Goal: Task Accomplishment & Management: Complete application form

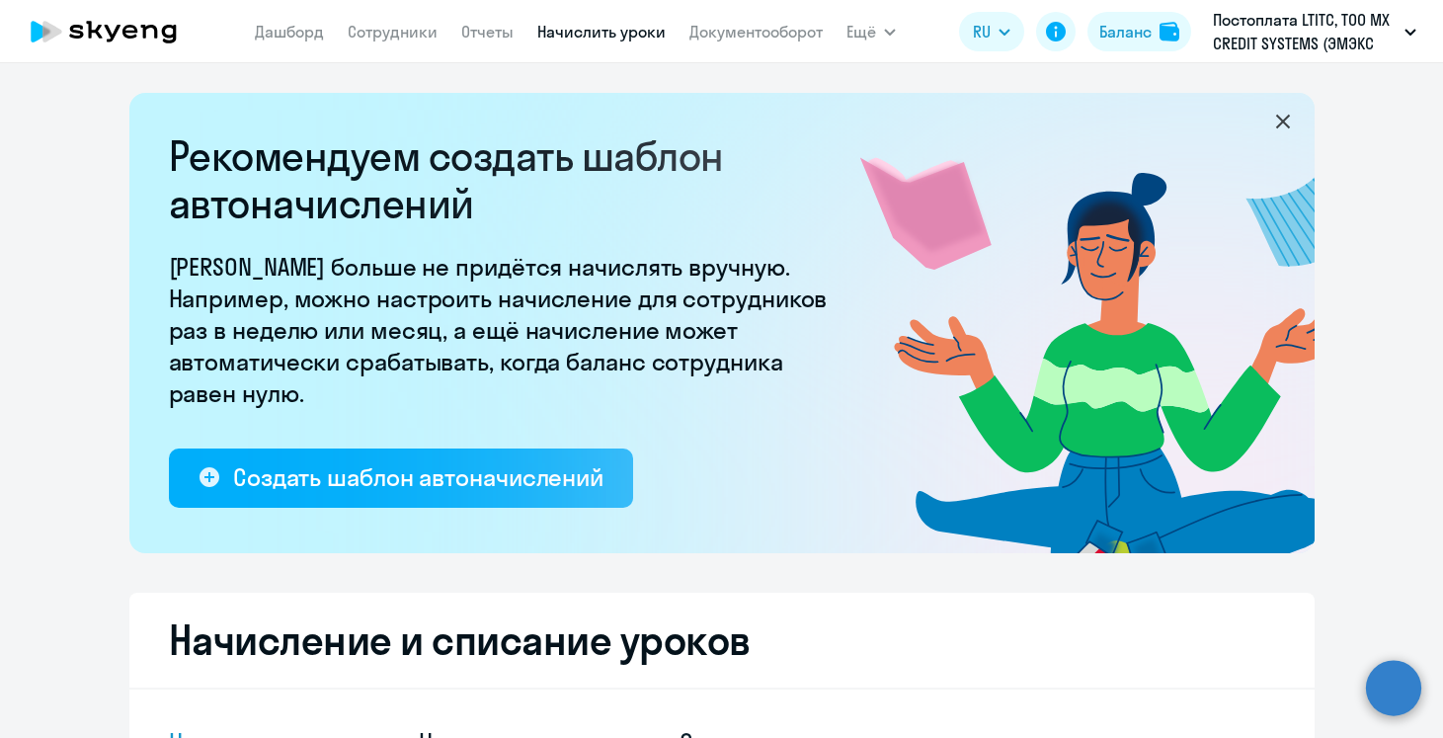
select select "10"
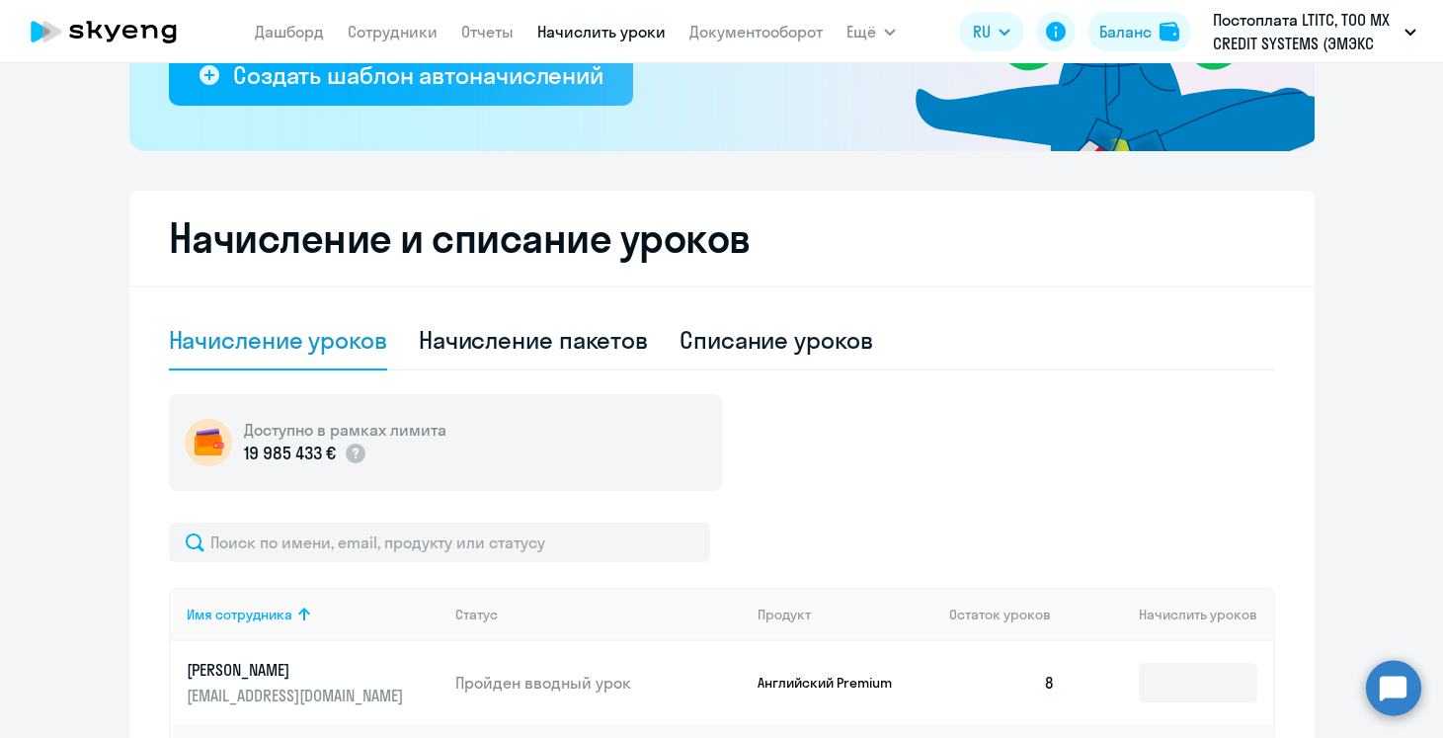
scroll to position [404, 0]
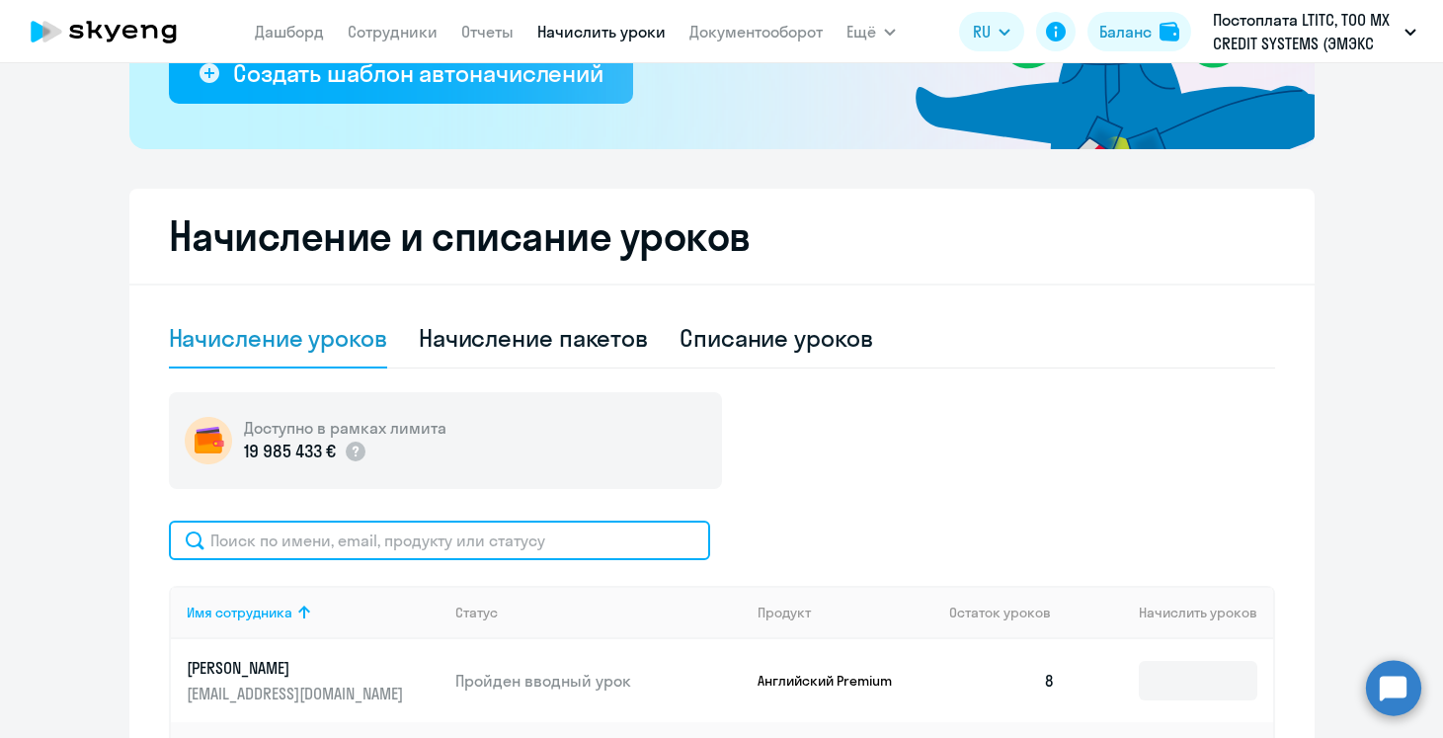
click at [435, 538] on input "text" at bounding box center [439, 541] width 541 height 40
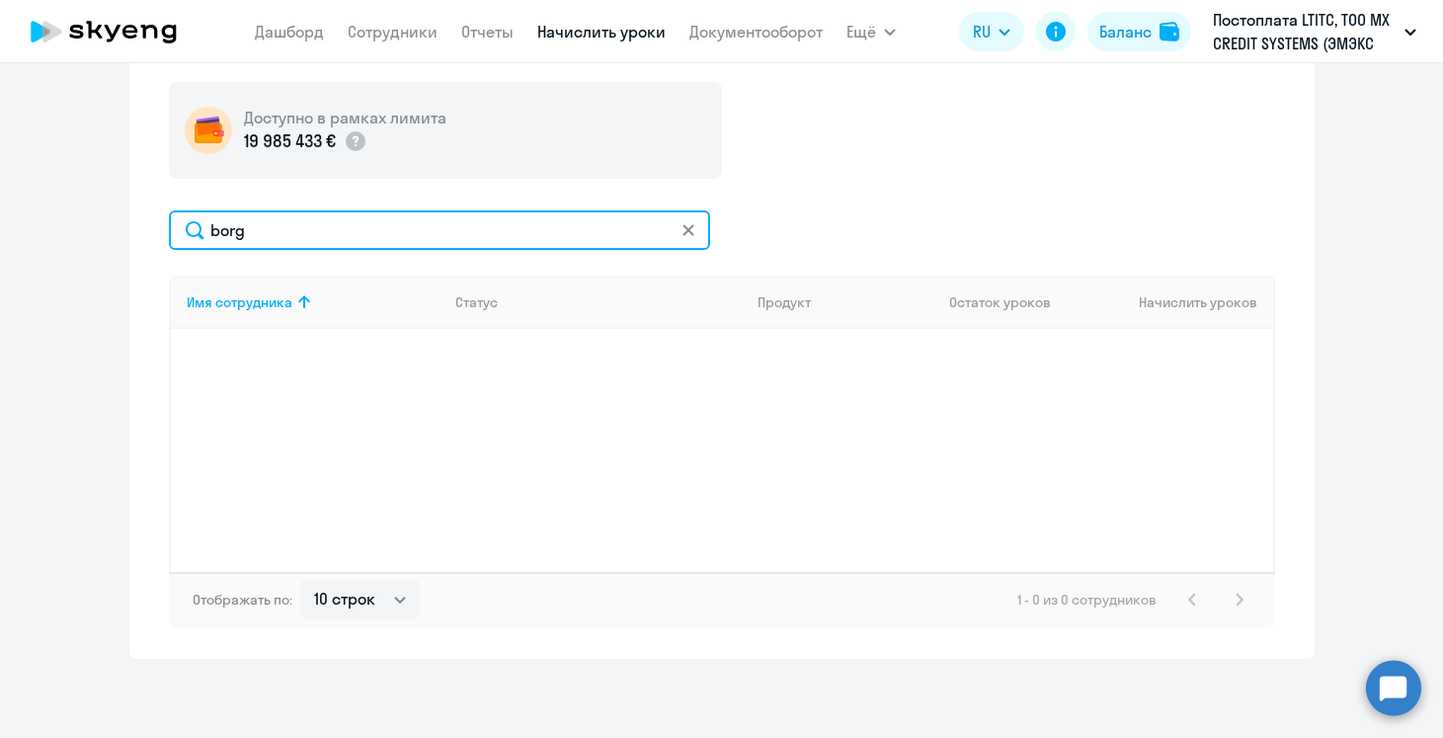
scroll to position [714, 0]
type input "b"
type input "n"
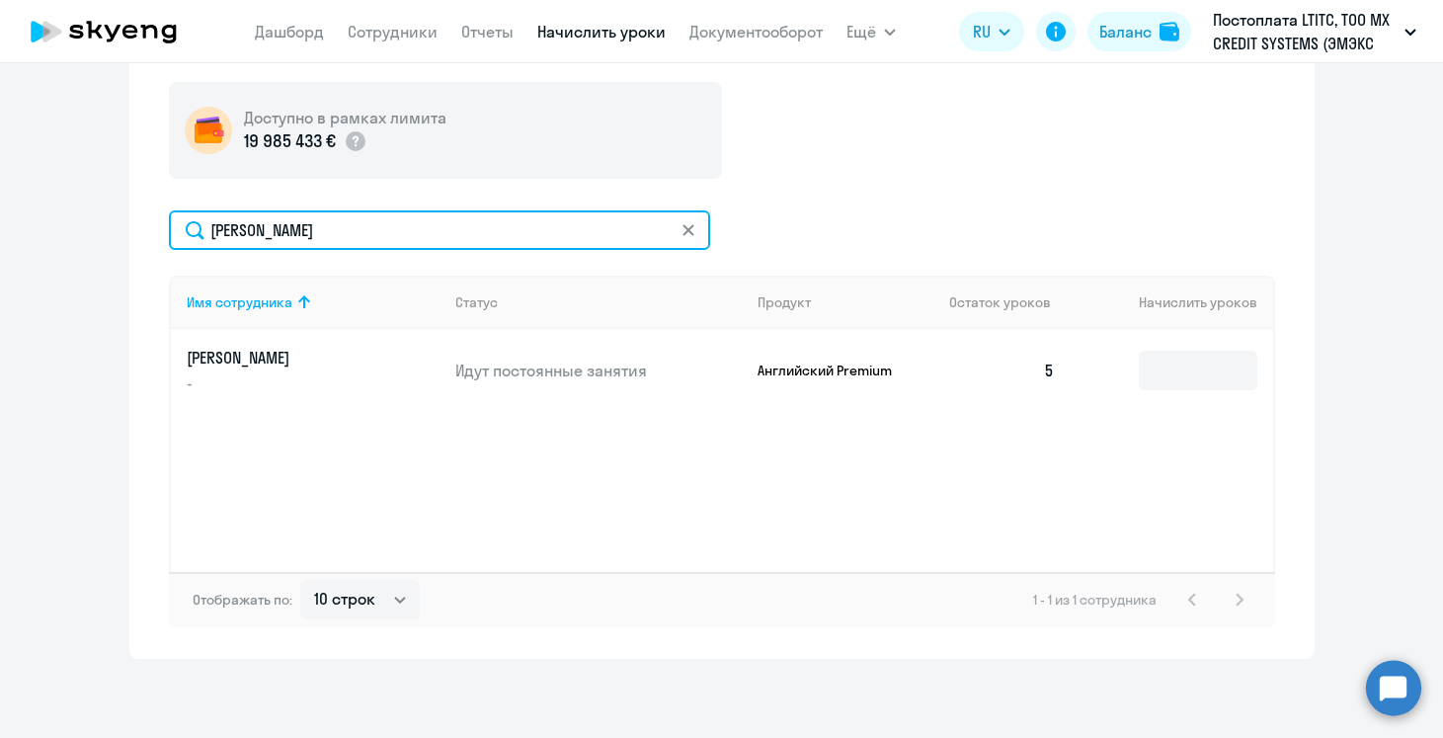
click at [234, 236] on input "[PERSON_NAME]" at bounding box center [439, 230] width 541 height 40
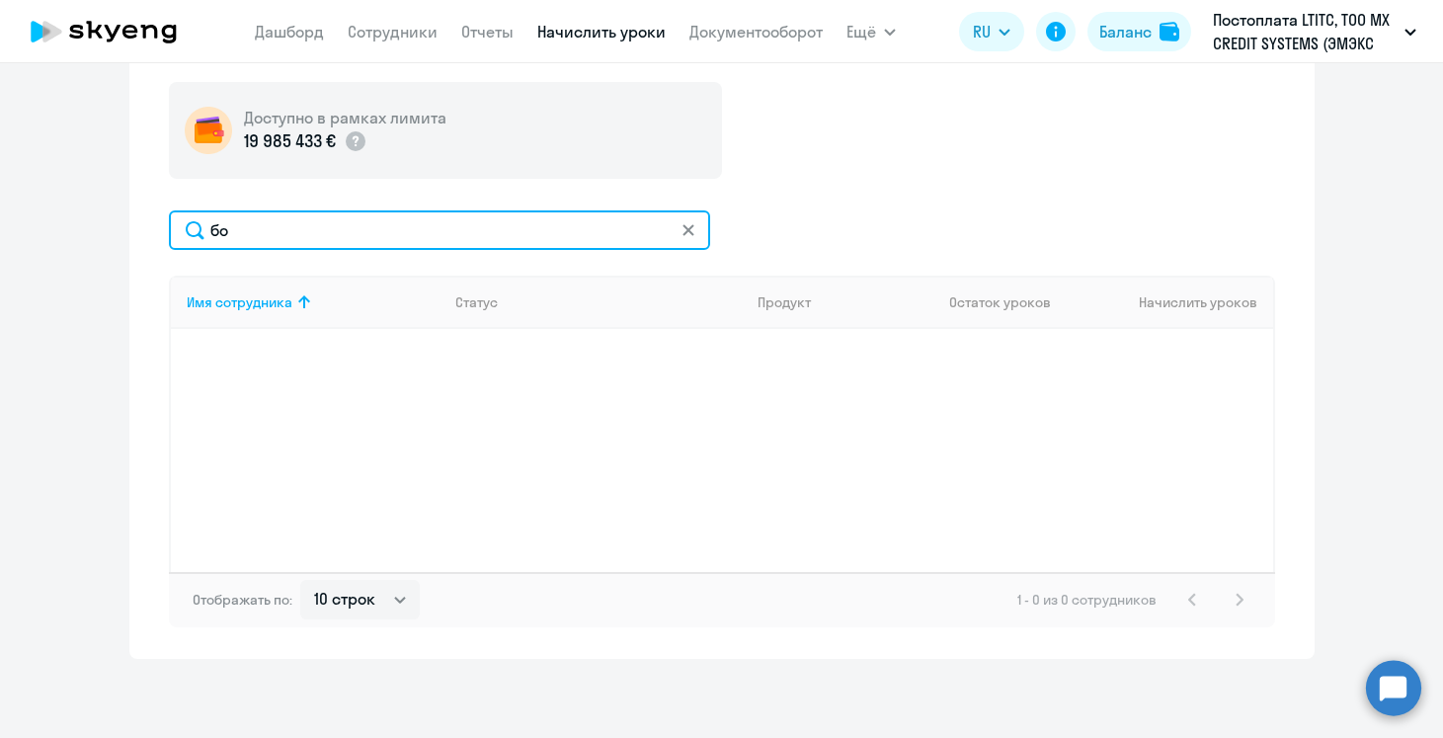
type input "б"
type input "b"
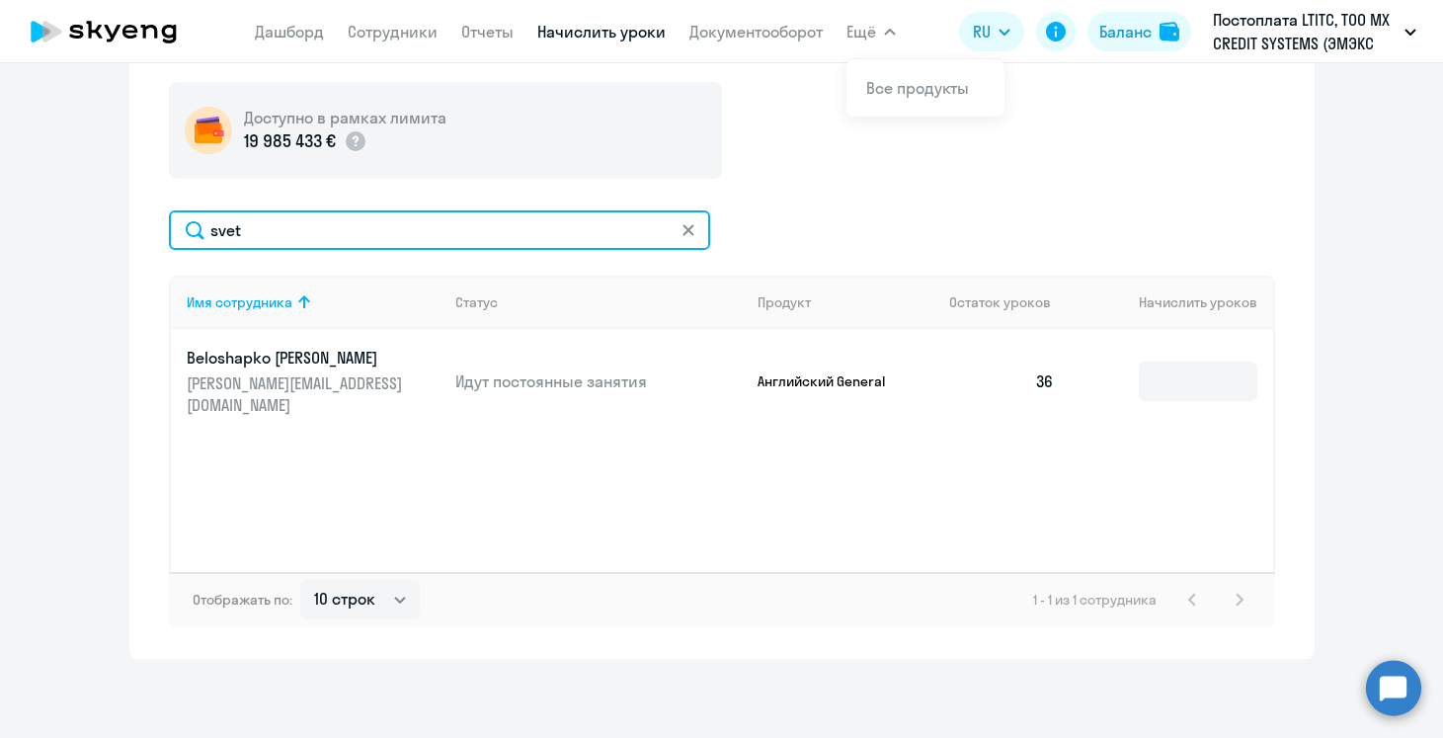
click at [226, 223] on input "svet" at bounding box center [439, 230] width 541 height 40
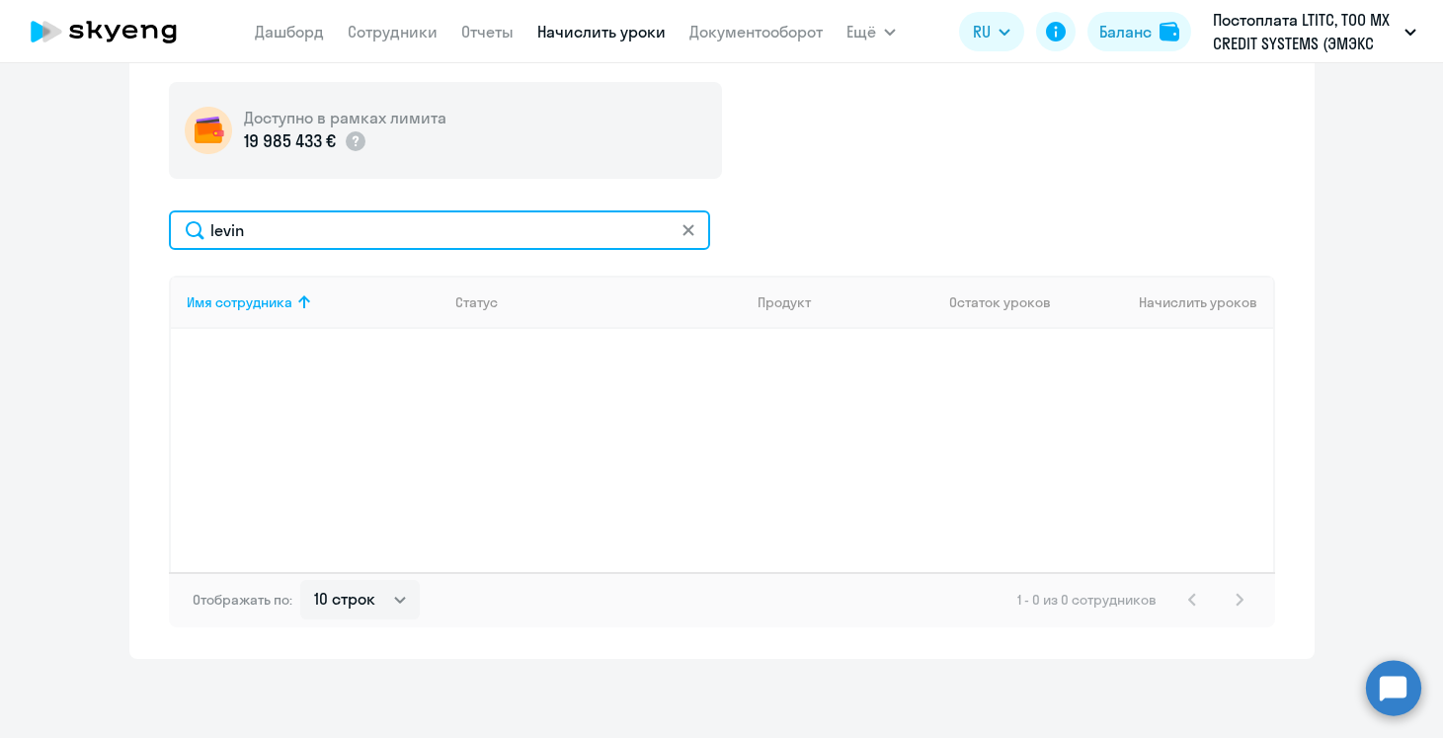
click at [235, 237] on input "levin" at bounding box center [439, 230] width 541 height 40
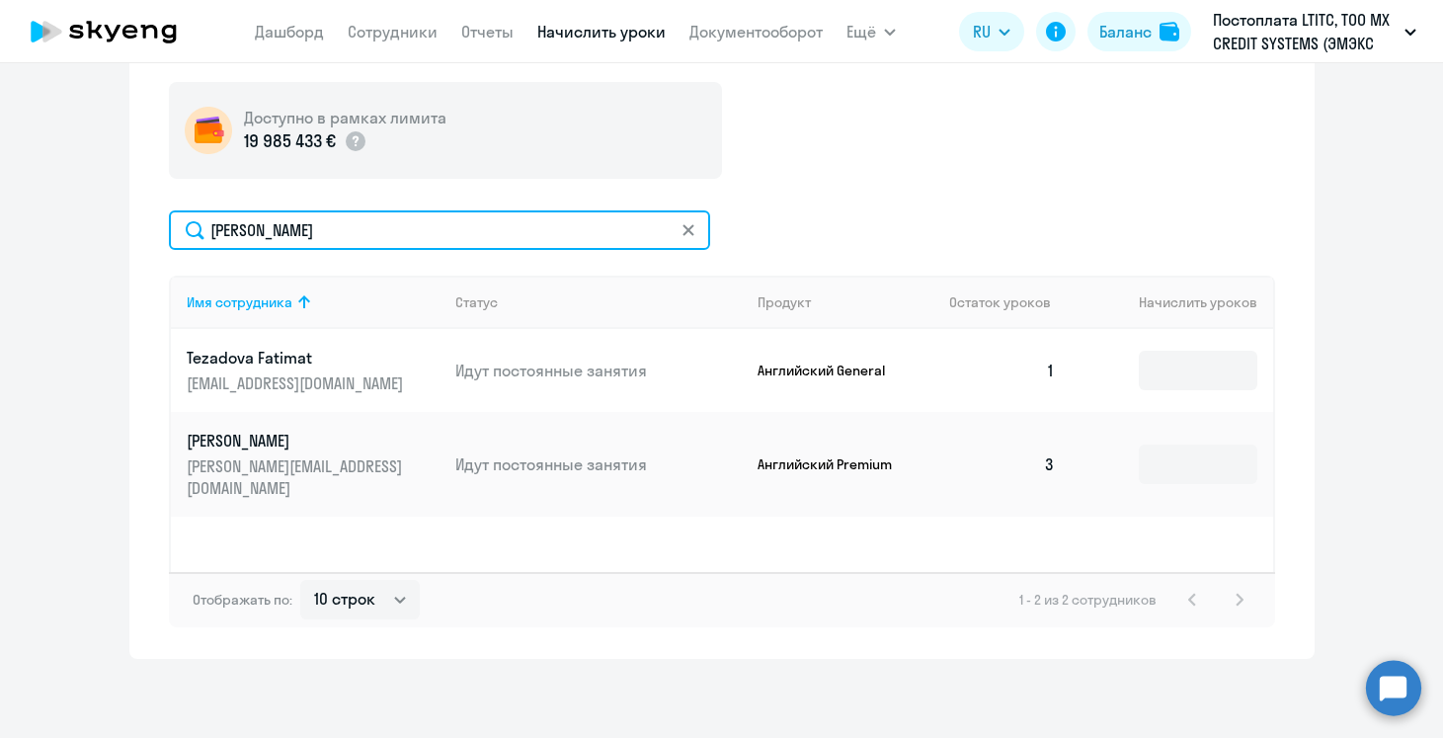
click at [222, 235] on input "[PERSON_NAME]" at bounding box center [439, 230] width 541 height 40
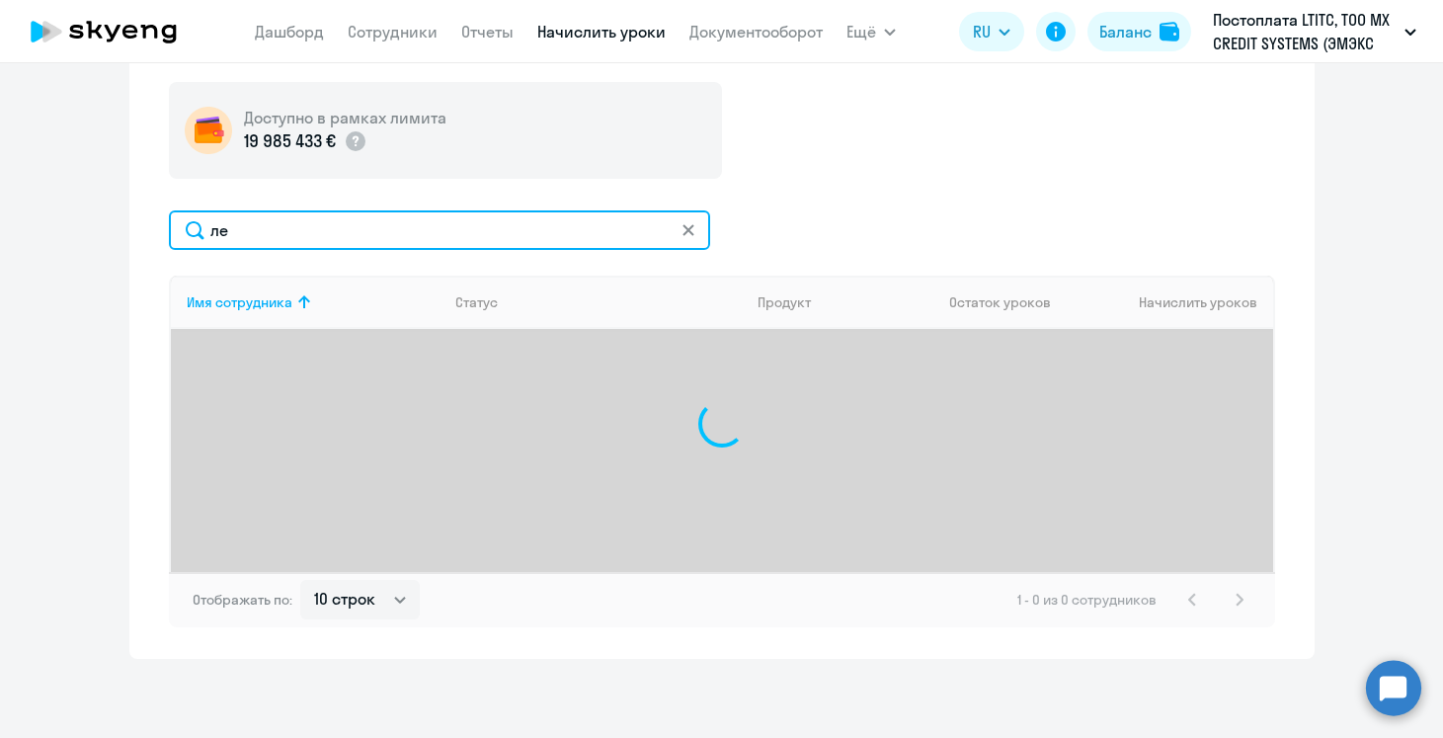
type input "л"
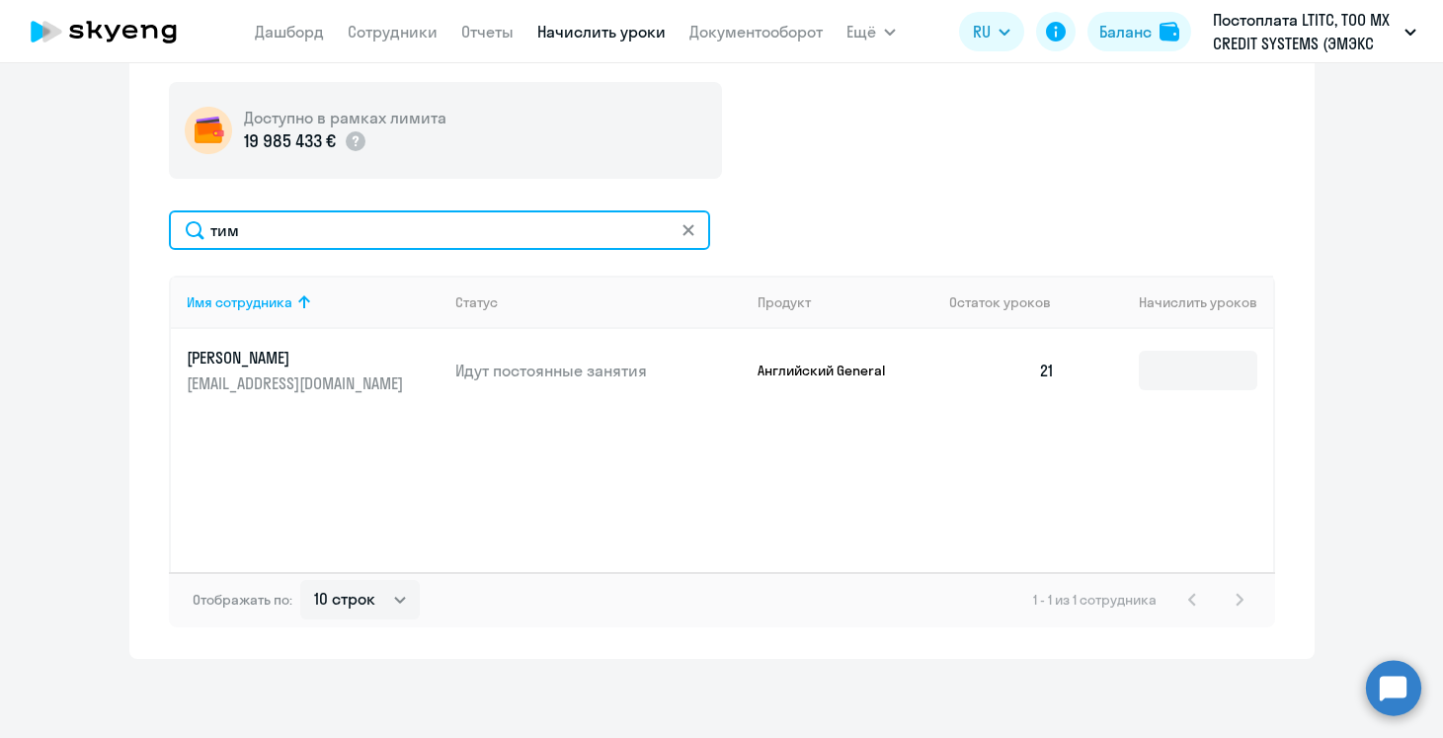
click at [345, 222] on input "тим" at bounding box center [439, 230] width 541 height 40
click at [231, 223] on input "тим" at bounding box center [439, 230] width 541 height 40
type input "ы"
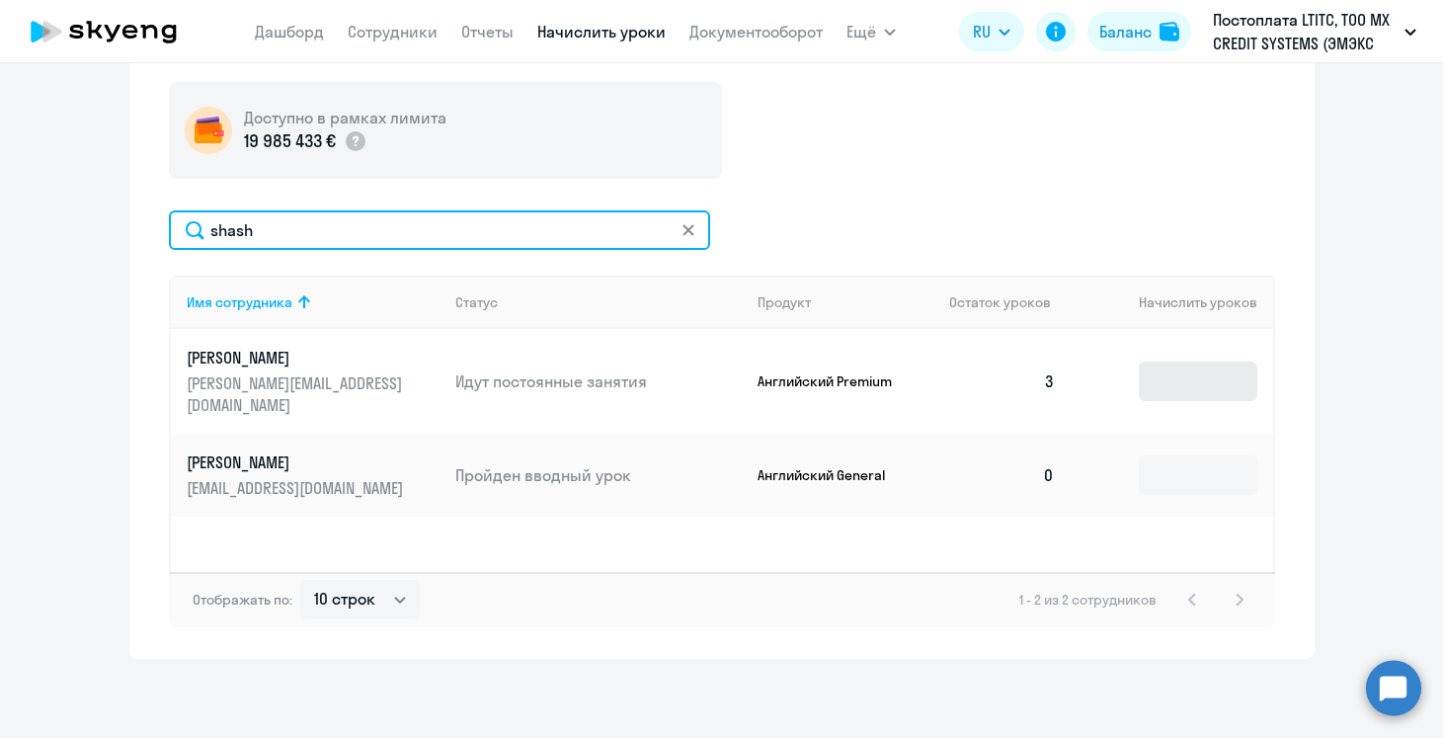
type input "shash"
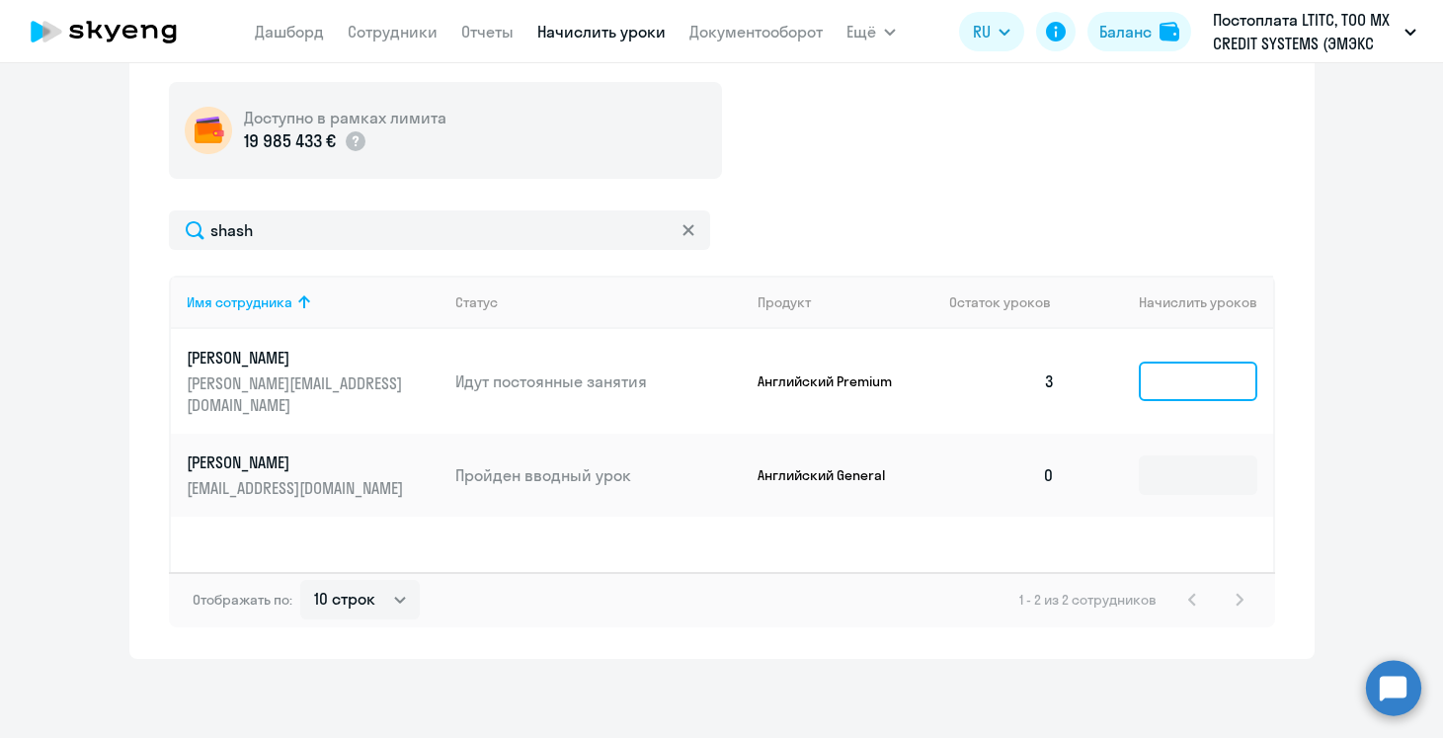
click at [1161, 371] on input at bounding box center [1198, 382] width 119 height 40
type input "6"
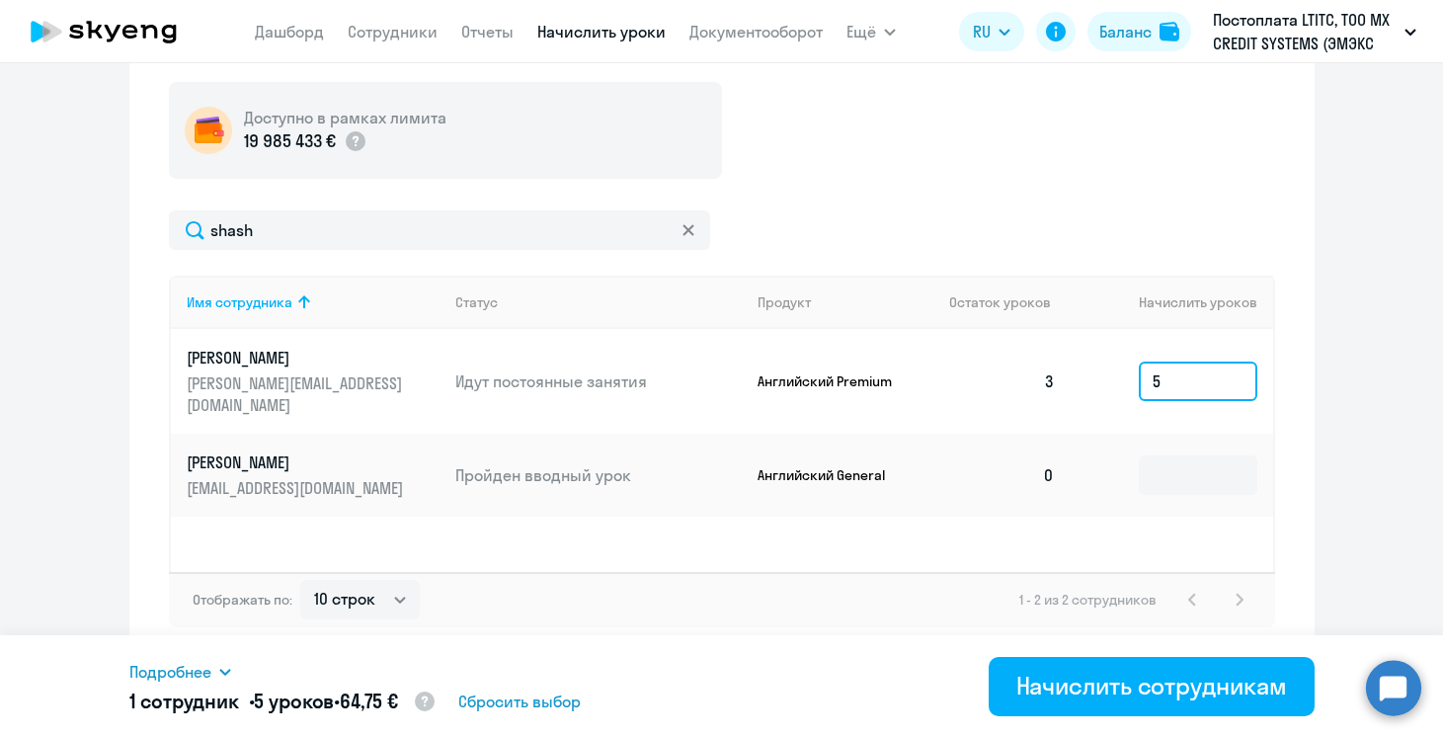
type input "5"
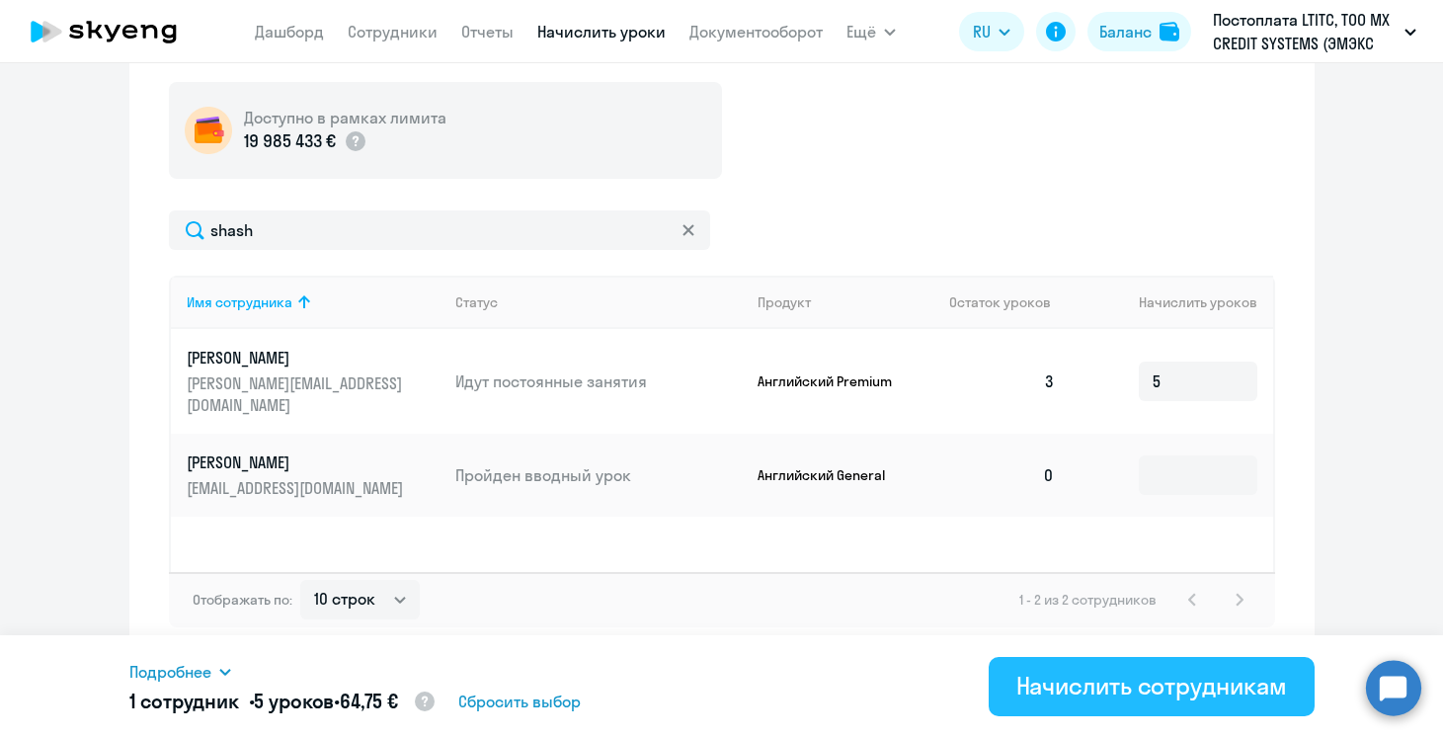
click at [1130, 676] on div "Начислить сотрудникам" at bounding box center [1152, 686] width 271 height 32
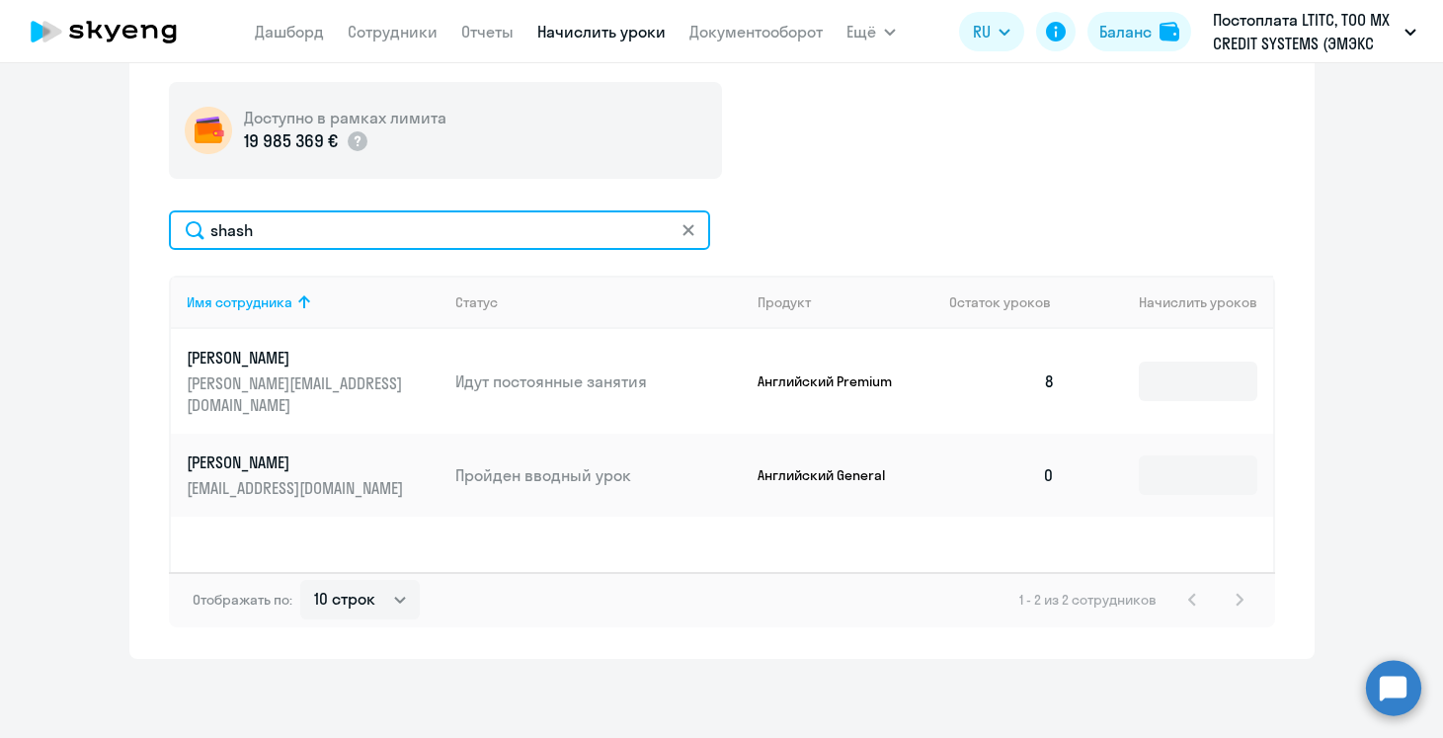
click at [364, 243] on input "shash" at bounding box center [439, 230] width 541 height 40
click at [251, 229] on input "shash" at bounding box center [439, 230] width 541 height 40
click at [244, 226] on input "shash" at bounding box center [439, 230] width 541 height 40
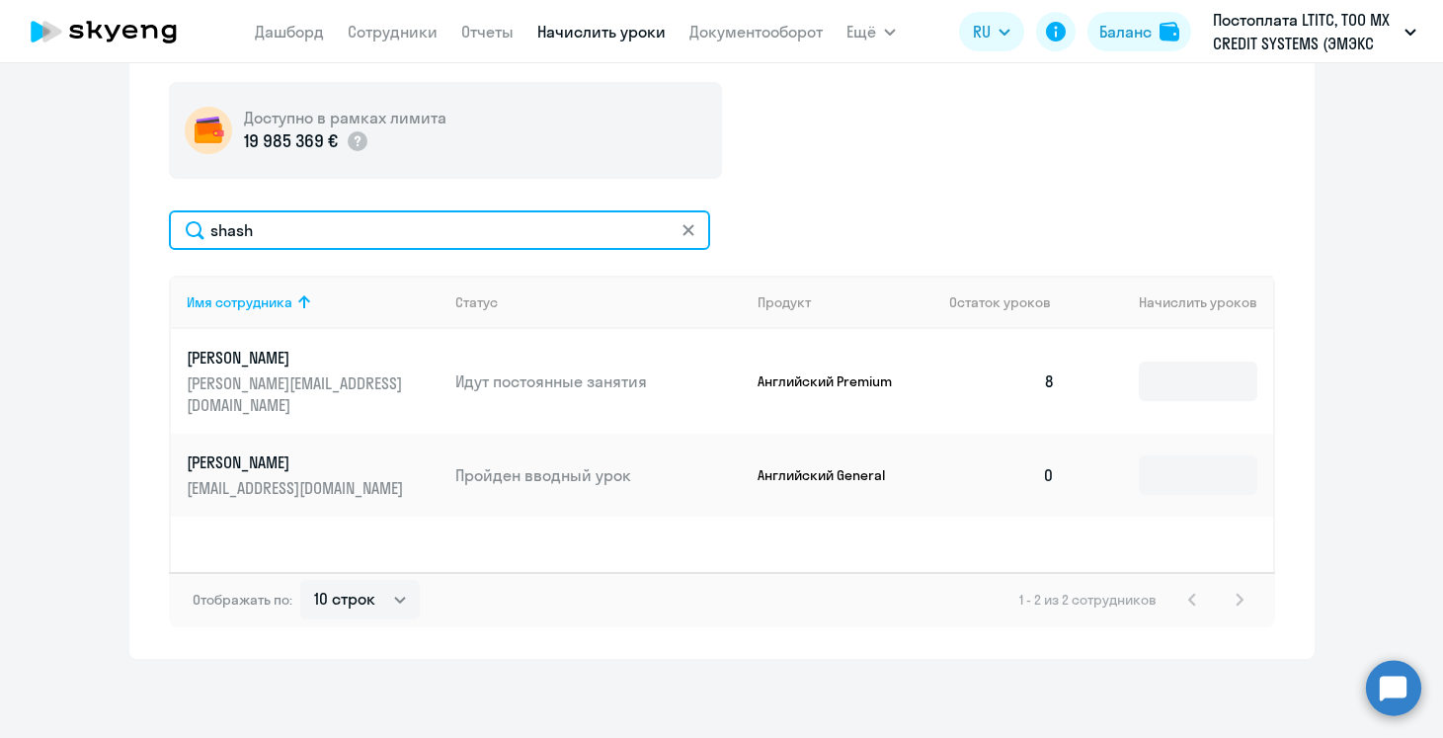
click at [244, 226] on input "shash" at bounding box center [439, 230] width 541 height 40
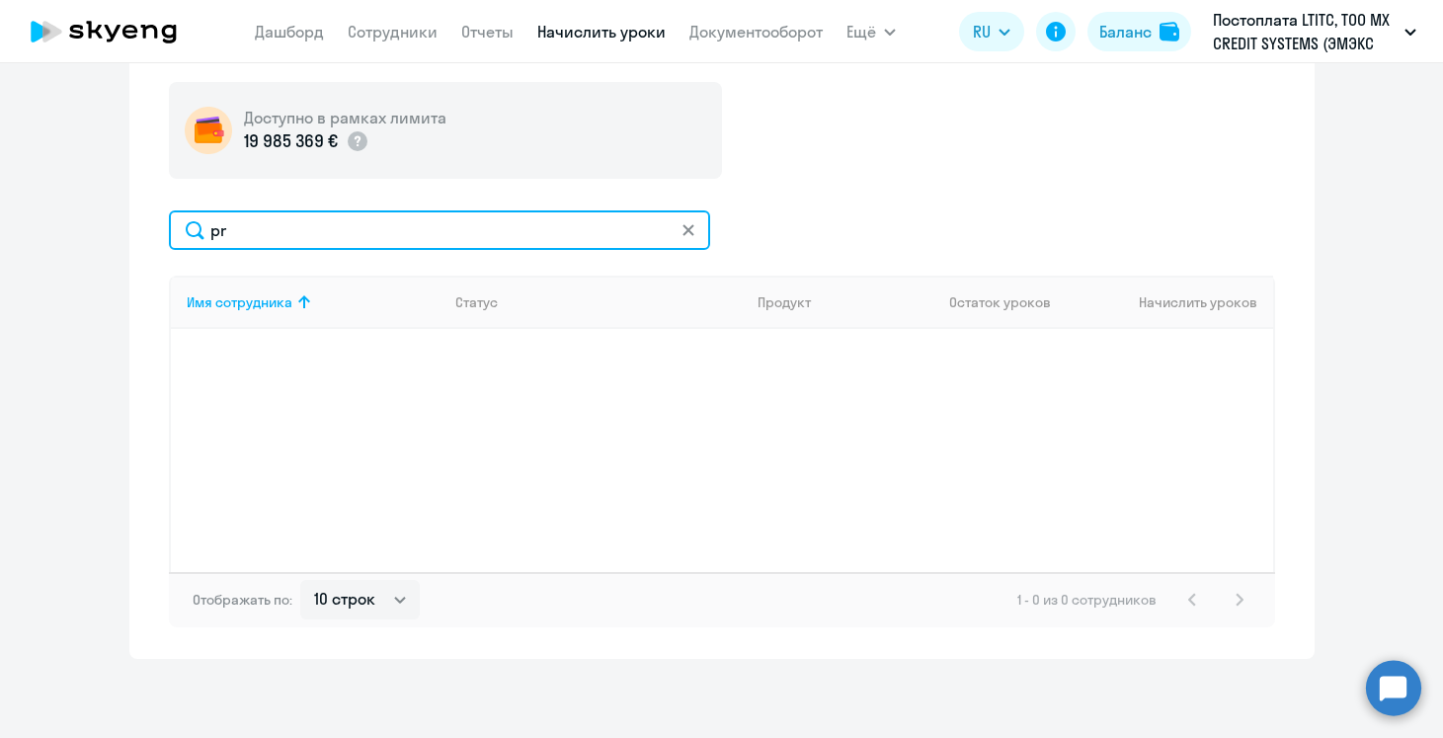
type input "p"
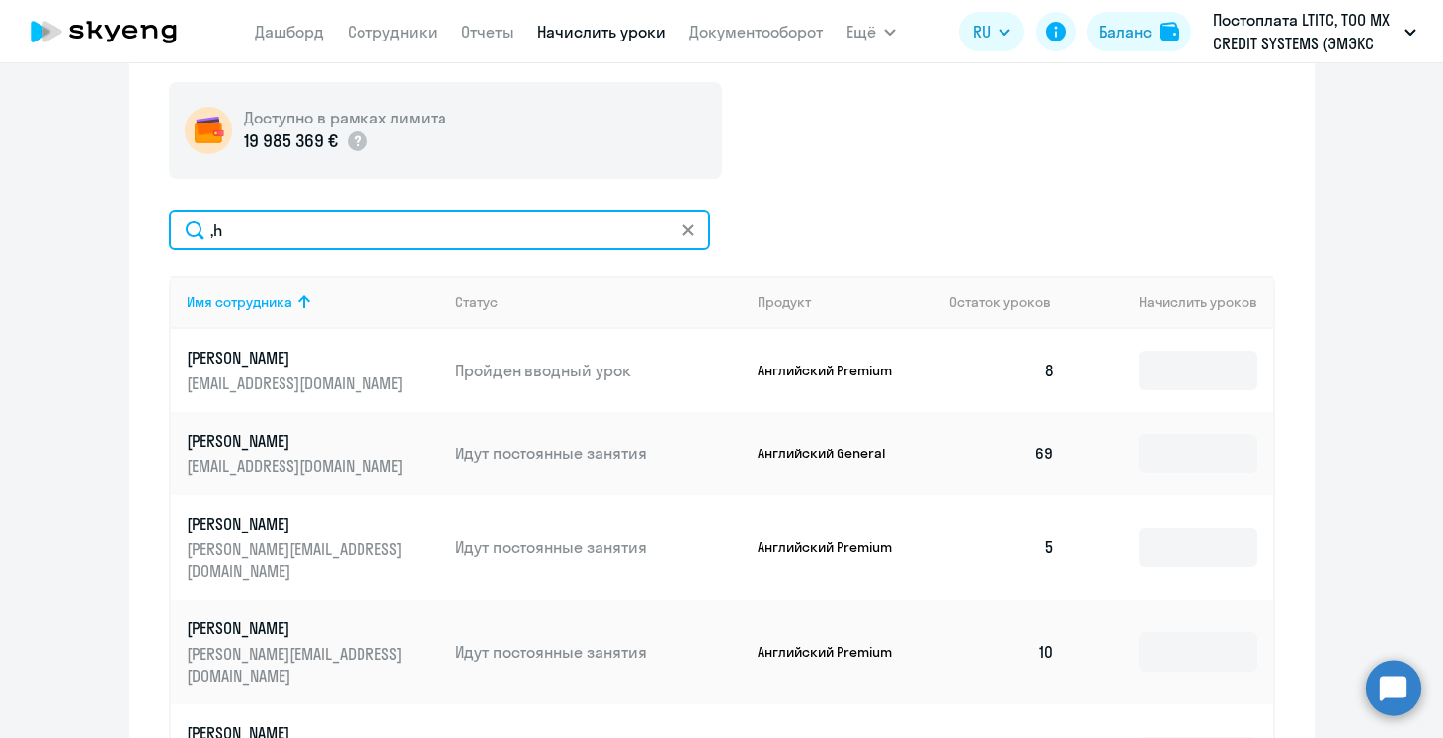
type input ","
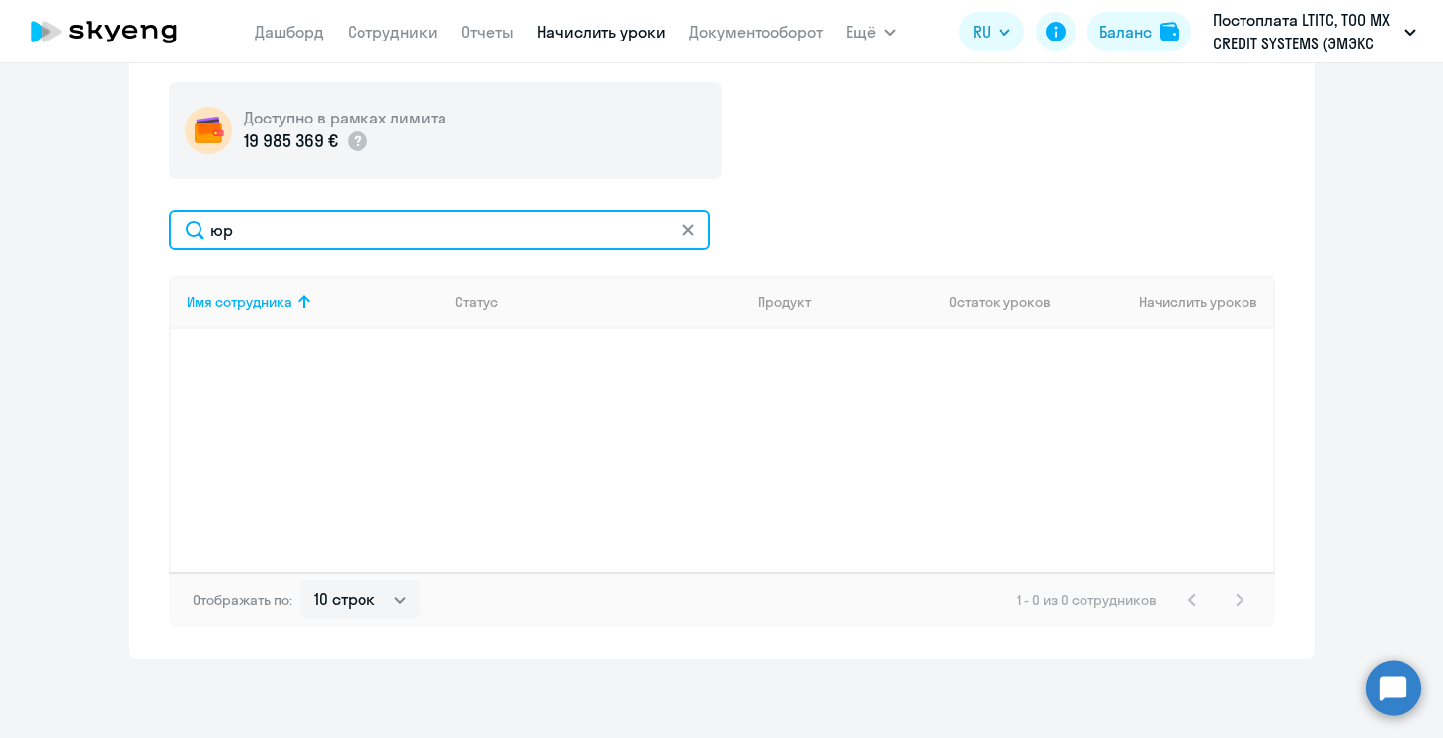
type input "[PERSON_NAME]"
type input "y"
type input "iuri"
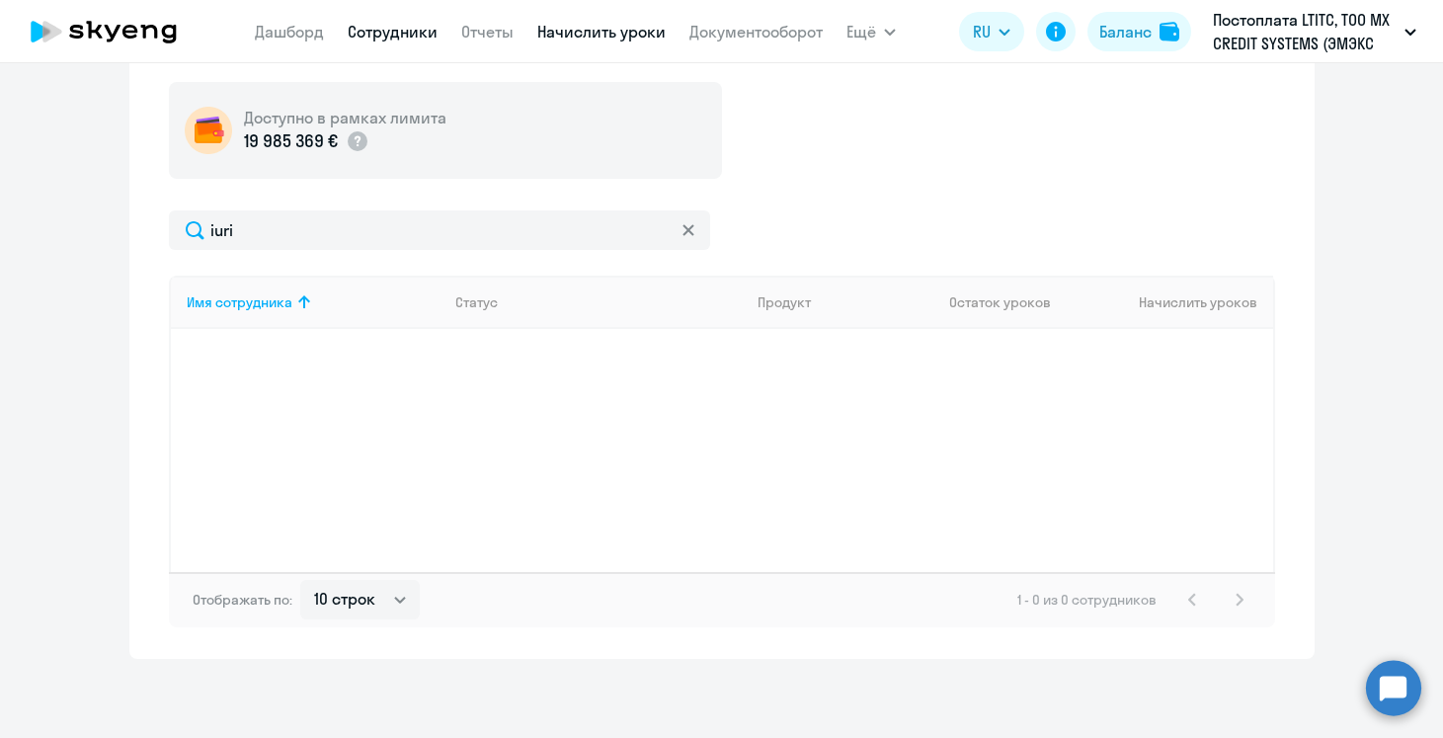
click at [411, 32] on link "Сотрудники" at bounding box center [393, 32] width 90 height 20
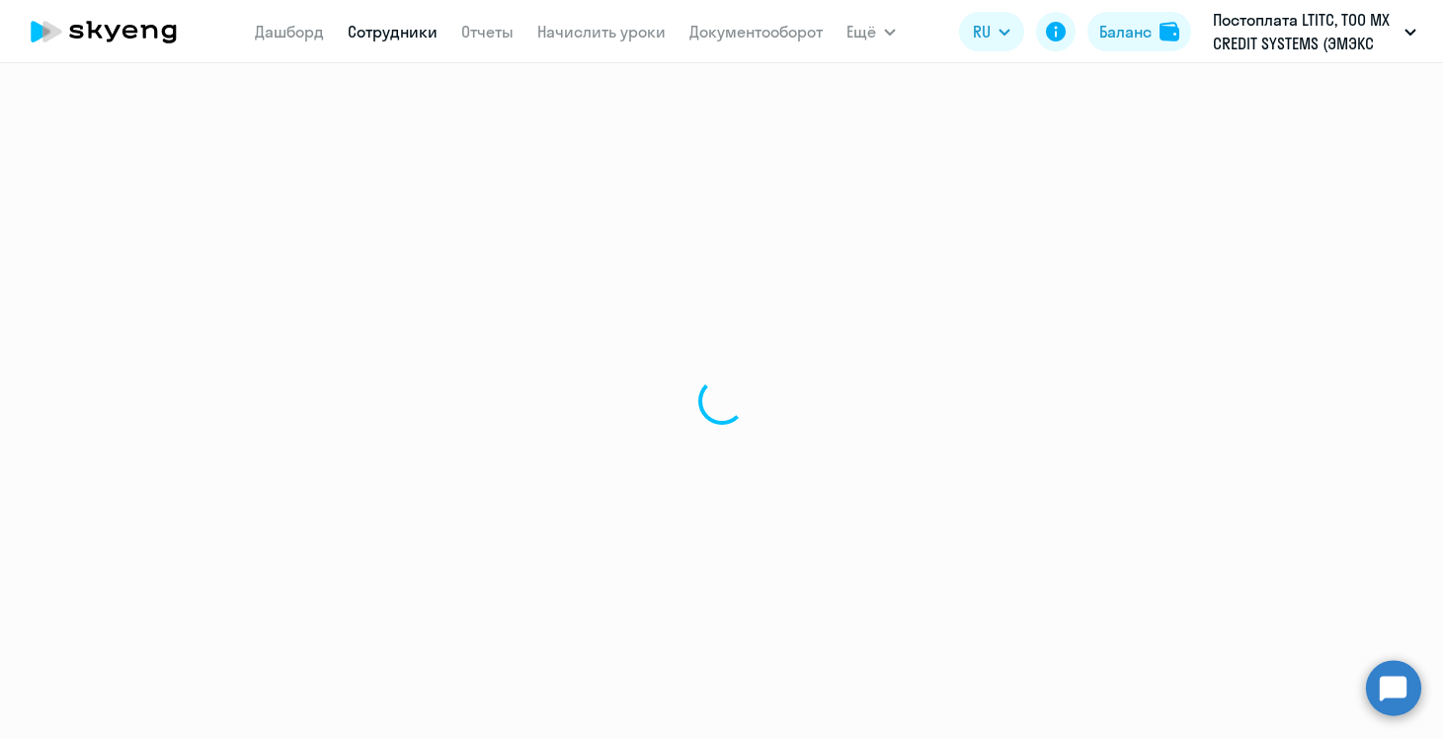
select select "30"
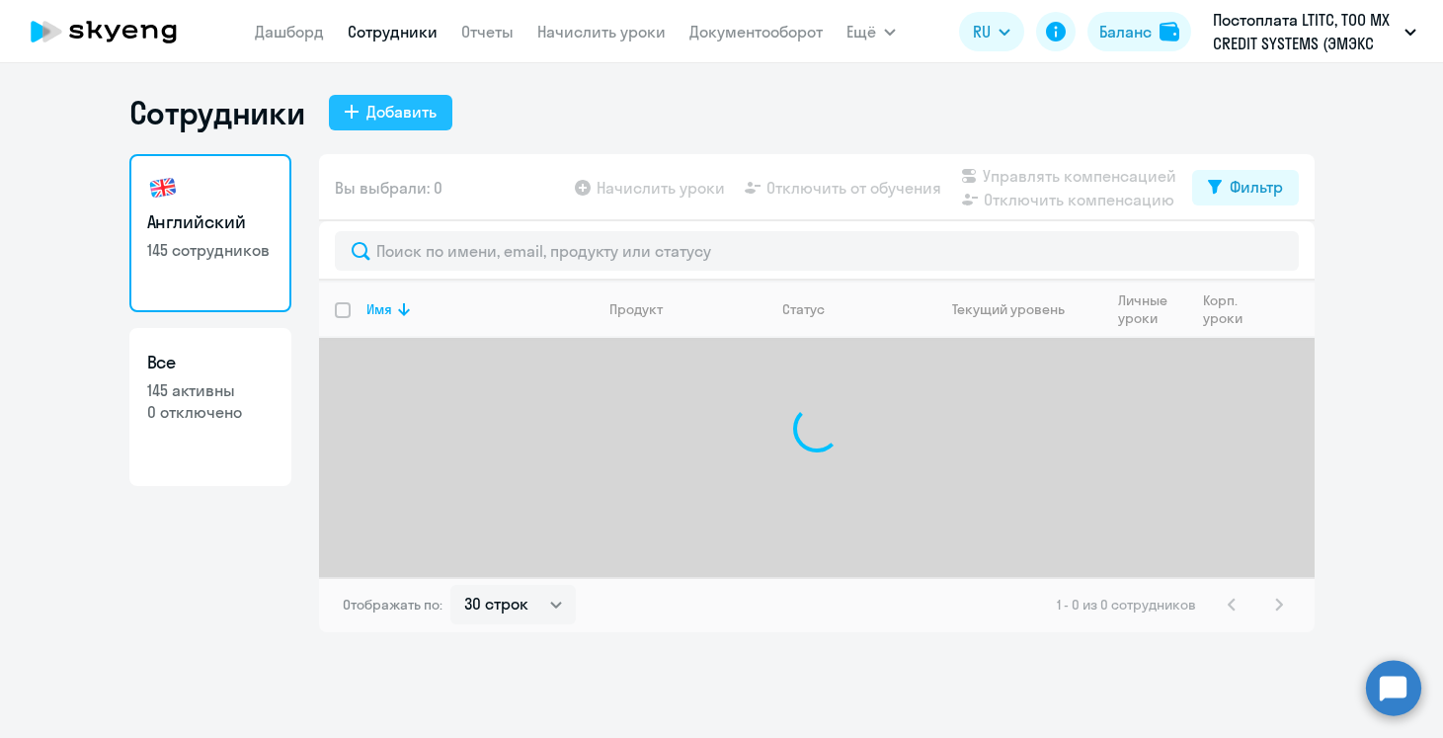
click at [409, 109] on div "Добавить" at bounding box center [401, 112] width 70 height 24
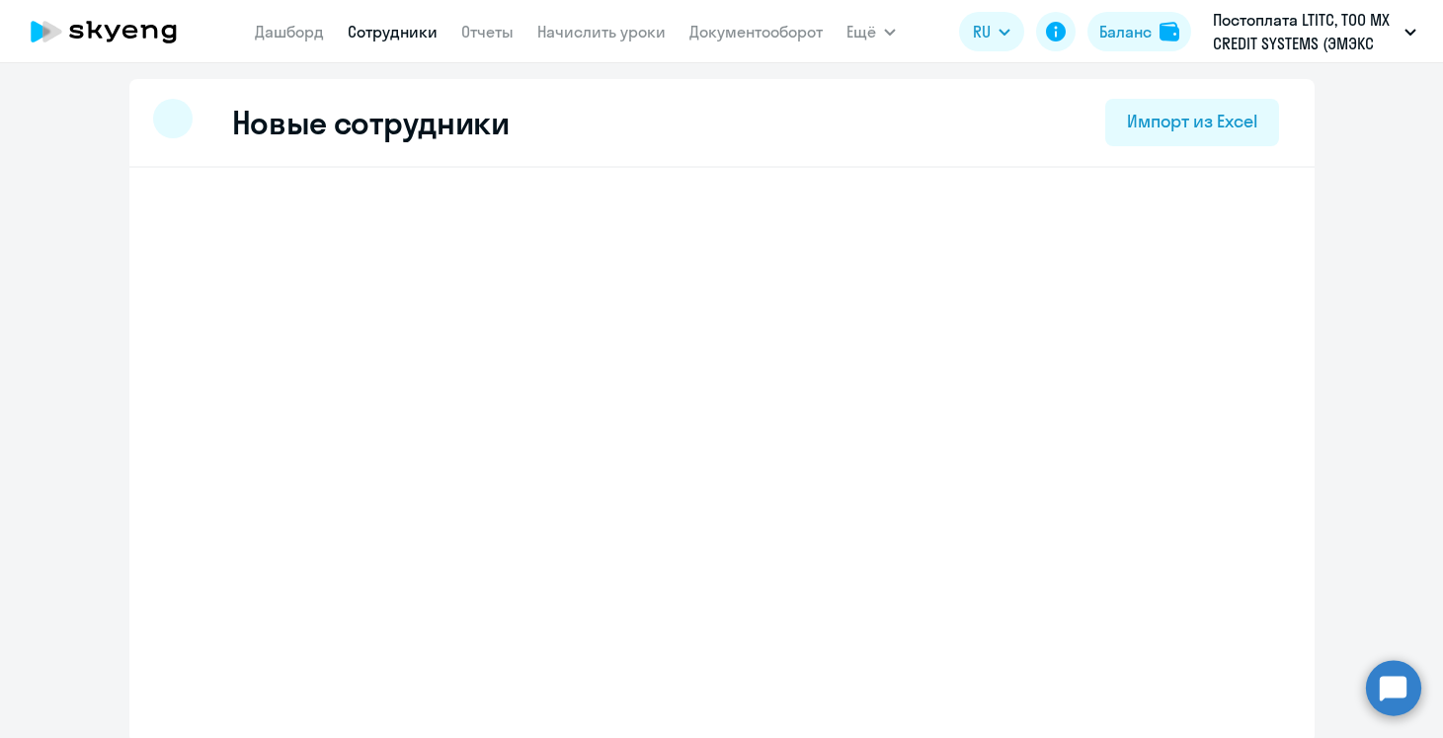
select select "english_adult_not_native_speaker"
select select "3"
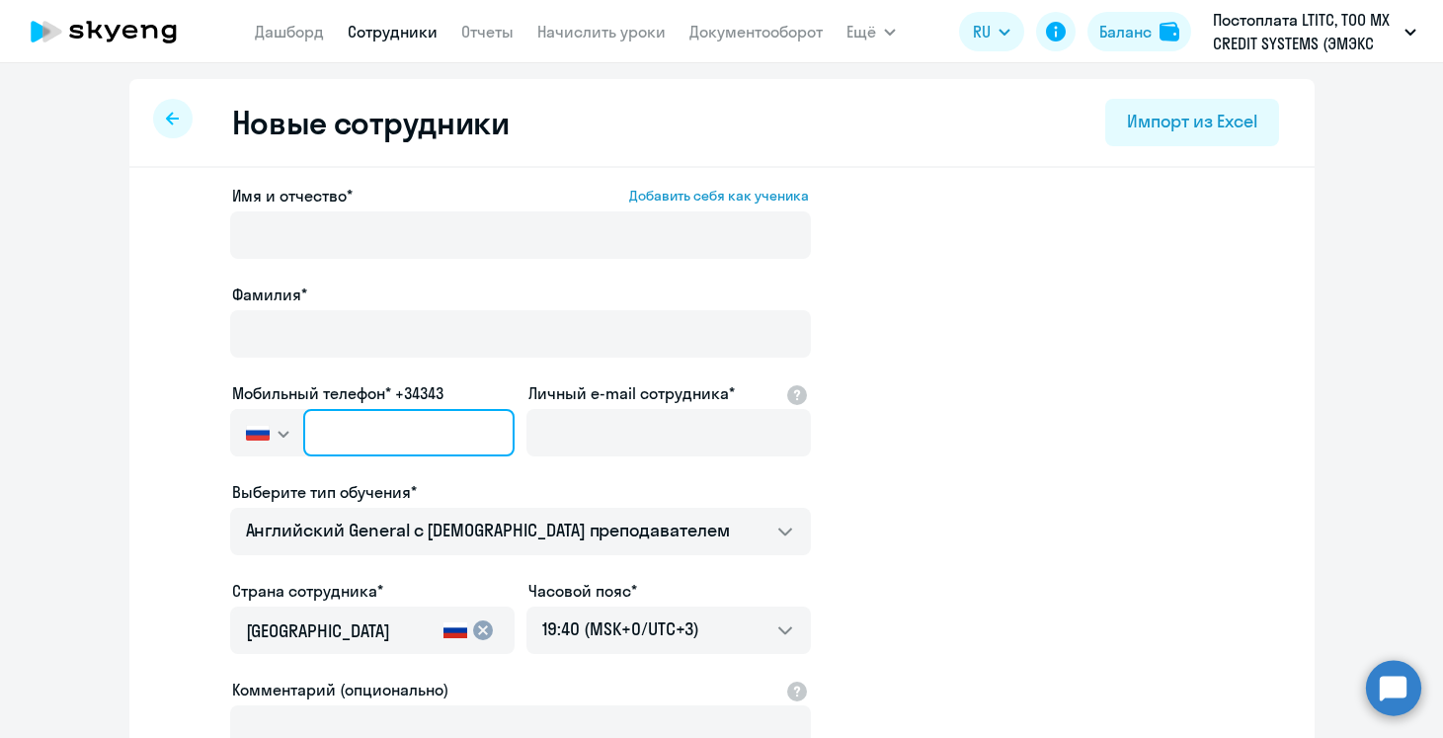
click at [328, 442] on input "text" at bounding box center [408, 432] width 210 height 47
paste input "[PHONE_NUMBER]"
type input "[PHONE_NUMBER]"
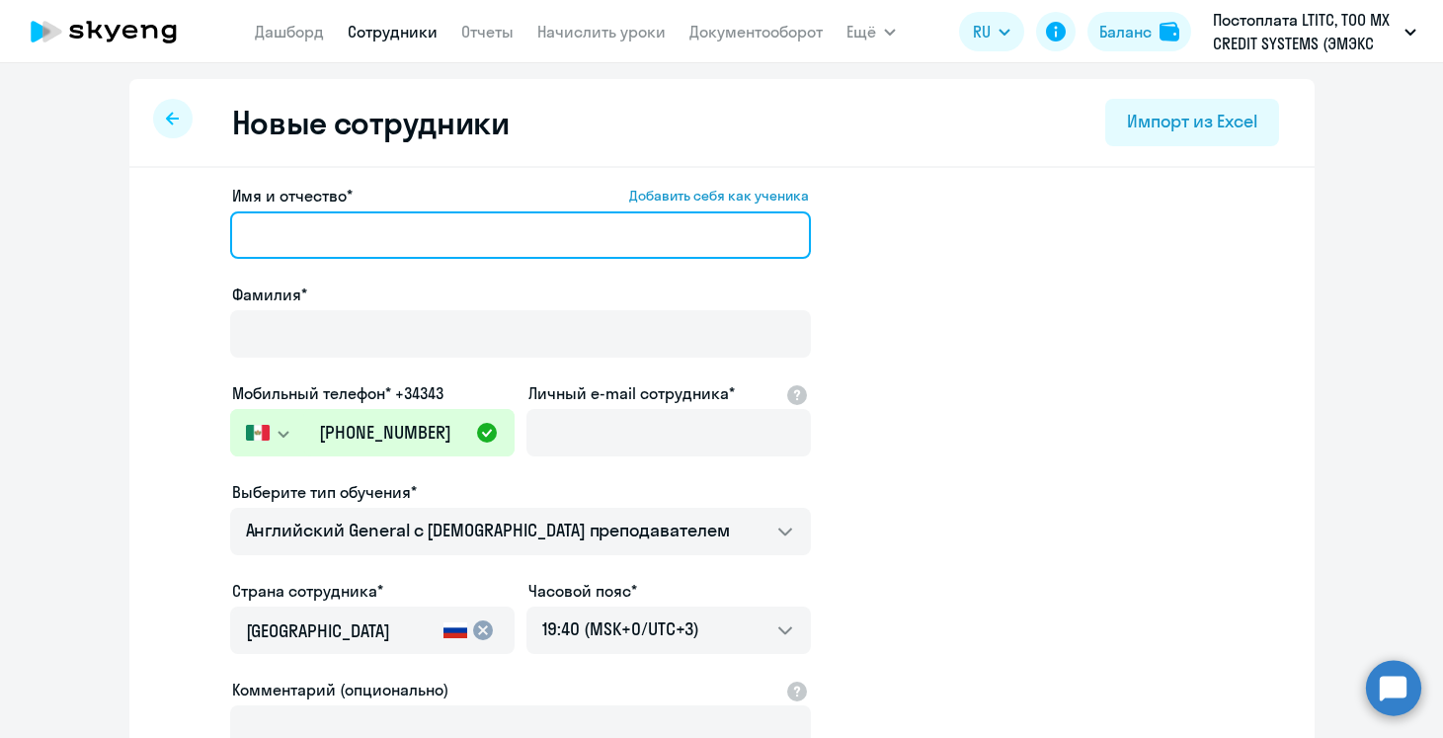
click at [301, 228] on input "Имя и отчество* Добавить себя как ученика" at bounding box center [520, 234] width 581 height 47
paste input "[PERSON_NAME]"
click at [351, 234] on input "[PERSON_NAME]" at bounding box center [520, 234] width 581 height 47
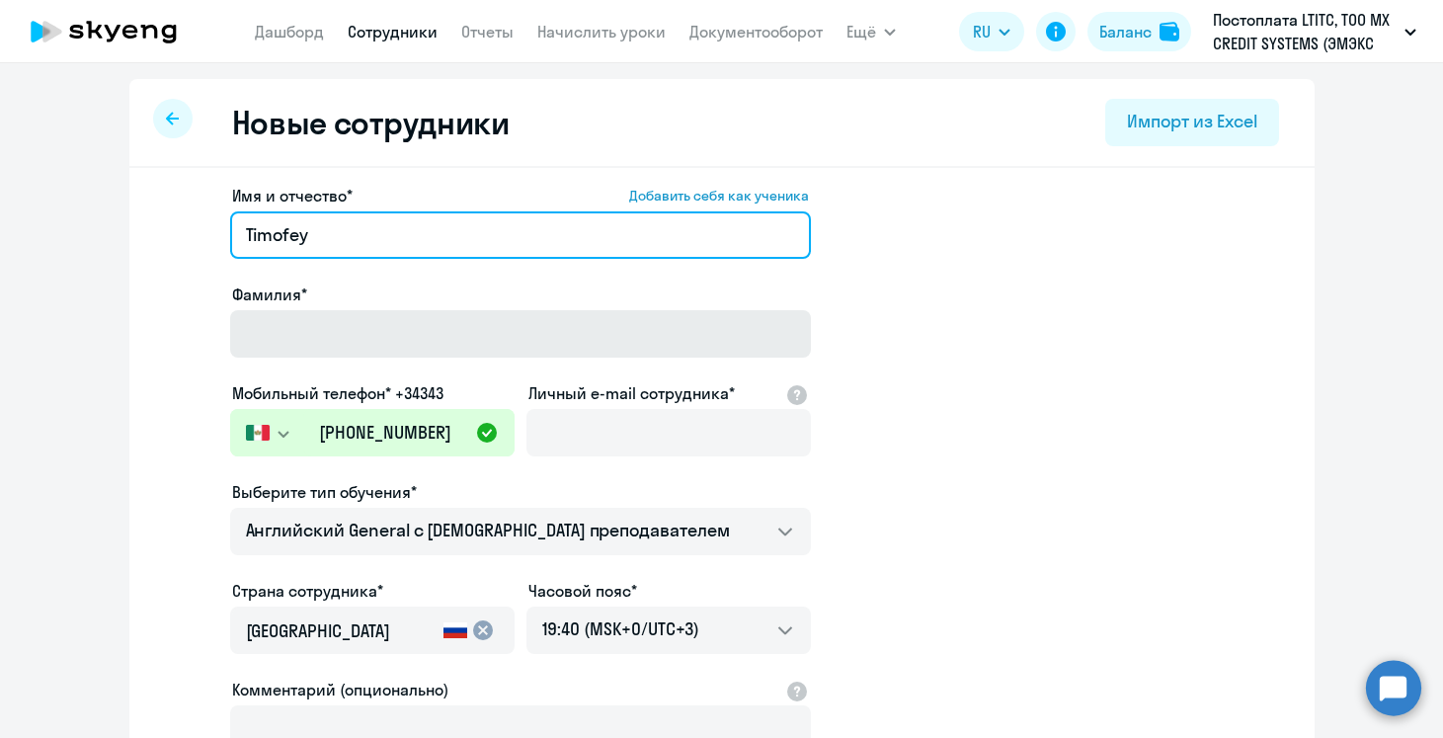
type input "Timofey"
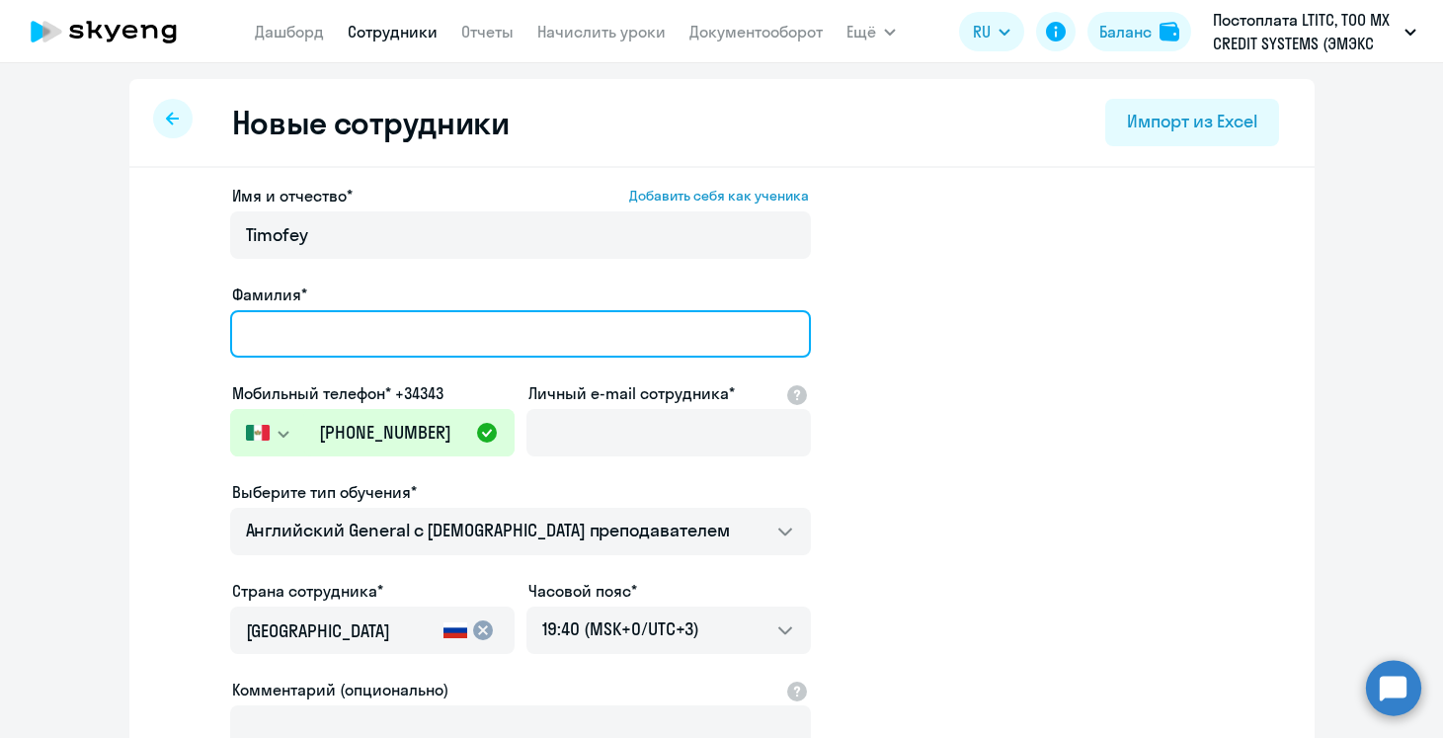
click at [336, 330] on input "Фамилия*" at bounding box center [520, 333] width 581 height 47
paste input "[PERSON_NAME]"
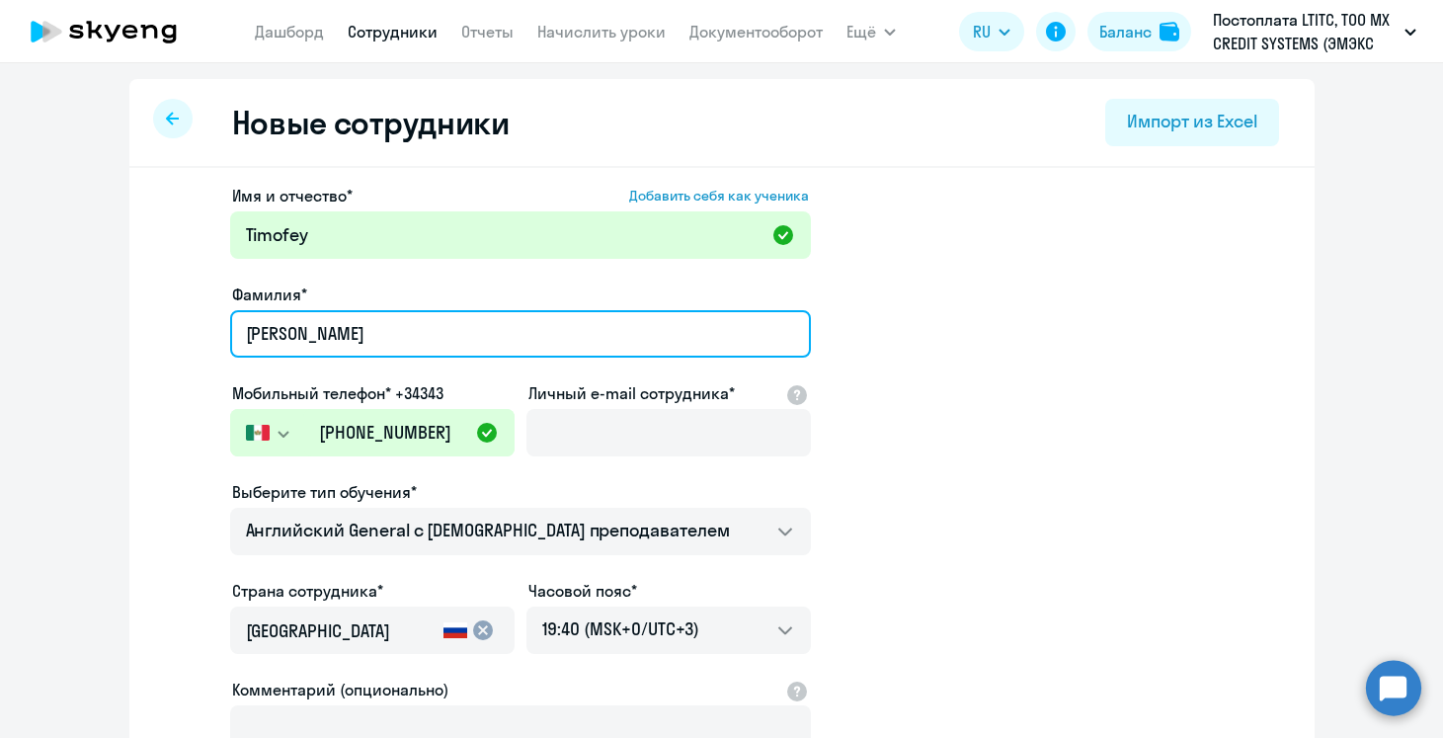
type input "[PERSON_NAME]"
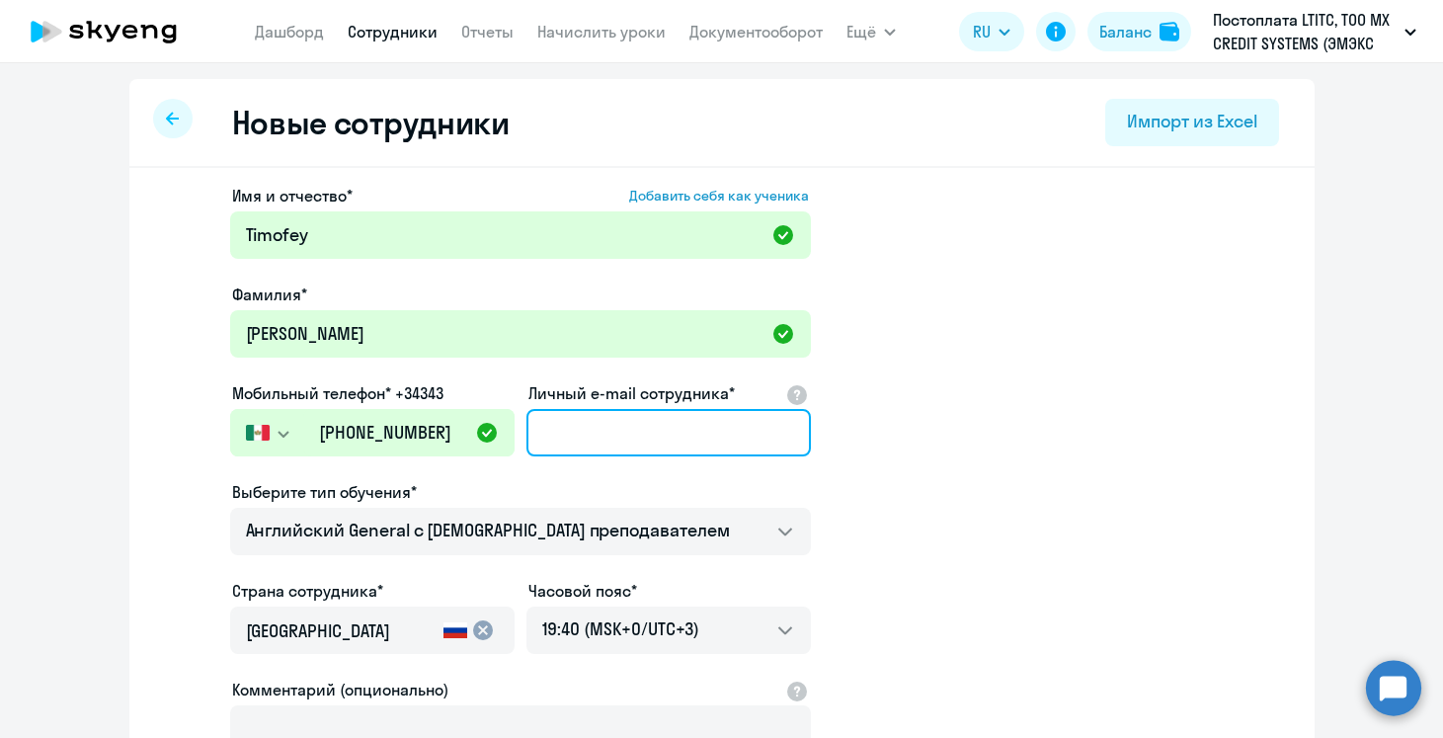
click at [651, 410] on input "Личный e-mail сотрудника*" at bounding box center [669, 432] width 285 height 47
paste input "[EMAIL_ADDRESS][DOMAIN_NAME]"
type input "[EMAIL_ADDRESS][DOMAIN_NAME]"
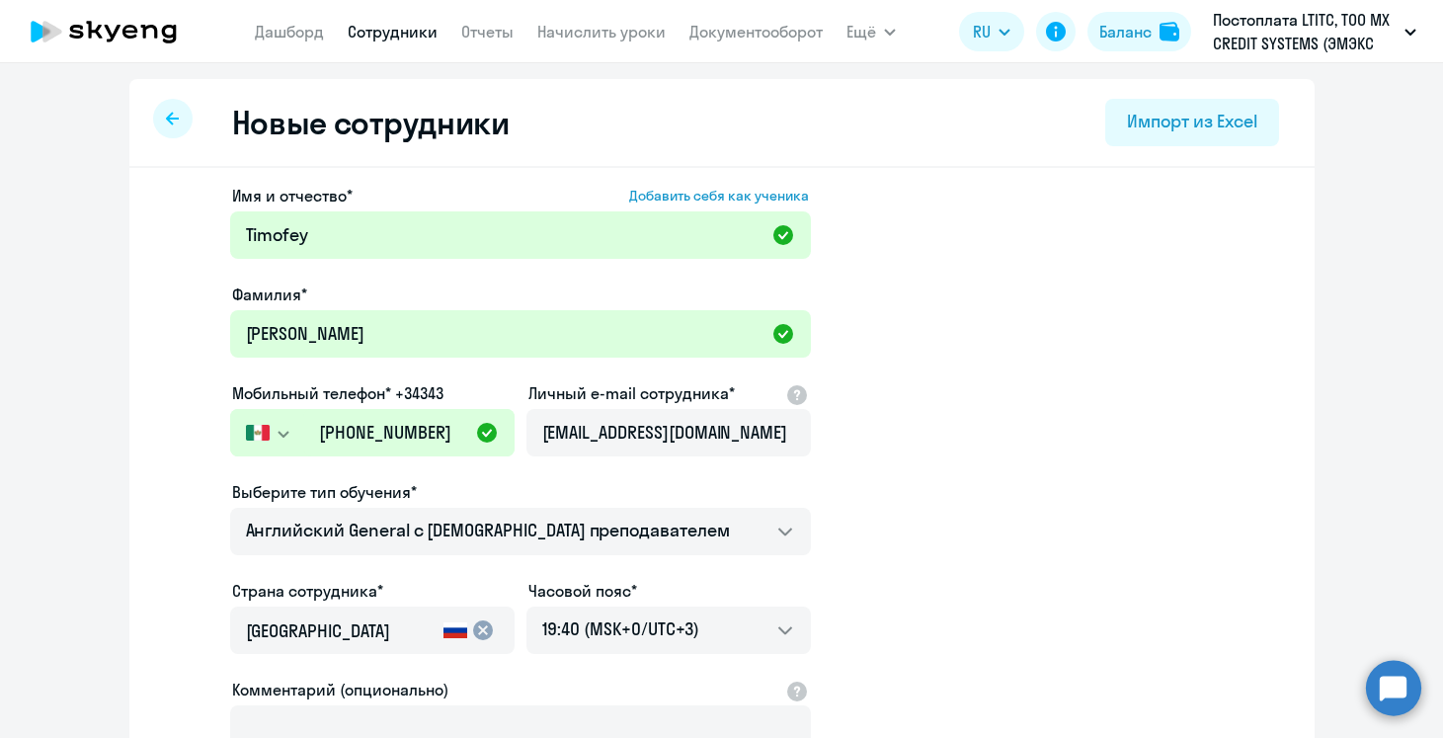
click at [992, 423] on app-new-student-form "Имя и отчество* Добавить себя как ученика [PERSON_NAME]* [PERSON_NAME] Мобильны…" at bounding box center [722, 536] width 1122 height 704
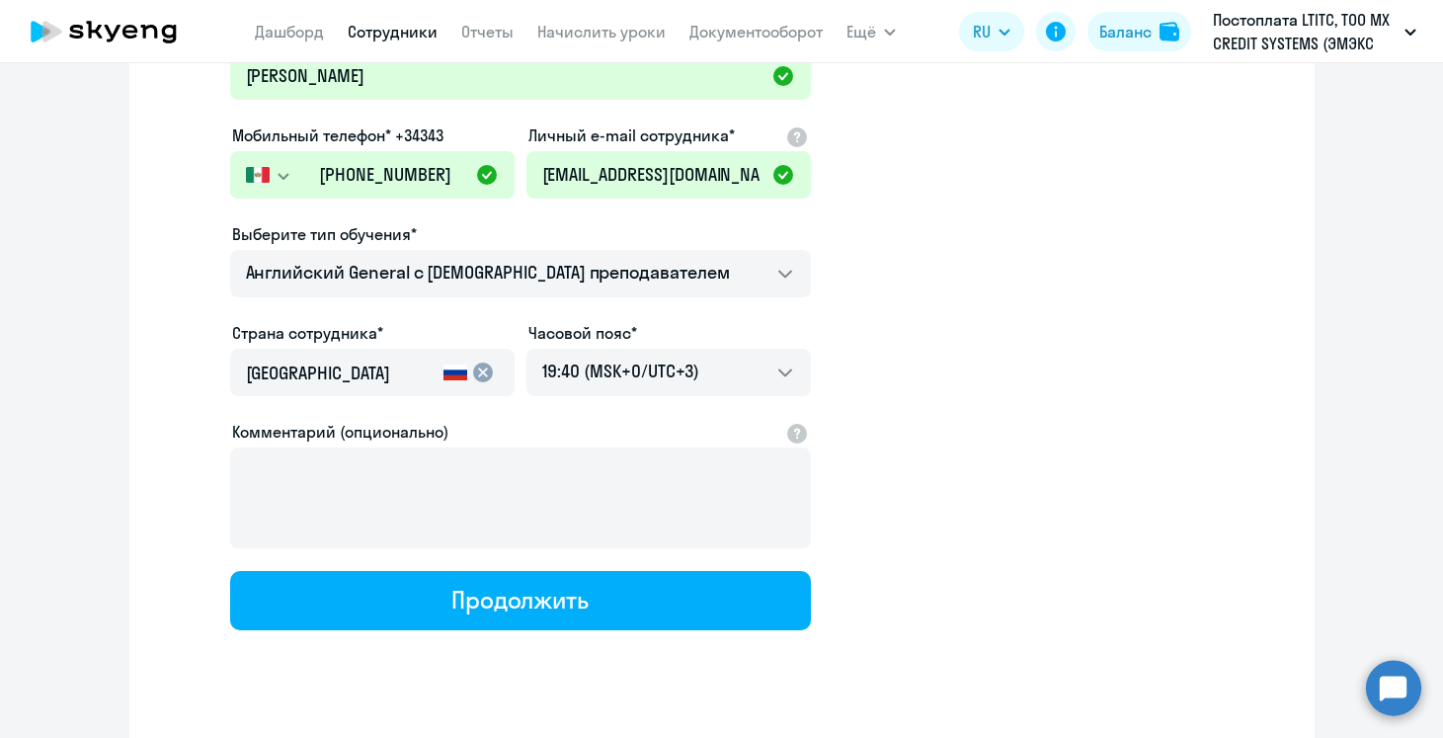
scroll to position [259, 0]
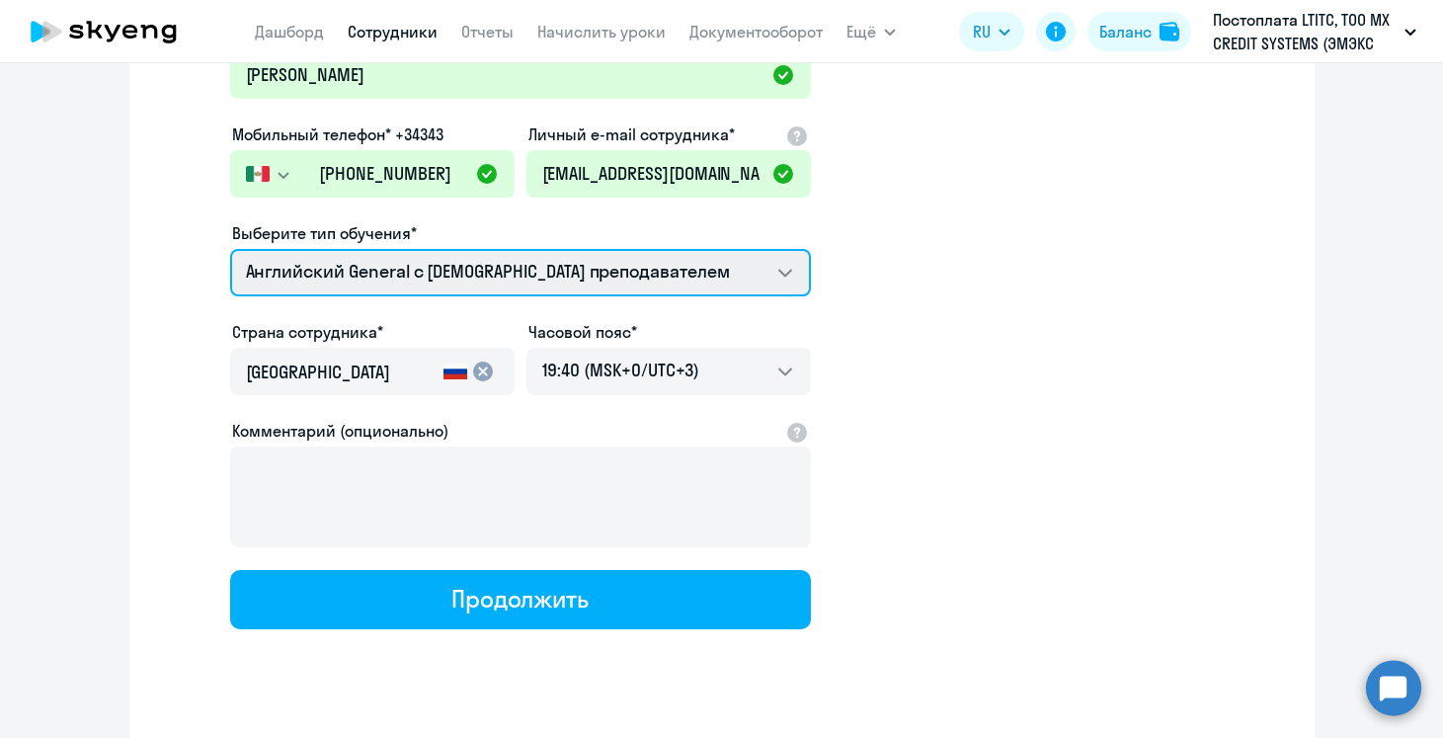
click at [712, 285] on select "Английский General с русскоговорящим преподавателем Английский General с [DEMOG…" at bounding box center [520, 272] width 581 height 47
select select "spanish_adult_not_native_speaker_premium"
click at [230, 249] on select "Английский General с русскоговорящим преподавателем Английский General с [DEMOG…" at bounding box center [520, 272] width 581 height 47
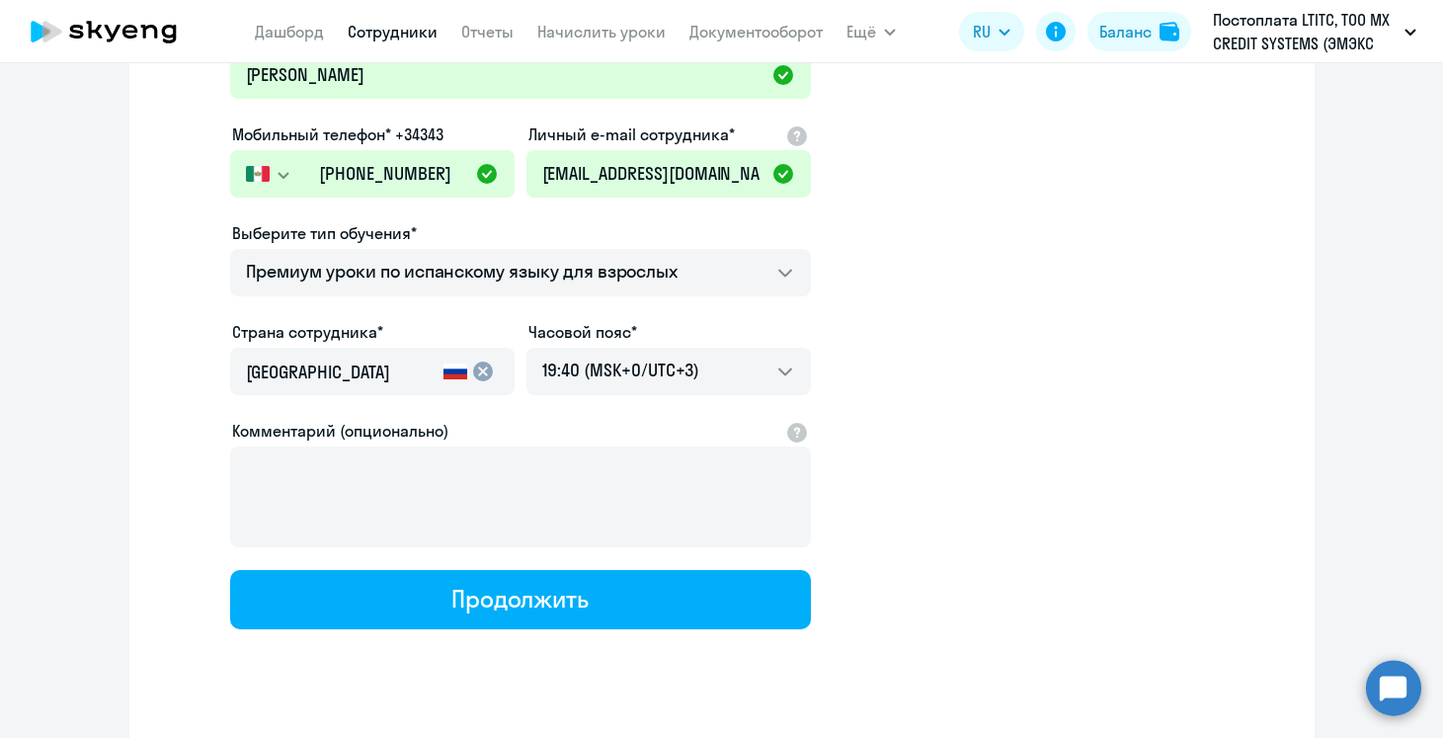
click at [431, 374] on input "[GEOGRAPHIC_DATA]" at bounding box center [341, 373] width 190 height 26
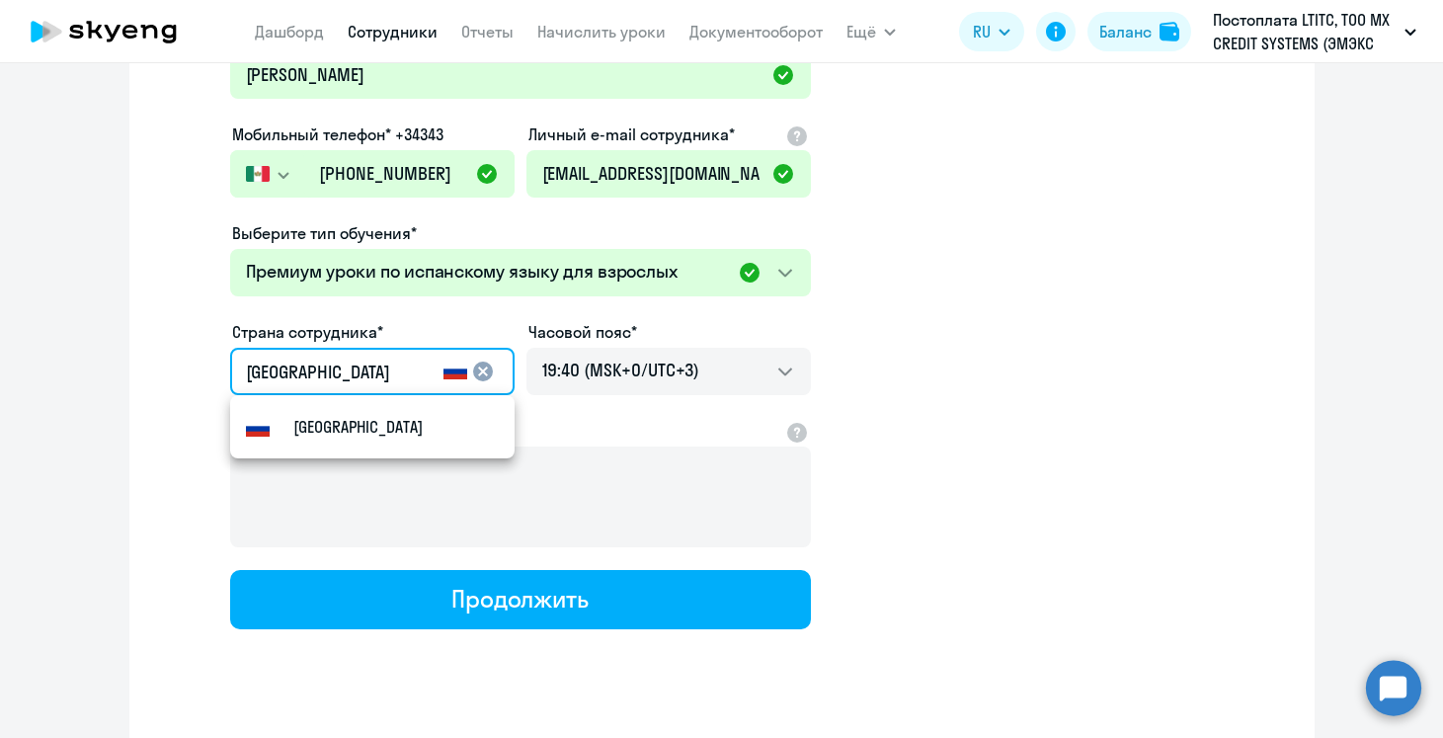
drag, startPoint x: 310, startPoint y: 369, endPoint x: 206, endPoint y: 369, distance: 103.7
click at [205, 369] on app-new-student-form "Имя и отчество* Добавить себя как ученика [PERSON_NAME]* [PERSON_NAME] Мобильны…" at bounding box center [722, 277] width 1122 height 704
type input "v"
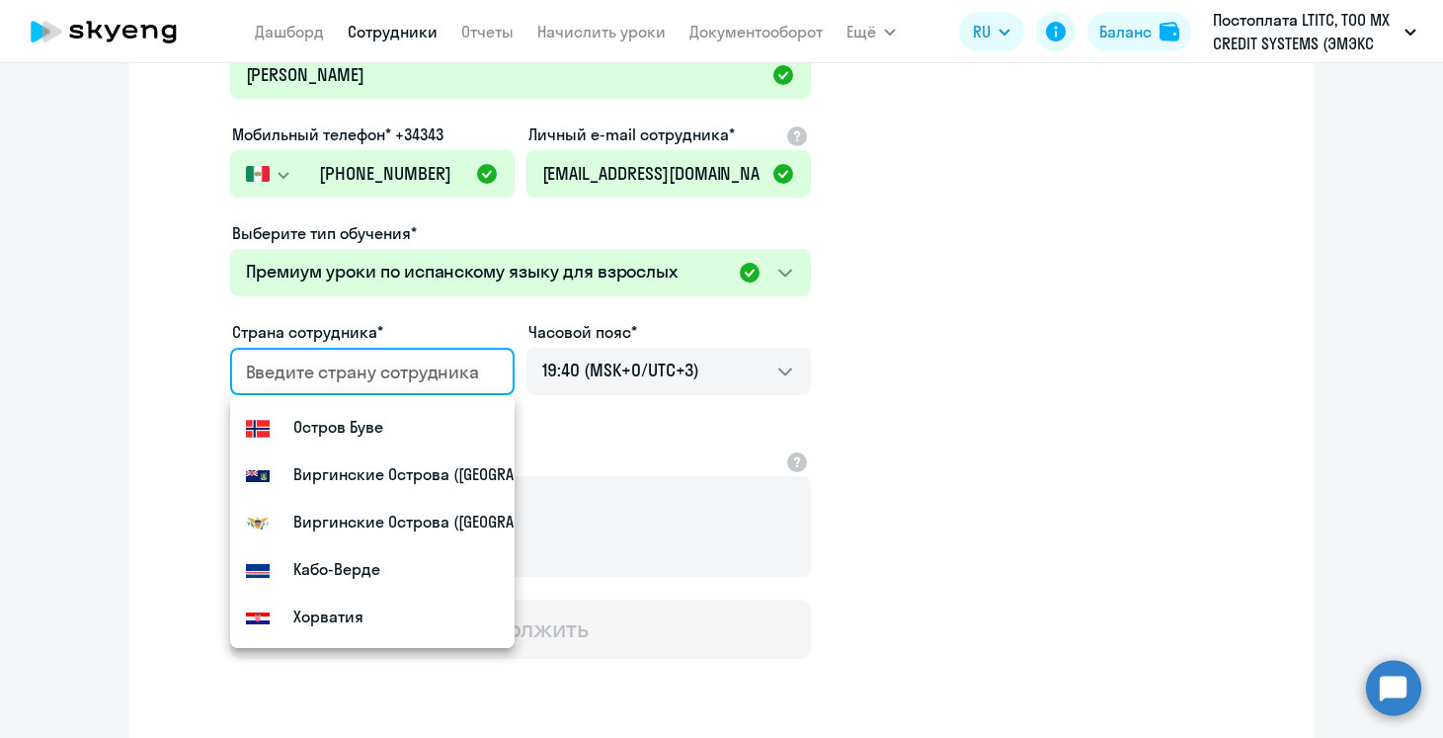
type input "е"
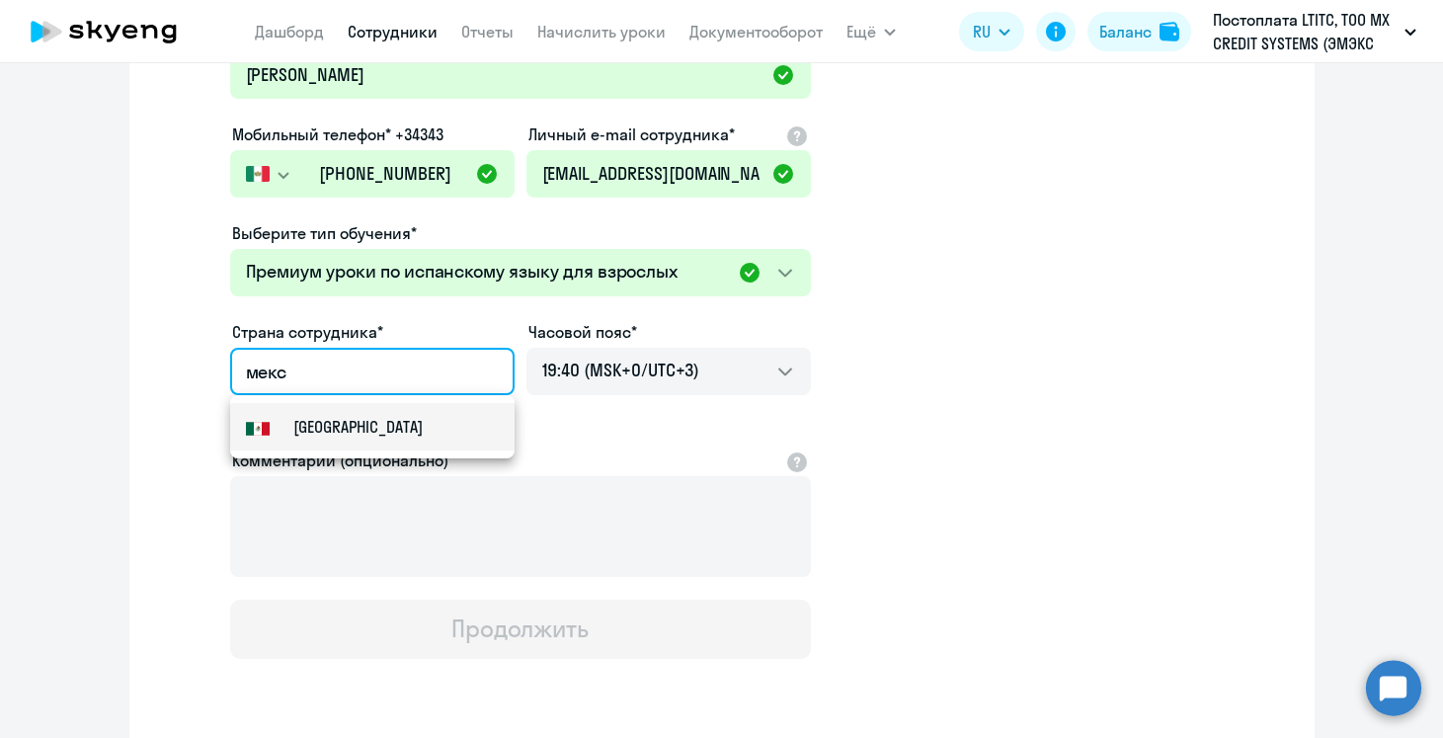
click at [305, 422] on small "[GEOGRAPHIC_DATA]" at bounding box center [357, 427] width 129 height 24
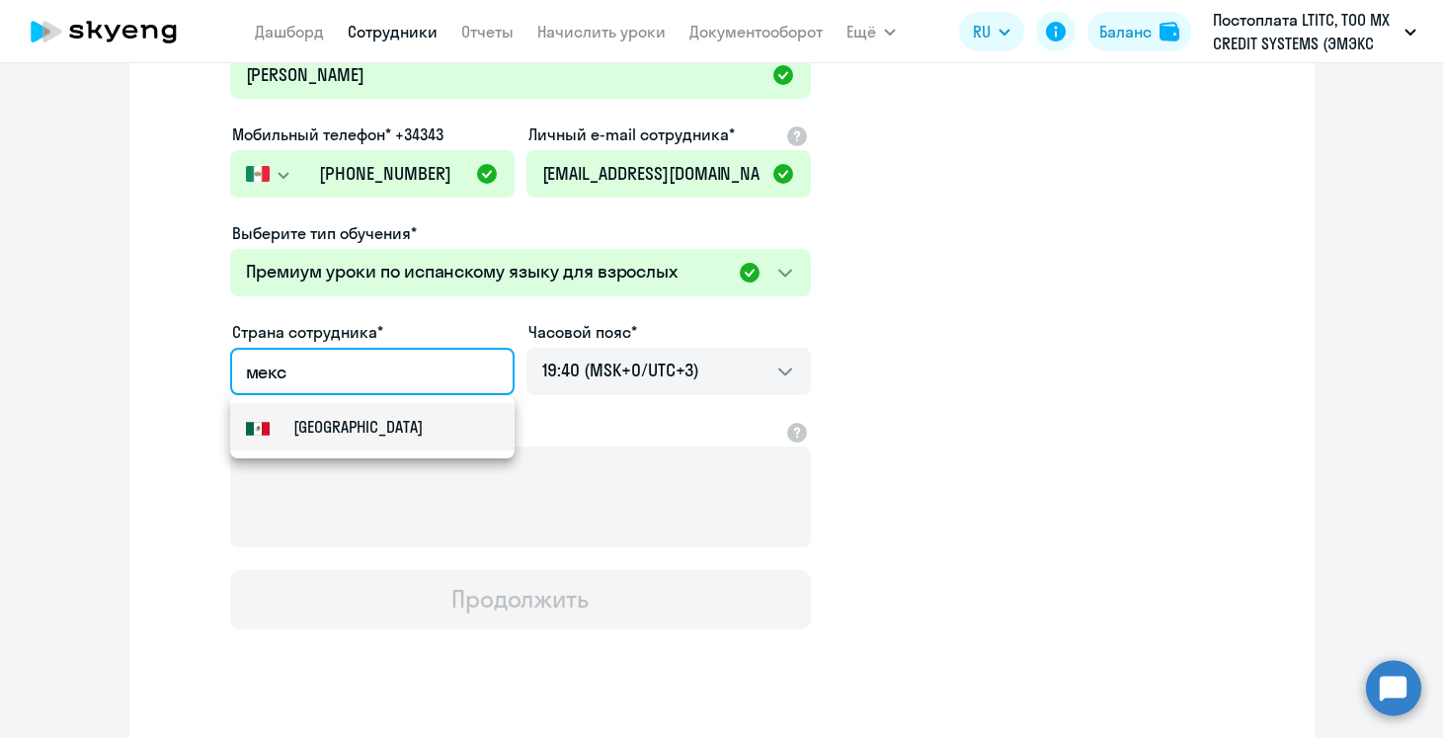
type input "[GEOGRAPHIC_DATA]"
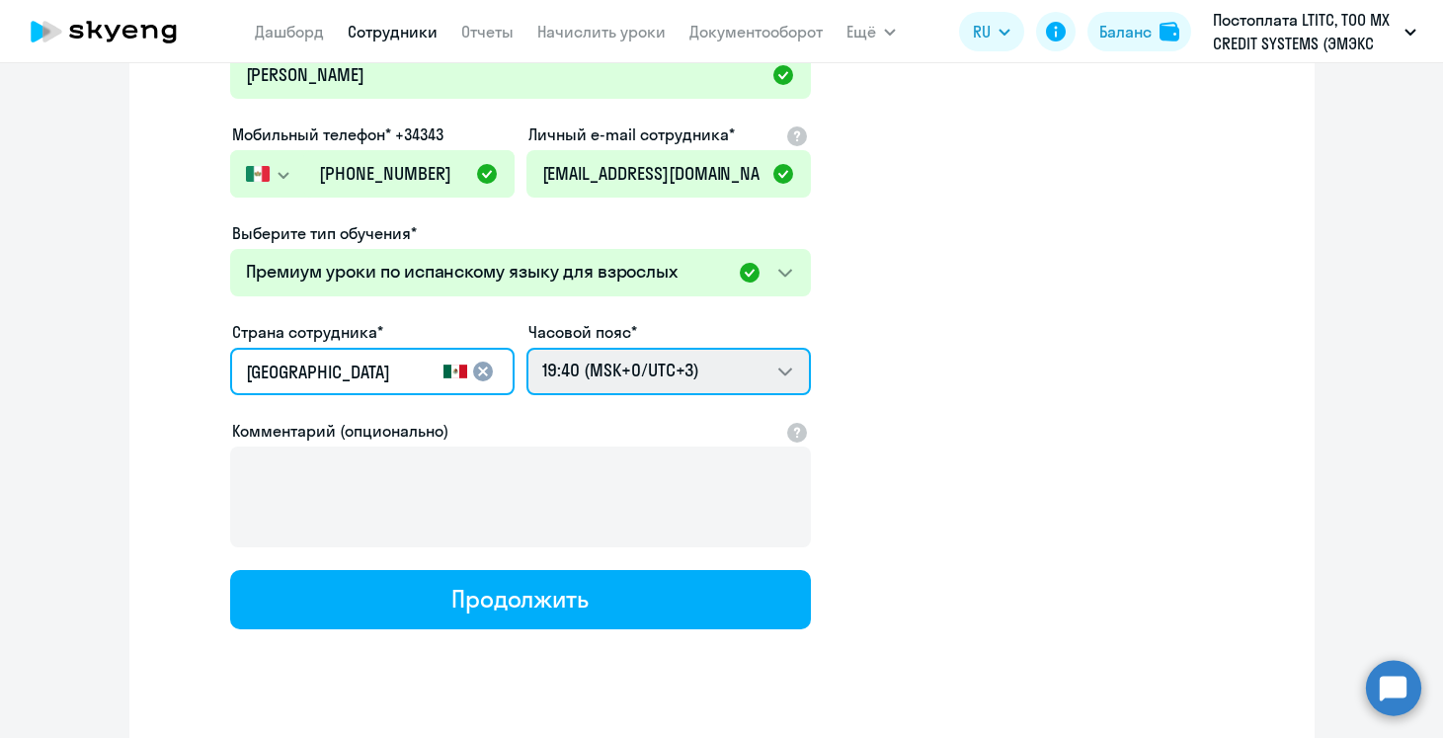
click at [745, 381] on select "05:40 (MSK-14/UTC-11) 06:40 (MSK-13/UTC-10) 07:40 (MSK-12/UTC-9) 08:40 (MSK-11/…" at bounding box center [669, 371] width 285 height 47
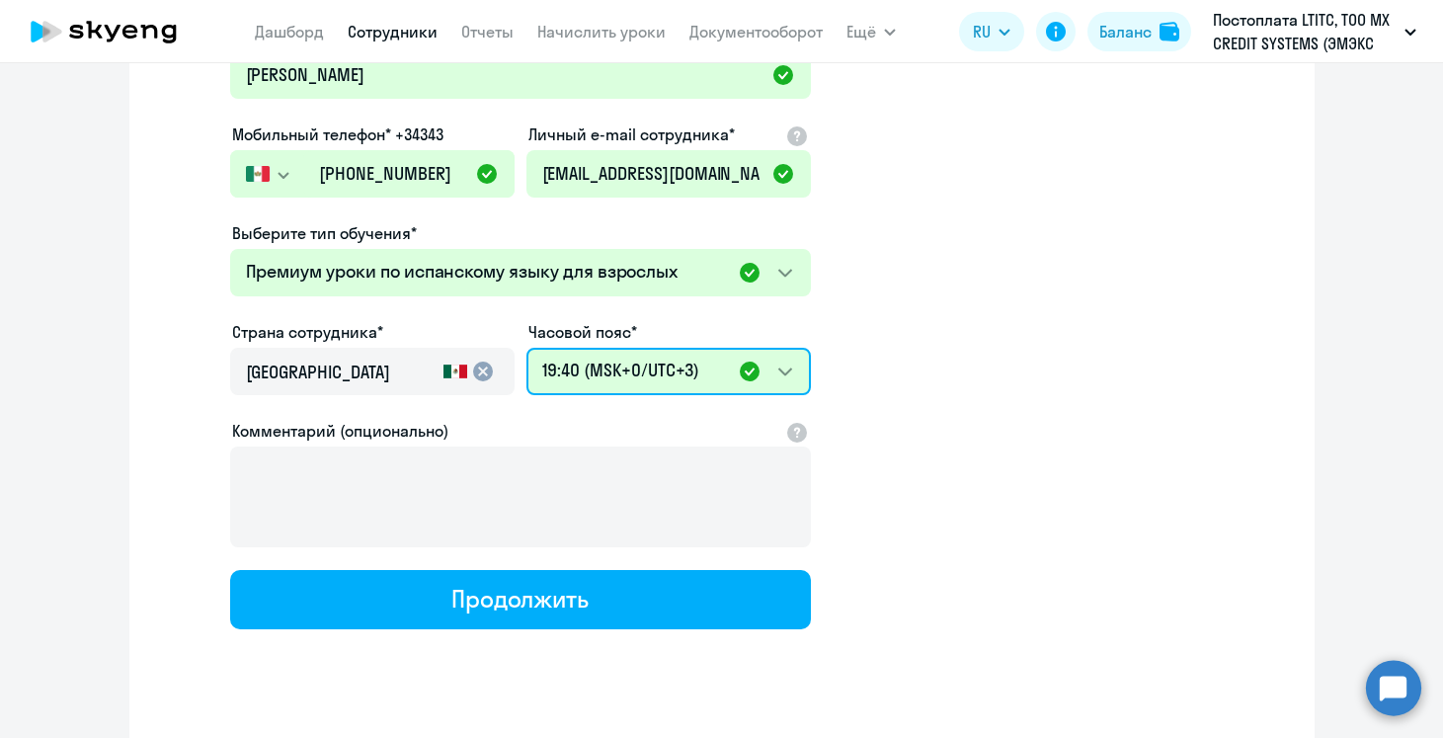
click at [727, 372] on select "05:40 (MSK-14/UTC-11) 06:40 (MSK-13/UTC-10) 07:40 (MSK-12/UTC-9) 08:40 (MSK-11/…" at bounding box center [669, 371] width 285 height 47
select select "-6"
click at [527, 348] on select "05:40 (MSK-14/UTC-11) 06:40 (MSK-13/UTC-10) 07:40 (MSK-12/UTC-9) 08:40 (MSK-11/…" at bounding box center [669, 371] width 285 height 47
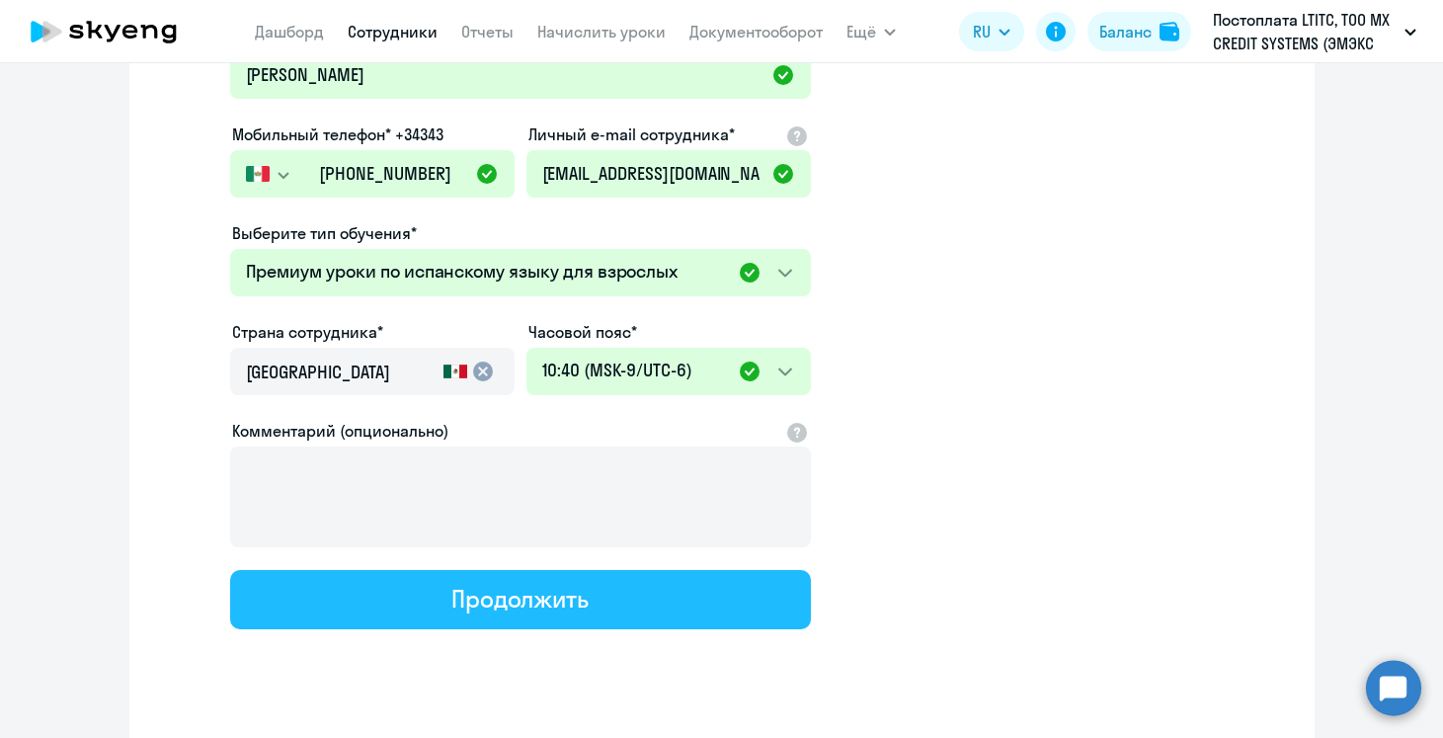
click at [657, 611] on button "Продолжить" at bounding box center [520, 599] width 581 height 59
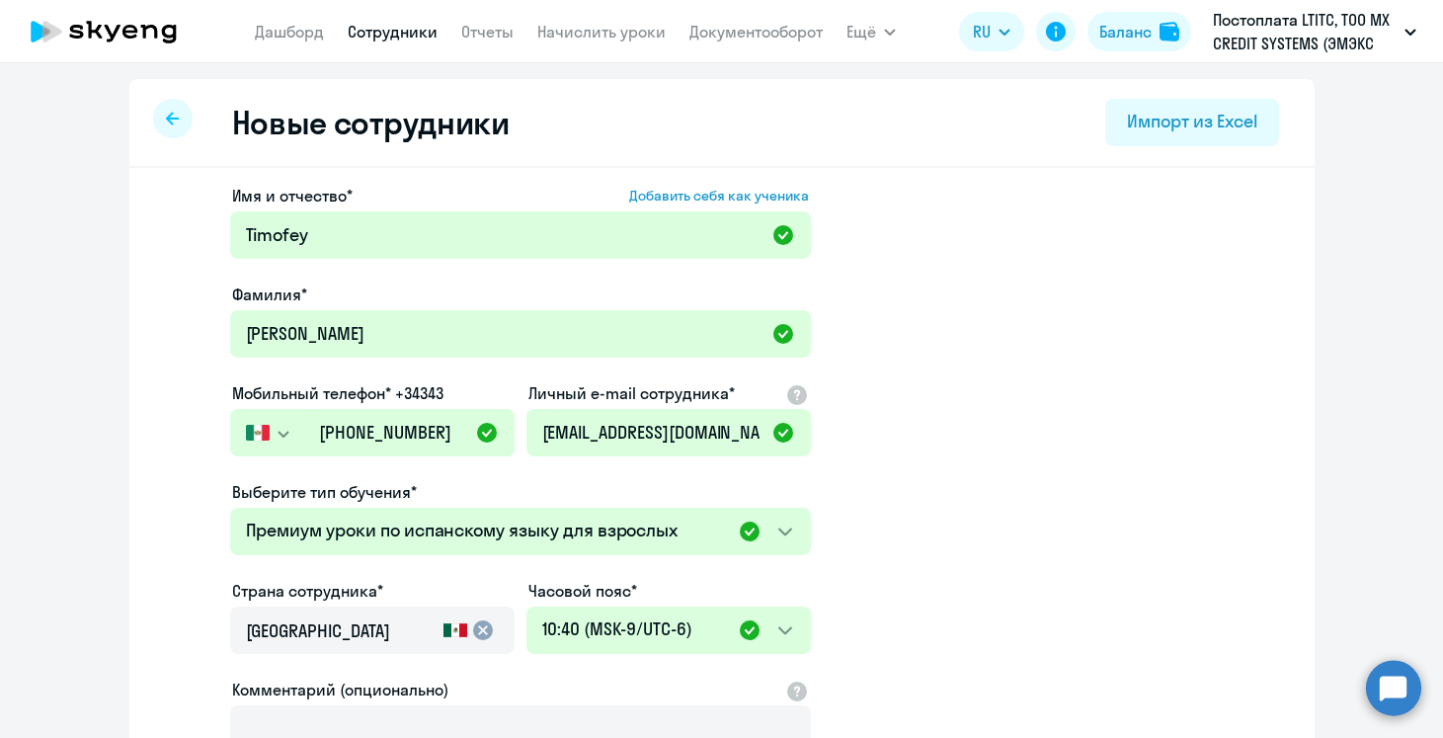
select select "spanish_adult_not_native_speaker_premium"
select select "-6"
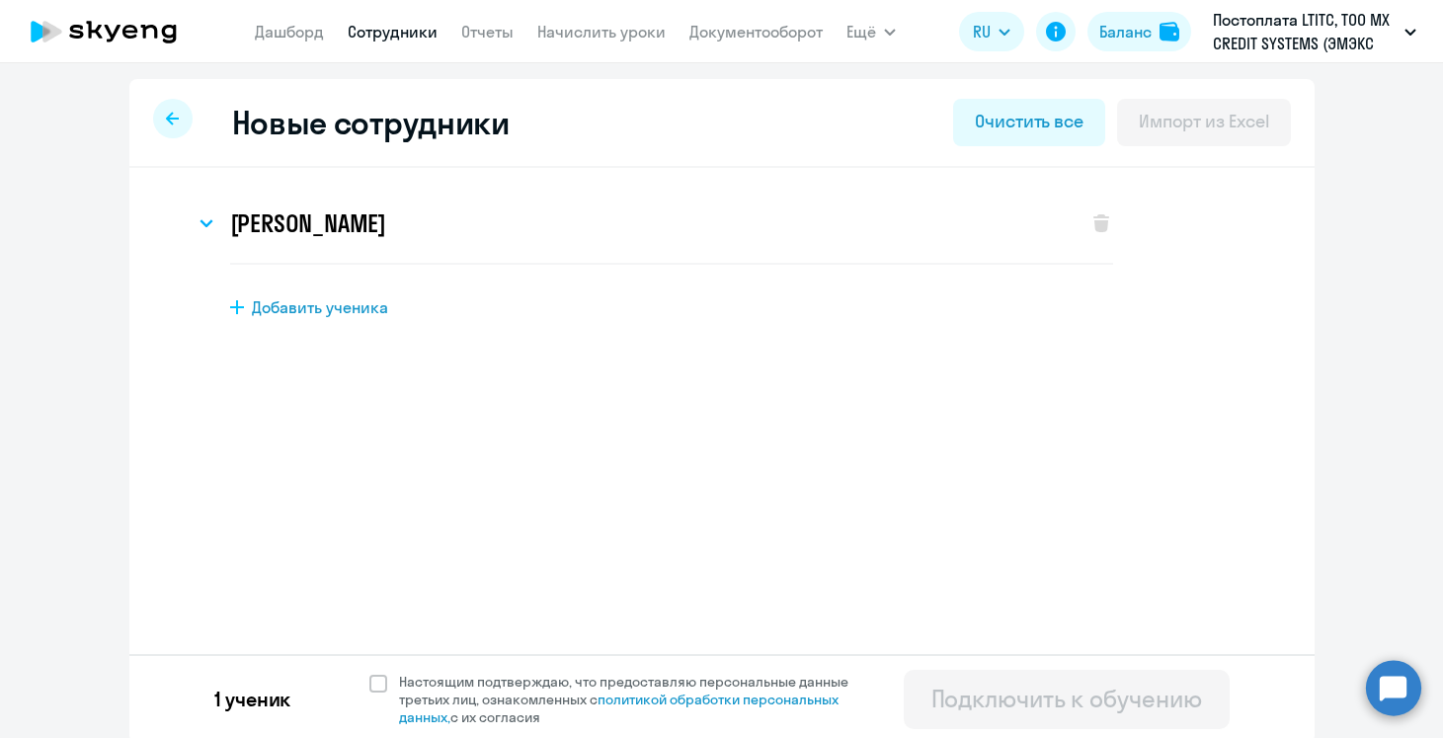
scroll to position [0, 0]
click at [356, 299] on span "Добавить ученика" at bounding box center [320, 307] width 136 height 22
select select "english_adult_not_native_speaker"
select select "3"
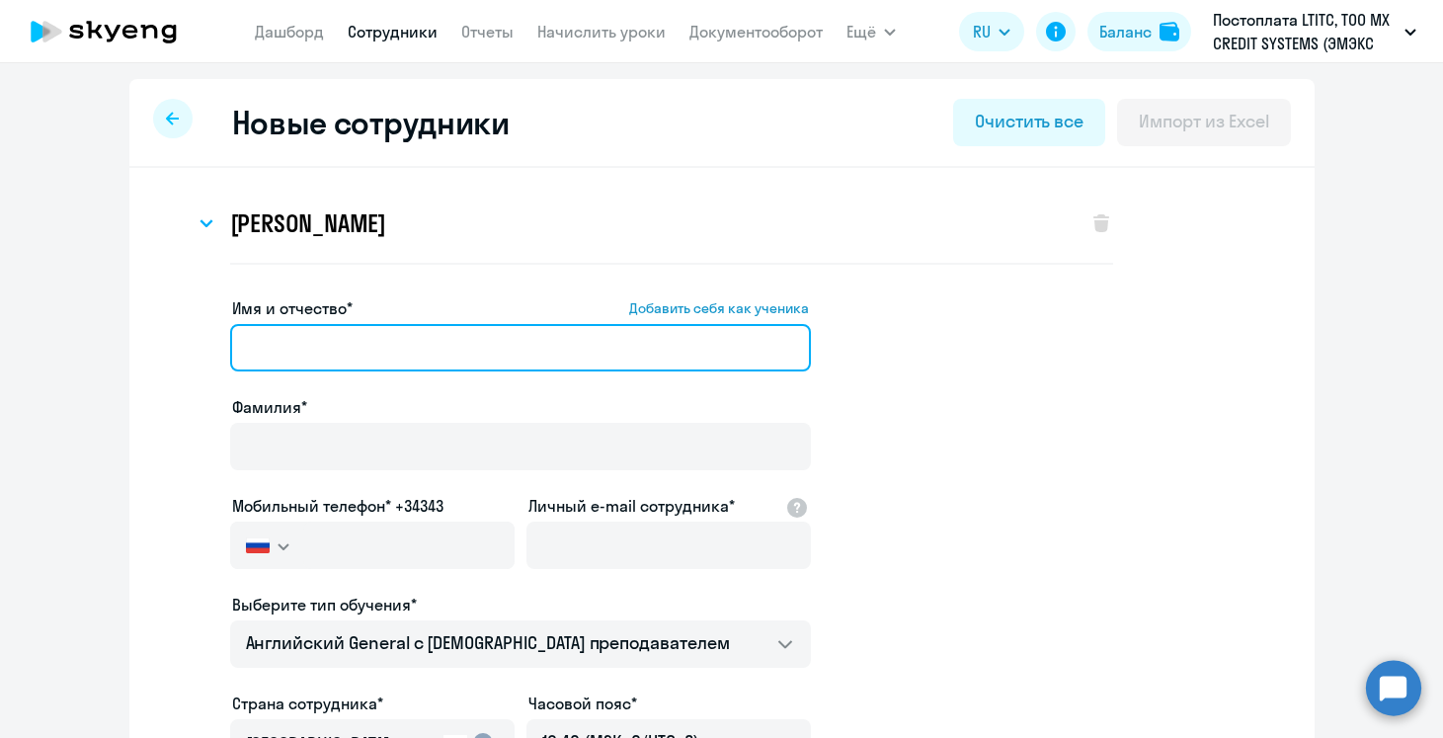
click at [546, 335] on input "Имя и отчество* Добавить себя как ученика" at bounding box center [520, 347] width 581 height 47
paste input "[PERSON_NAME]"
click at [345, 358] on input "[PERSON_NAME]" at bounding box center [520, 347] width 581 height 47
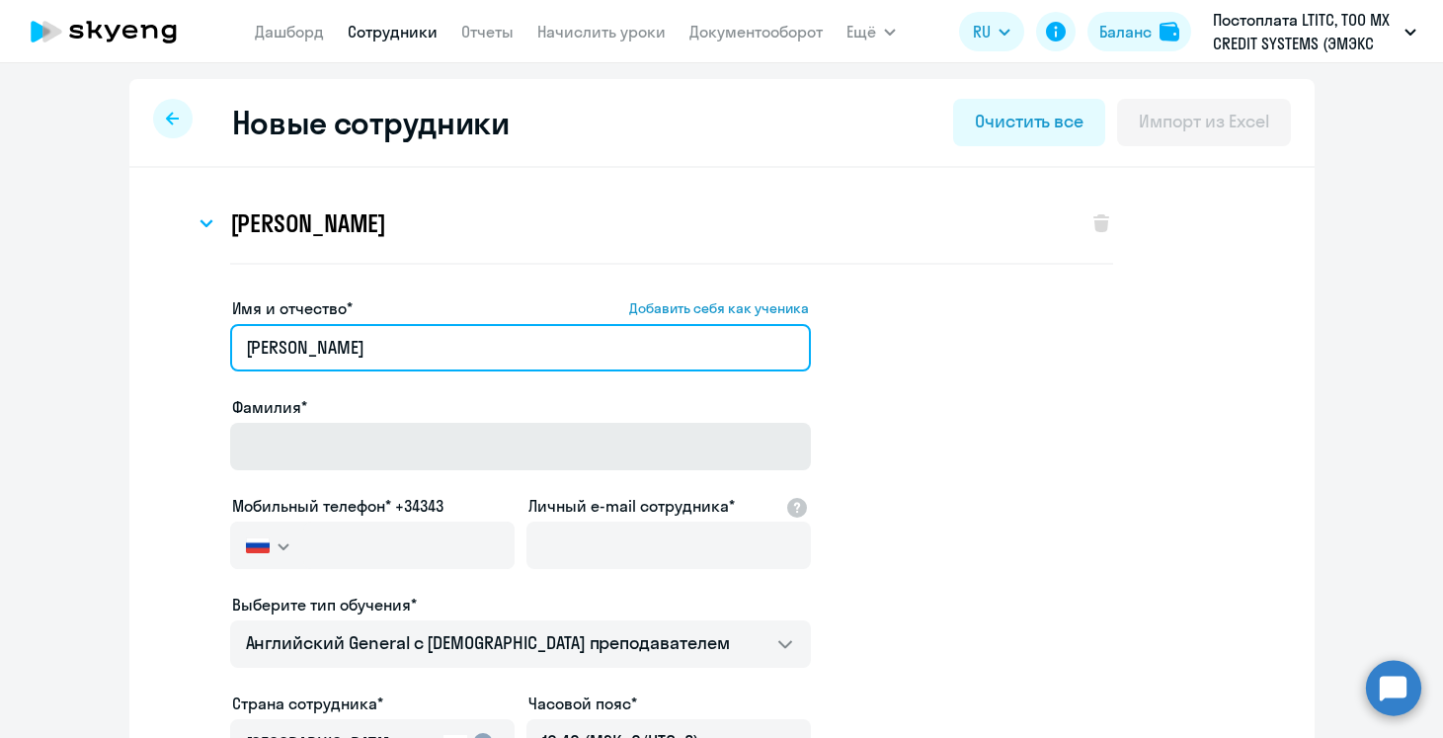
type input "[PERSON_NAME]"
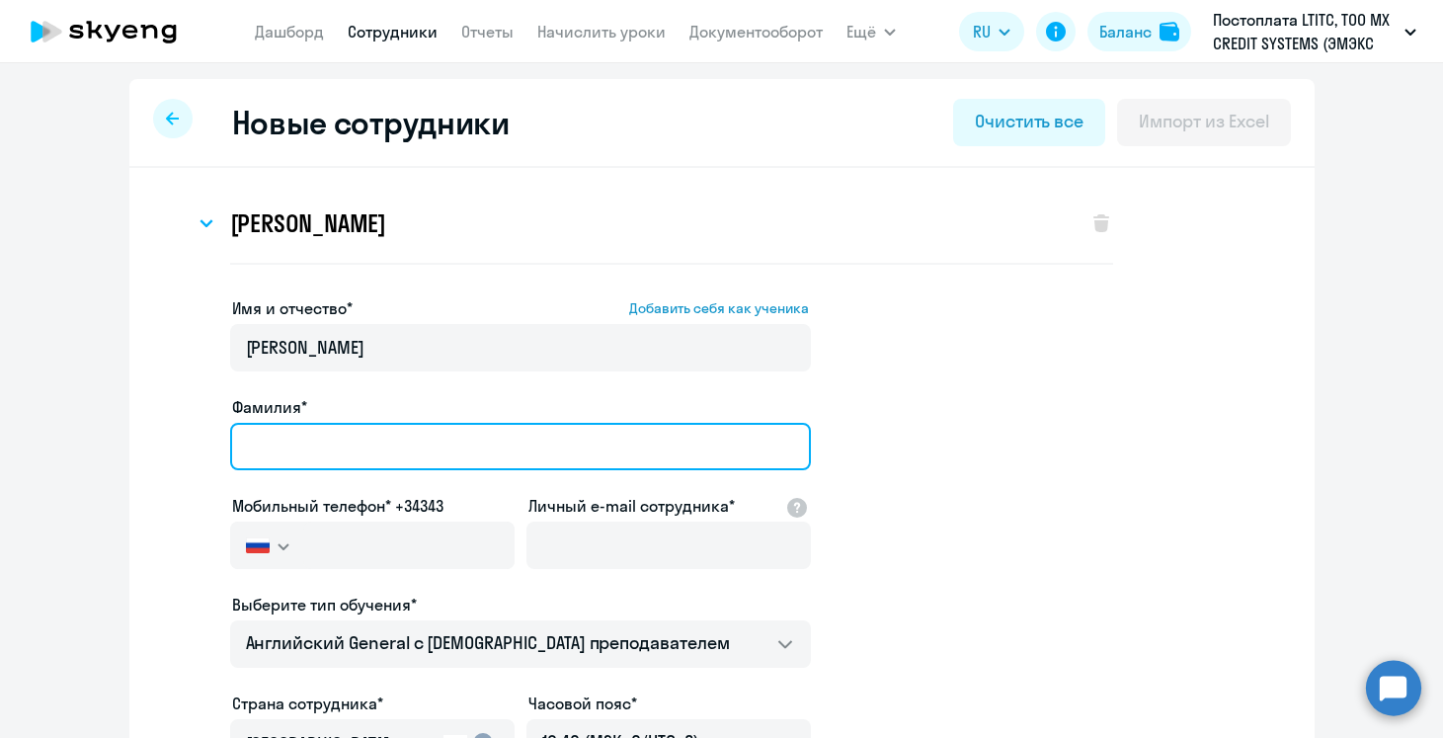
click at [342, 434] on input "Фамилия*" at bounding box center [520, 446] width 581 height 47
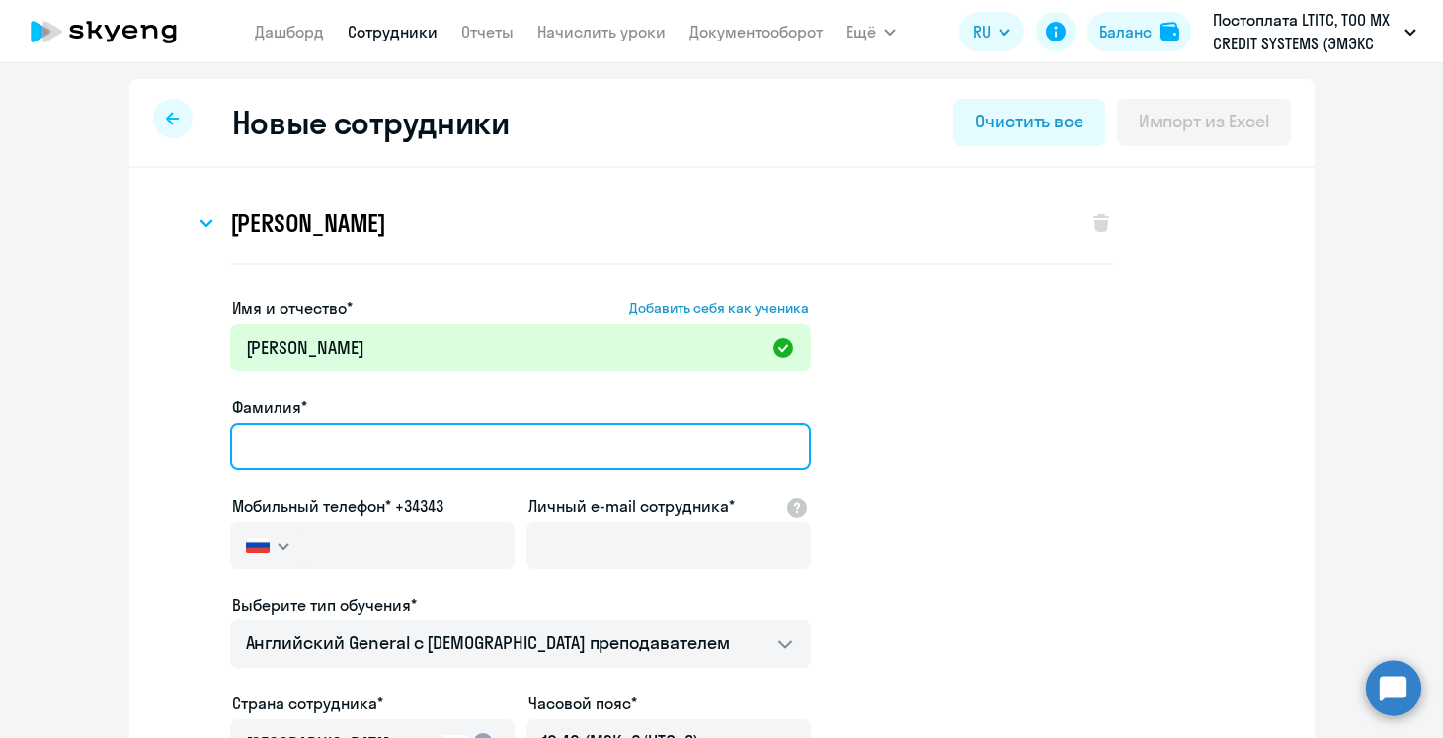
paste input "Budnik"
type input "Budnik"
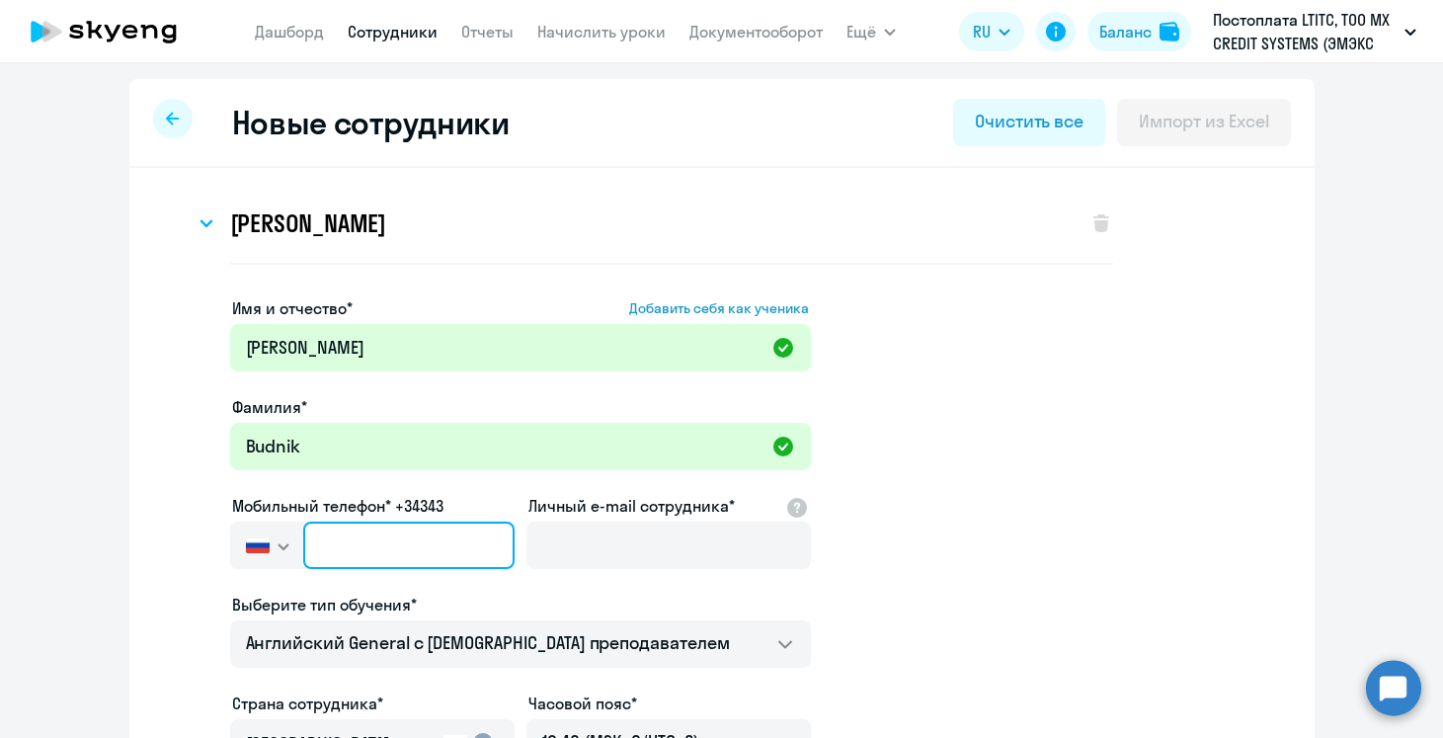
click at [461, 522] on input "text" at bounding box center [408, 545] width 210 height 47
paste input "[PHONE_NUMBER]"
type input "[PHONE_NUMBER]"
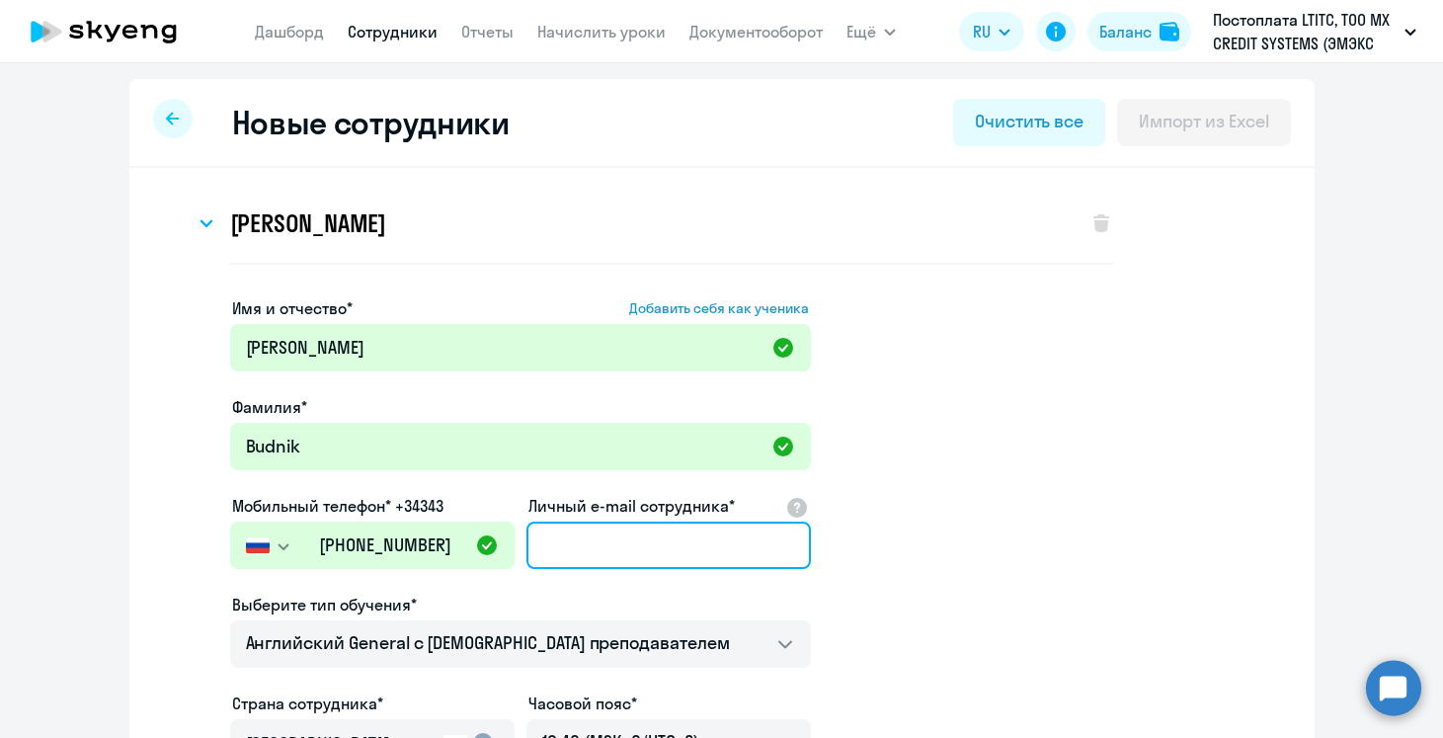
click at [613, 525] on input "Личный e-mail сотрудника*" at bounding box center [669, 545] width 285 height 47
paste input "[PERSON_NAME][EMAIL_ADDRESS][DOMAIN_NAME]"
type input "[PERSON_NAME][EMAIL_ADDRESS][DOMAIN_NAME]"
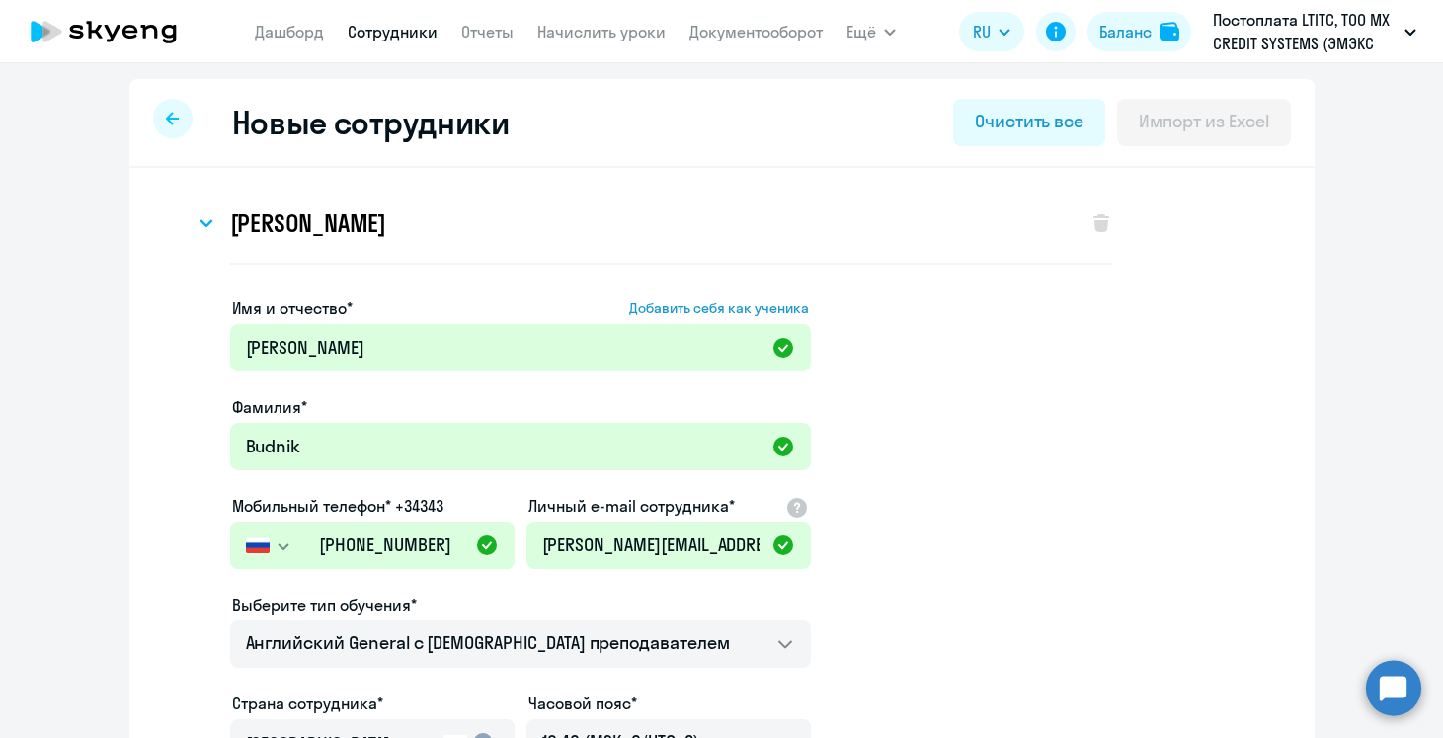
click at [968, 536] on app-new-student-form "Имя и отчество* Добавить себя как ученика [PERSON_NAME]* [PERSON_NAME] телефон*…" at bounding box center [722, 648] width 1122 height 704
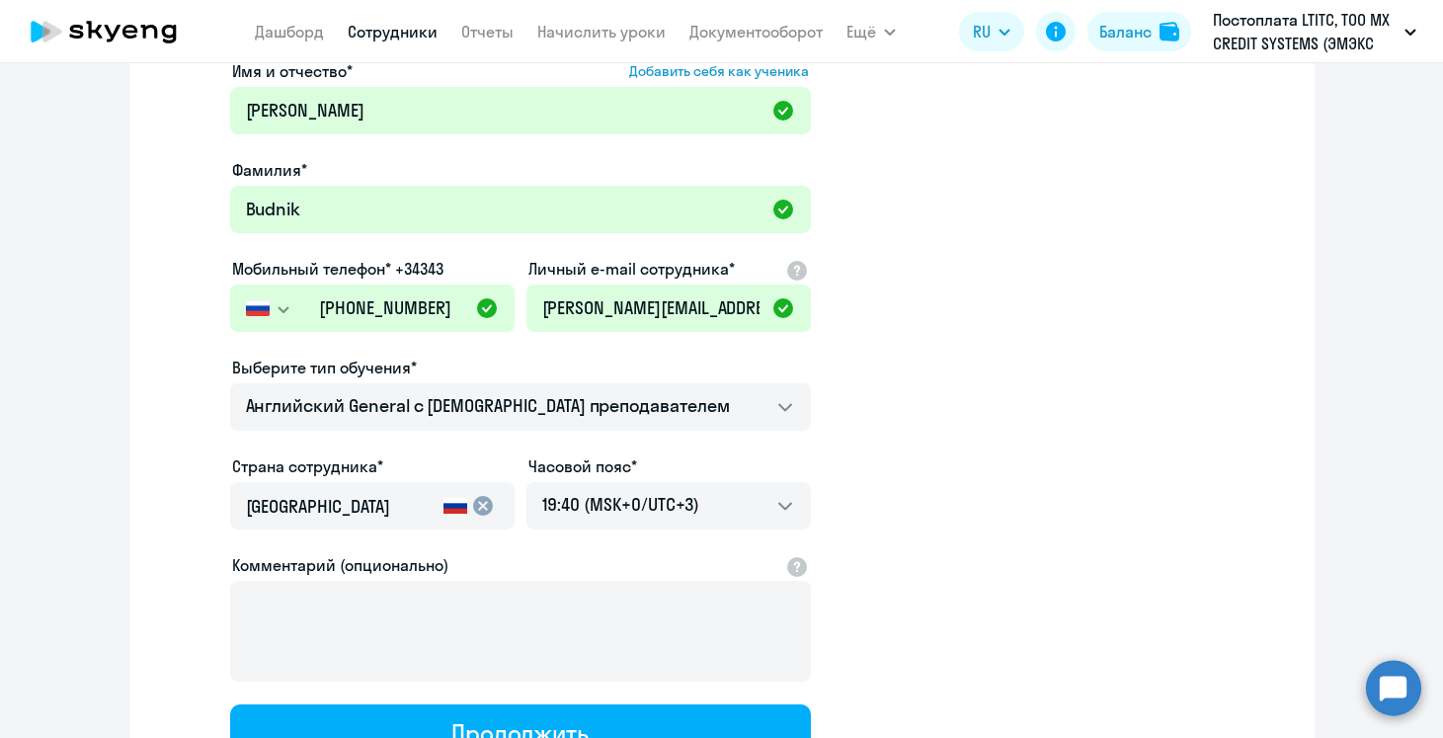
scroll to position [239, 0]
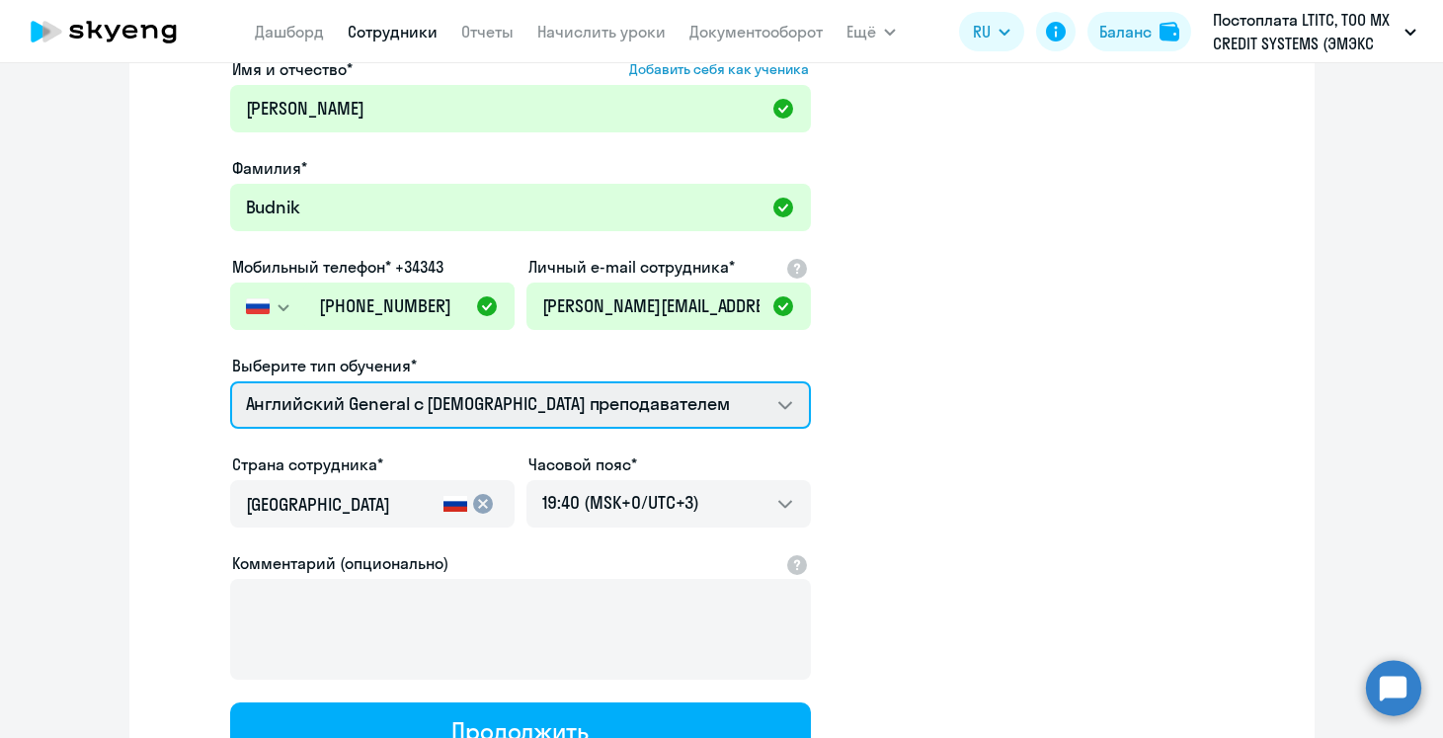
click at [638, 428] on select "Английский General с русскоговорящим преподавателем Английский General с [DEMOG…" at bounding box center [520, 404] width 581 height 47
select select "spanish_adult_not_native_speaker_premium"
click at [230, 381] on select "Английский General с русскоговорящим преподавателем Английский General с [DEMOG…" at bounding box center [520, 404] width 581 height 47
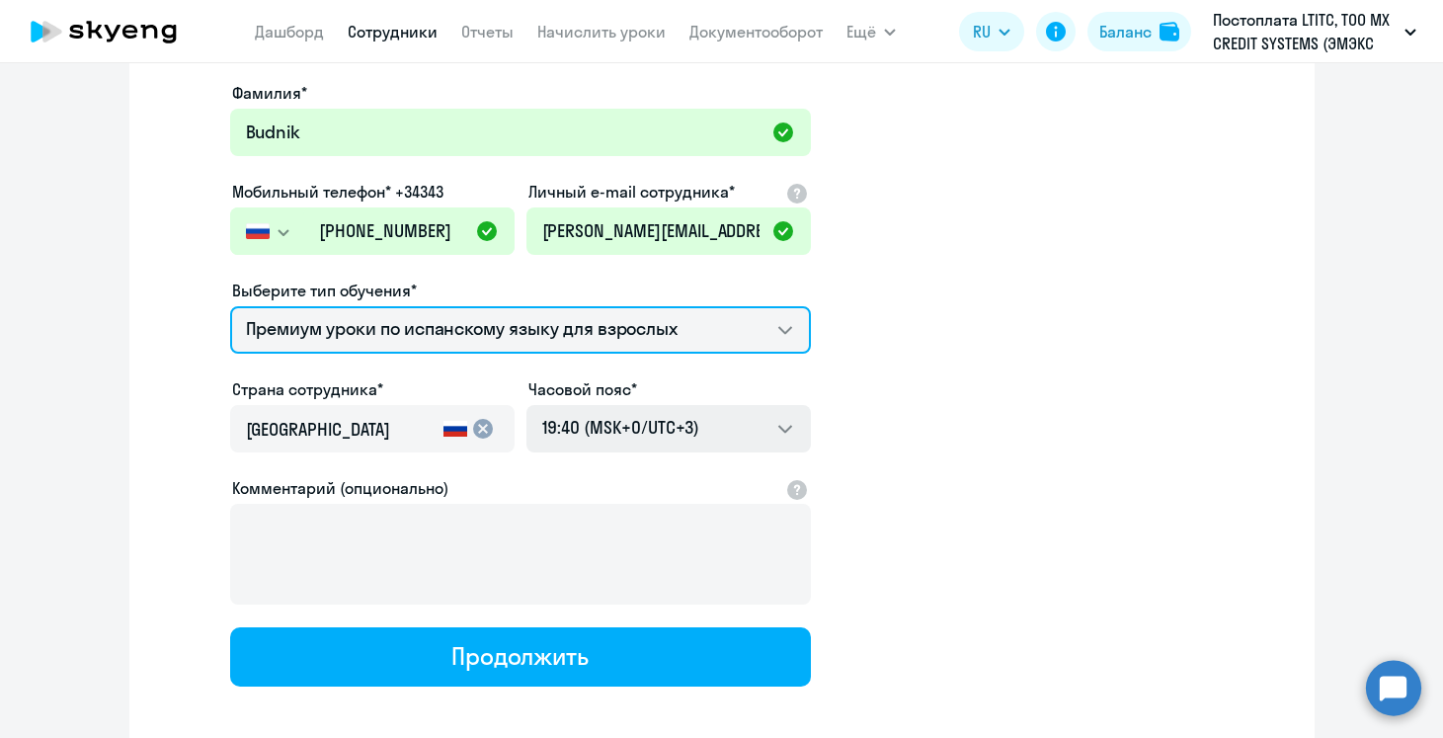
scroll to position [337, 0]
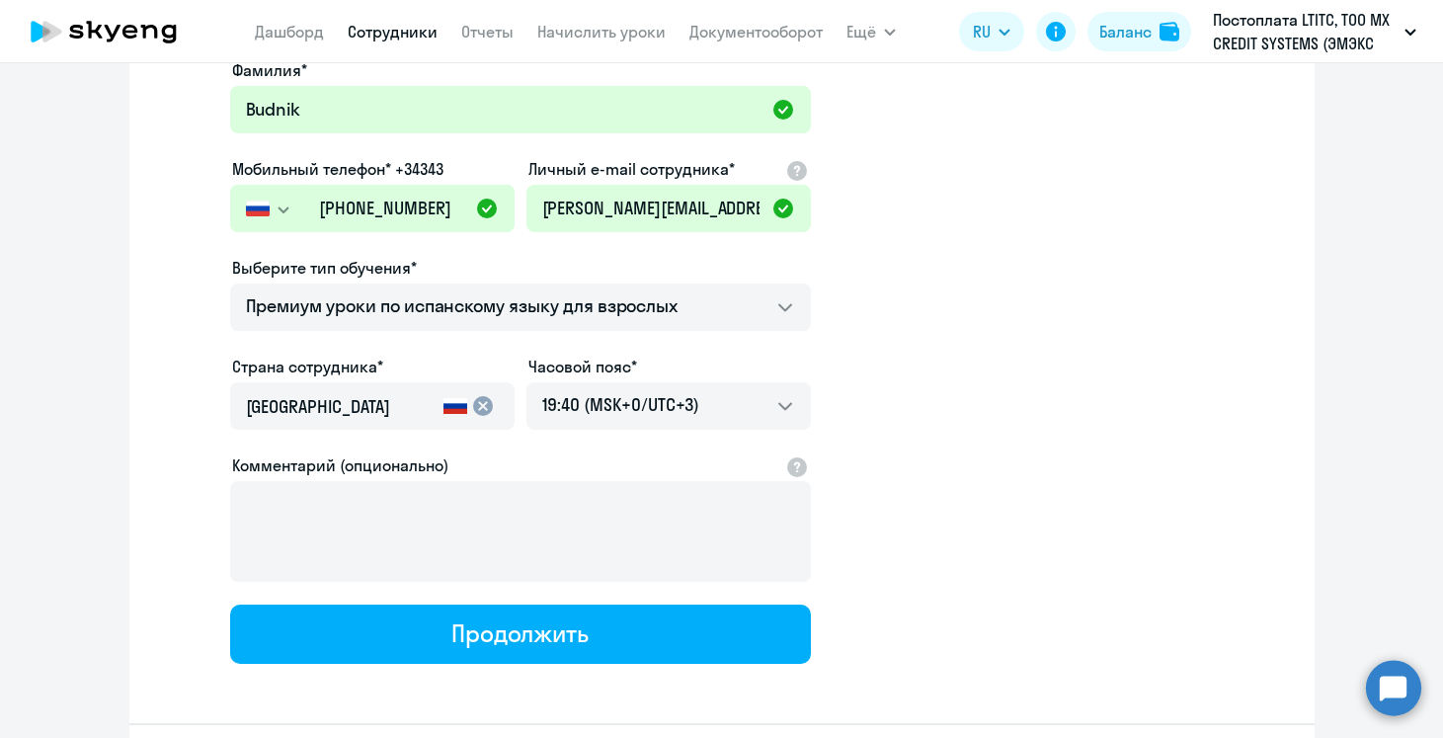
click at [379, 410] on input "[GEOGRAPHIC_DATA]" at bounding box center [341, 407] width 190 height 26
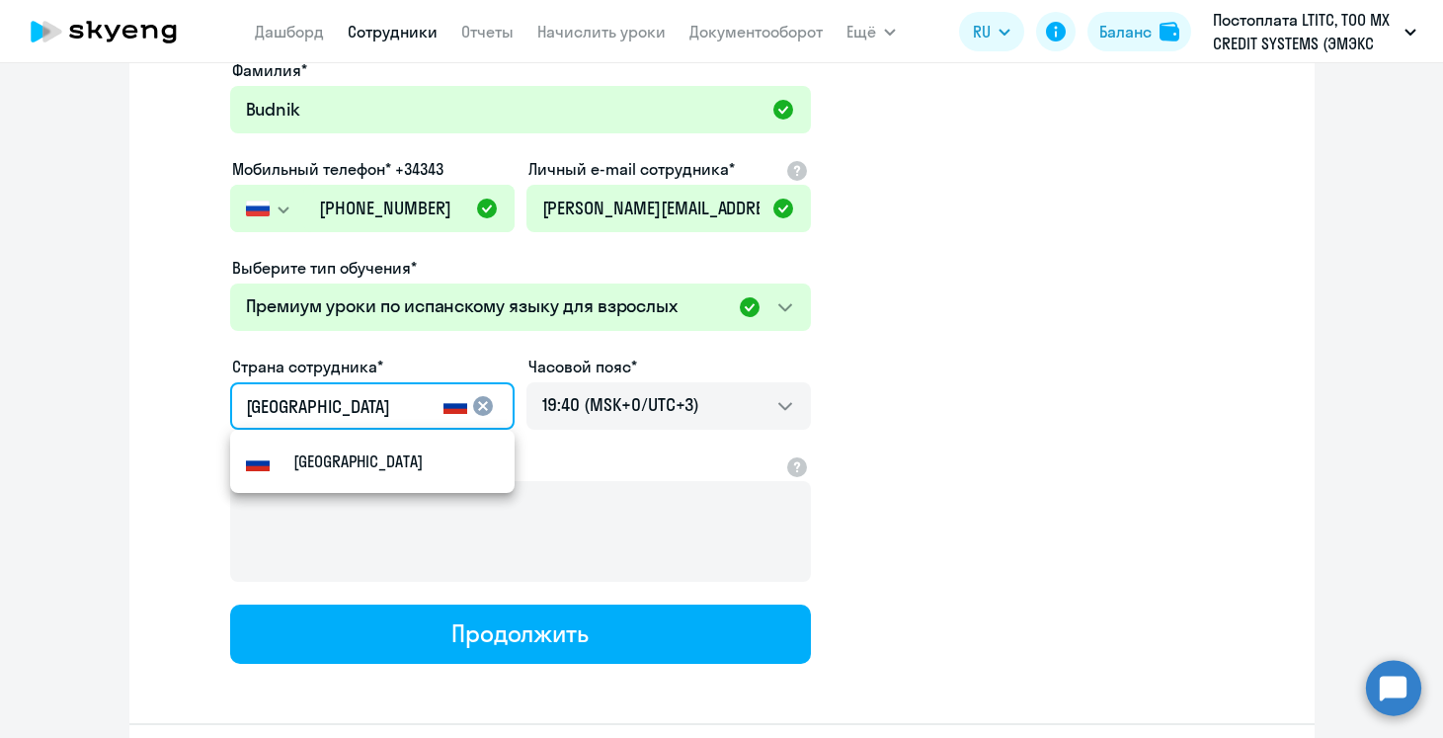
drag, startPoint x: 339, startPoint y: 405, endPoint x: 172, endPoint y: 393, distance: 167.4
click at [172, 393] on app-new-student-form "Имя и отчество* Добавить себя как ученика [PERSON_NAME]* [PERSON_NAME] телефон*…" at bounding box center [722, 311] width 1122 height 704
click at [307, 457] on small "[GEOGRAPHIC_DATA]" at bounding box center [357, 461] width 129 height 24
type input "[GEOGRAPHIC_DATA]"
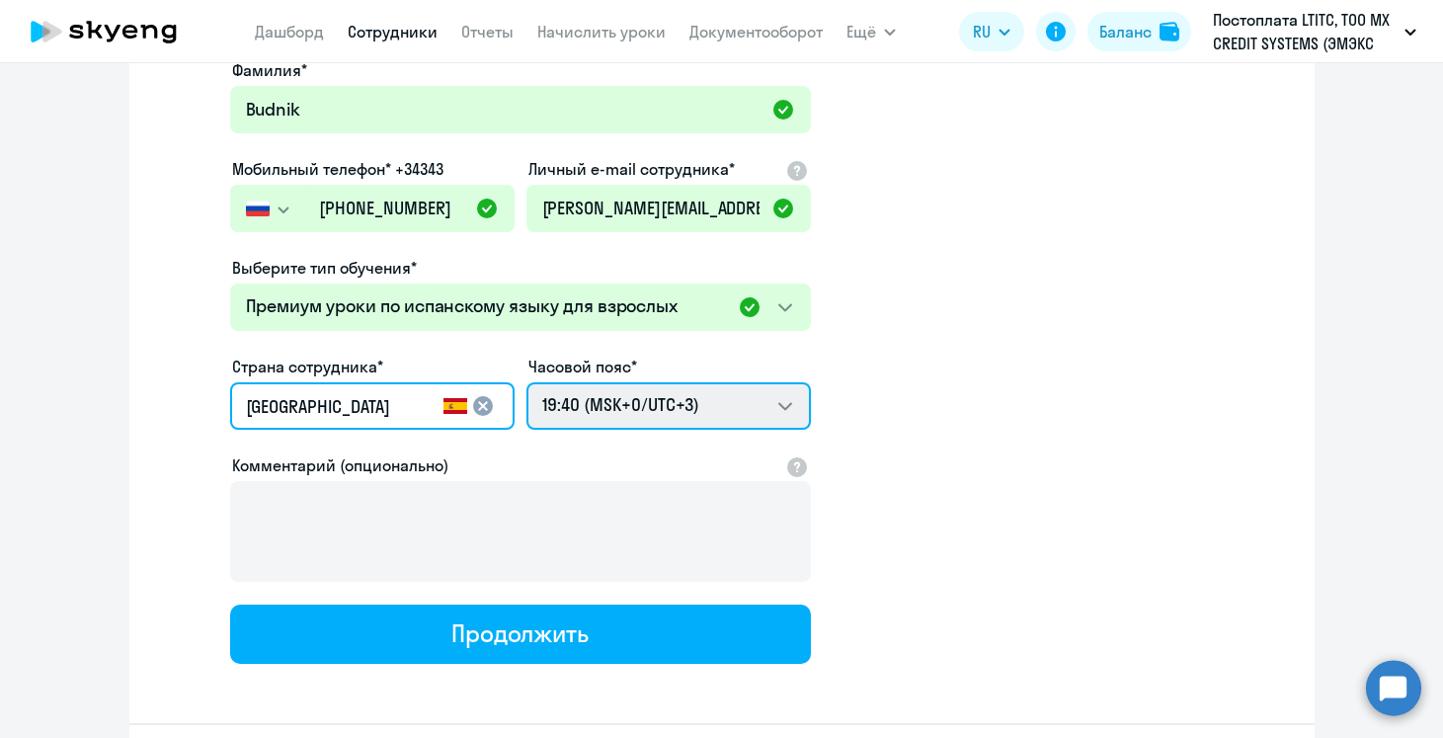
click at [692, 393] on select "05:40 (MSK-14/UTC-11) 06:40 (MSK-13/UTC-10) 07:40 (MSK-12/UTC-9) 08:40 (MSK-11/…" at bounding box center [669, 405] width 285 height 47
select select "2"
click at [527, 382] on select "05:40 (MSK-14/UTC-11) 06:40 (MSK-13/UTC-10) 07:40 (MSK-12/UTC-9) 08:40 (MSK-11/…" at bounding box center [669, 405] width 285 height 47
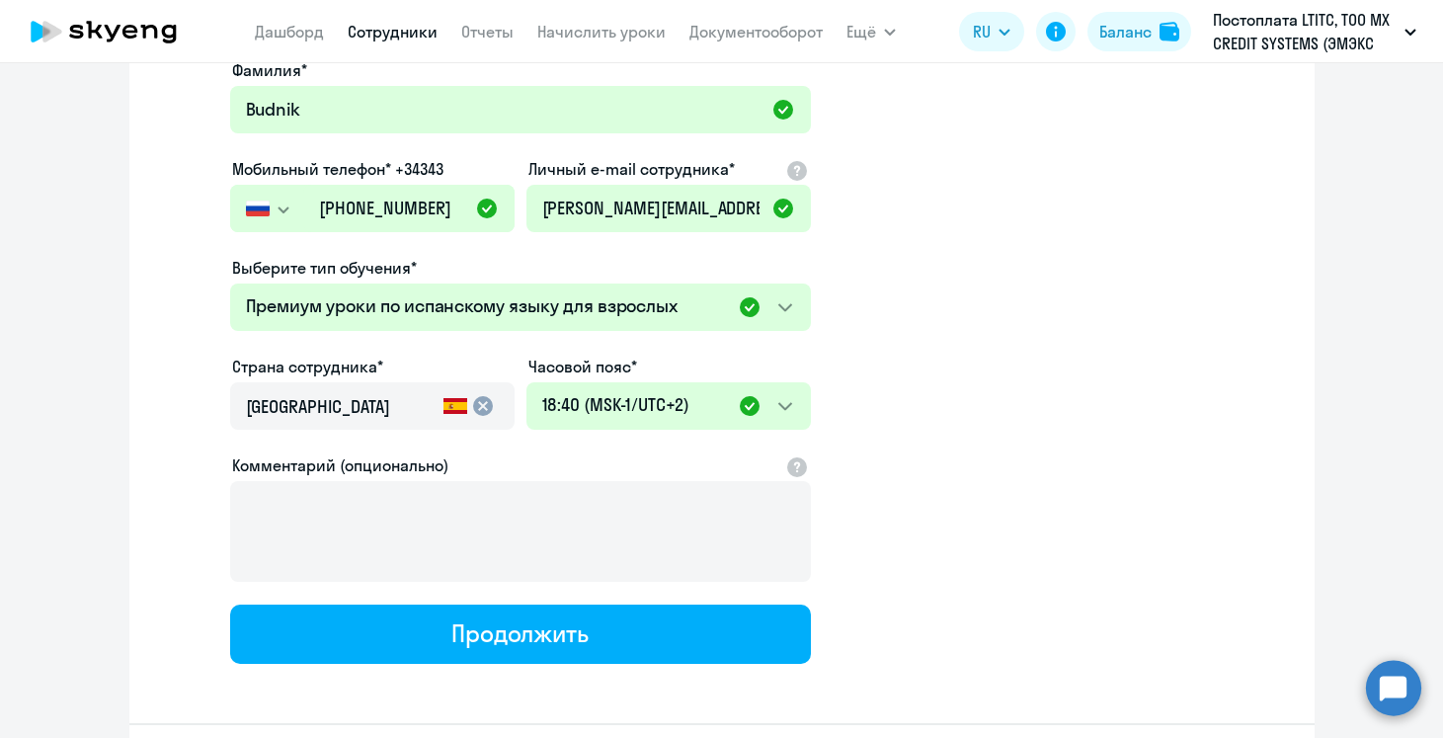
click at [644, 666] on div "[PERSON_NAME] Имя и отчество* Добавить себя как ученика [PERSON_NAME]* [PERSON_…" at bounding box center [721, 321] width 1185 height 981
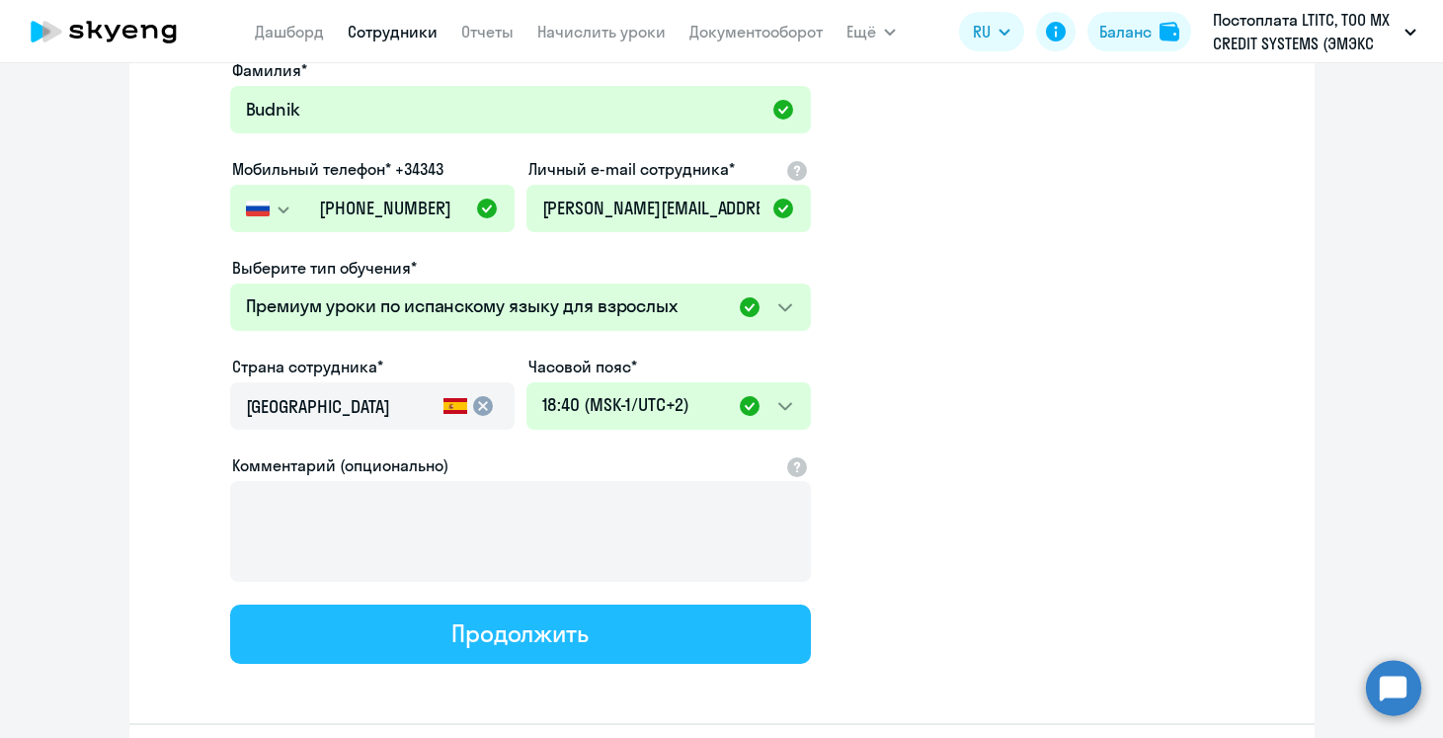
click at [644, 646] on button "Продолжить" at bounding box center [520, 634] width 581 height 59
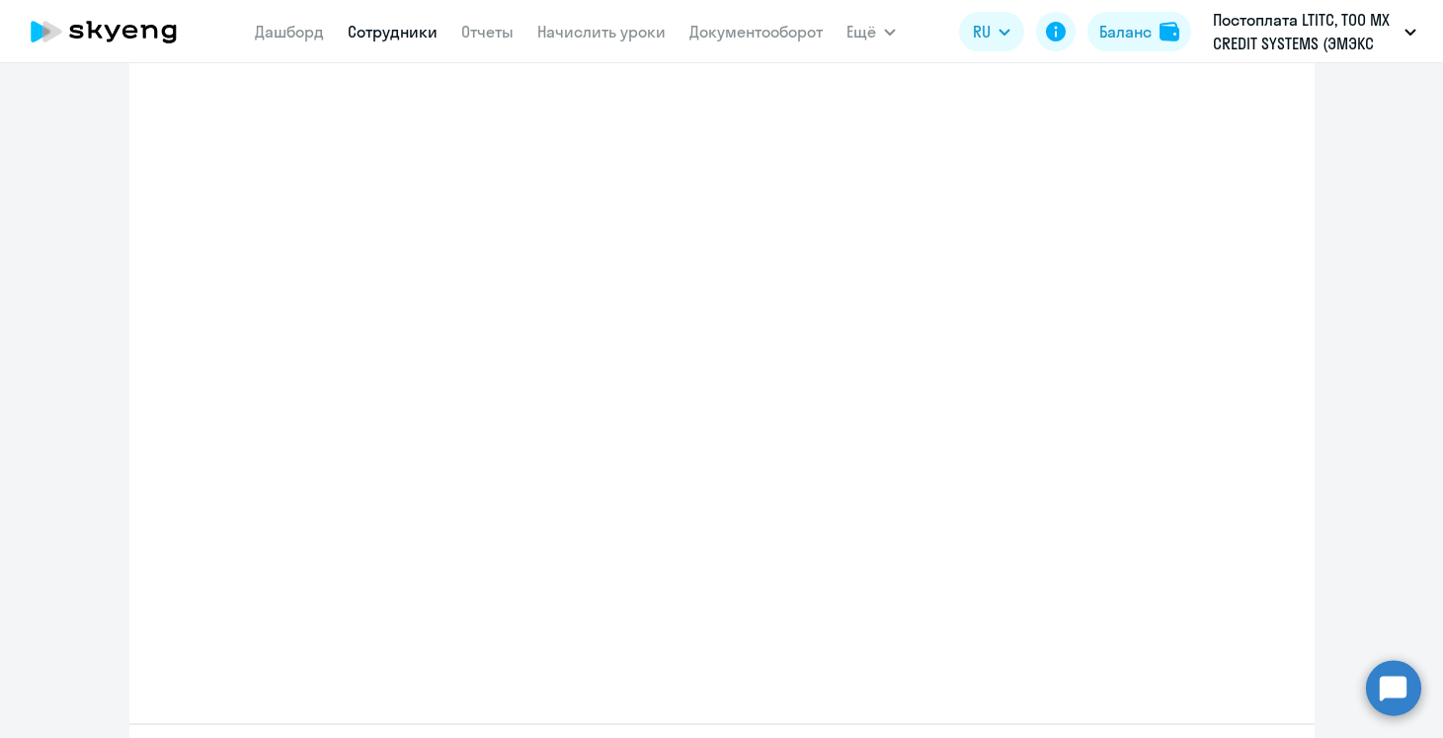
select select "spanish_adult_not_native_speaker_premium"
select select "2"
select select "spanish_adult_not_native_speaker_premium"
select select "-6"
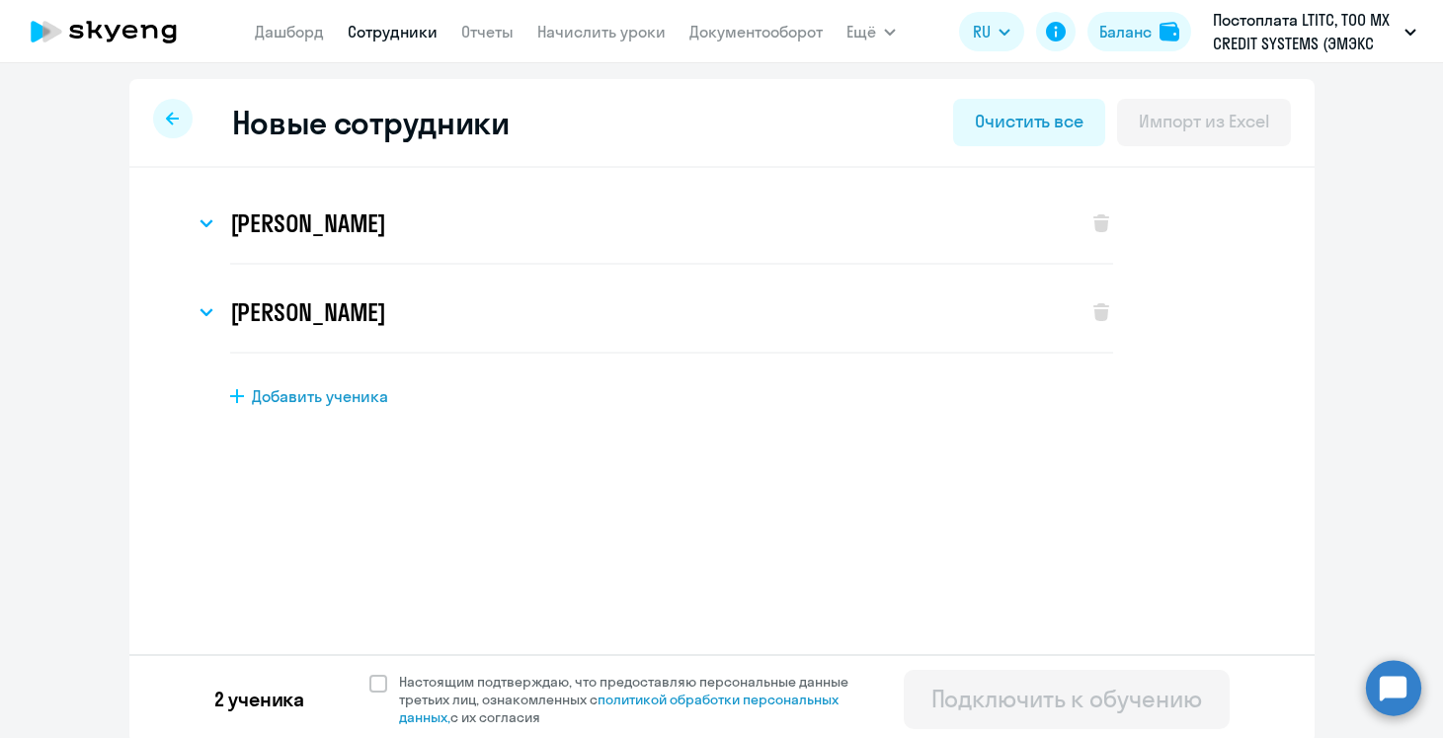
scroll to position [5, 0]
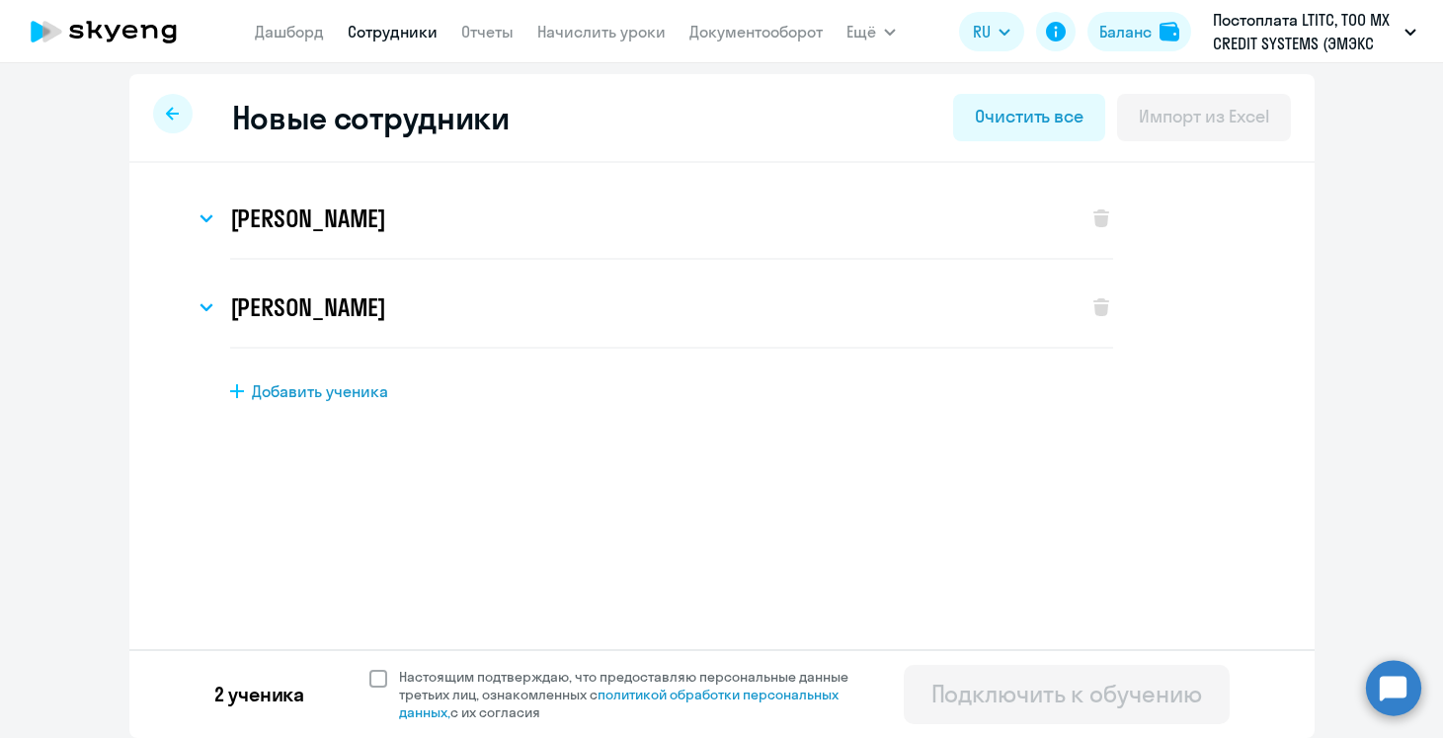
click at [518, 673] on span "Настоящим подтверждаю, что предоставляю персональные данные третьих лиц, ознако…" at bounding box center [635, 694] width 473 height 53
click at [369, 668] on input "Настоящим подтверждаю, что предоставляю персональные данные третьих лиц, ознако…" at bounding box center [368, 667] width 1 height 1
checkbox input "true"
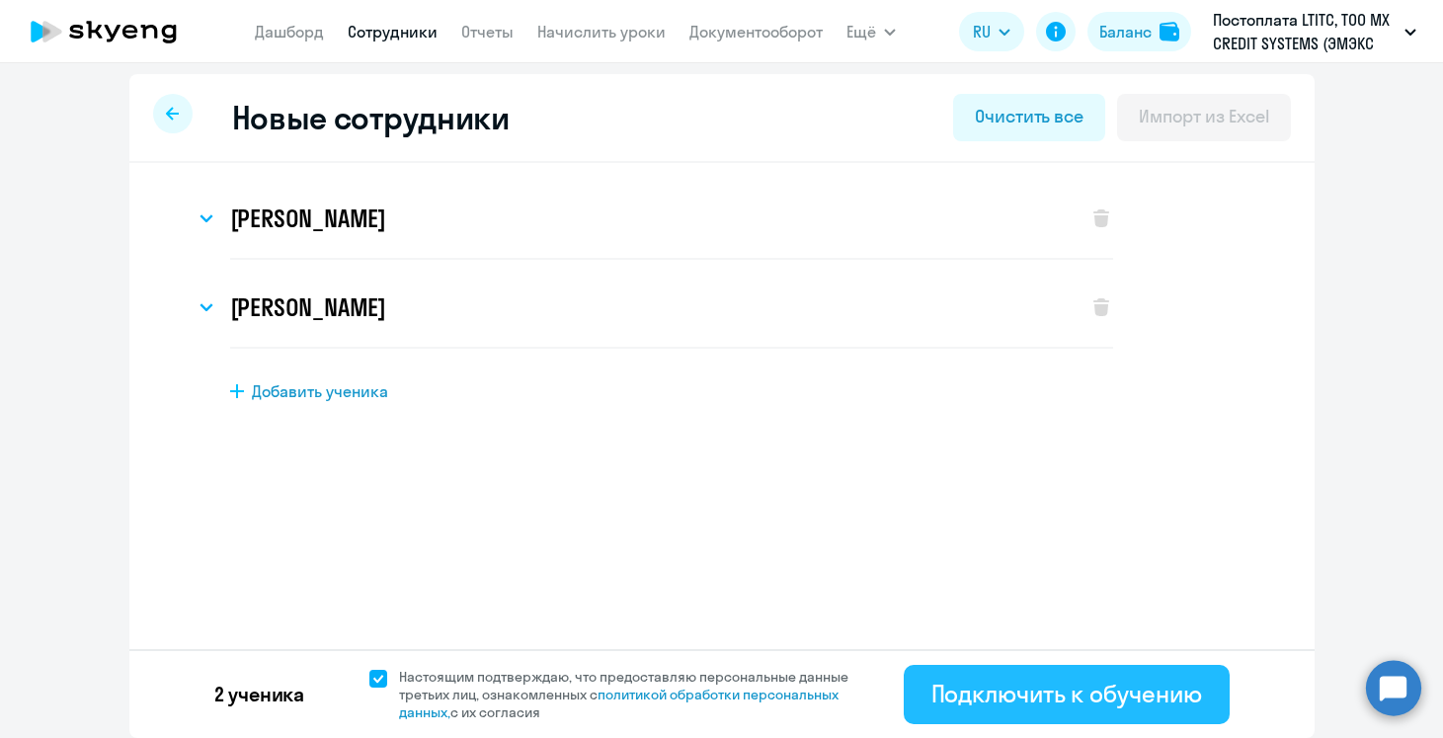
click at [1108, 698] on div "Подключить к обучению" at bounding box center [1067, 694] width 271 height 32
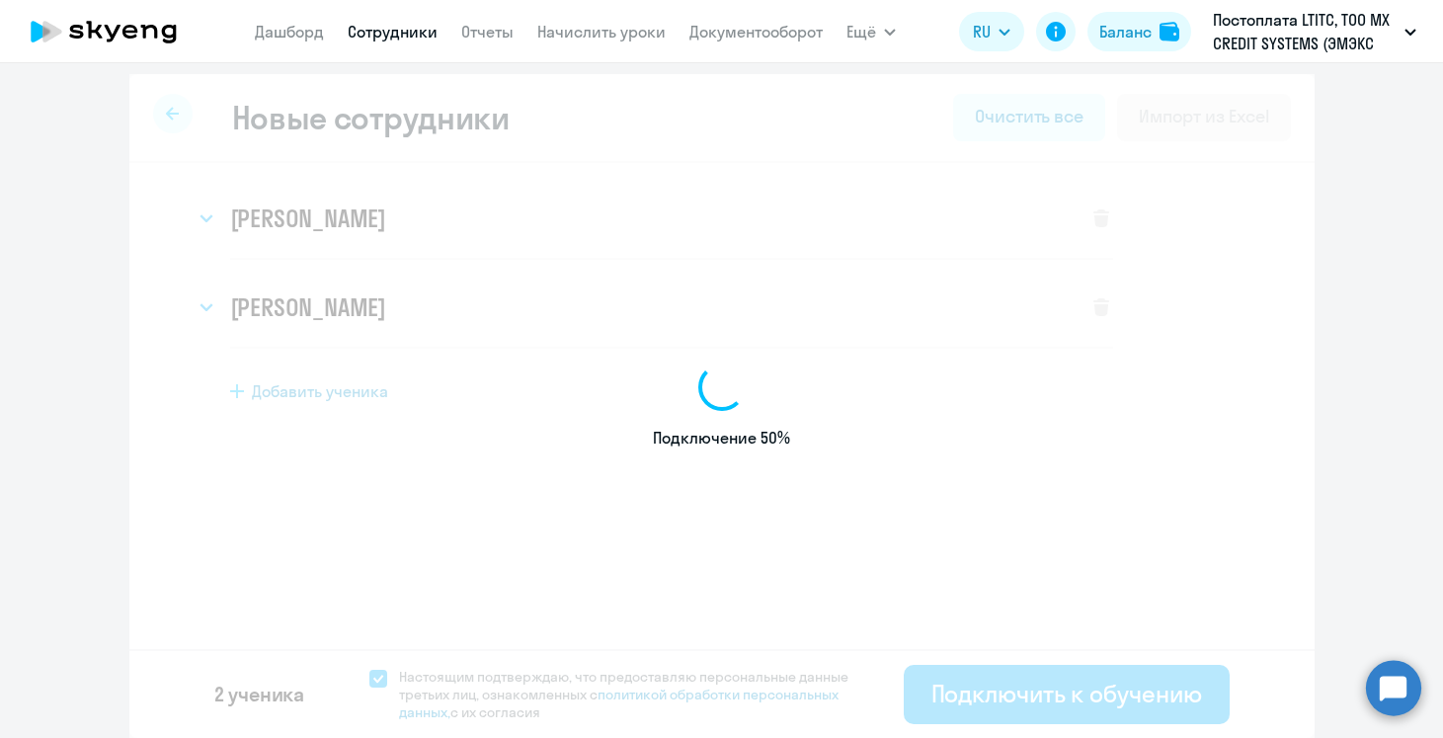
select select "spanish_adult_not_native_speaker_premium"
select select "2"
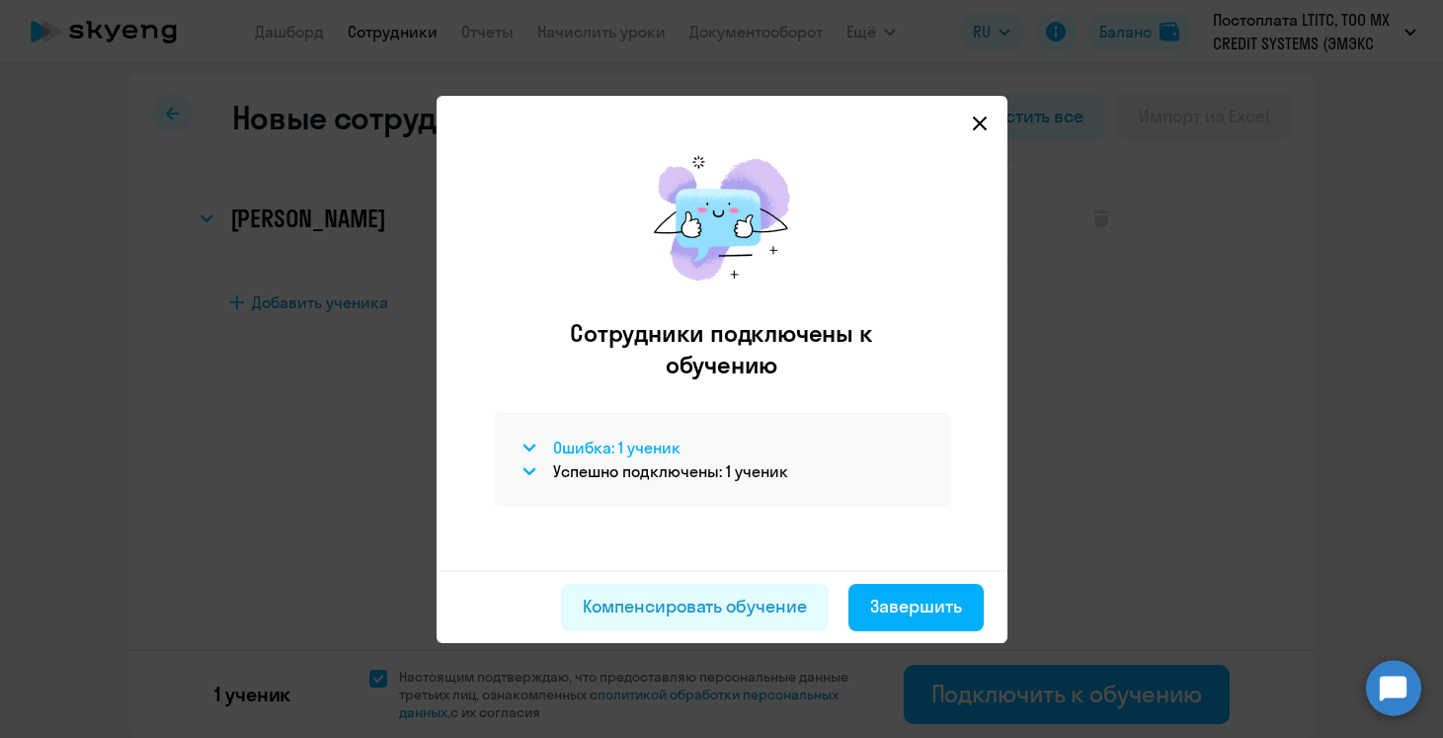
click at [621, 440] on h4 "Ошибка: 1 ученик" at bounding box center [616, 448] width 127 height 22
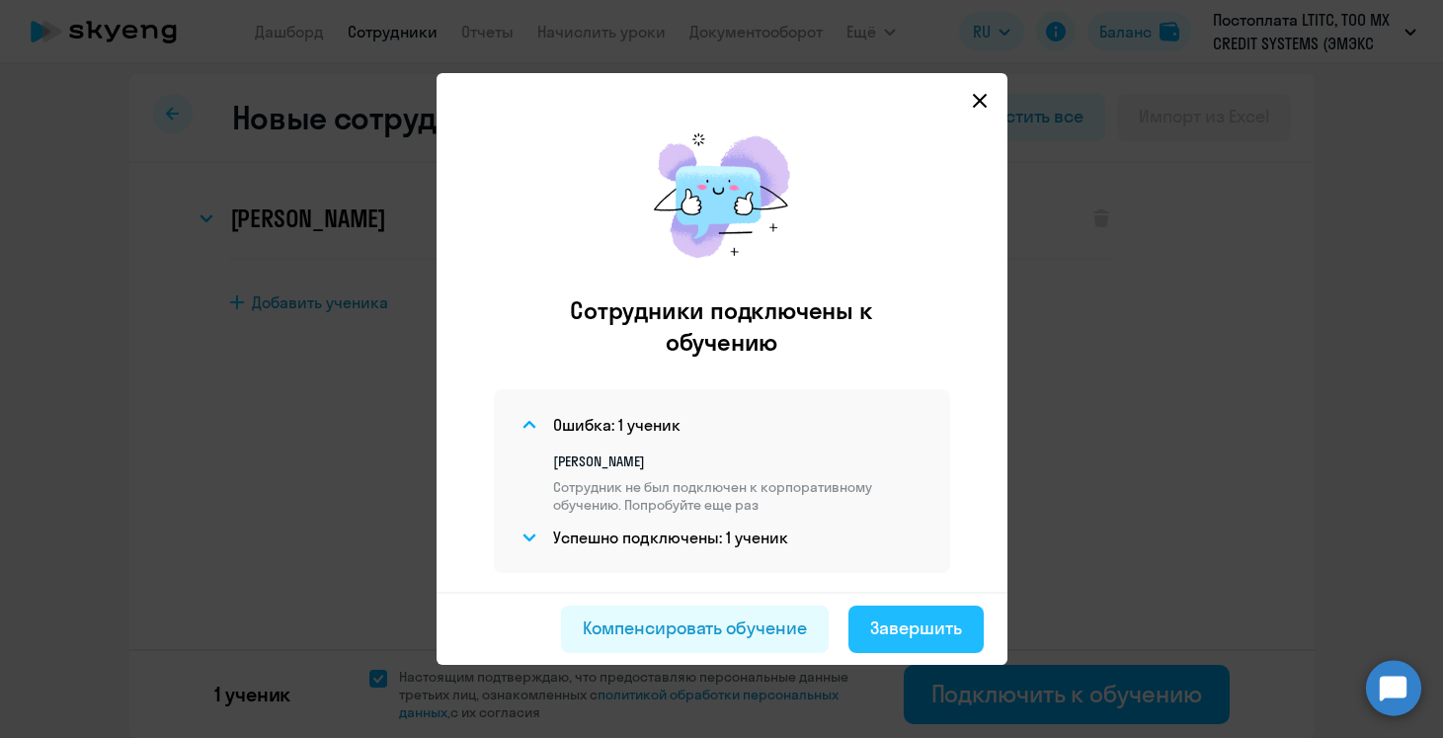
click at [919, 627] on div "Завершить" at bounding box center [916, 628] width 92 height 26
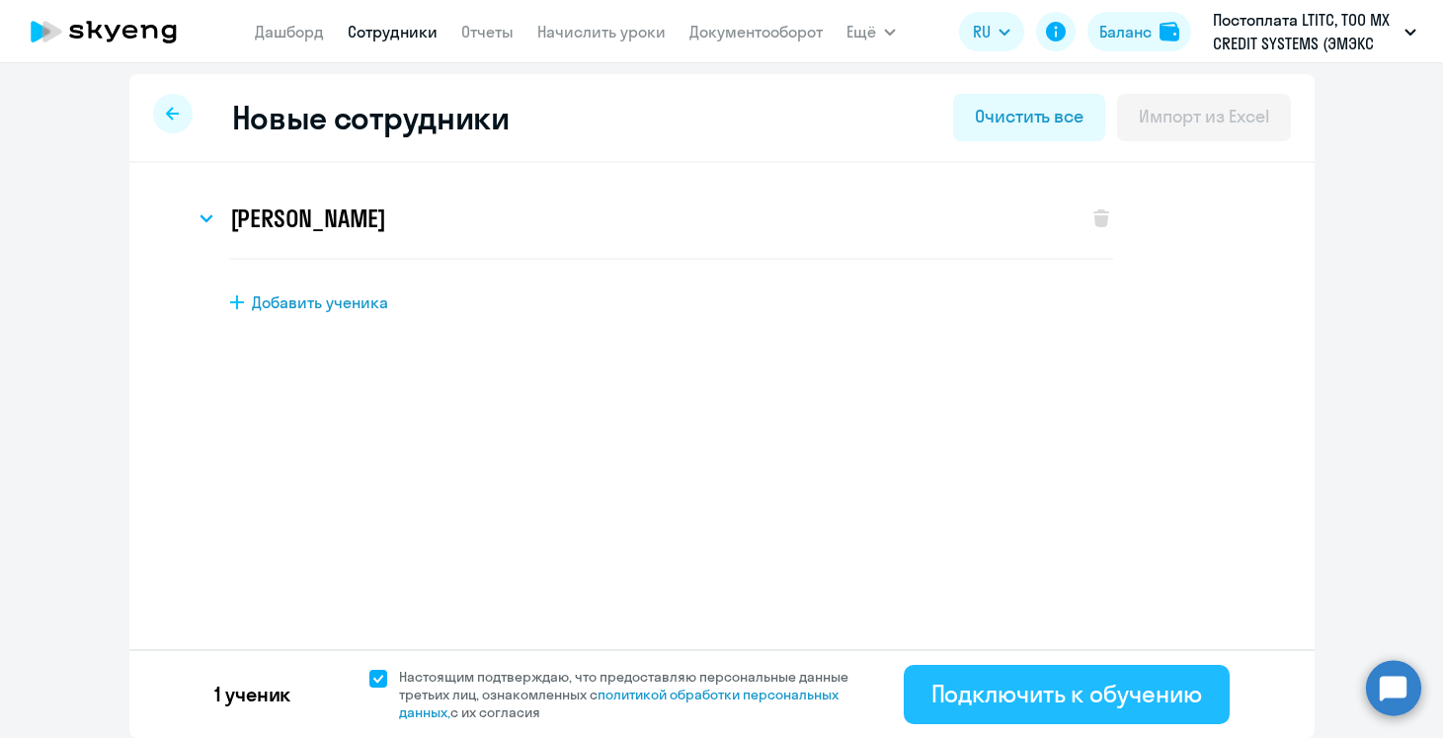
click at [984, 665] on button "Подключить к обучению" at bounding box center [1067, 694] width 326 height 59
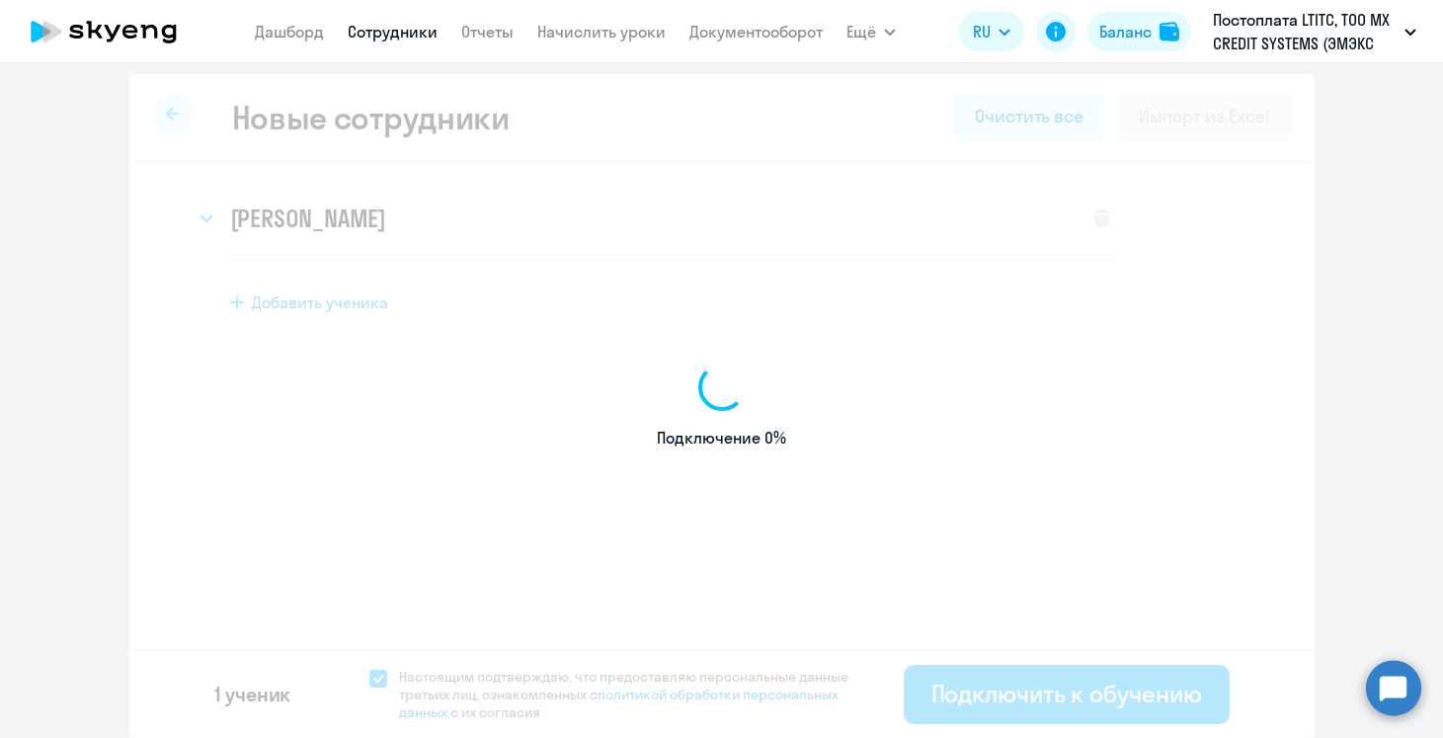
select select "spanish_adult_not_native_speaker_premium"
select select "2"
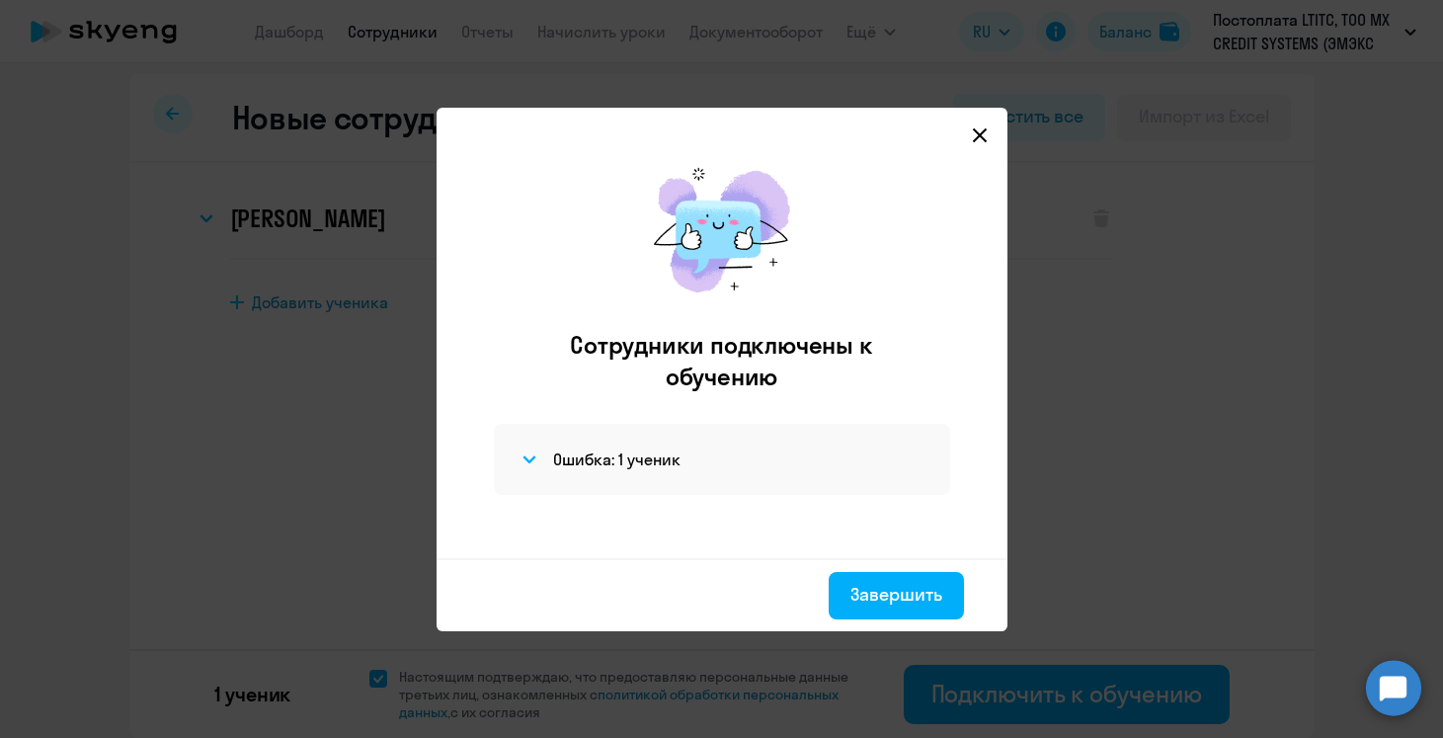
click at [984, 135] on icon at bounding box center [980, 135] width 16 height 16
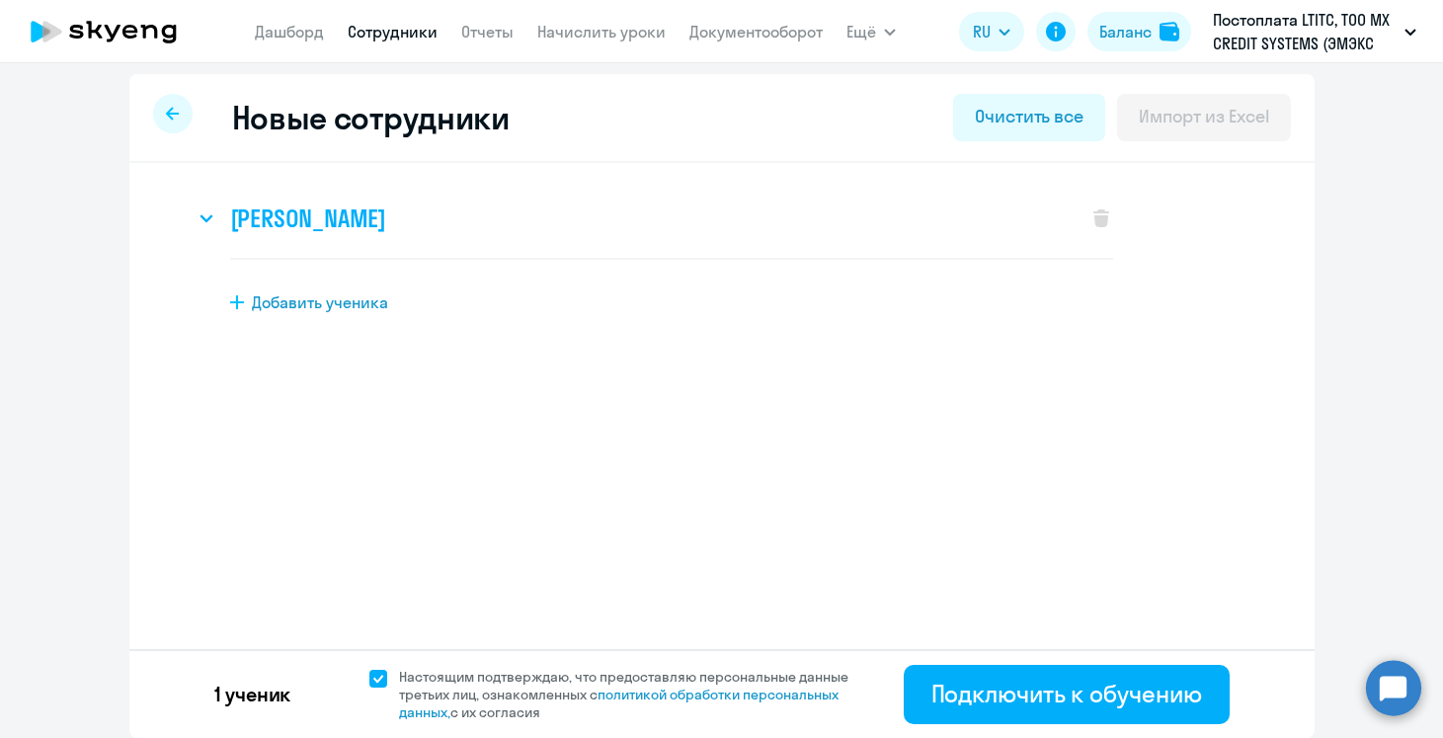
click at [439, 254] on div "[PERSON_NAME]" at bounding box center [631, 218] width 873 height 79
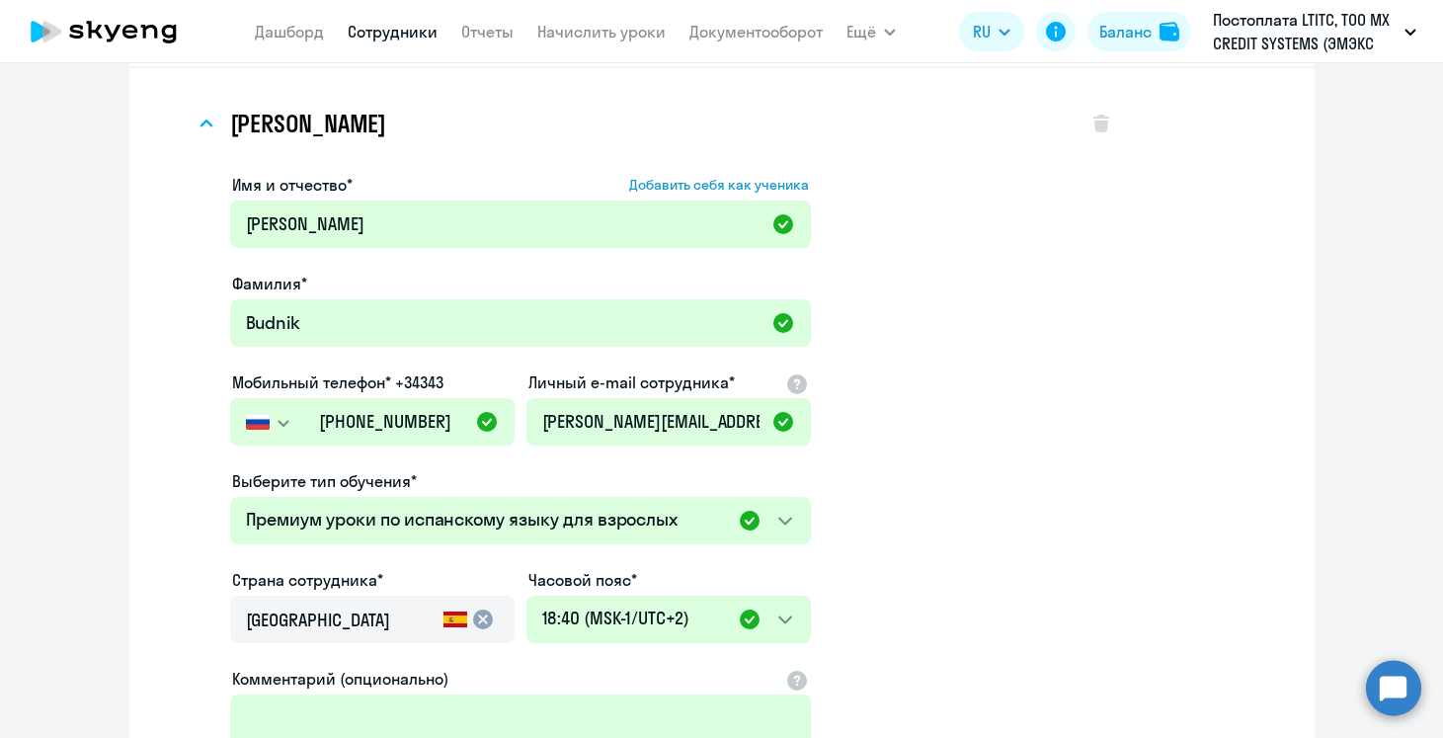
scroll to position [102, 0]
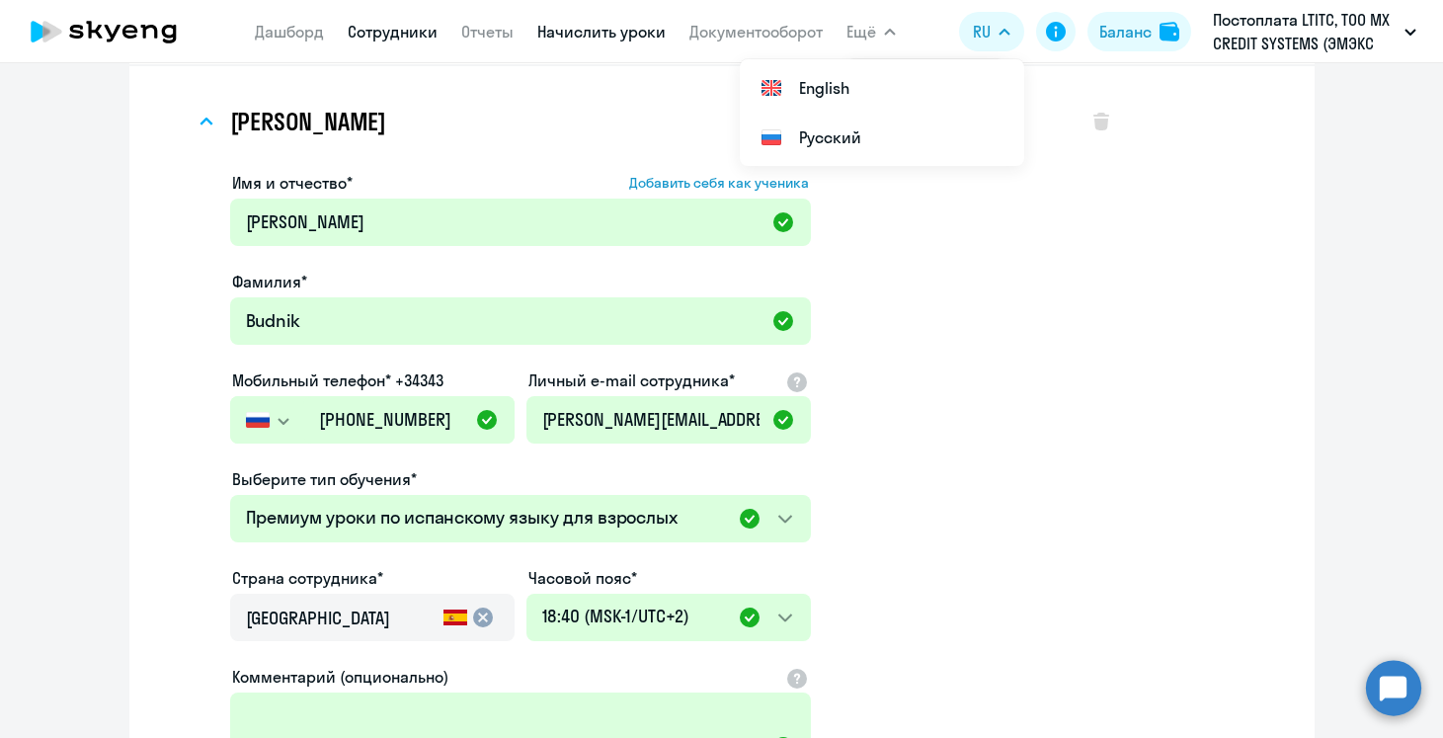
click at [632, 37] on link "Начислить уроки" at bounding box center [601, 32] width 128 height 20
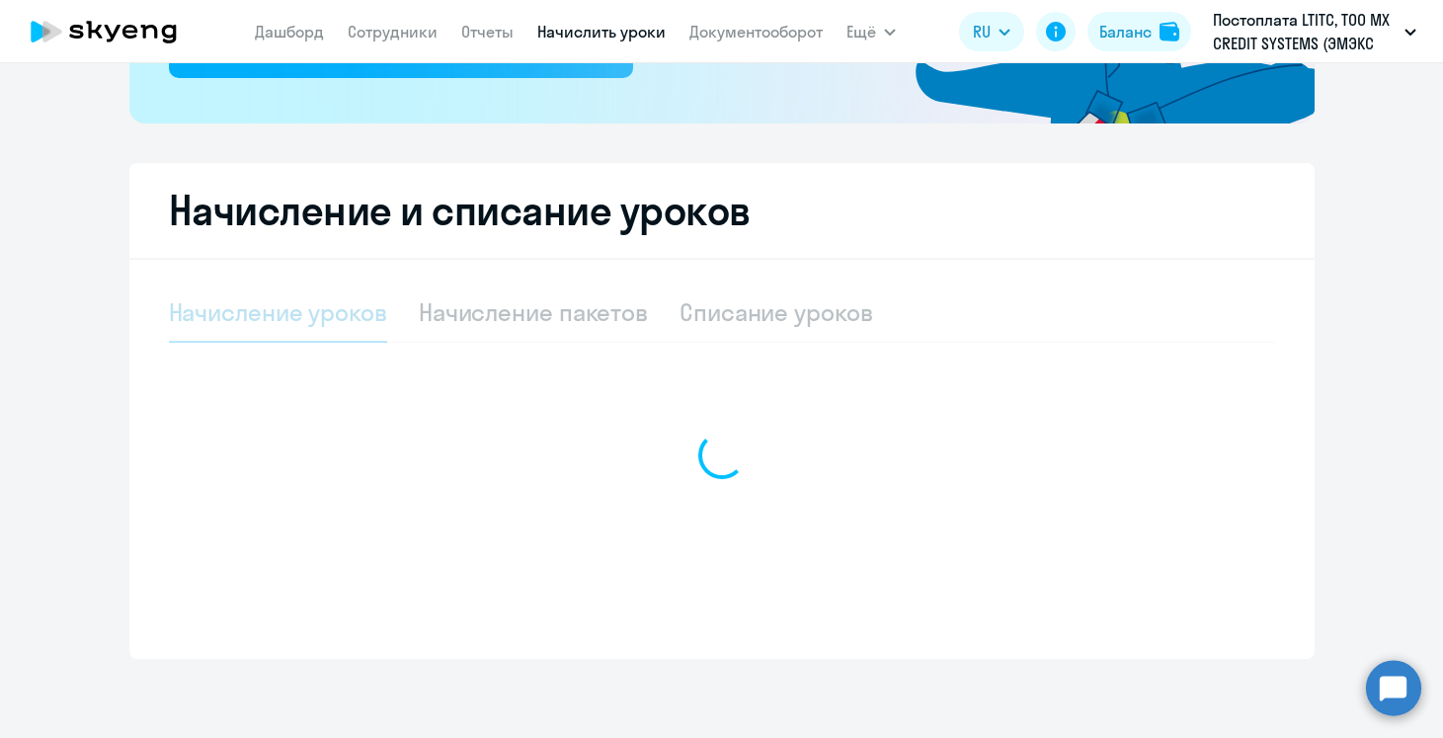
select select "10"
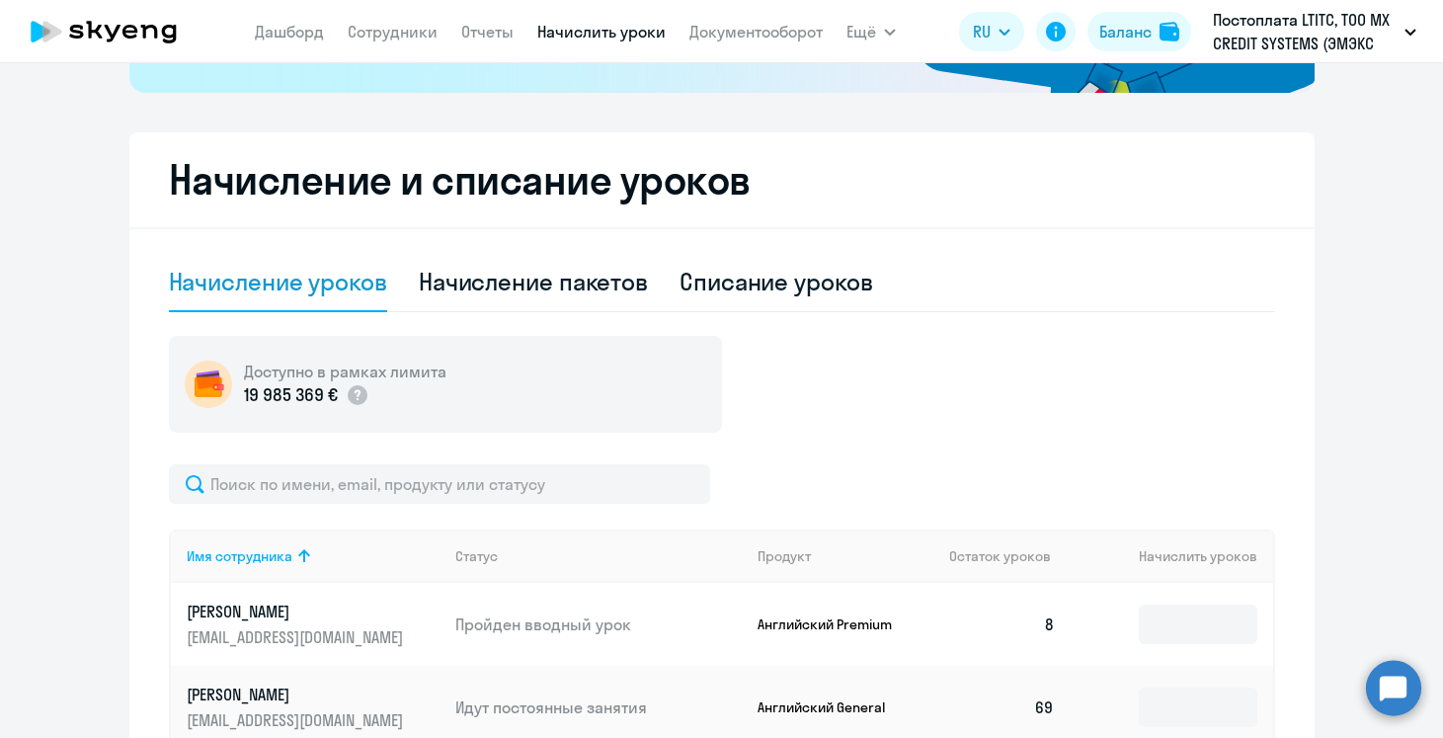
scroll to position [521, 0]
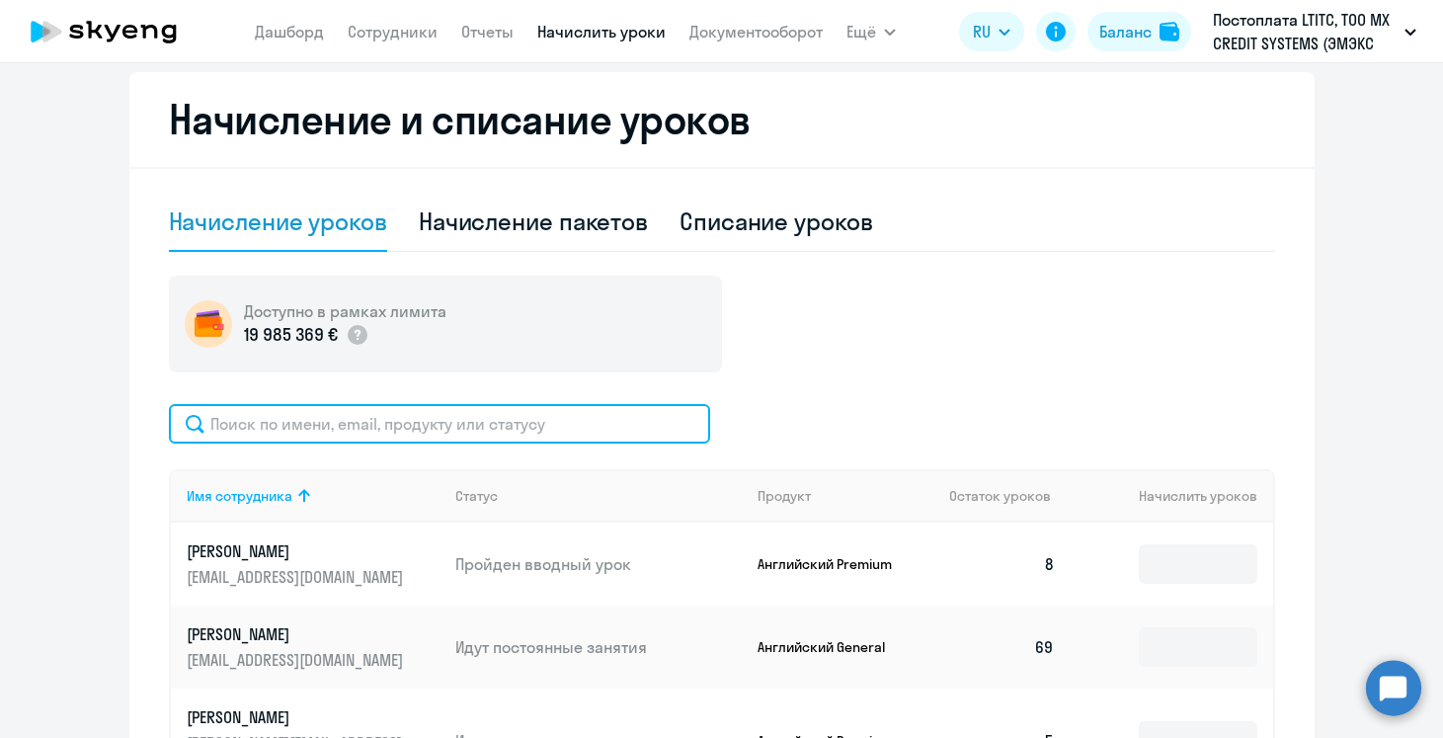
click at [522, 429] on input "text" at bounding box center [439, 424] width 541 height 40
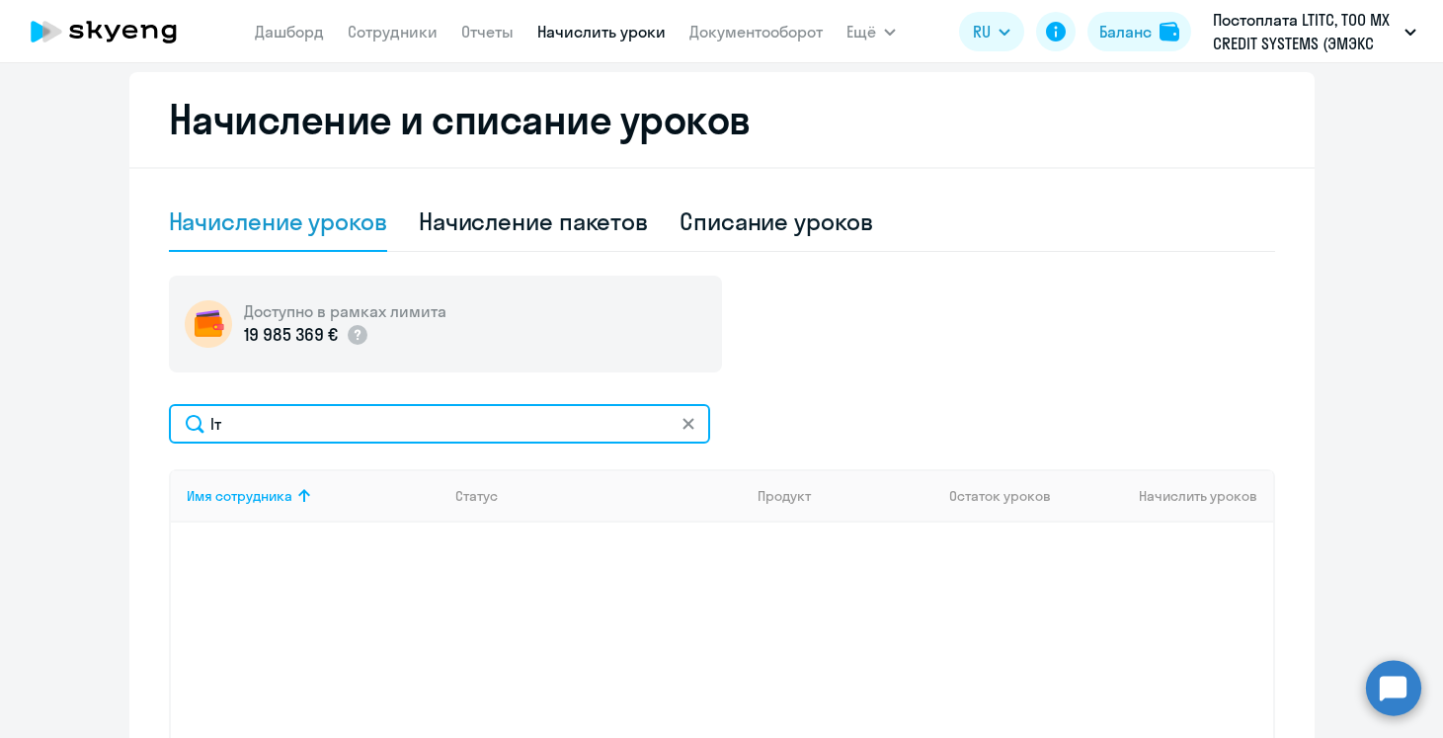
type input "l"
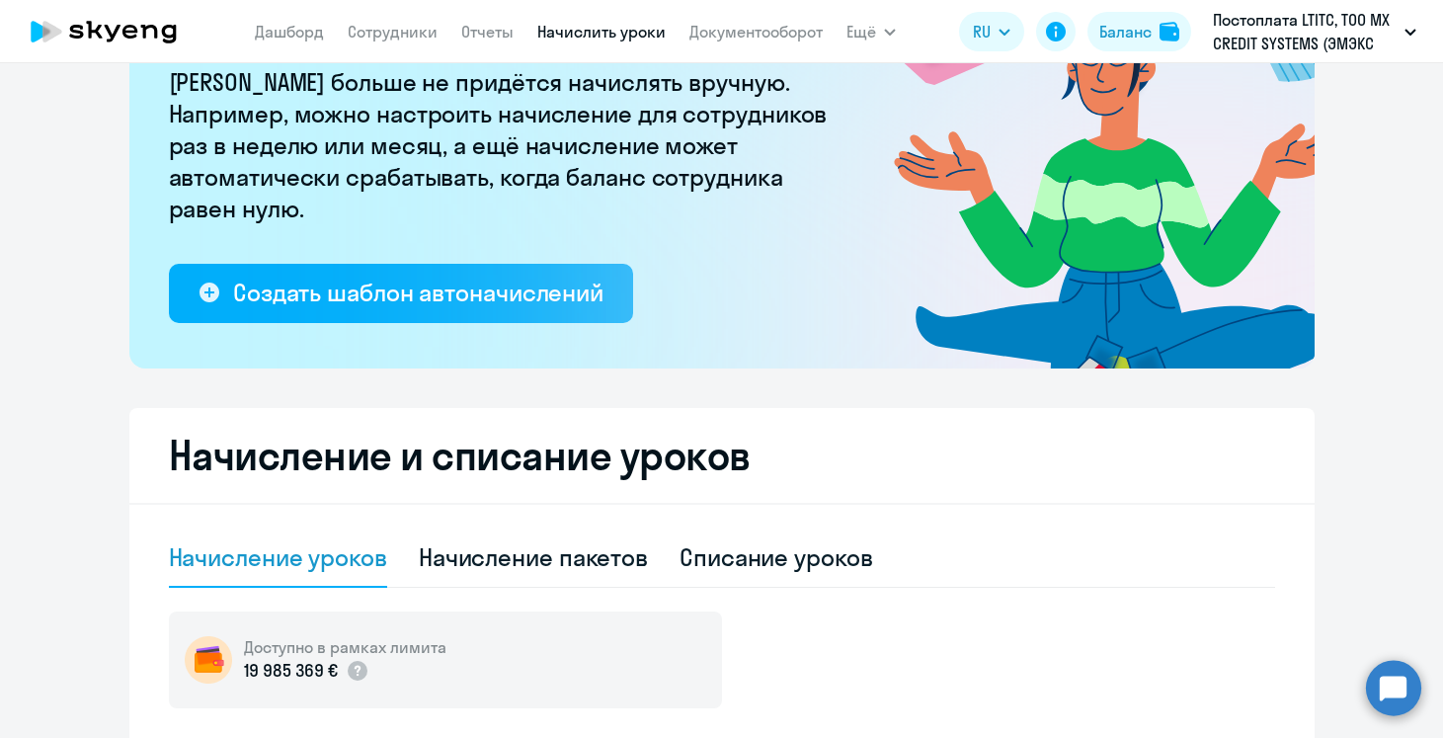
scroll to position [0, 0]
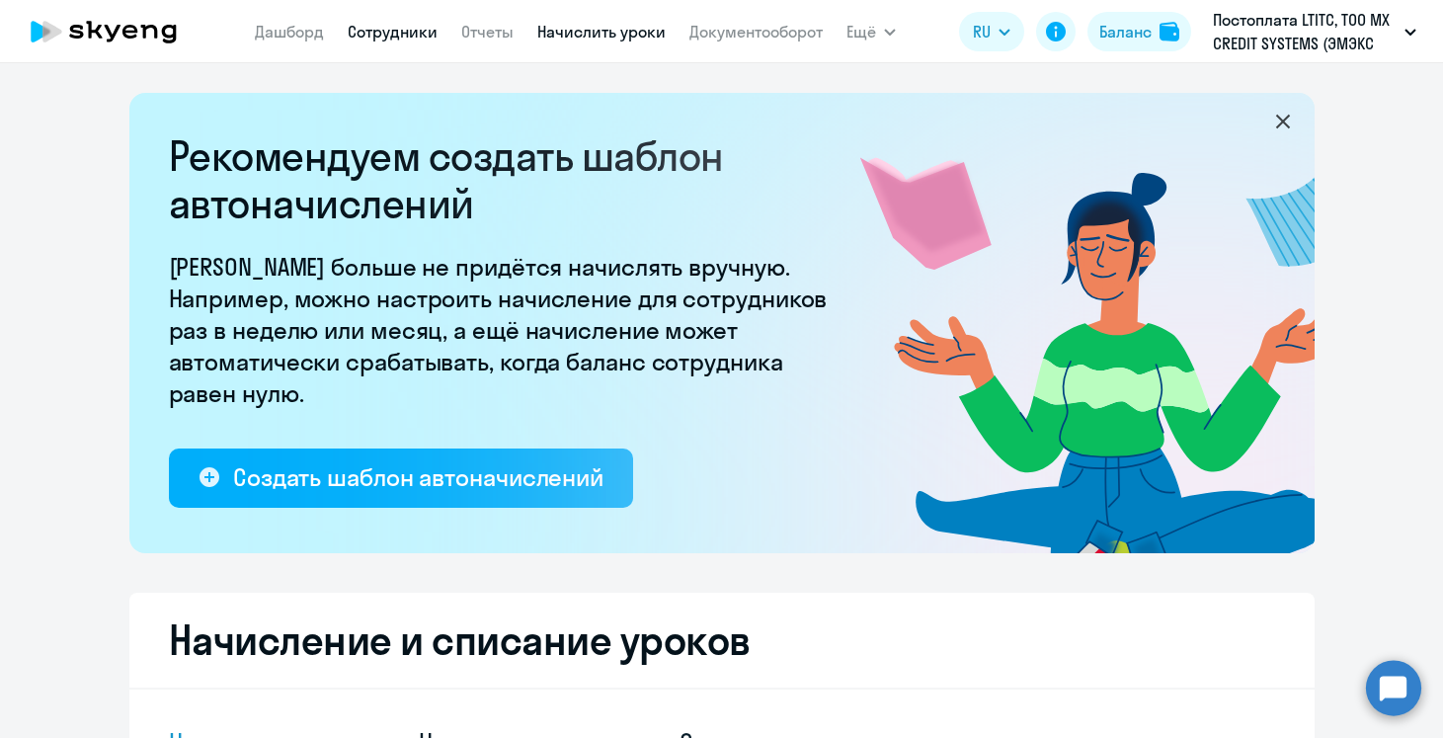
type input "[PERSON_NAME]"
click at [391, 29] on link "Сотрудники" at bounding box center [393, 32] width 90 height 20
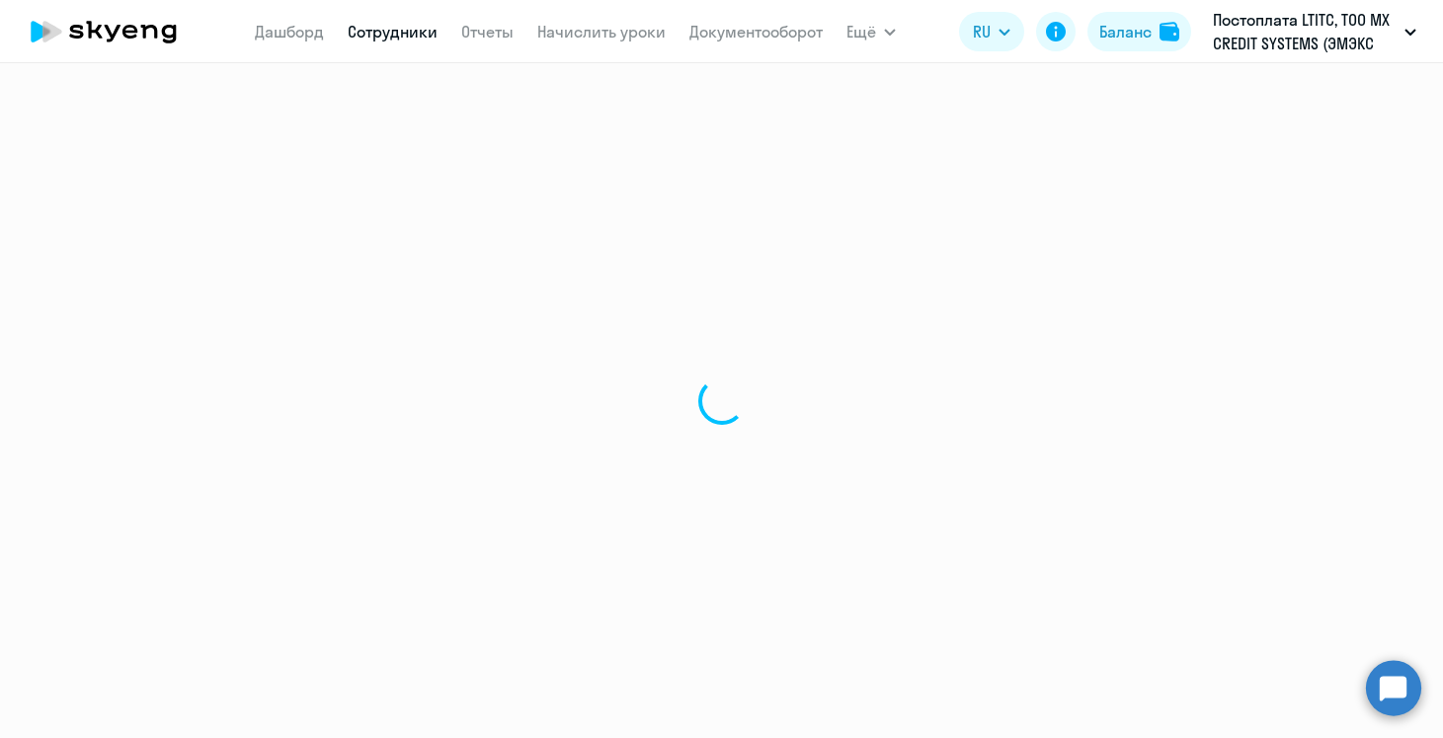
select select "30"
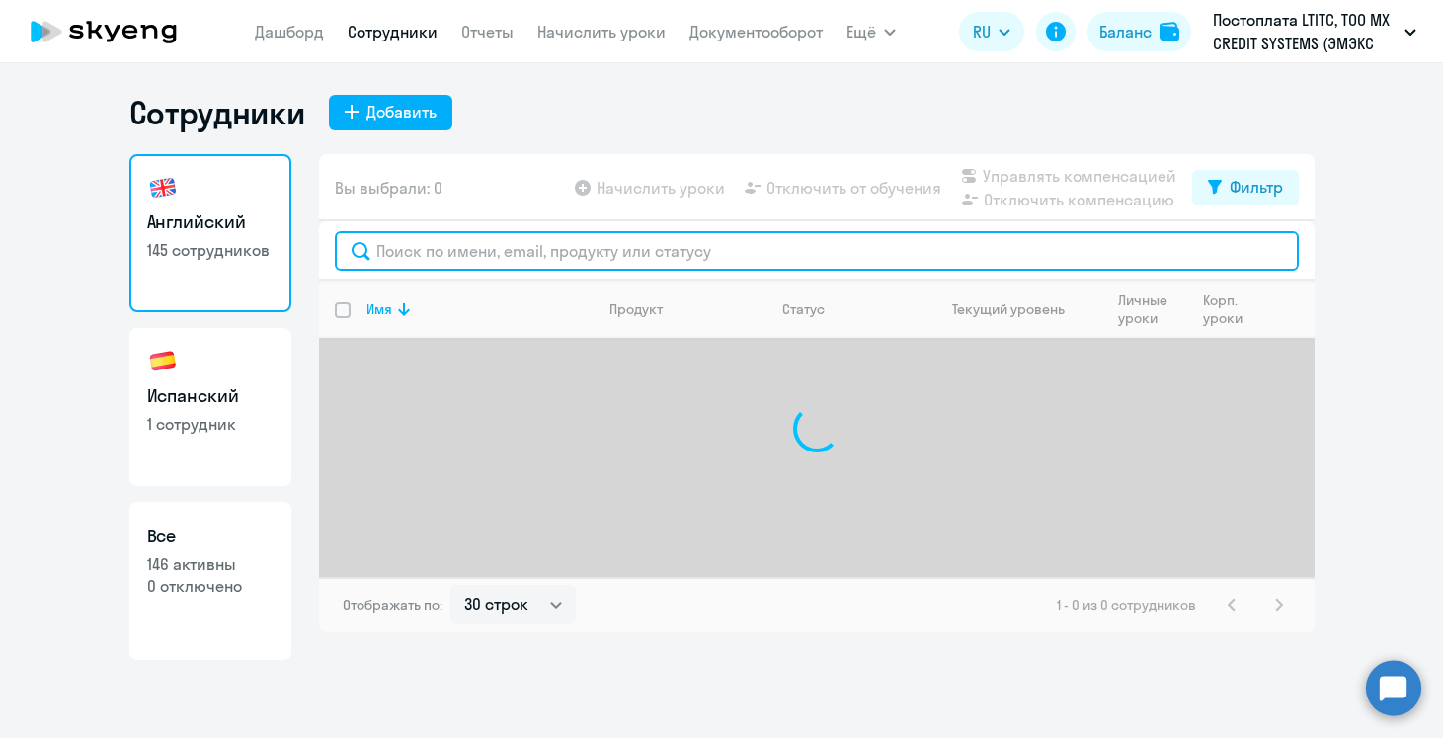
click at [487, 261] on input "text" at bounding box center [817, 251] width 964 height 40
type input "levin"
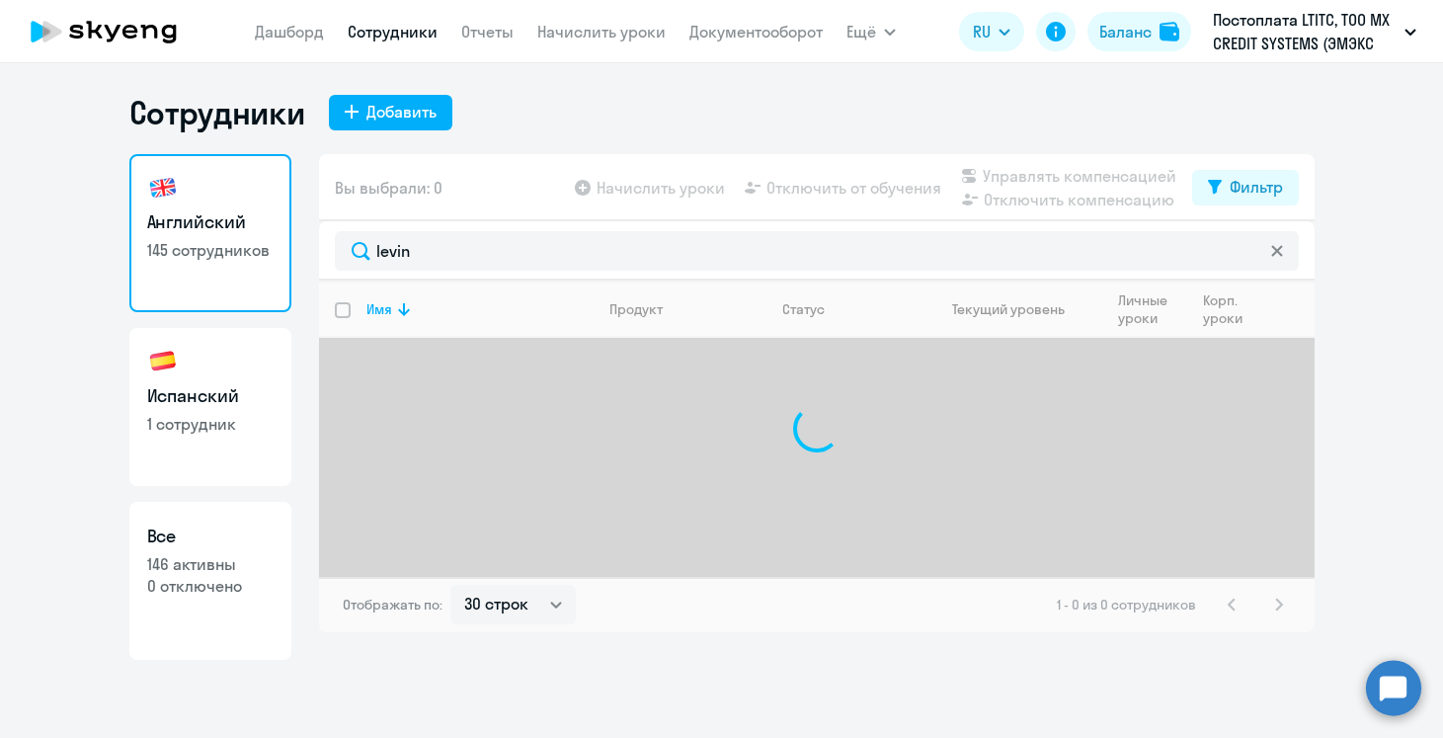
click at [225, 457] on link "Испанский 1 сотрудник" at bounding box center [210, 407] width 162 height 158
select select "30"
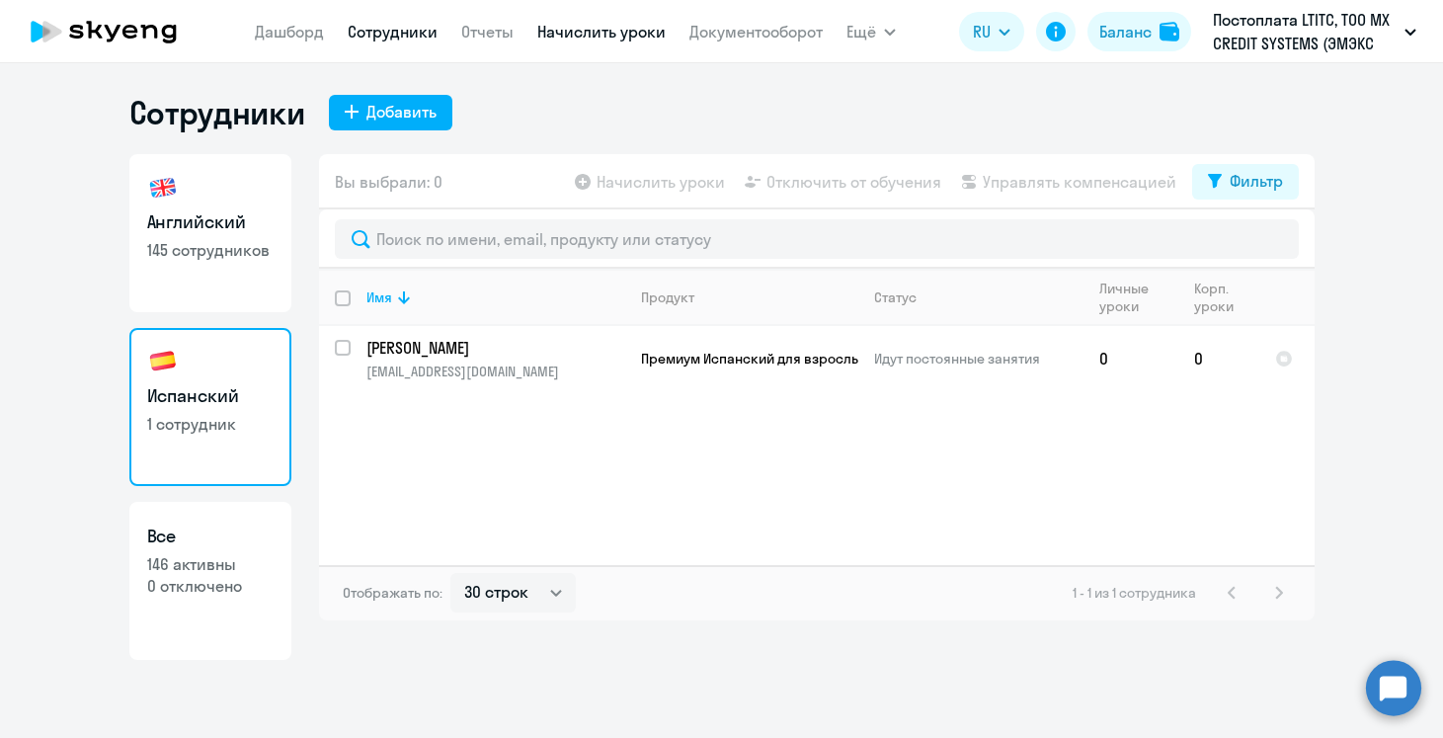
click at [592, 34] on link "Начислить уроки" at bounding box center [601, 32] width 128 height 20
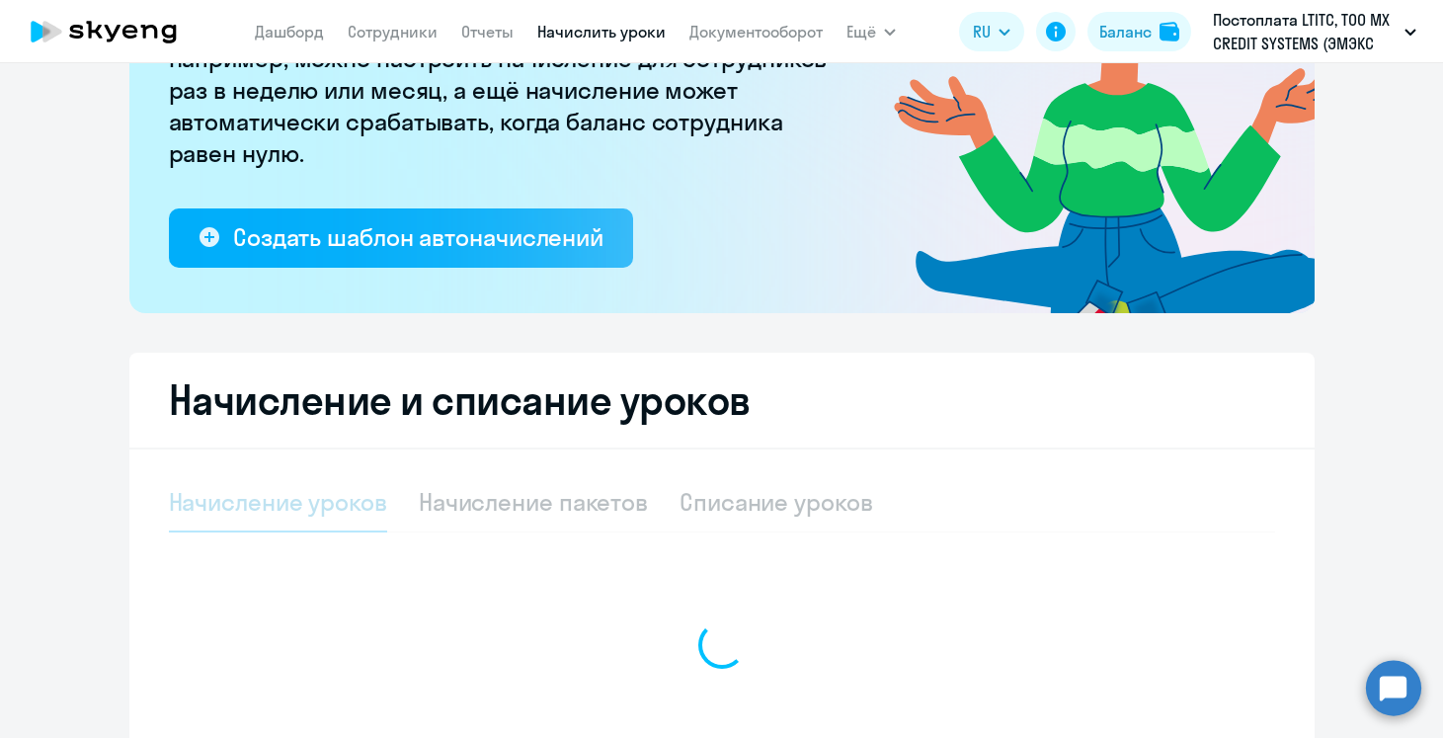
select select "10"
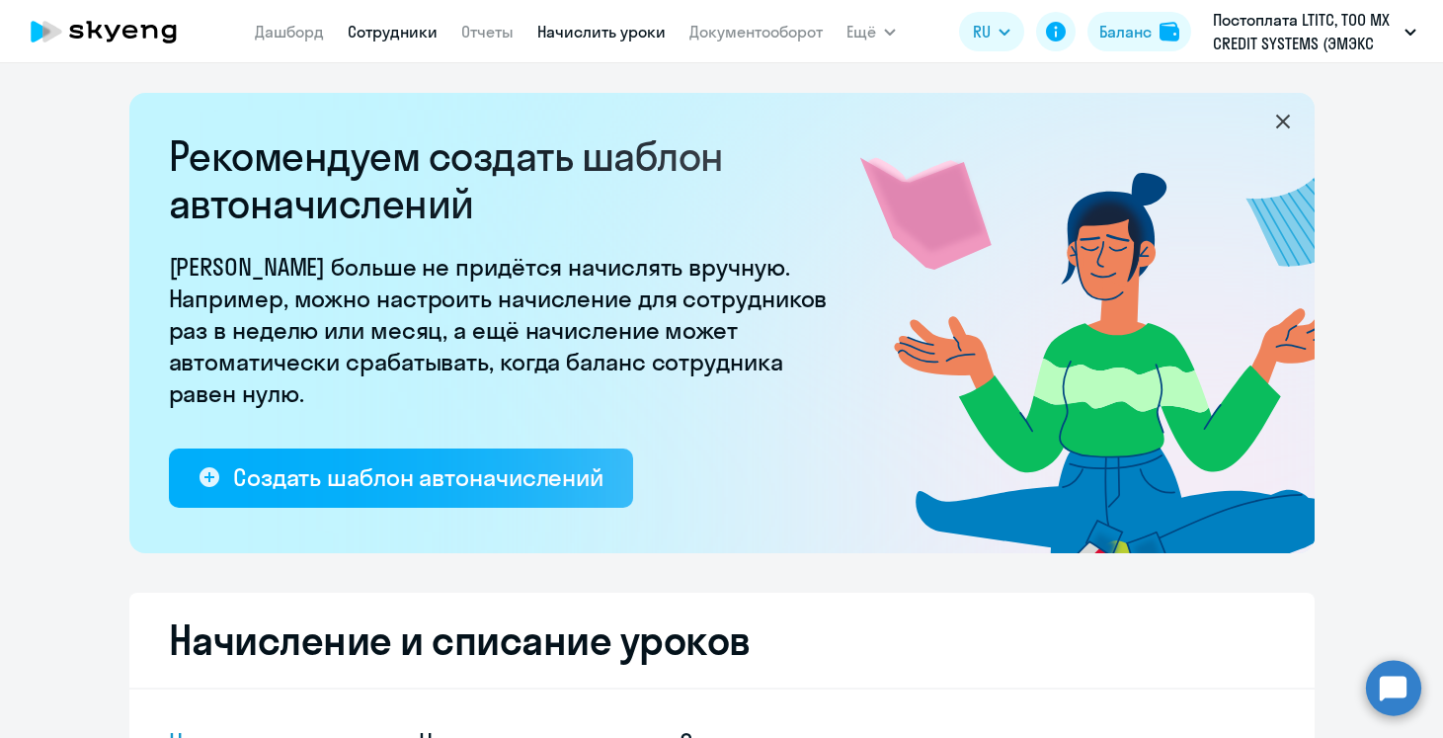
click at [388, 34] on link "Сотрудники" at bounding box center [393, 32] width 90 height 20
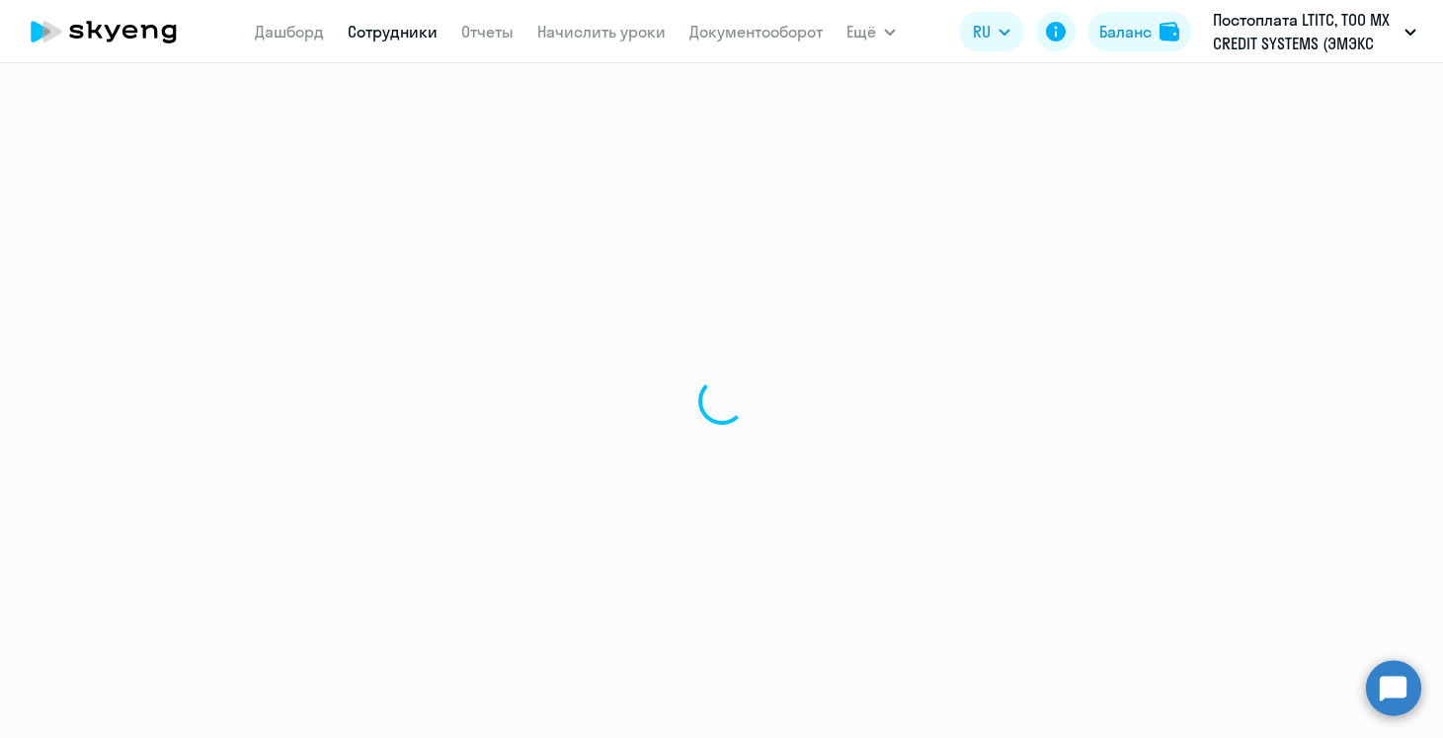
select select "30"
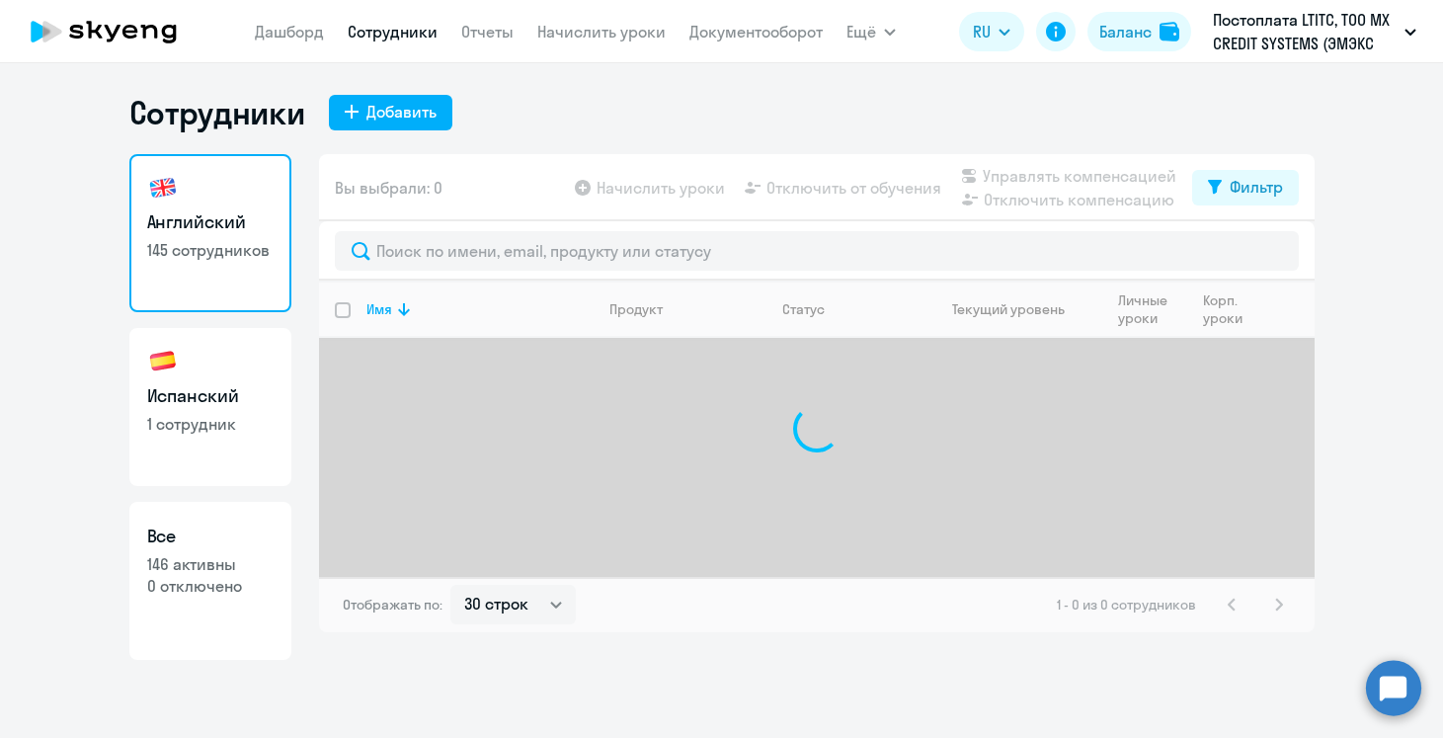
click at [211, 426] on p "1 сотрудник" at bounding box center [210, 424] width 126 height 22
select select "30"
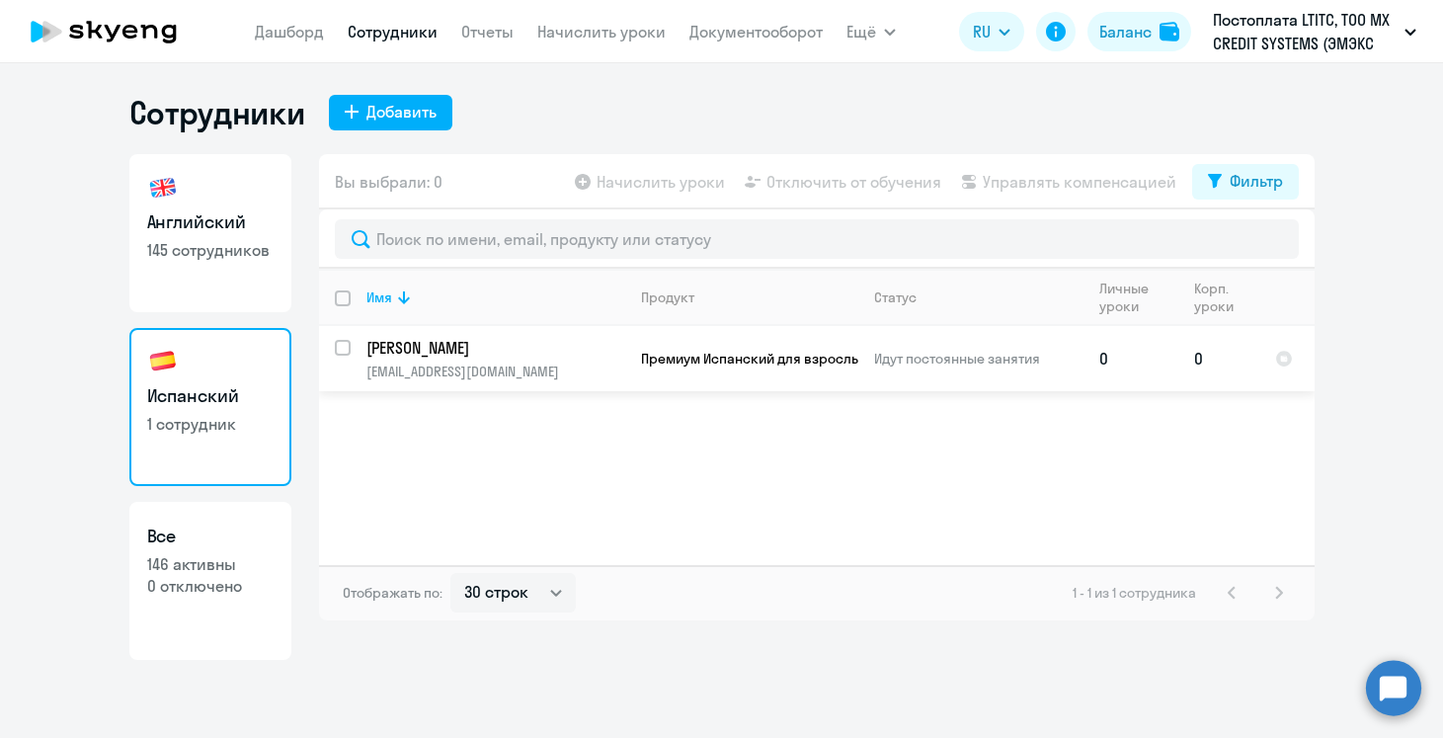
click at [635, 359] on td "Премиум Испанский для взрослых" at bounding box center [741, 358] width 233 height 65
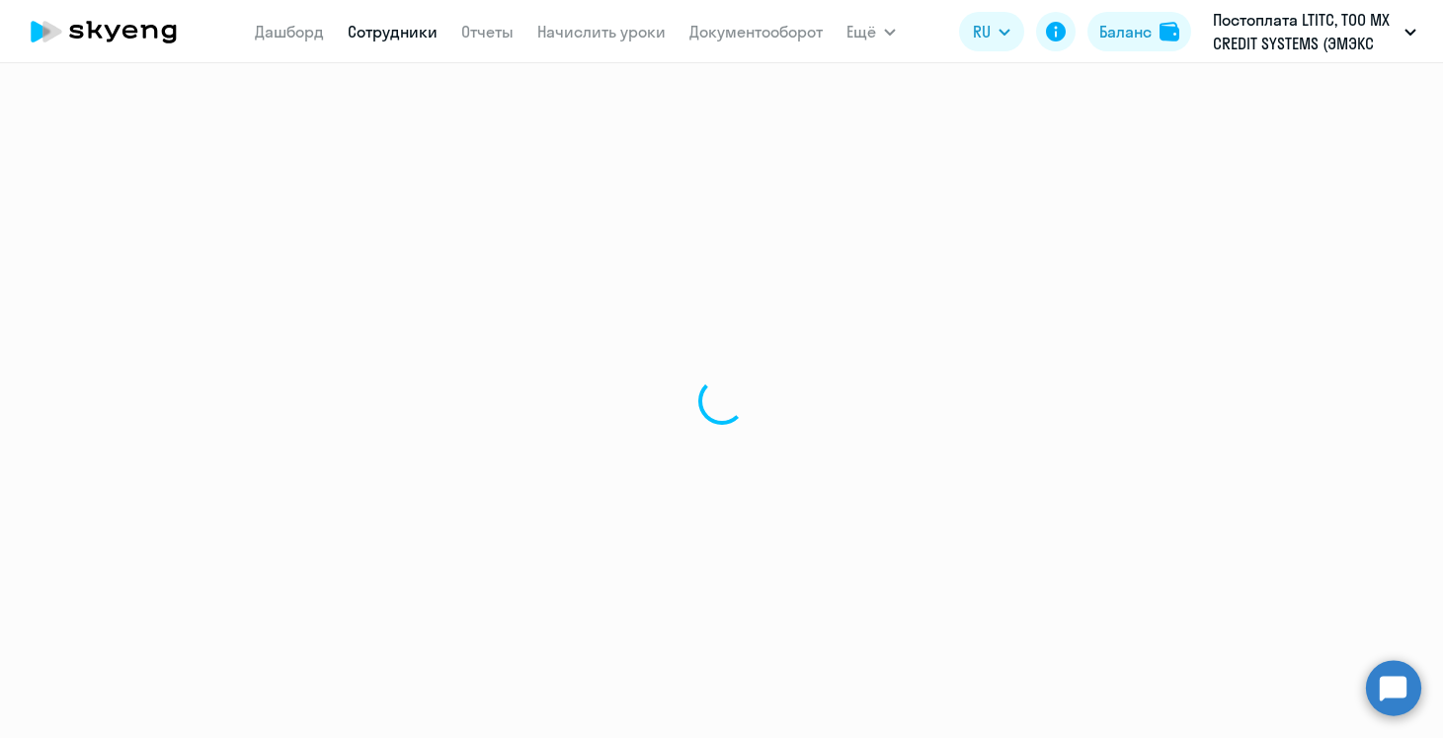
select select "spanish"
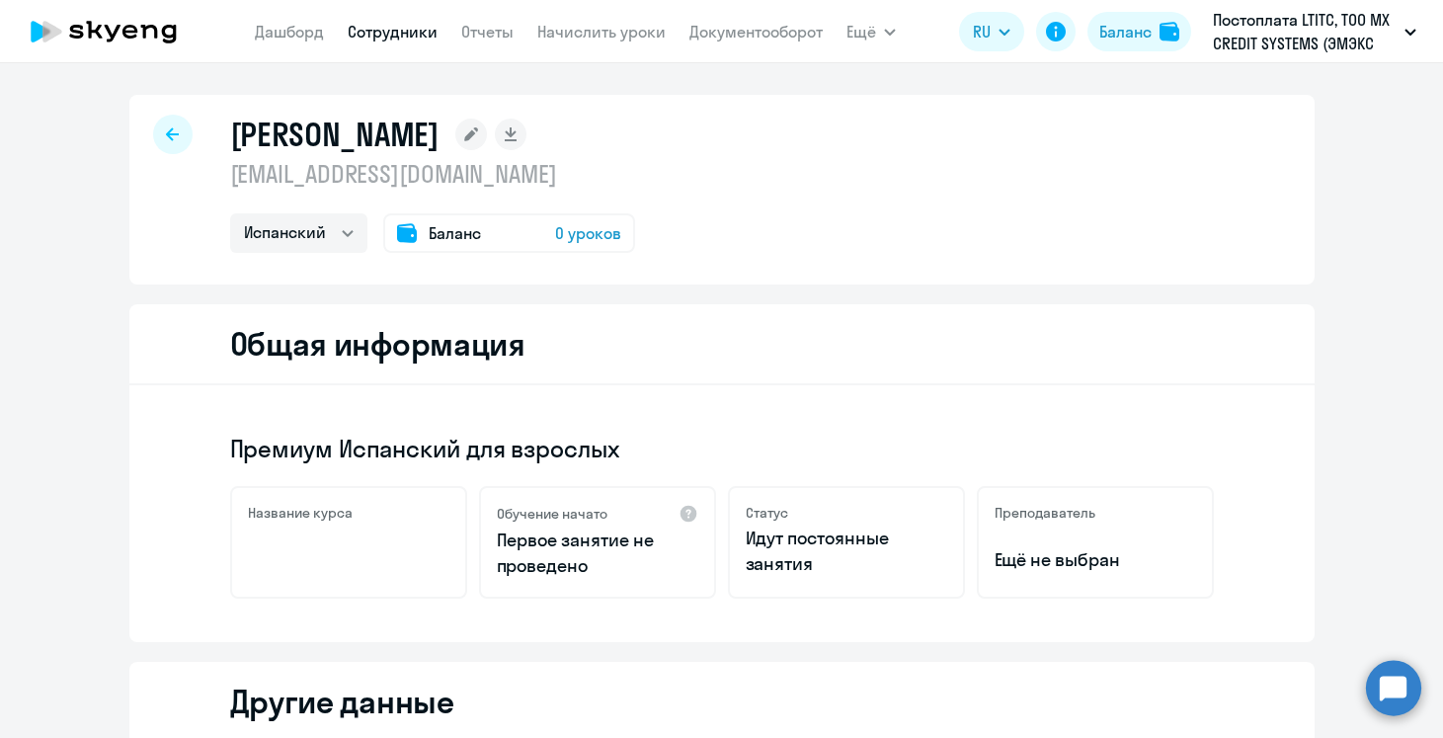
click at [592, 240] on span "0 уроков" at bounding box center [588, 233] width 66 height 24
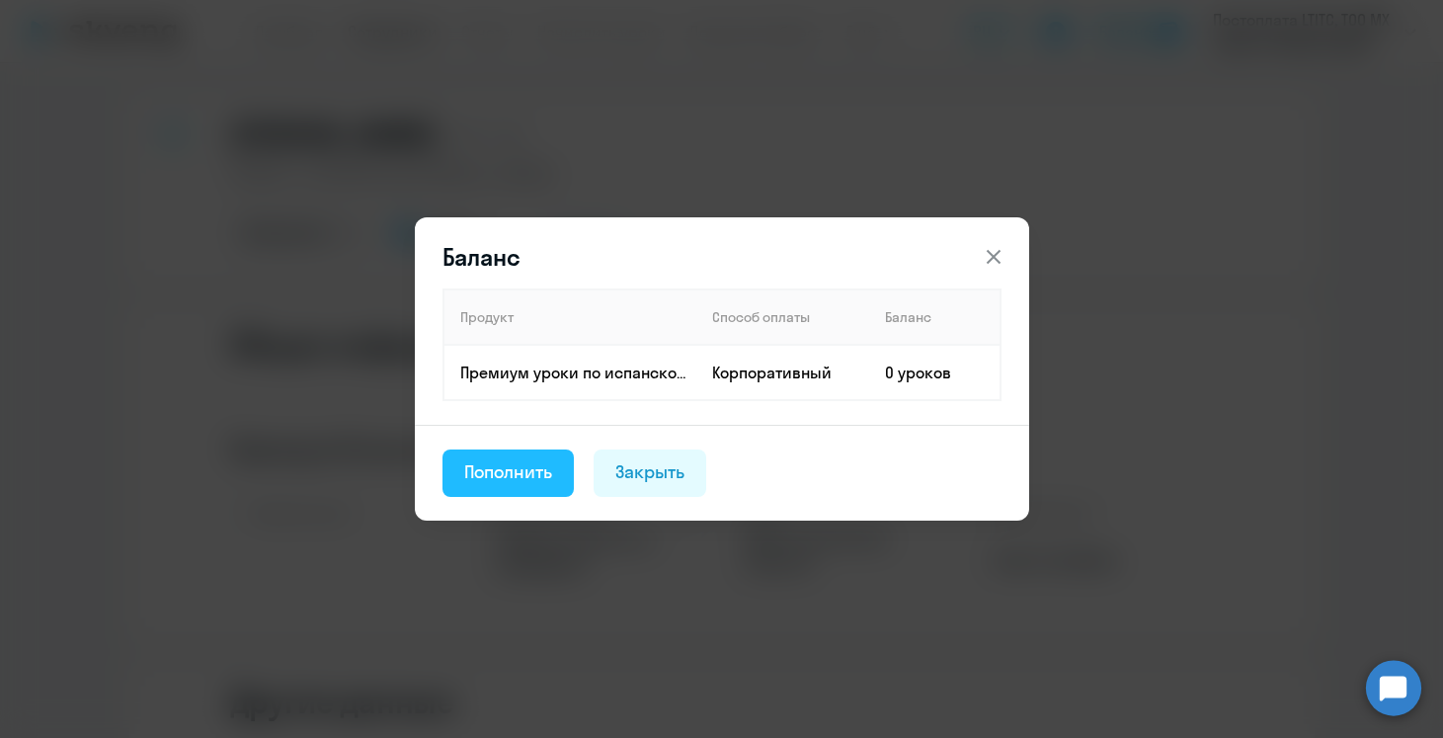
click at [539, 476] on div "Пополнить" at bounding box center [508, 472] width 89 height 26
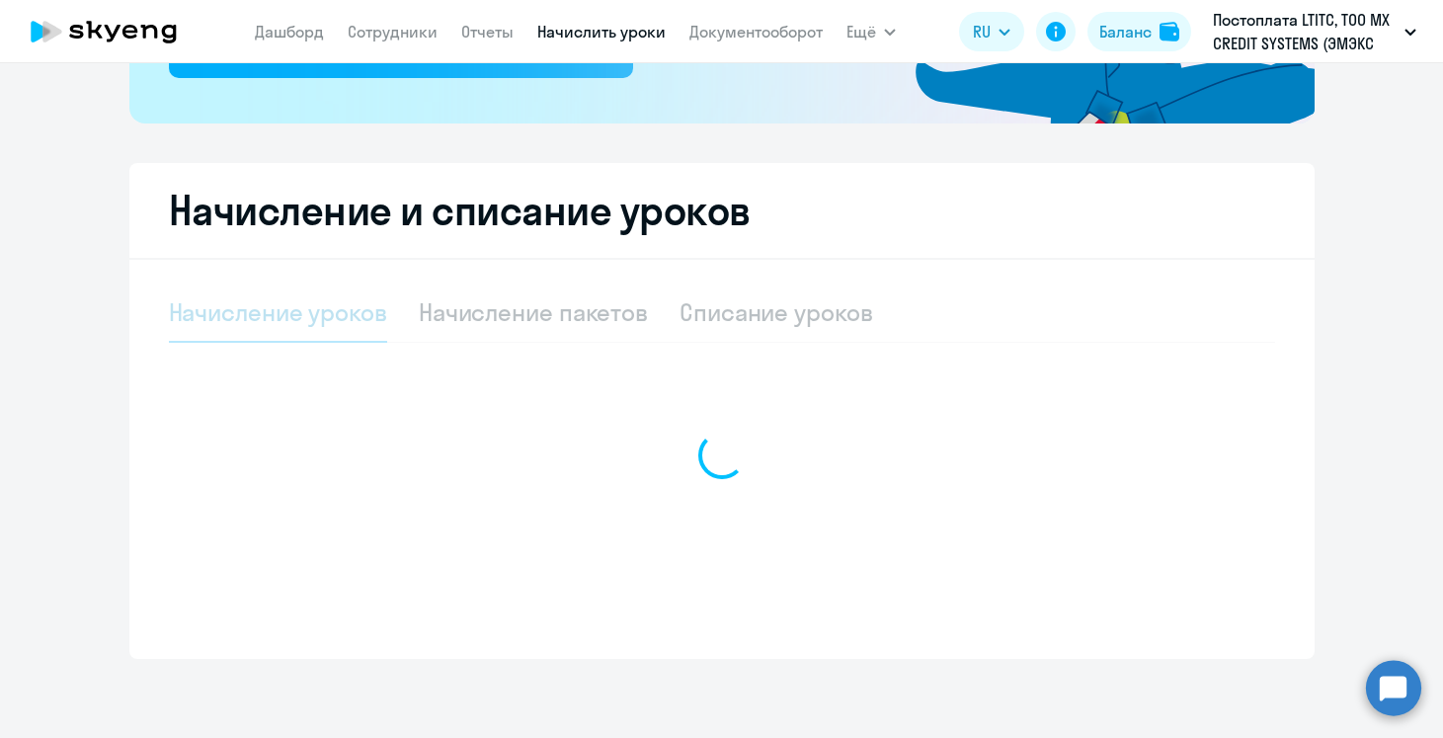
select select "10"
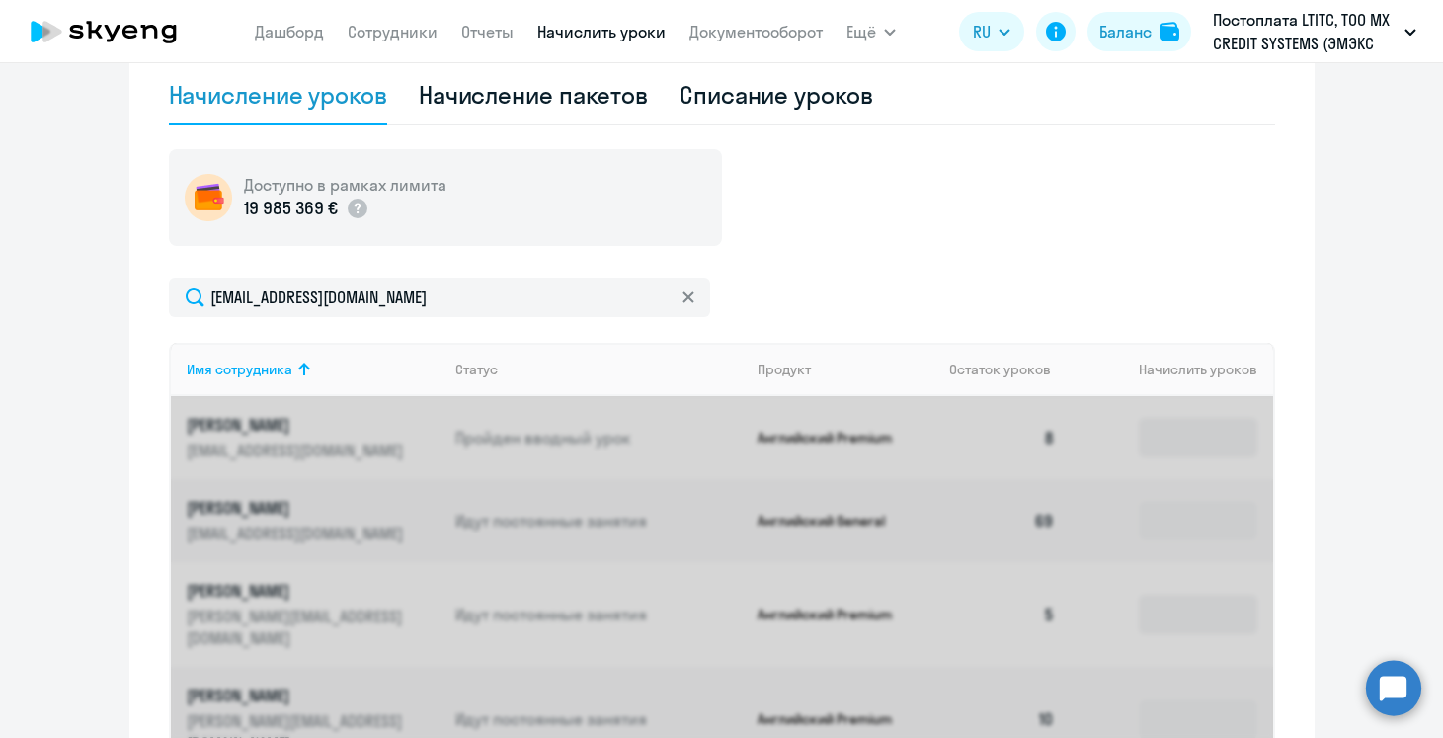
scroll to position [668, 0]
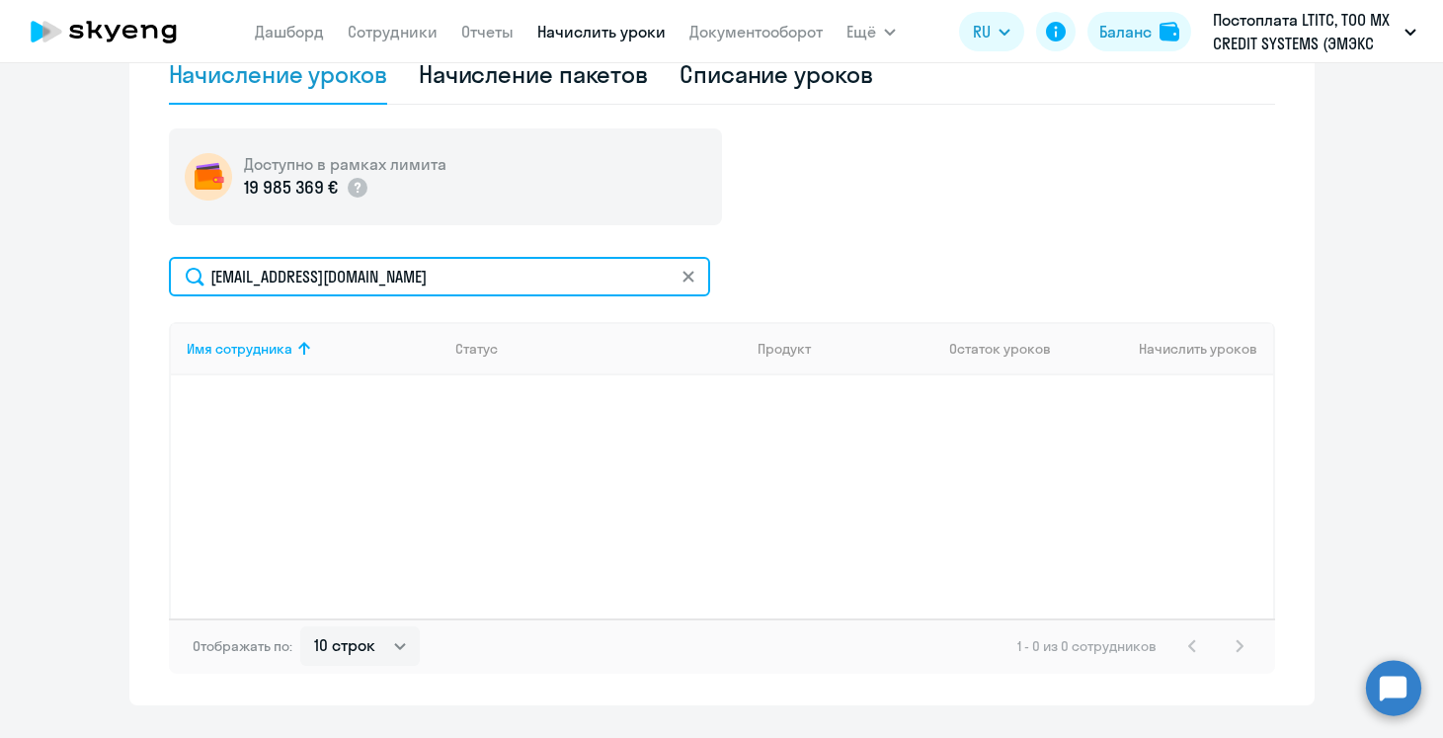
click at [512, 291] on input "[EMAIL_ADDRESS][DOMAIN_NAME]" at bounding box center [439, 277] width 541 height 40
drag, startPoint x: 429, startPoint y: 277, endPoint x: 155, endPoint y: 263, distance: 274.0
click at [155, 263] on div "Начисление и списание уроков Начисление уроков Начисление пакетов Списание урок…" at bounding box center [721, 315] width 1185 height 780
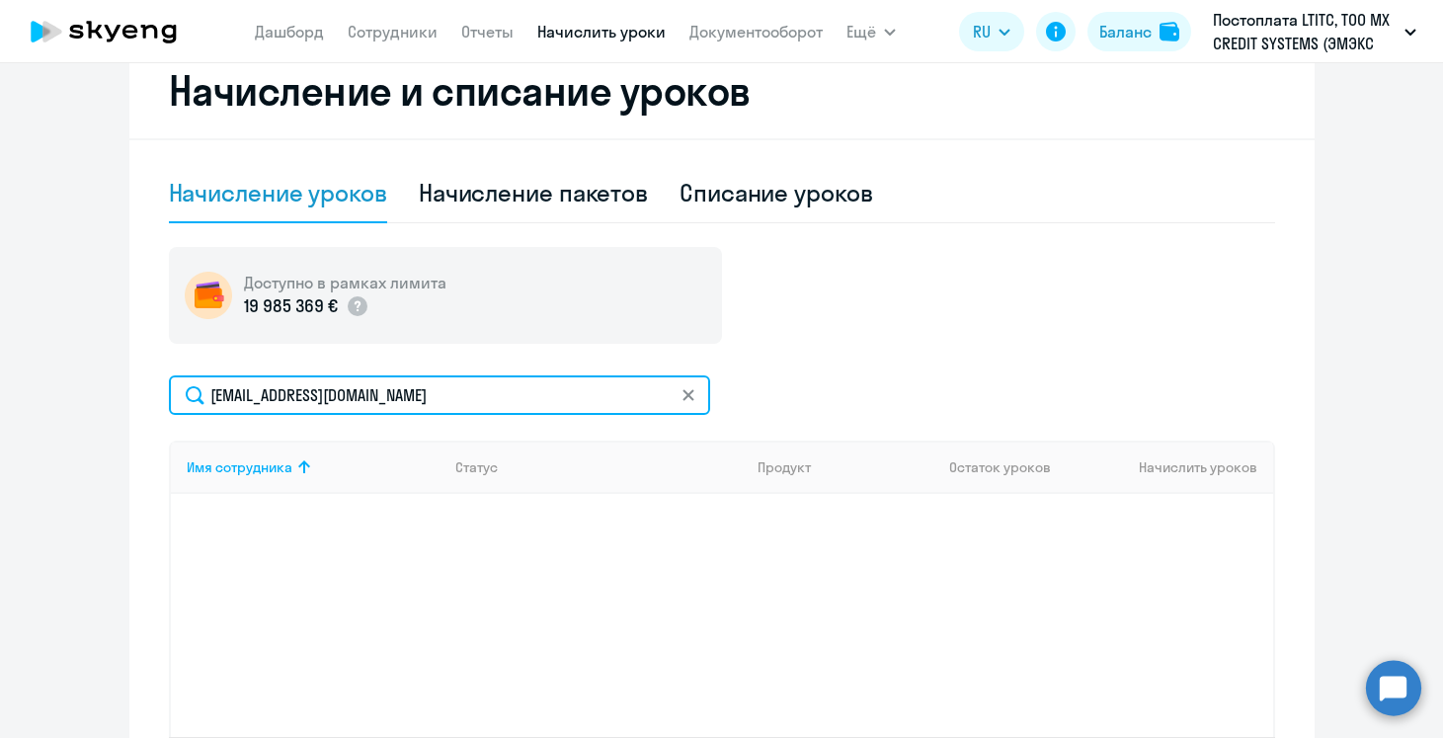
scroll to position [515, 0]
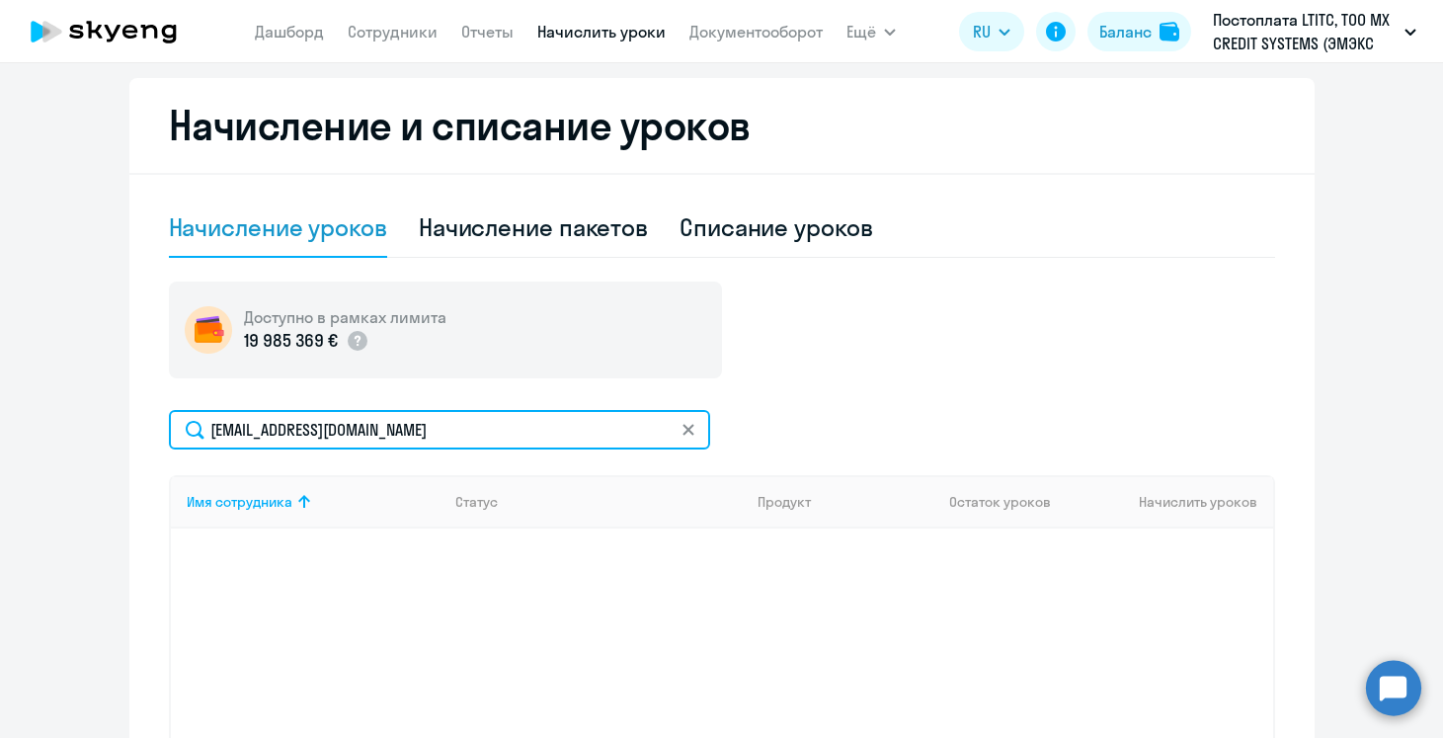
type input "c"
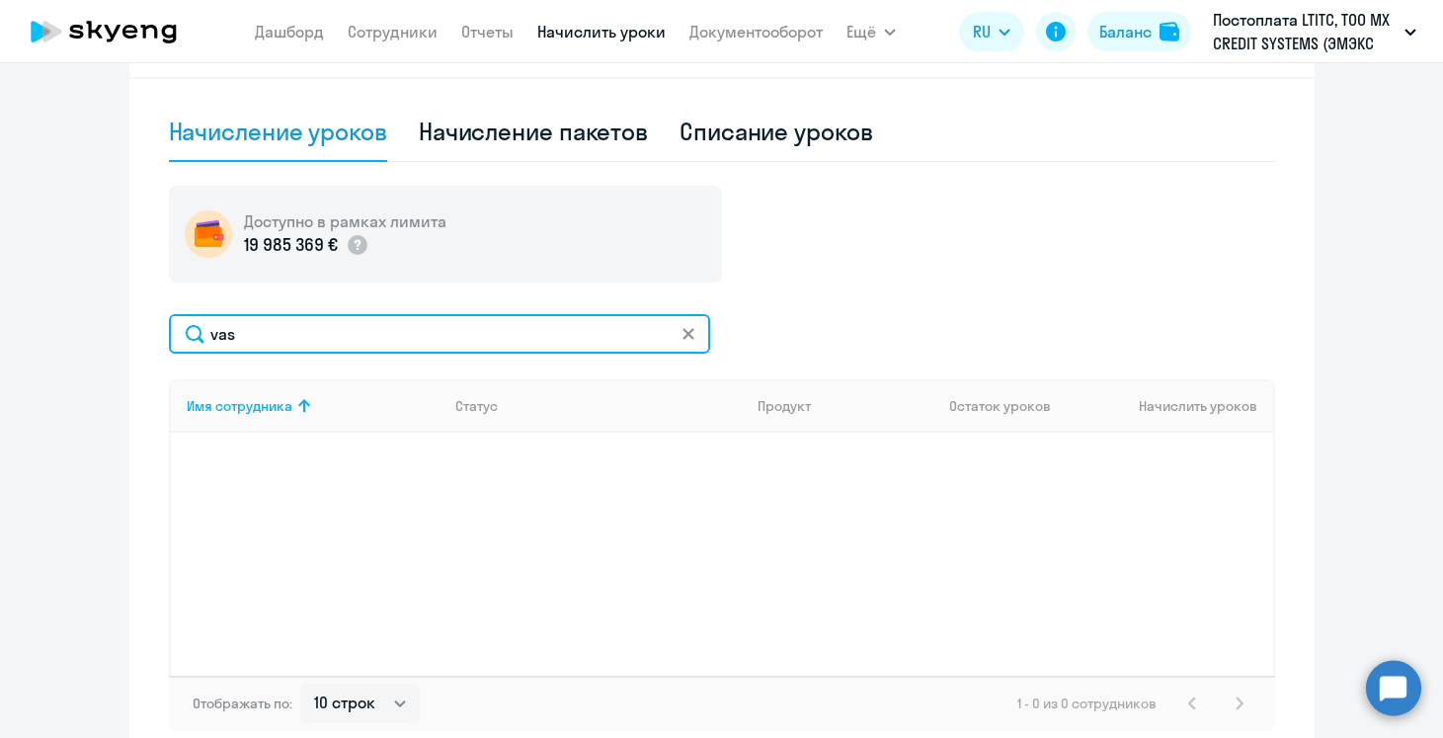
scroll to position [684, 0]
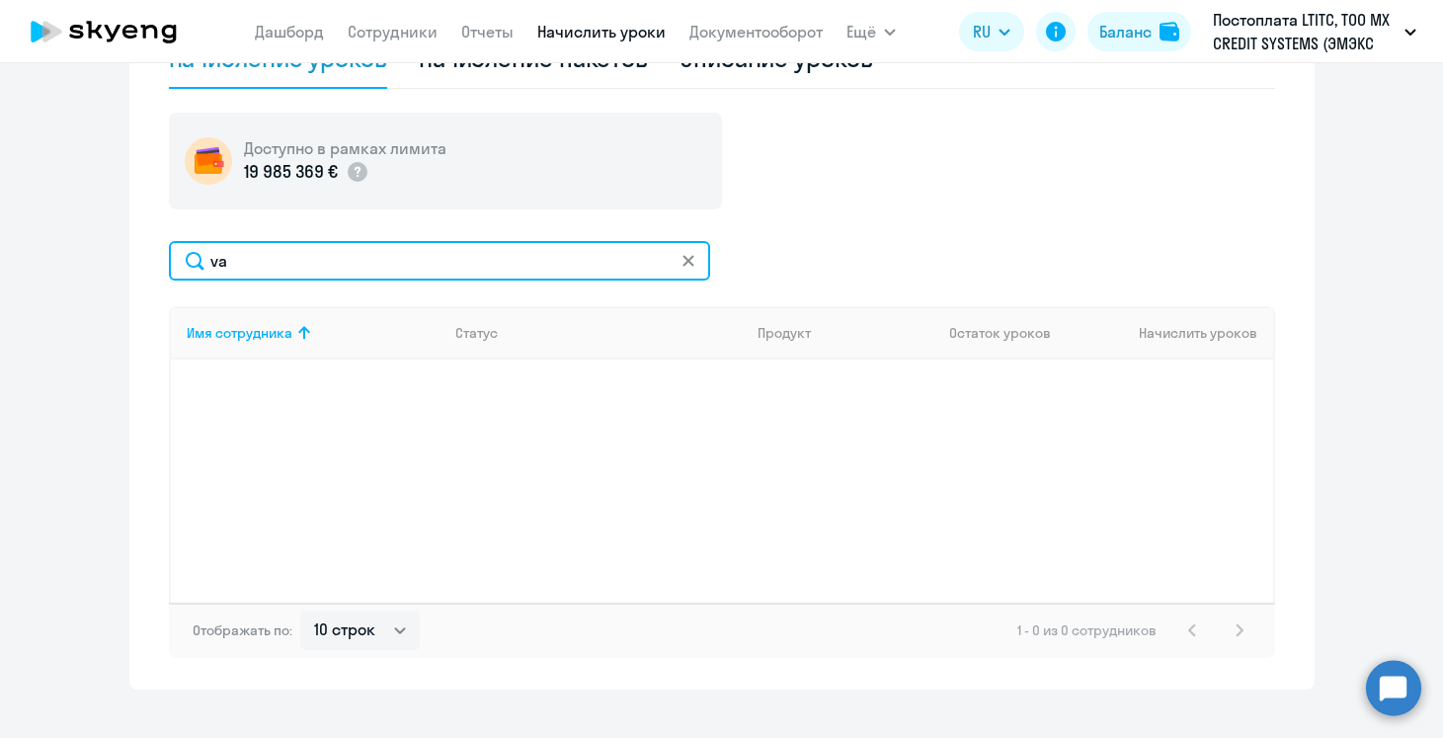
type input "v"
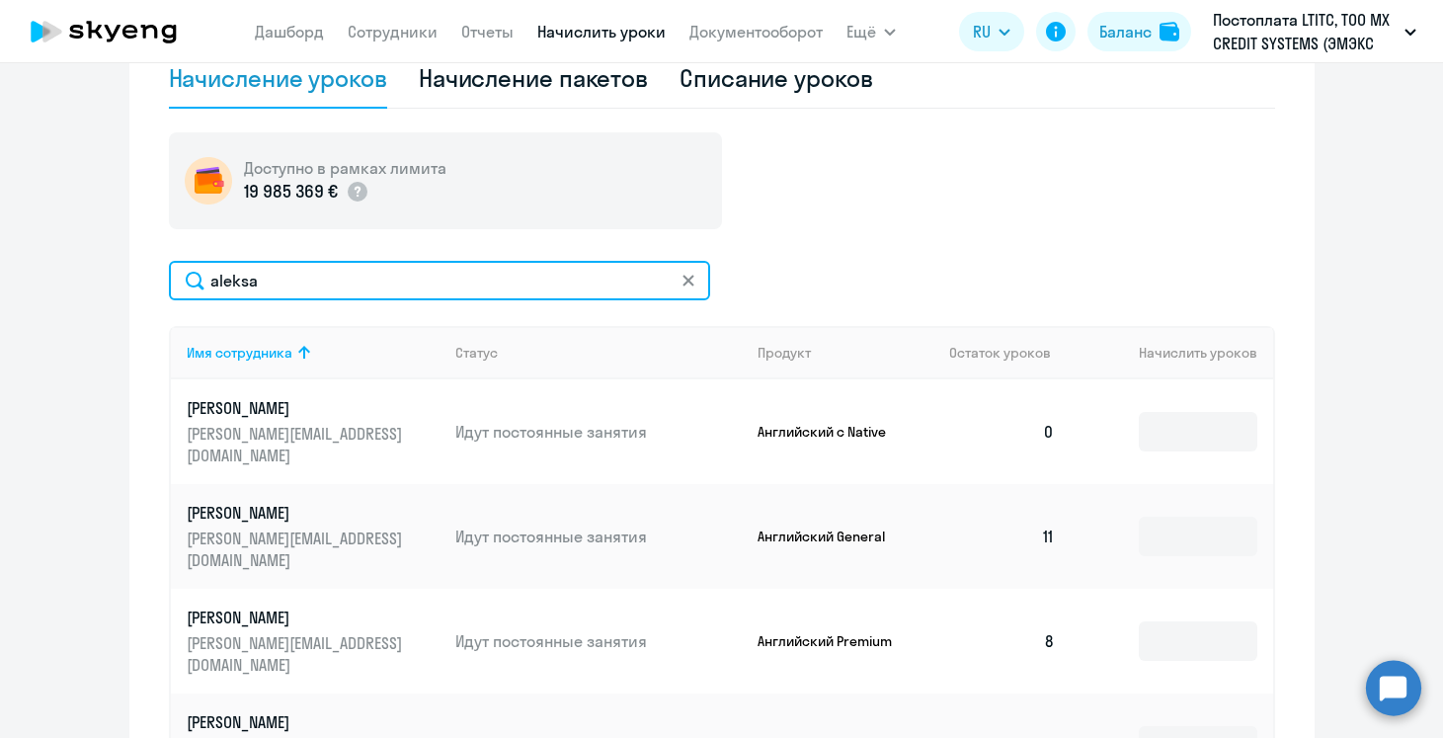
scroll to position [664, 0]
click at [227, 282] on input "aleksa" at bounding box center [439, 281] width 541 height 40
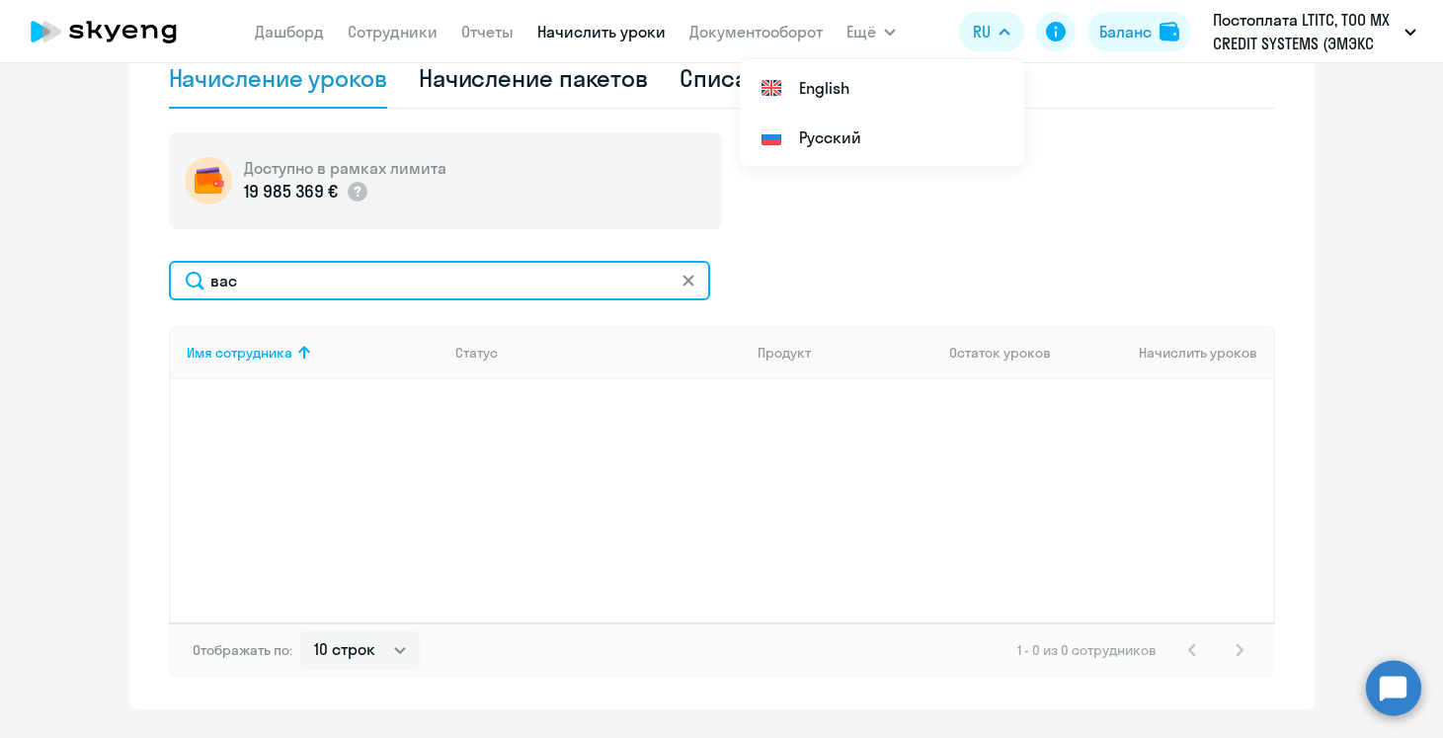
click at [213, 283] on input "вас" at bounding box center [439, 281] width 541 height 40
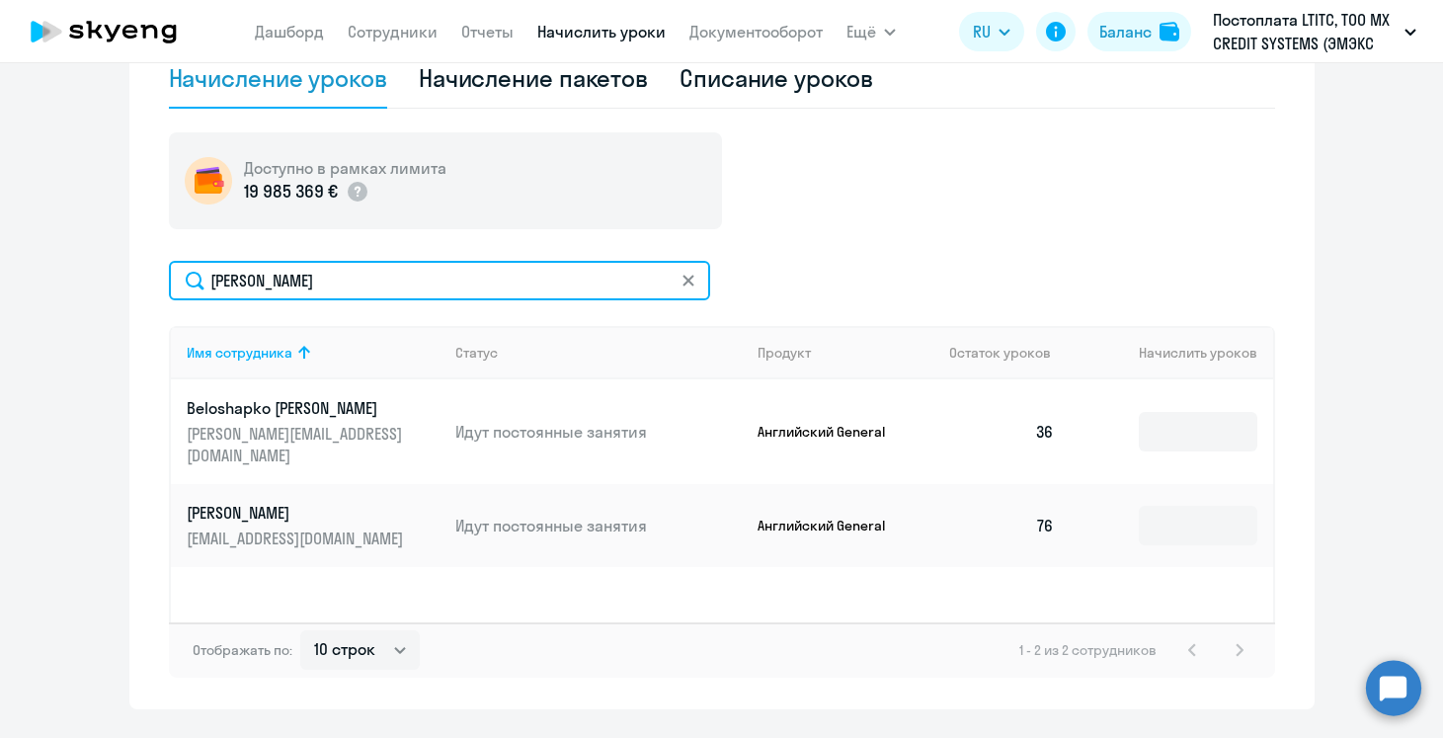
click at [217, 275] on input "[PERSON_NAME]" at bounding box center [439, 281] width 541 height 40
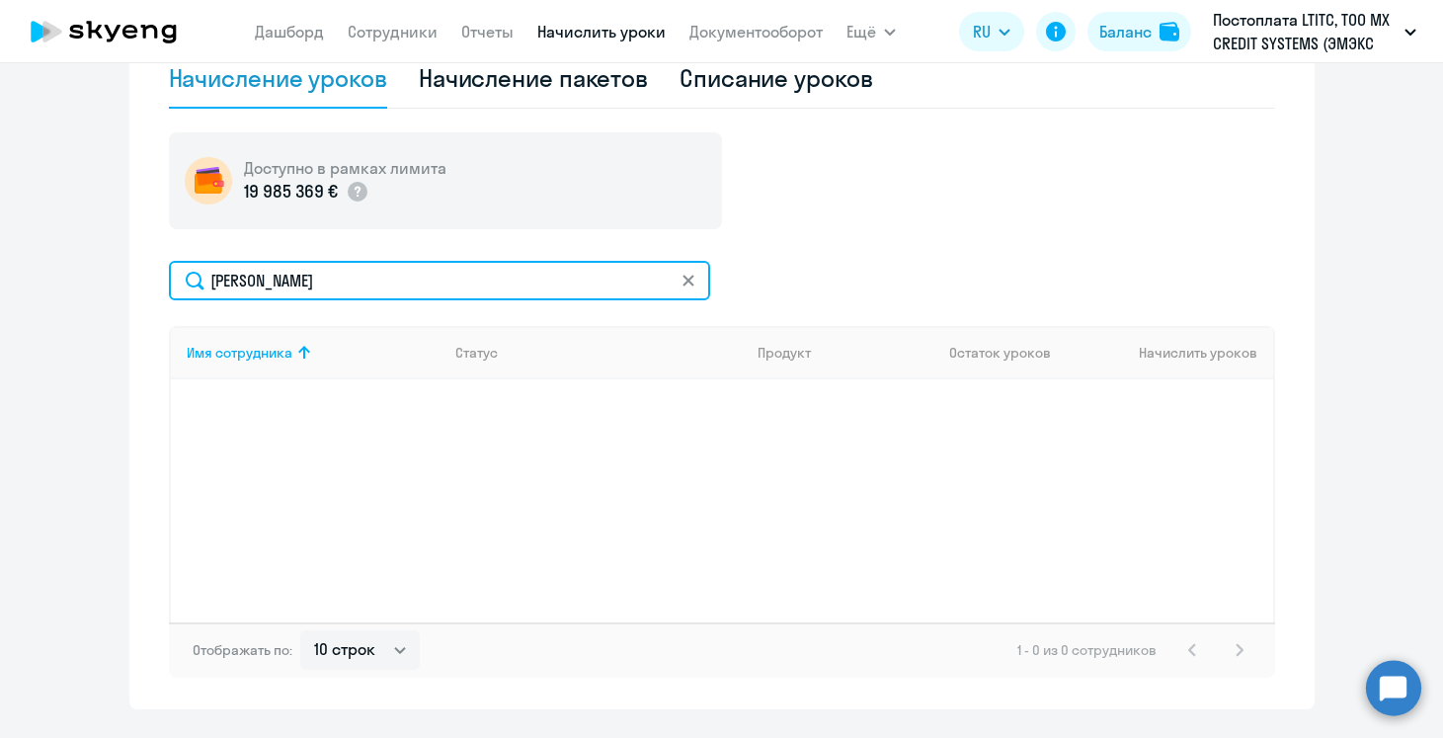
type input "[PERSON_NAME]"
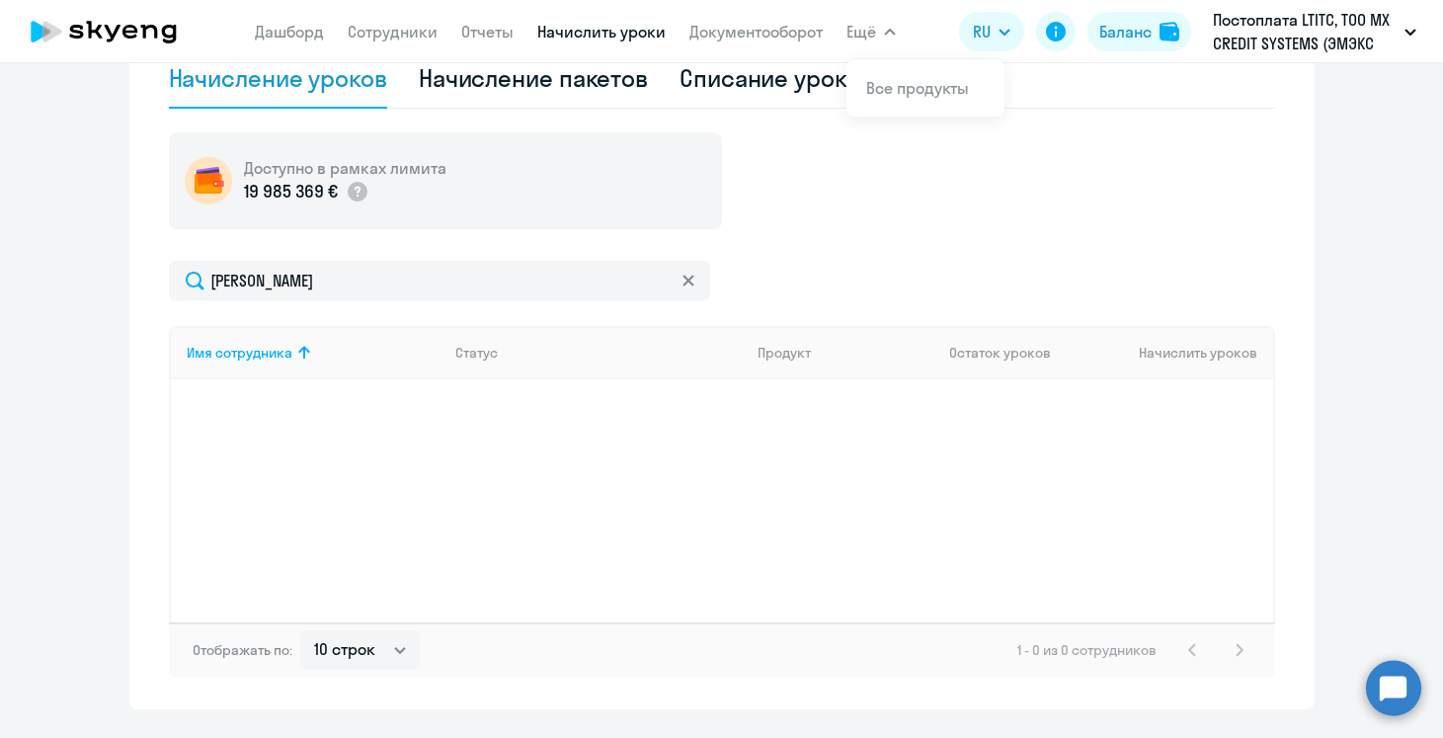
click at [386, 41] on app-menu-item-link "Сотрудники" at bounding box center [393, 32] width 90 height 25
click at [384, 32] on link "Сотрудники" at bounding box center [393, 32] width 90 height 20
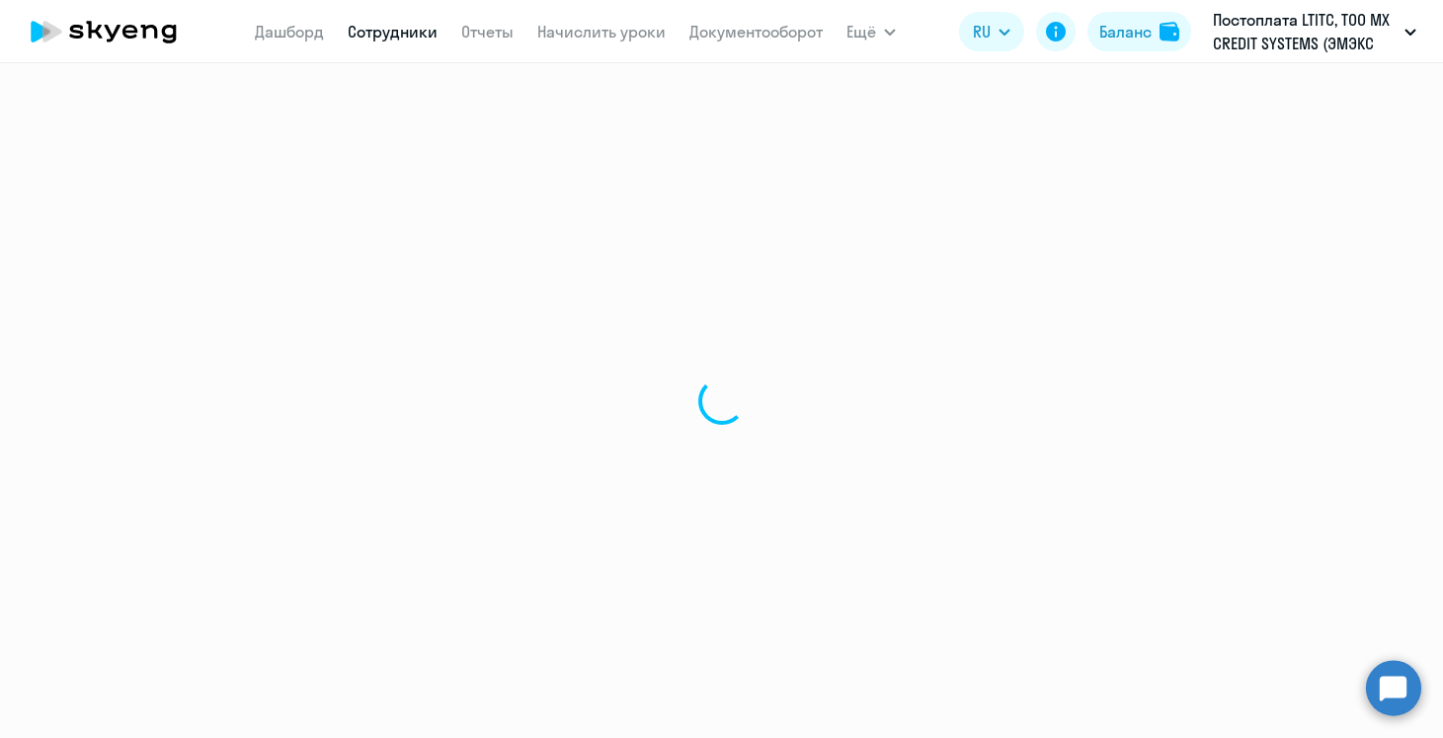
select select "30"
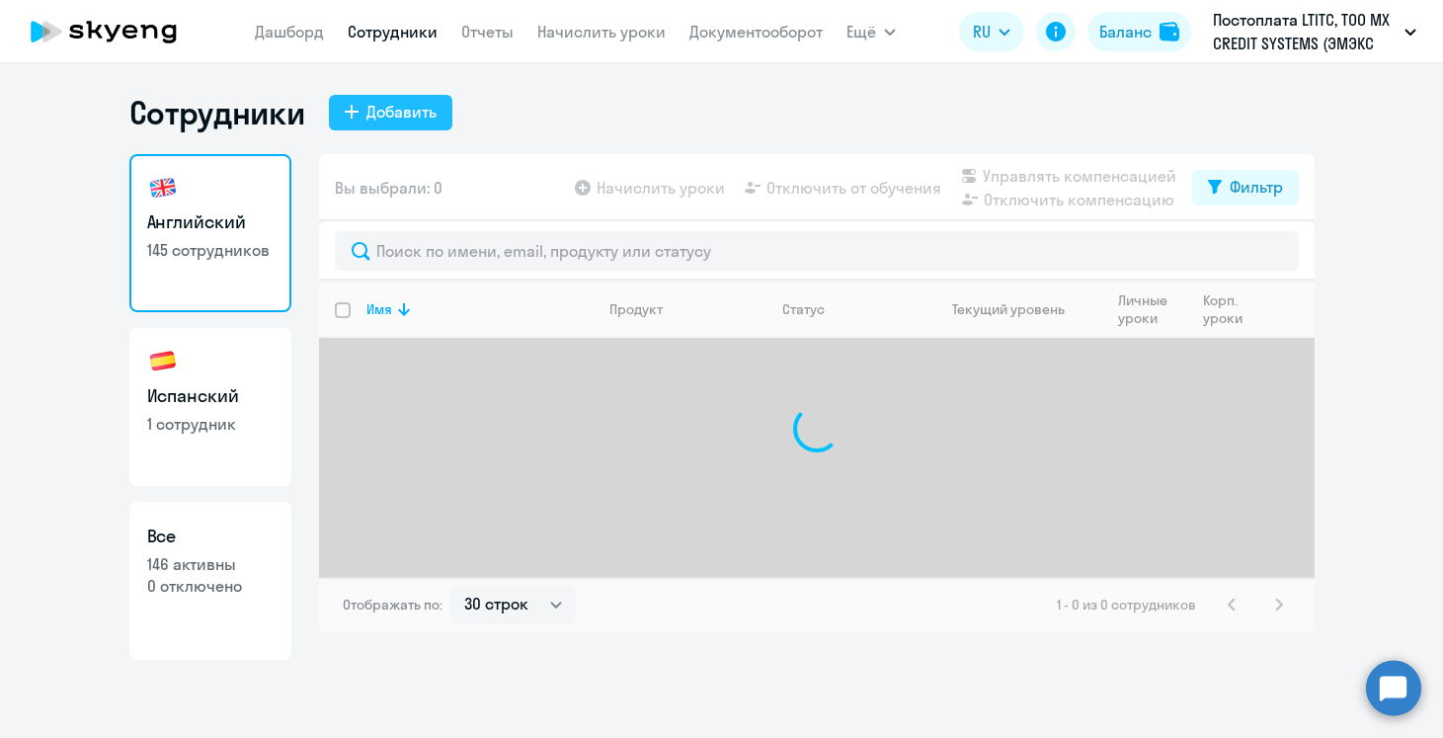
click at [422, 106] on div "Добавить" at bounding box center [401, 112] width 70 height 24
select select "spanish_adult_not_native_speaker_premium"
select select "2"
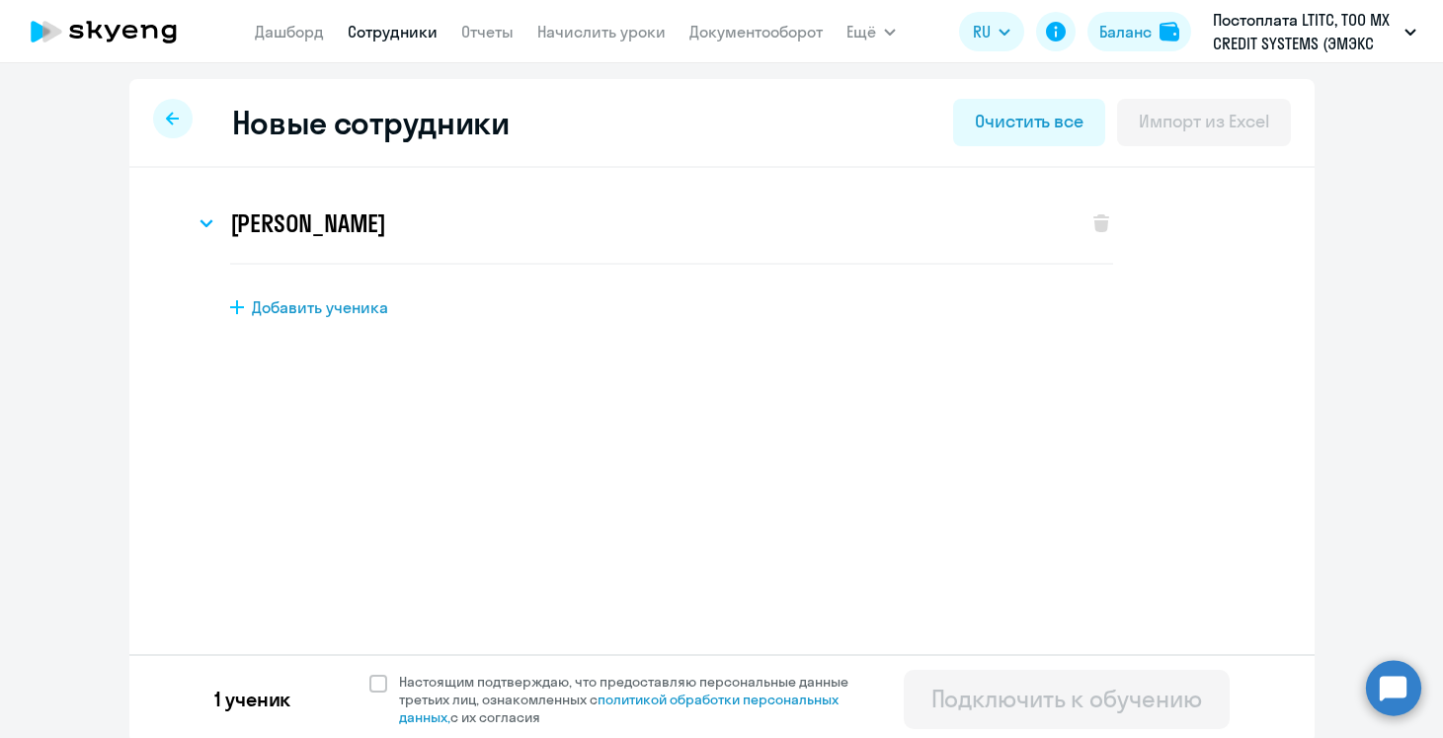
click at [370, 319] on div "[PERSON_NAME] Имя и отчество* Добавить себя как ученика [PERSON_NAME]* [PERSON_…" at bounding box center [721, 305] width 1185 height 275
click at [345, 303] on span "Добавить ученика" at bounding box center [320, 307] width 136 height 22
select select "english_adult_not_native_speaker"
select select "3"
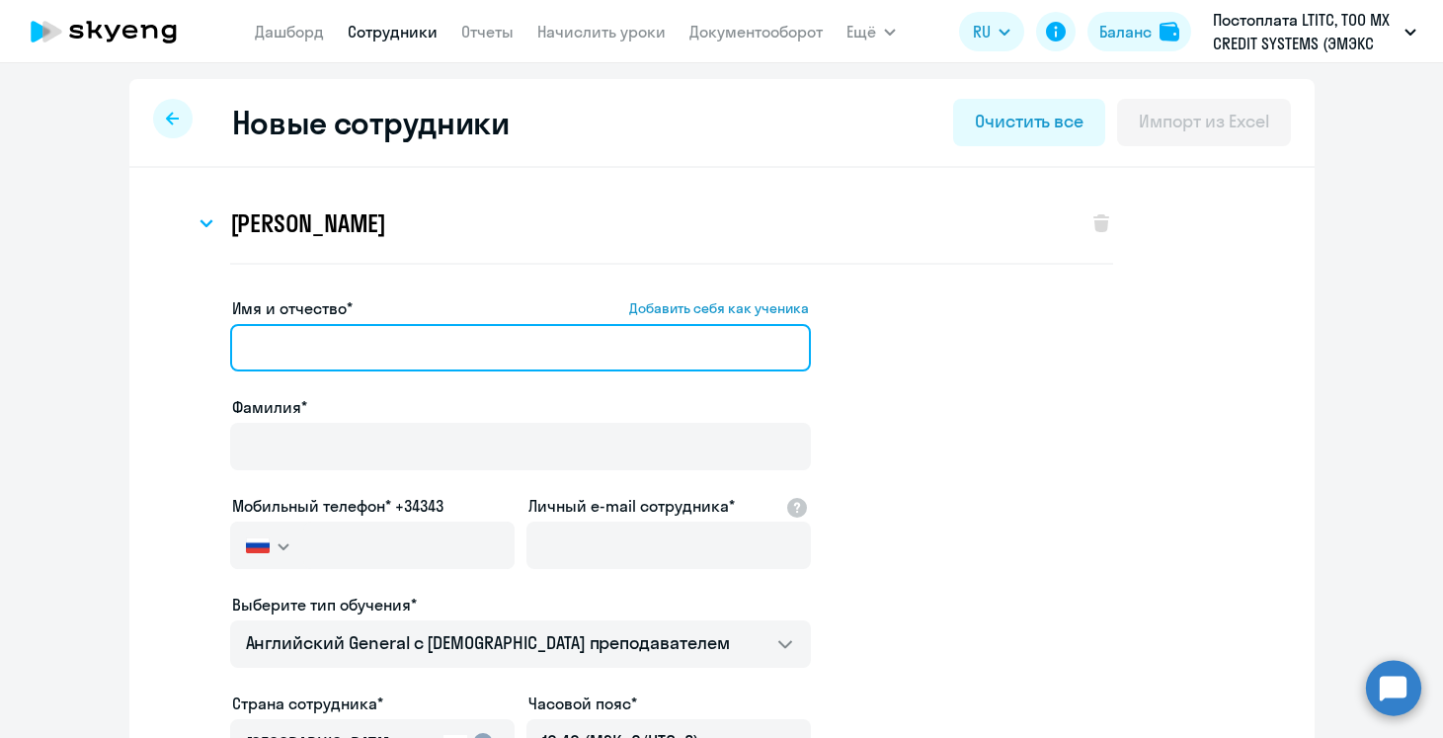
click at [344, 348] on input "Имя и отчество* Добавить себя как ученика" at bounding box center [520, 347] width 581 height 47
paste input "[PERSON_NAME]"
click at [375, 354] on input "[PERSON_NAME]" at bounding box center [520, 347] width 581 height 47
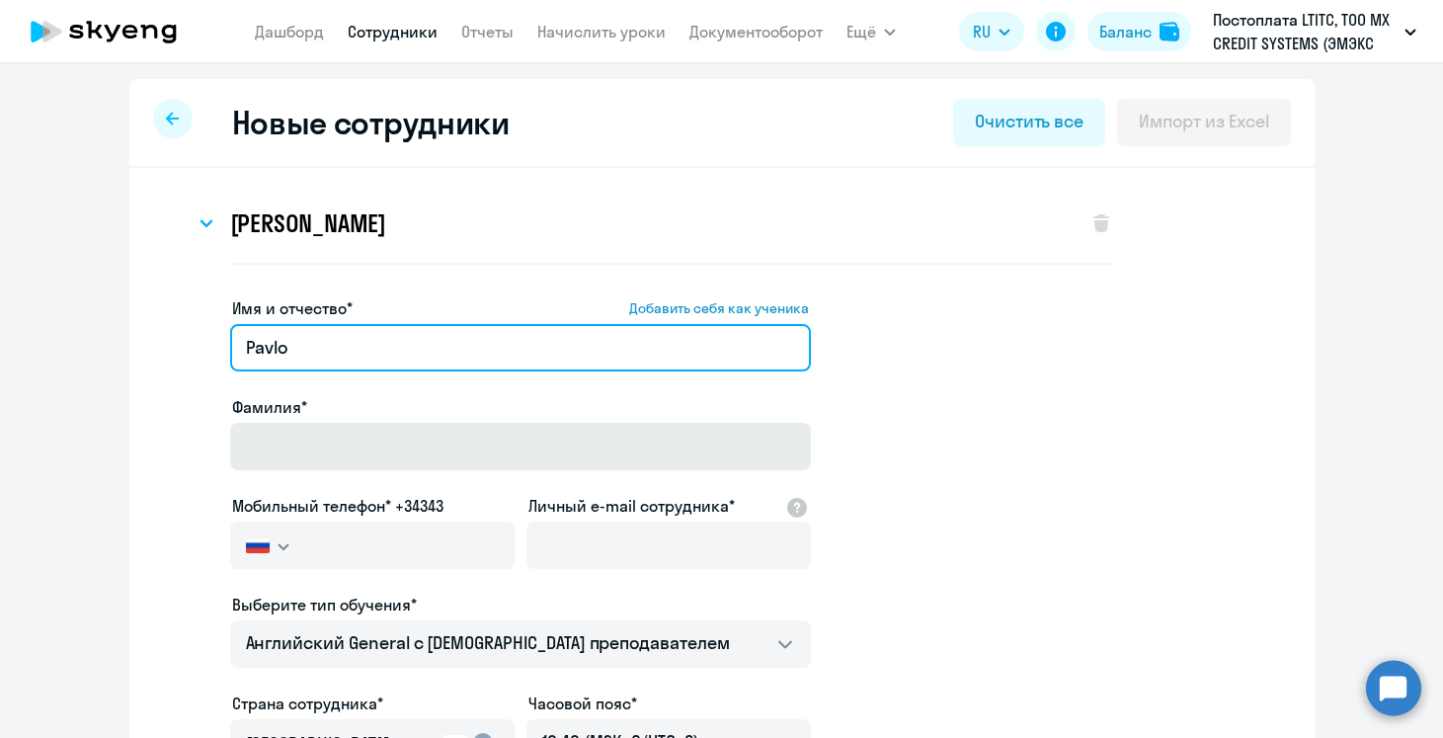
type input "Pavlo"
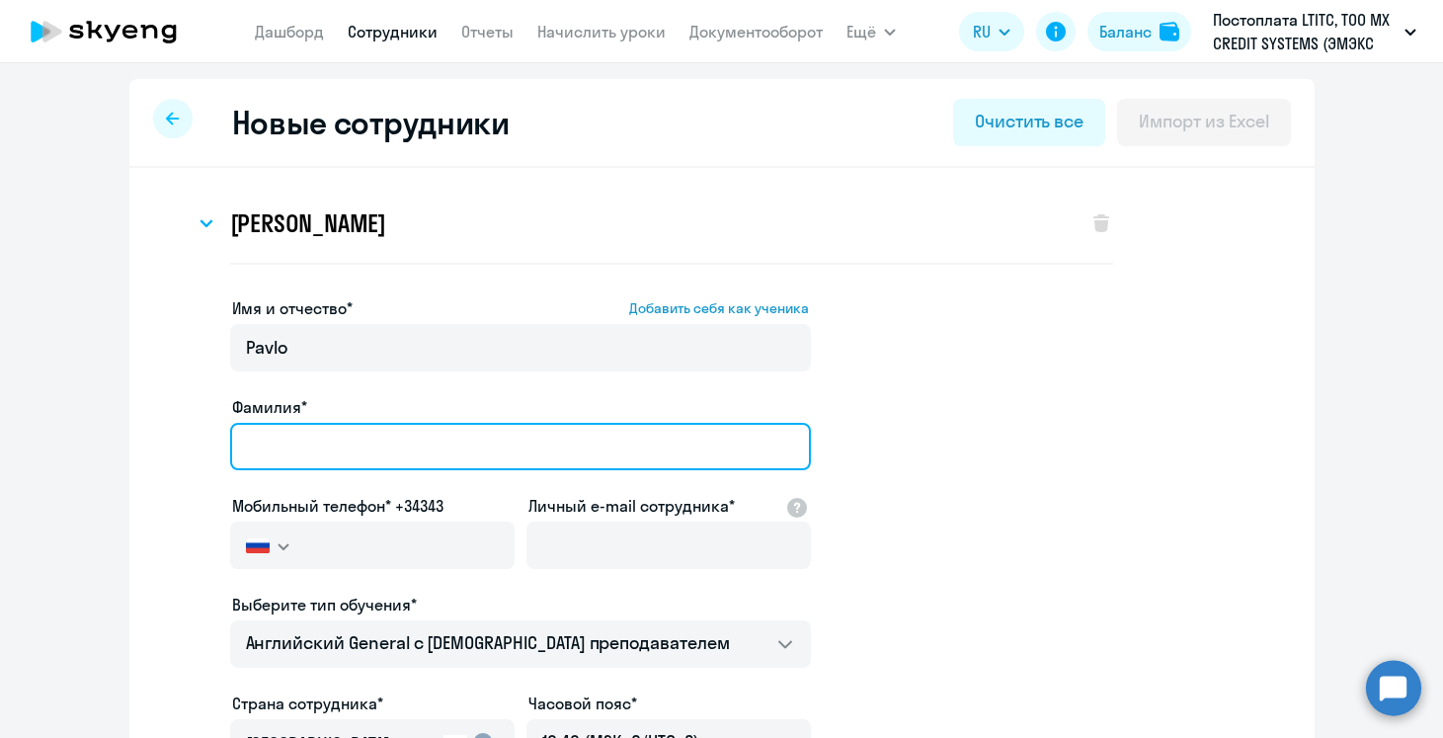
click at [368, 446] on input "Фамилия*" at bounding box center [520, 446] width 581 height 47
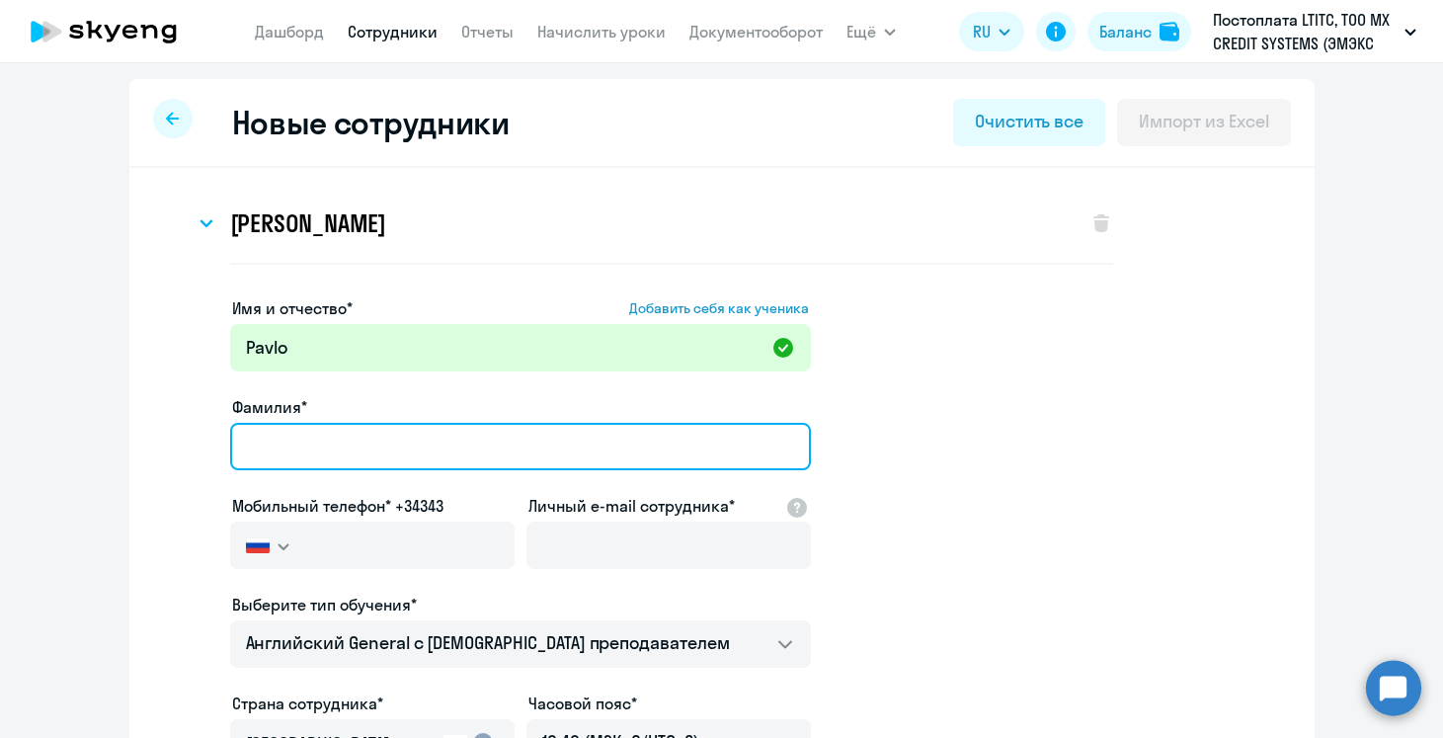
paste input "Volosnyk"
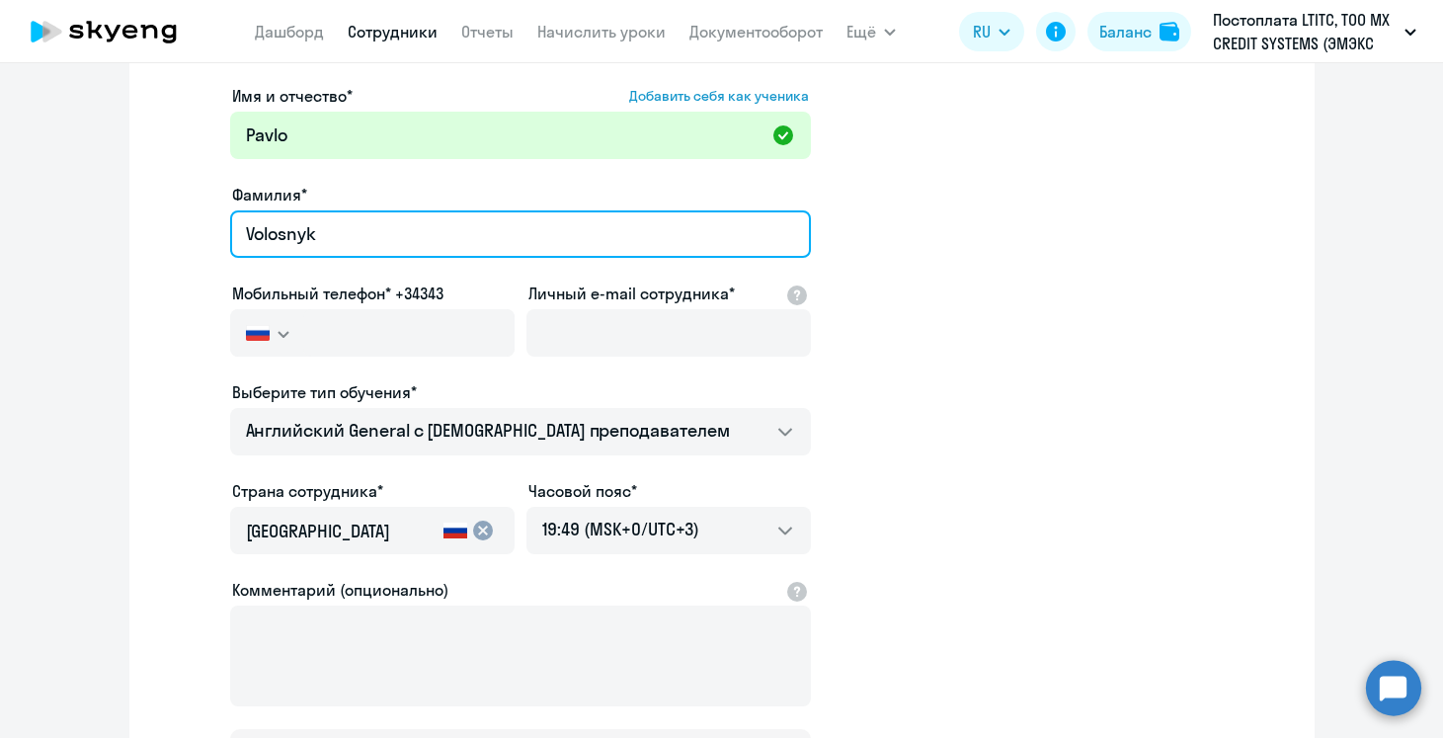
scroll to position [214, 0]
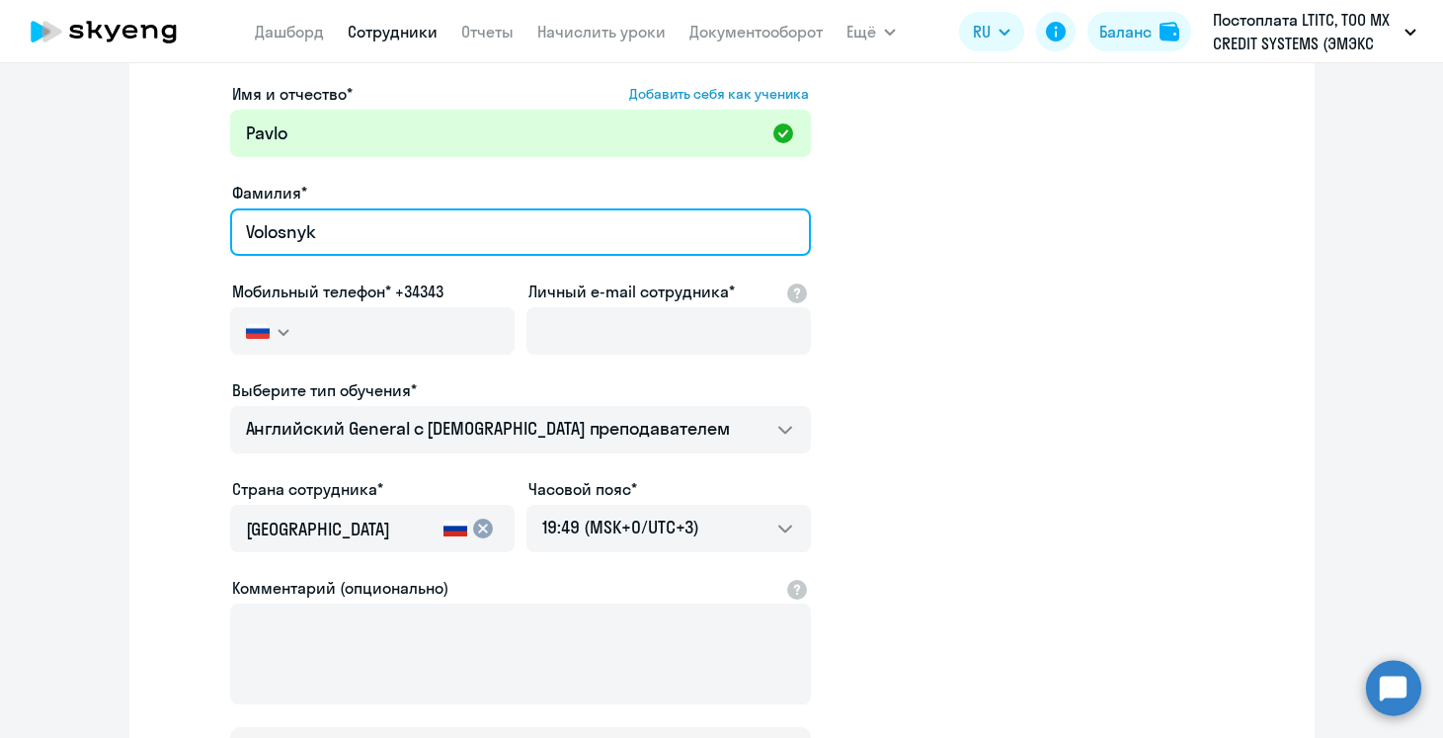
type input "Volosnyk"
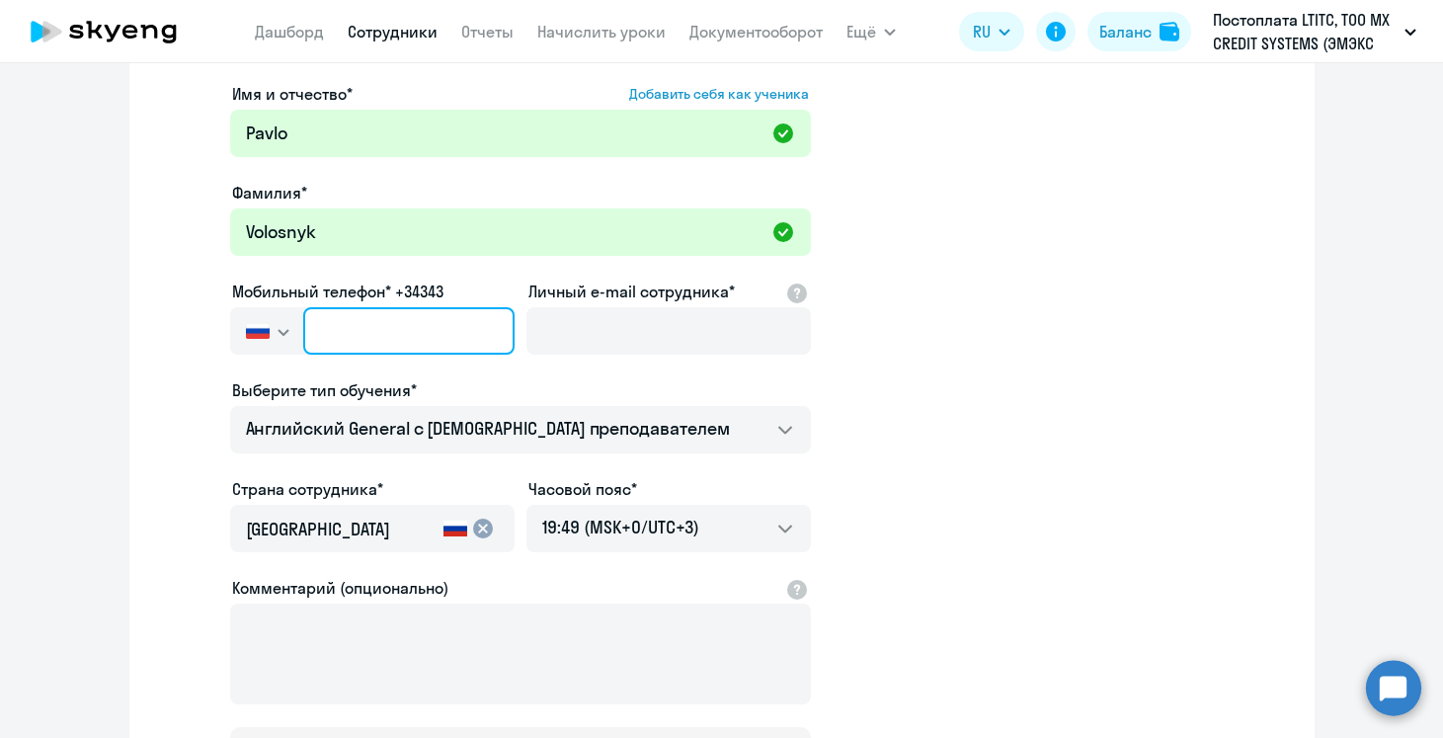
click at [377, 325] on input "text" at bounding box center [408, 330] width 210 height 47
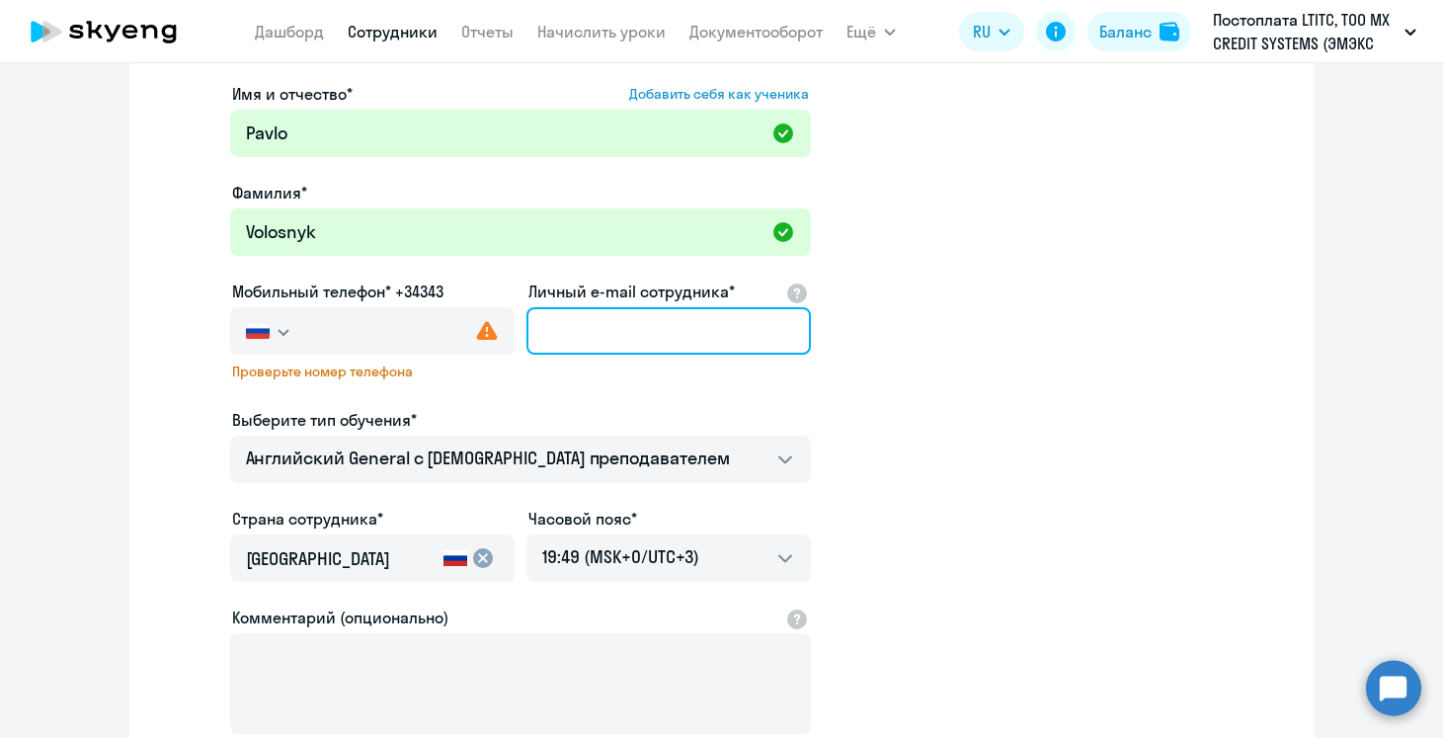
click at [608, 321] on input "Личный e-mail сотрудника*" at bounding box center [669, 330] width 285 height 47
paste input "[EMAIL_ADDRESS][DOMAIN_NAME]"
type input "[EMAIL_ADDRESS][DOMAIN_NAME]"
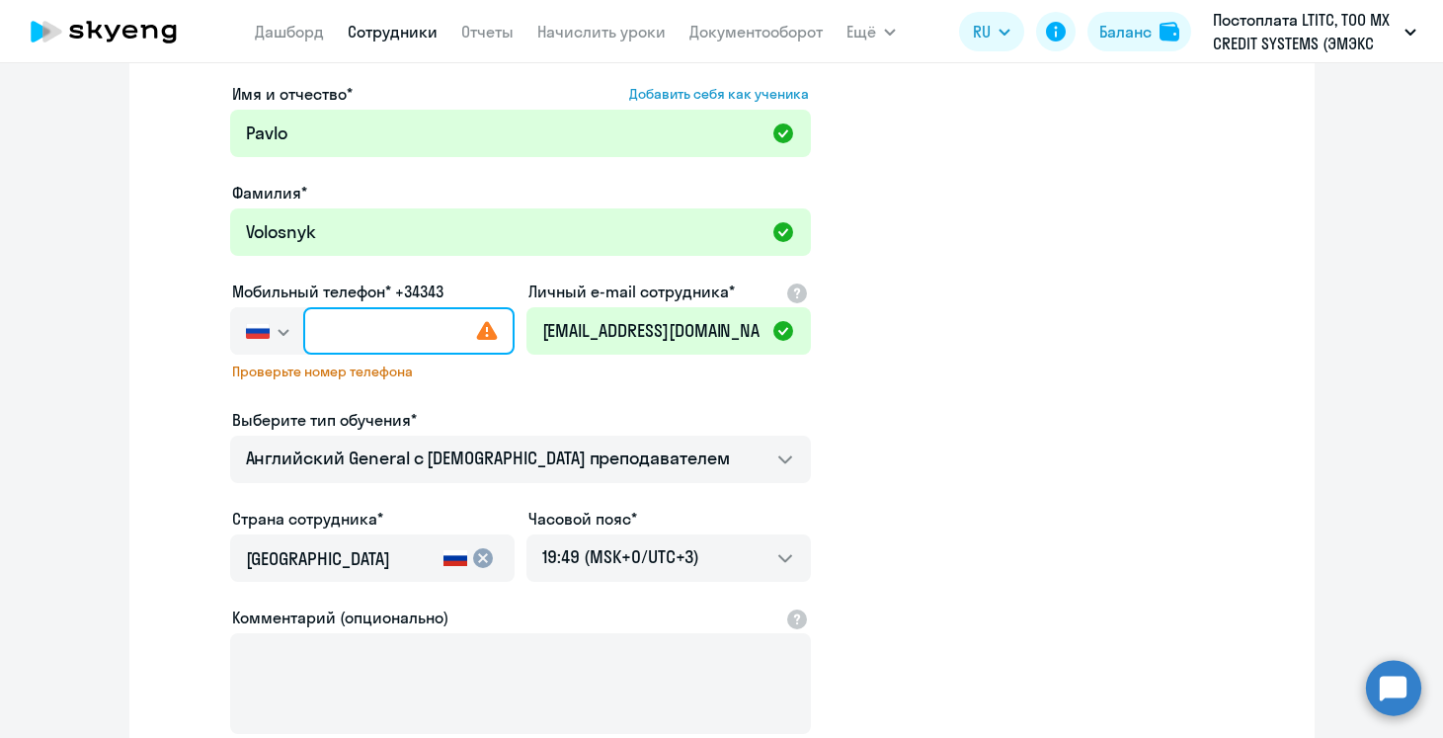
click at [408, 330] on input "text" at bounding box center [408, 330] width 210 height 47
paste input "+34 (662) 910-774"
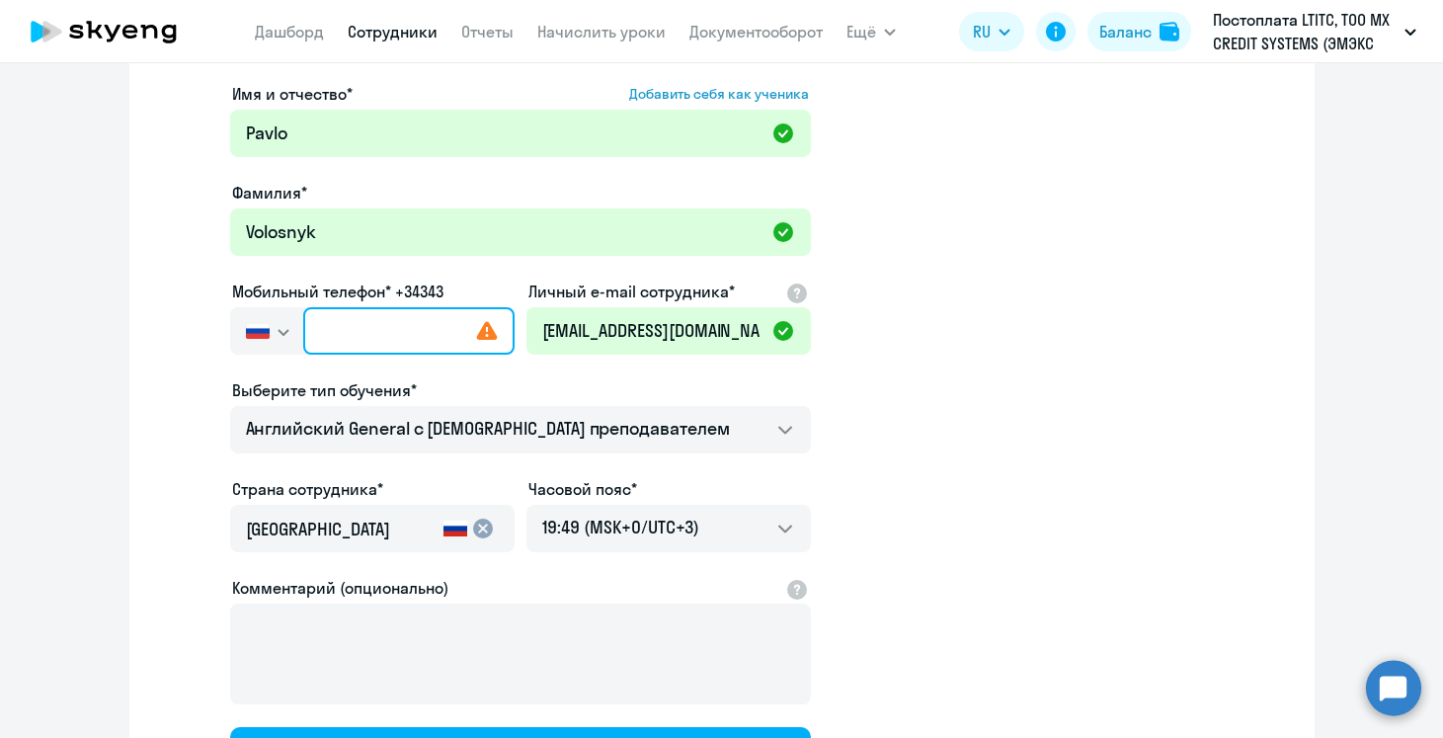
type input "+34 (662) 910-774"
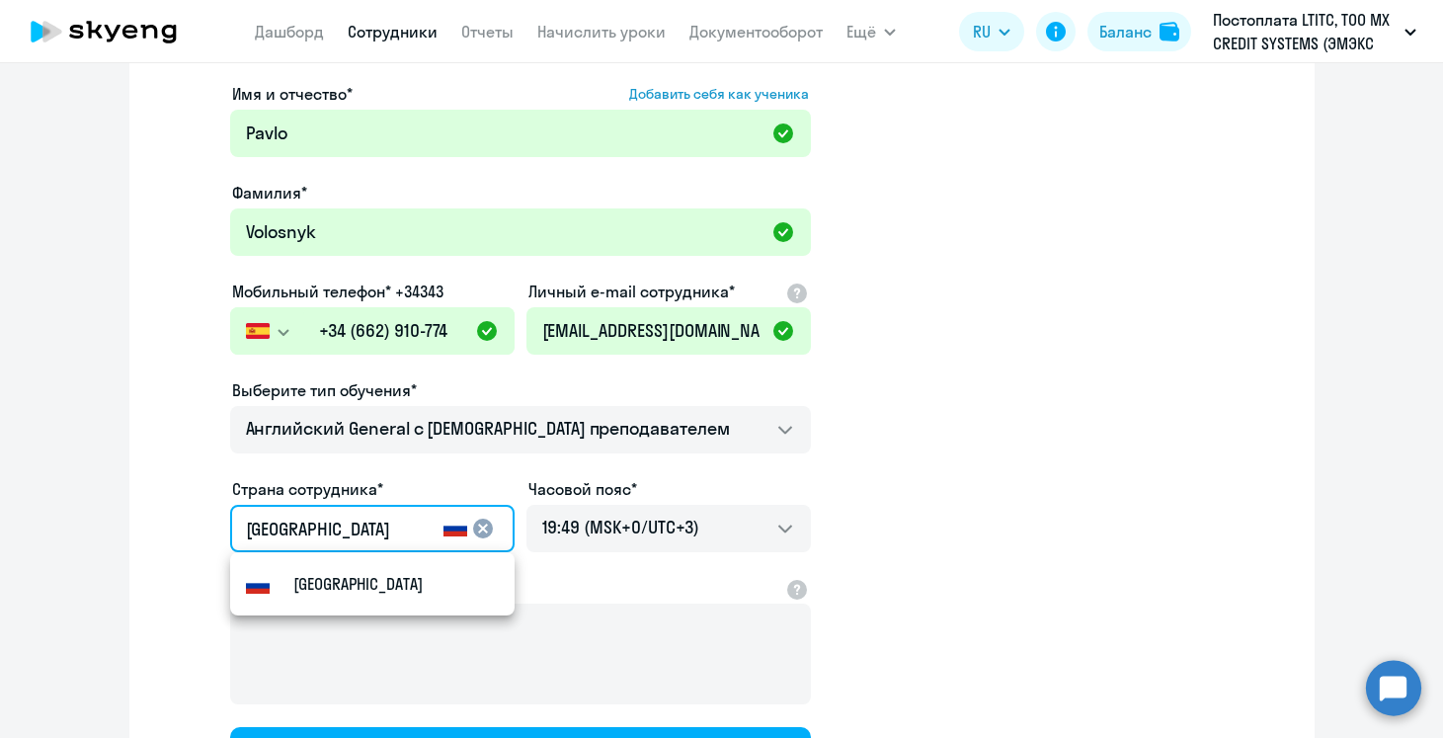
click at [347, 534] on input "[GEOGRAPHIC_DATA]" at bounding box center [341, 530] width 190 height 26
drag, startPoint x: 322, startPoint y: 532, endPoint x: 172, endPoint y: 530, distance: 150.2
click at [170, 530] on app-new-student-form "Имя и отчество* Добавить себя как ученика [PERSON_NAME]* Volosnyk Мобильный тел…" at bounding box center [722, 434] width 1122 height 704
click at [312, 595] on small "[GEOGRAPHIC_DATA]" at bounding box center [357, 584] width 129 height 24
type input "[GEOGRAPHIC_DATA]"
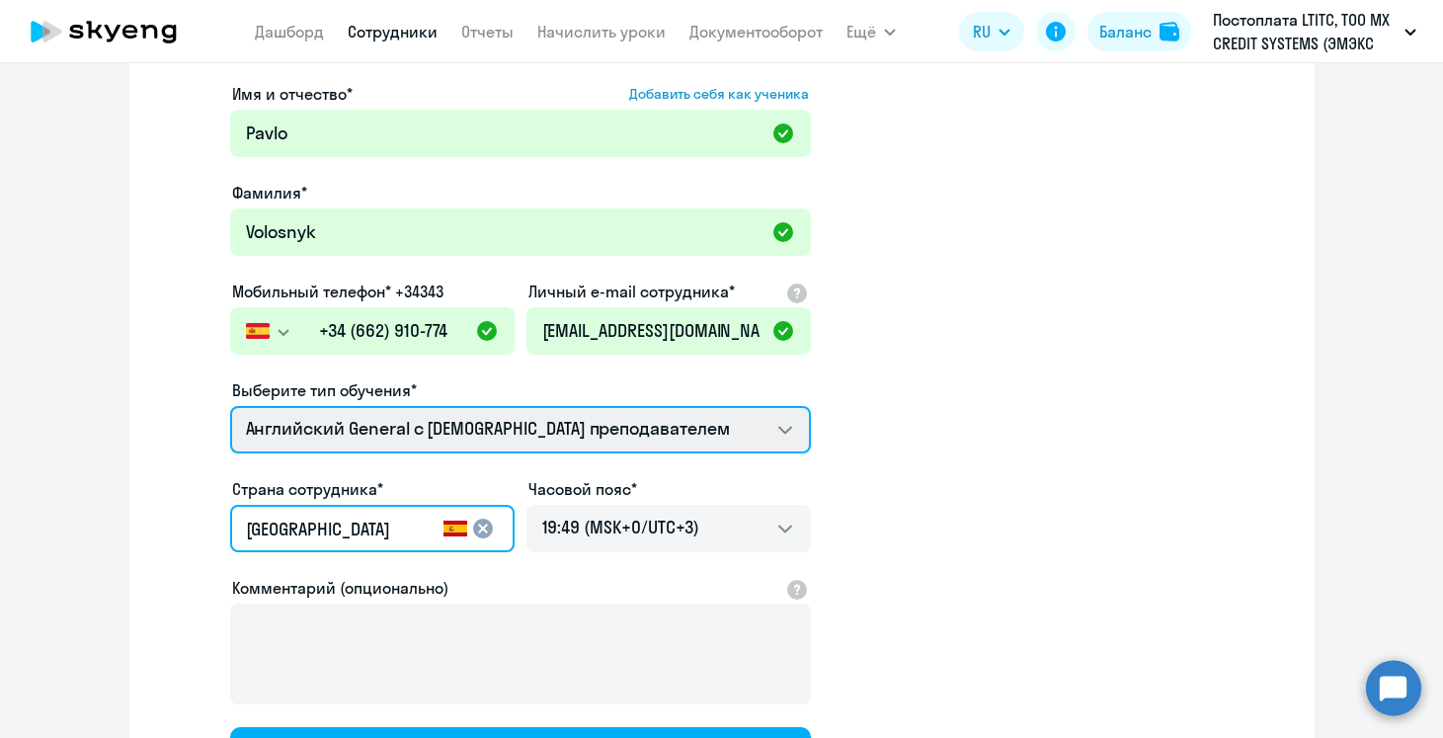
click at [496, 414] on select "Английский General с русскоговорящим преподавателем Английский General с [DEMOG…" at bounding box center [520, 429] width 581 height 47
select select "spanish_adult_not_native_speaker_premium"
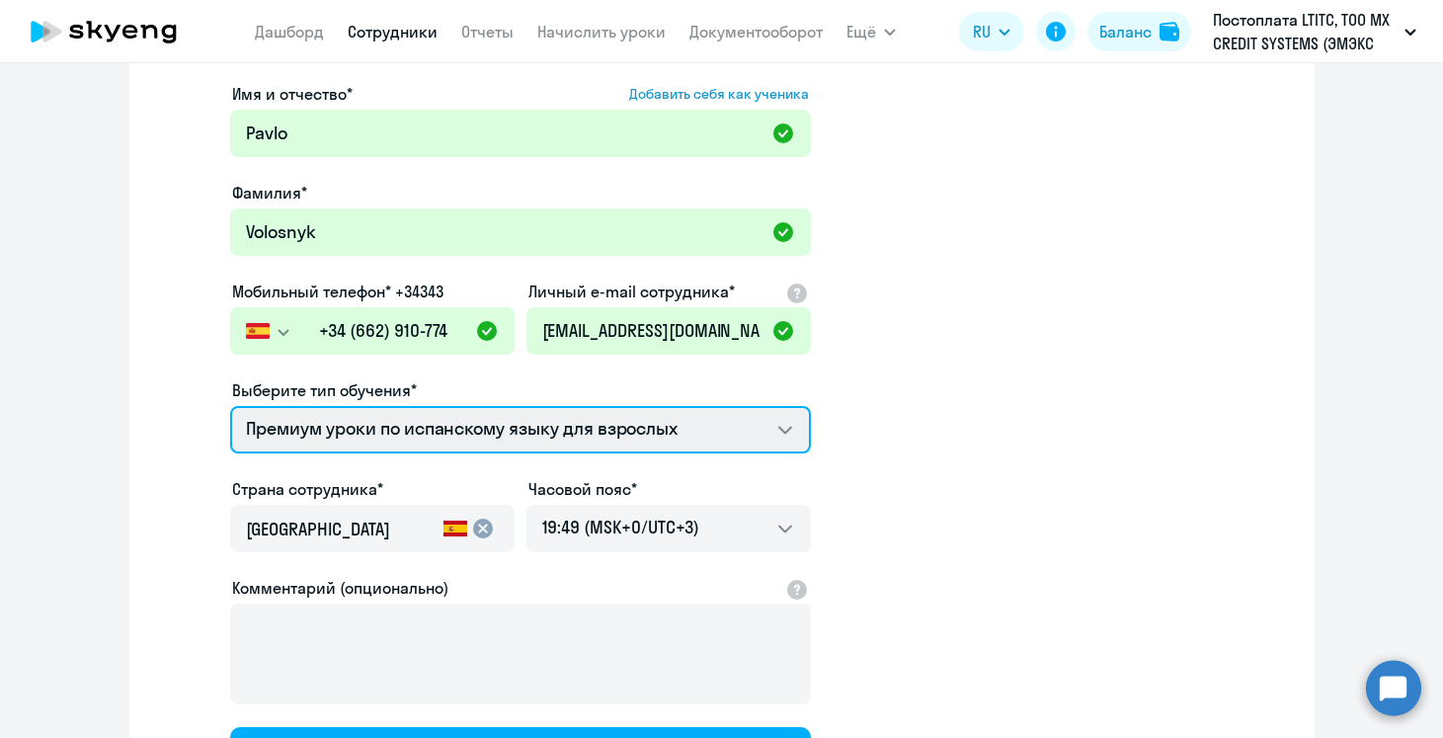
click at [230, 406] on select "Английский General с русскоговорящим преподавателем Английский General с [DEMOG…" at bounding box center [520, 429] width 581 height 47
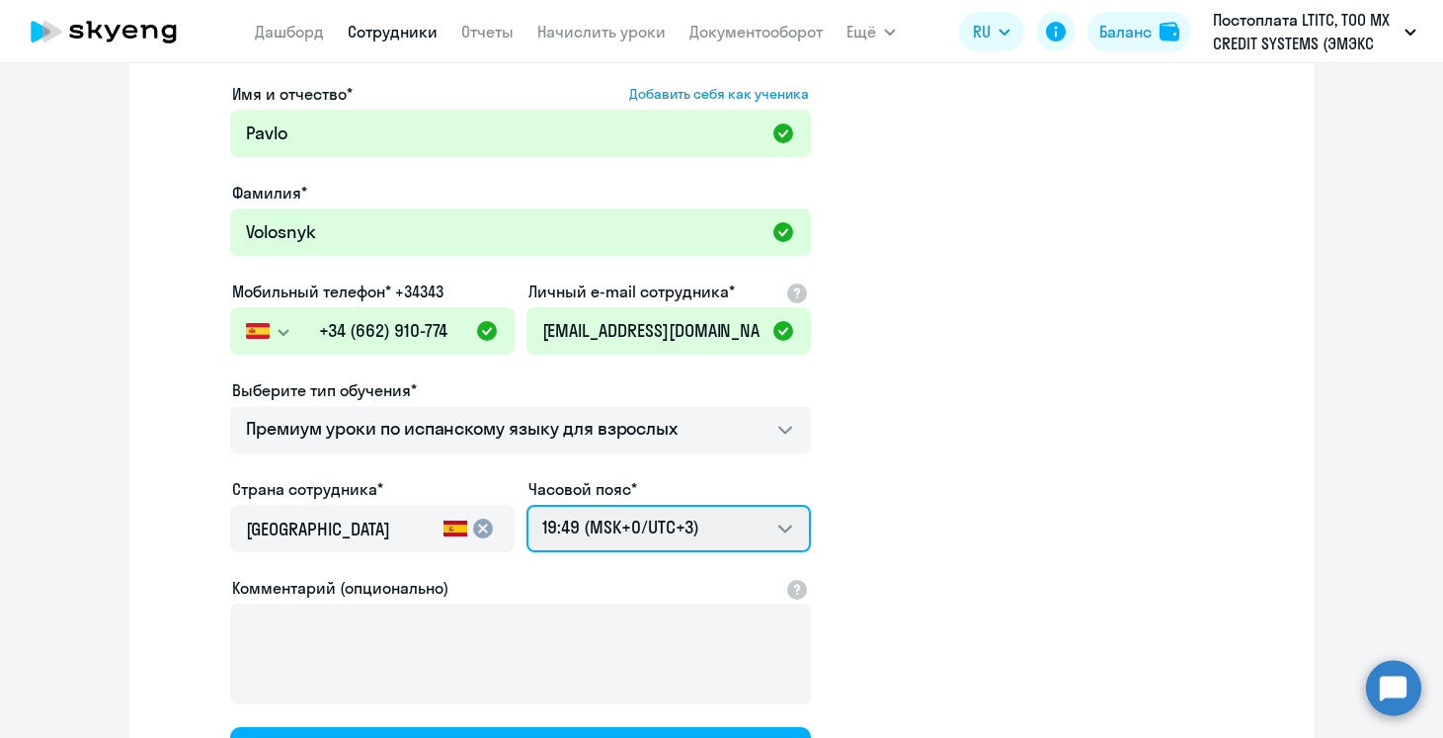
click at [658, 529] on select "05:49 (MSK-14/UTC-11) 06:49 (MSK-13/UTC-10) 07:49 (MSK-12/UTC-9) 08:49 (MSK-11/…" at bounding box center [669, 528] width 285 height 47
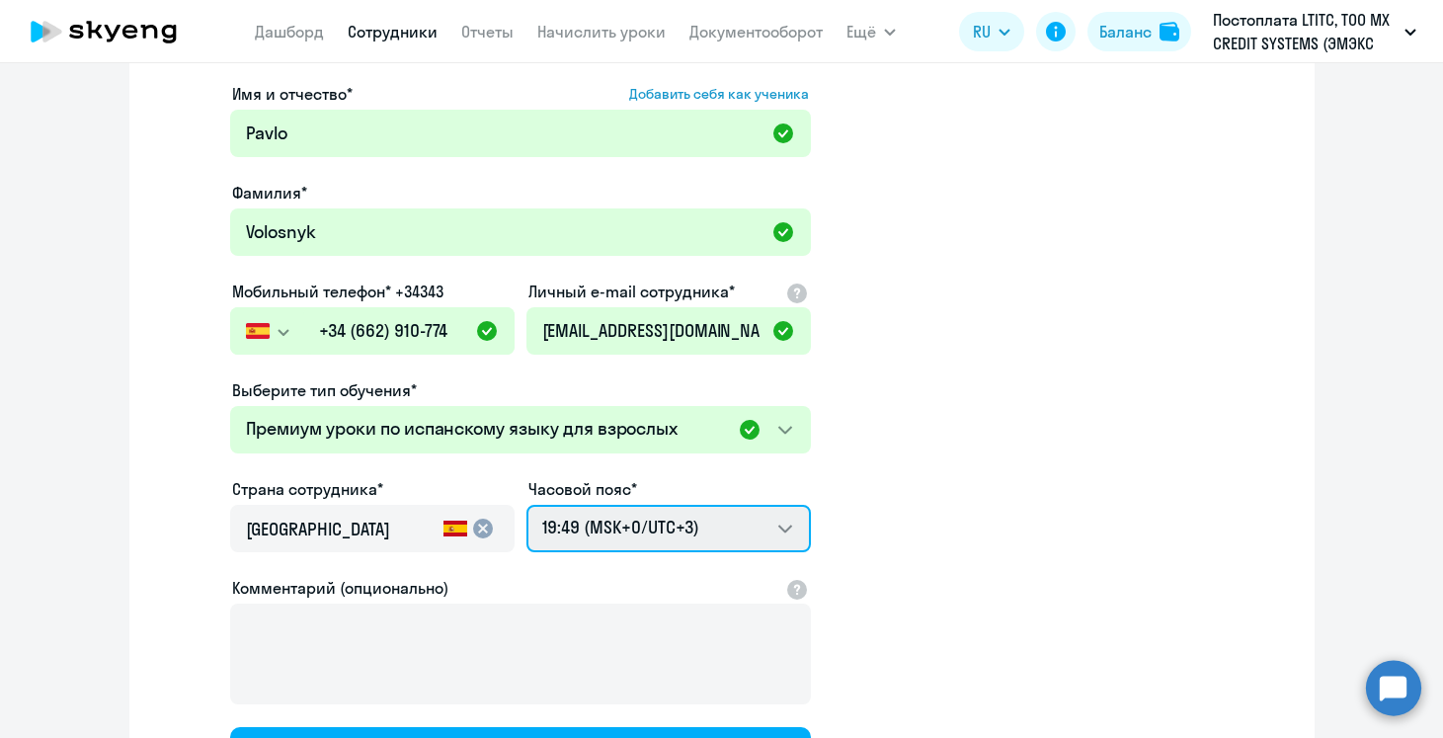
select select "2"
click at [527, 505] on select "05:49 (MSK-14/UTC-11) 06:49 (MSK-13/UTC-10) 07:49 (MSK-12/UTC-9) 08:49 (MSK-11/…" at bounding box center [669, 528] width 285 height 47
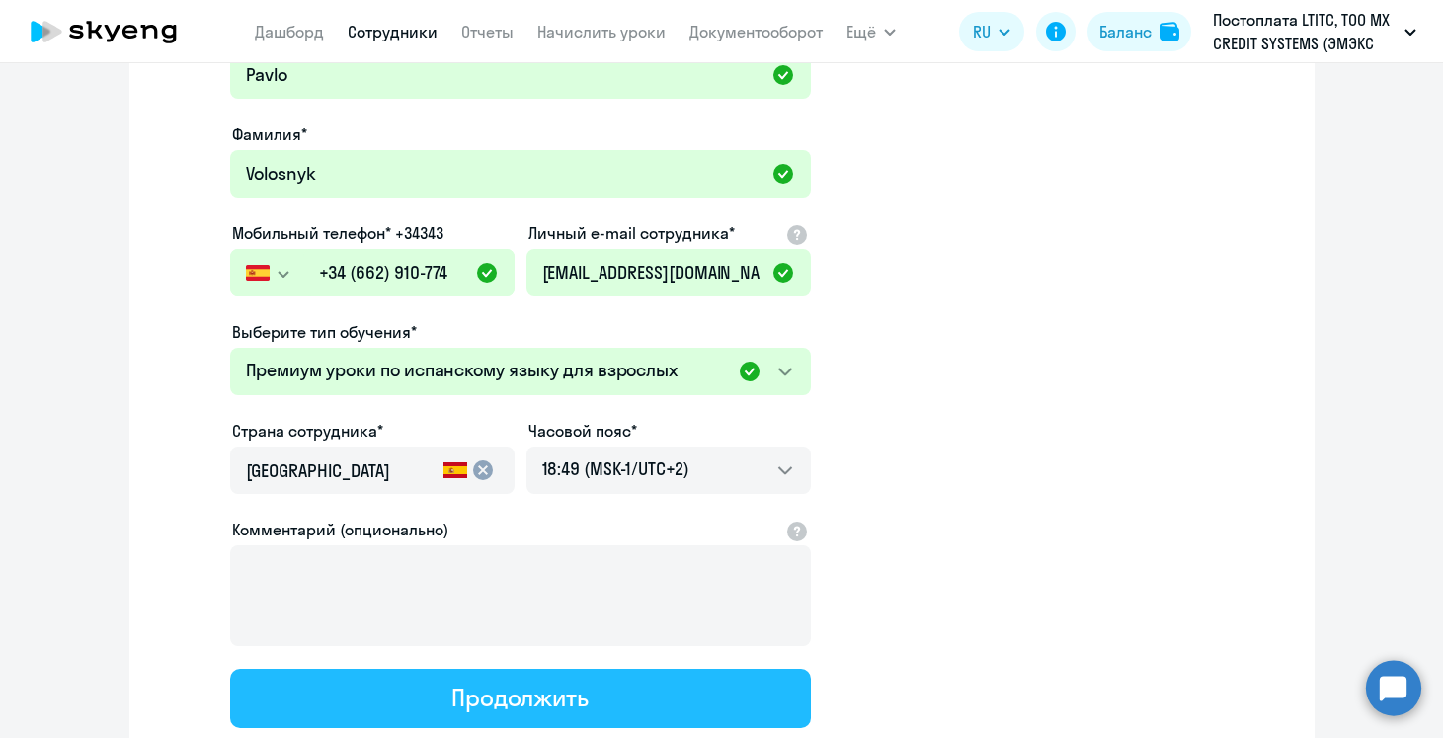
click at [607, 679] on button "Продолжить" at bounding box center [520, 698] width 581 height 59
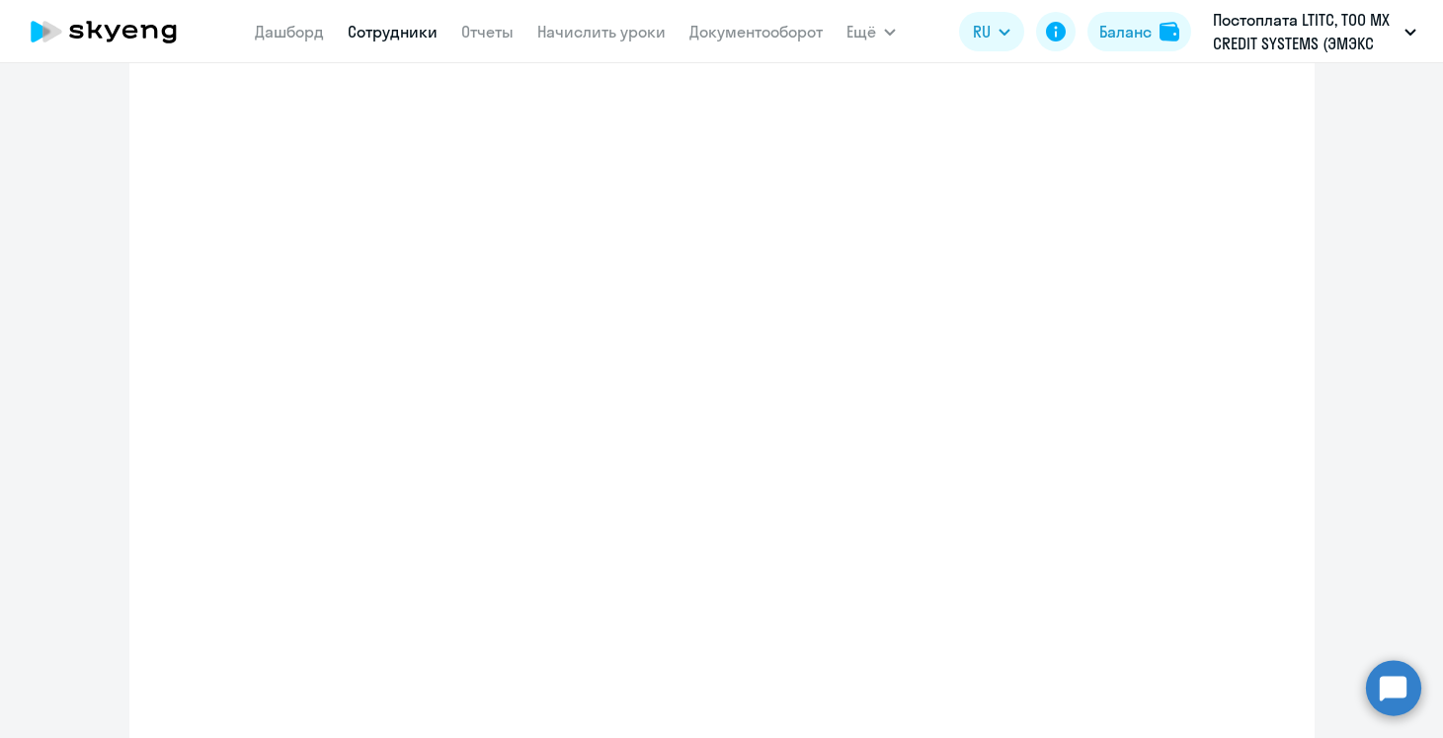
select select "spanish_adult_not_native_speaker_premium"
select select "2"
select select "spanish_adult_not_native_speaker_premium"
select select "2"
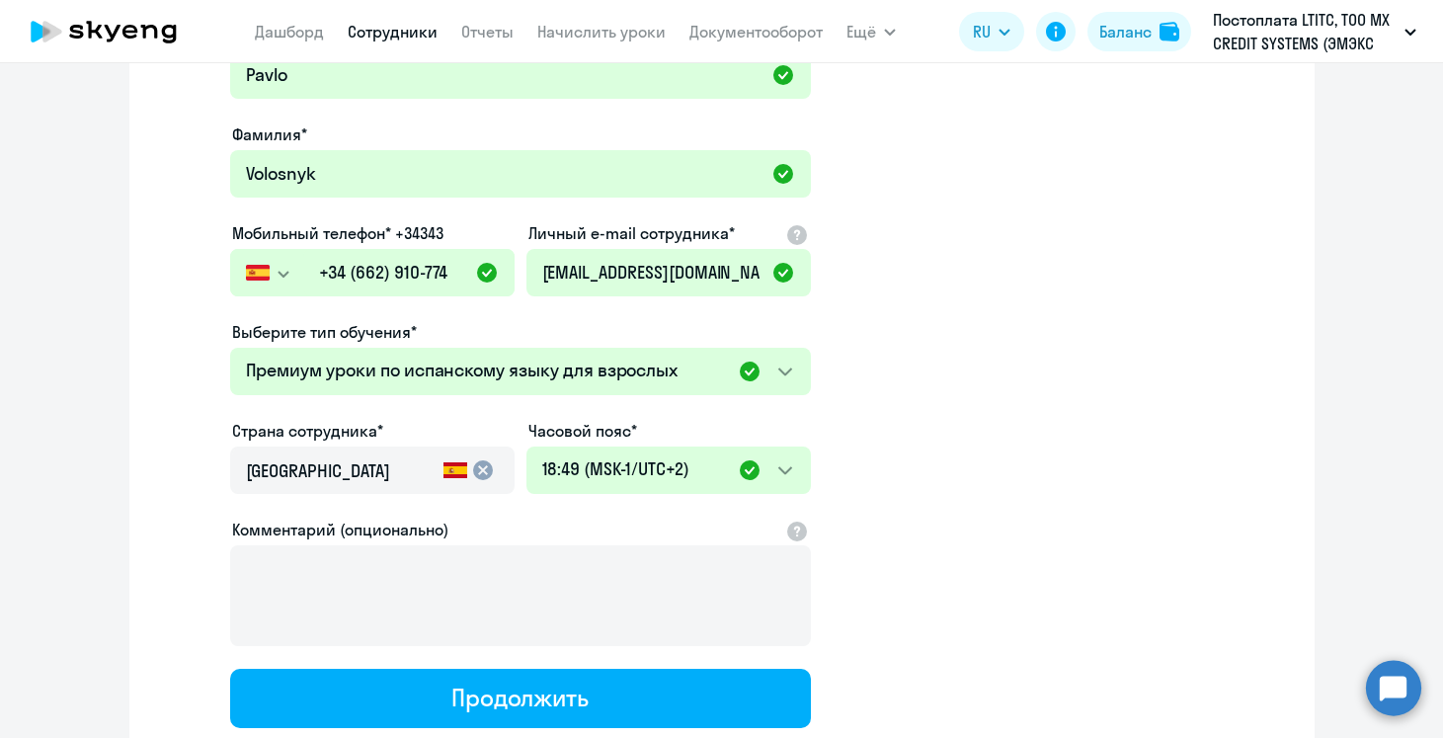
scroll to position [5, 0]
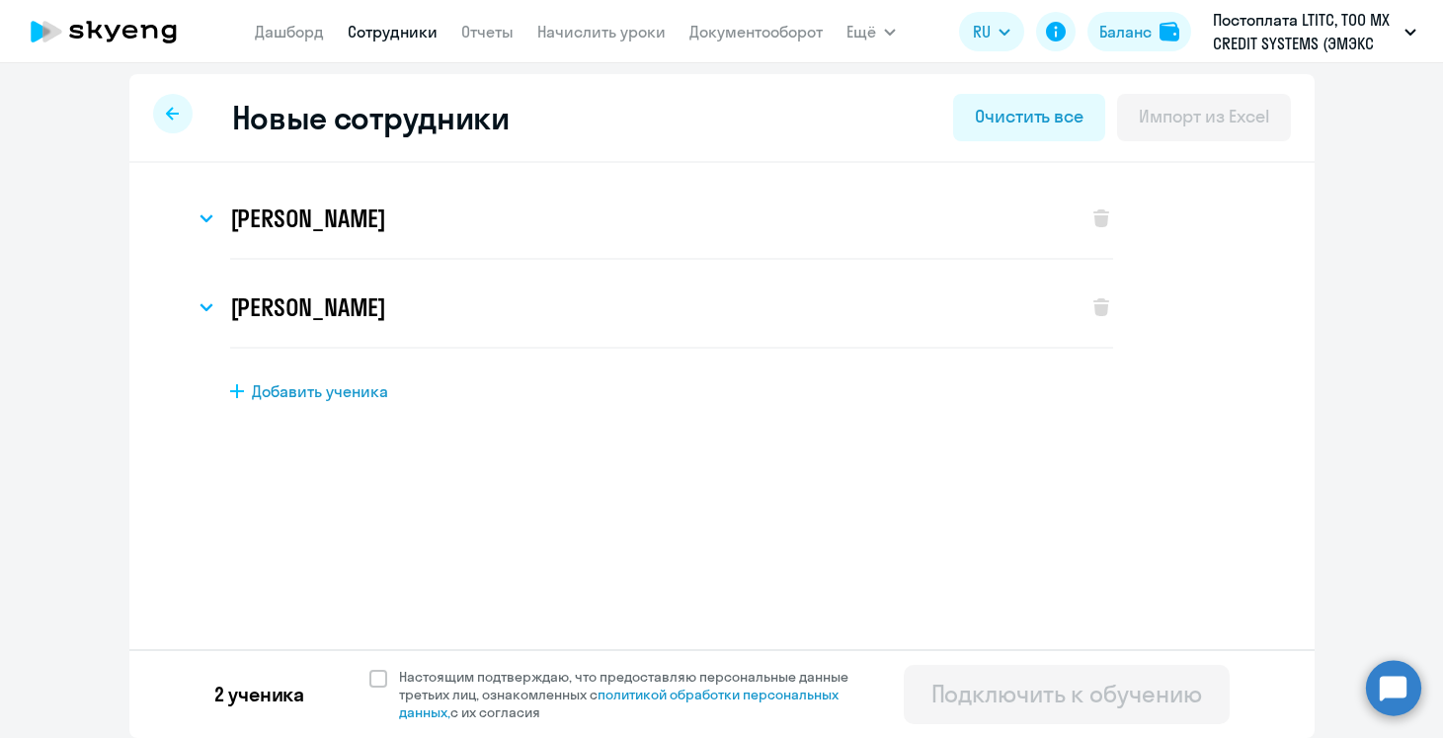
click at [310, 399] on span "Добавить ученика" at bounding box center [320, 391] width 136 height 22
select select "english_adult_not_native_speaker"
select select "3"
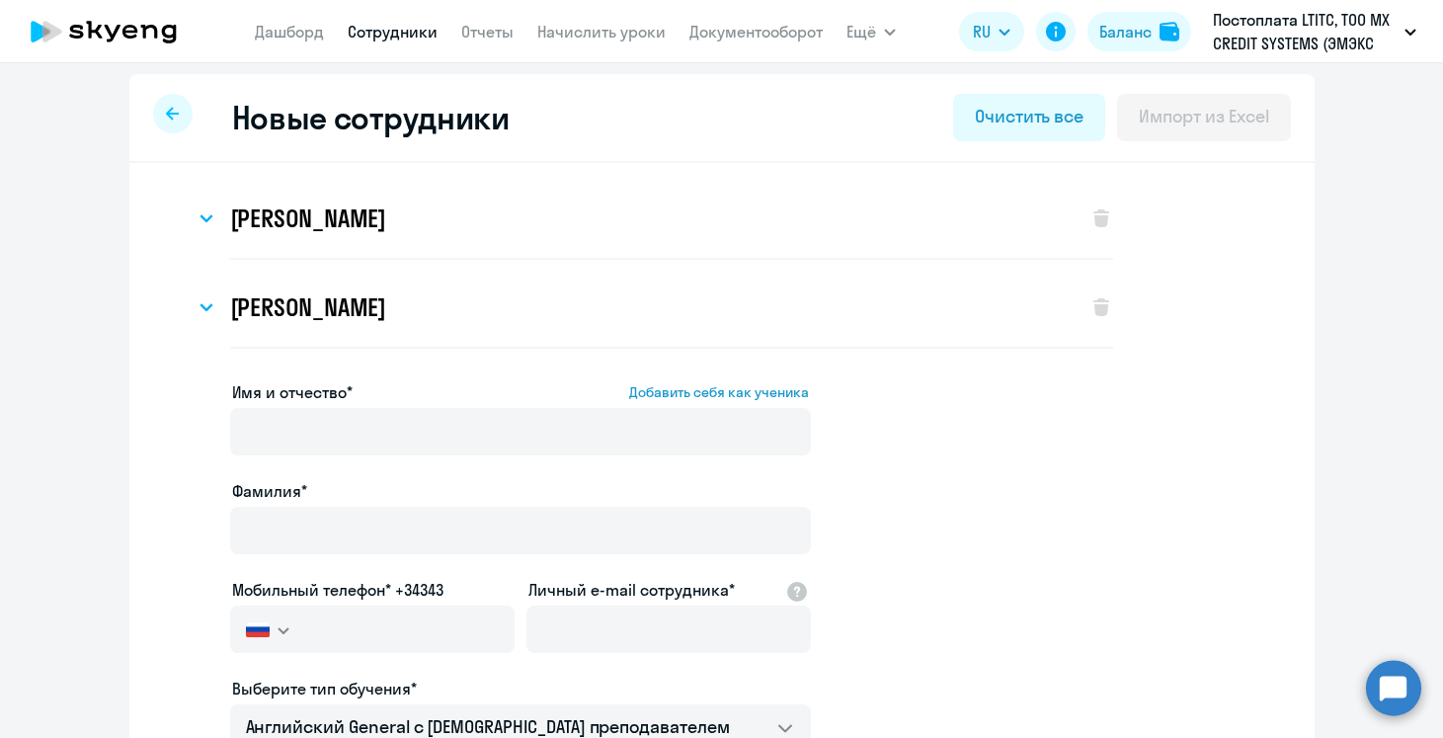
scroll to position [362, 0]
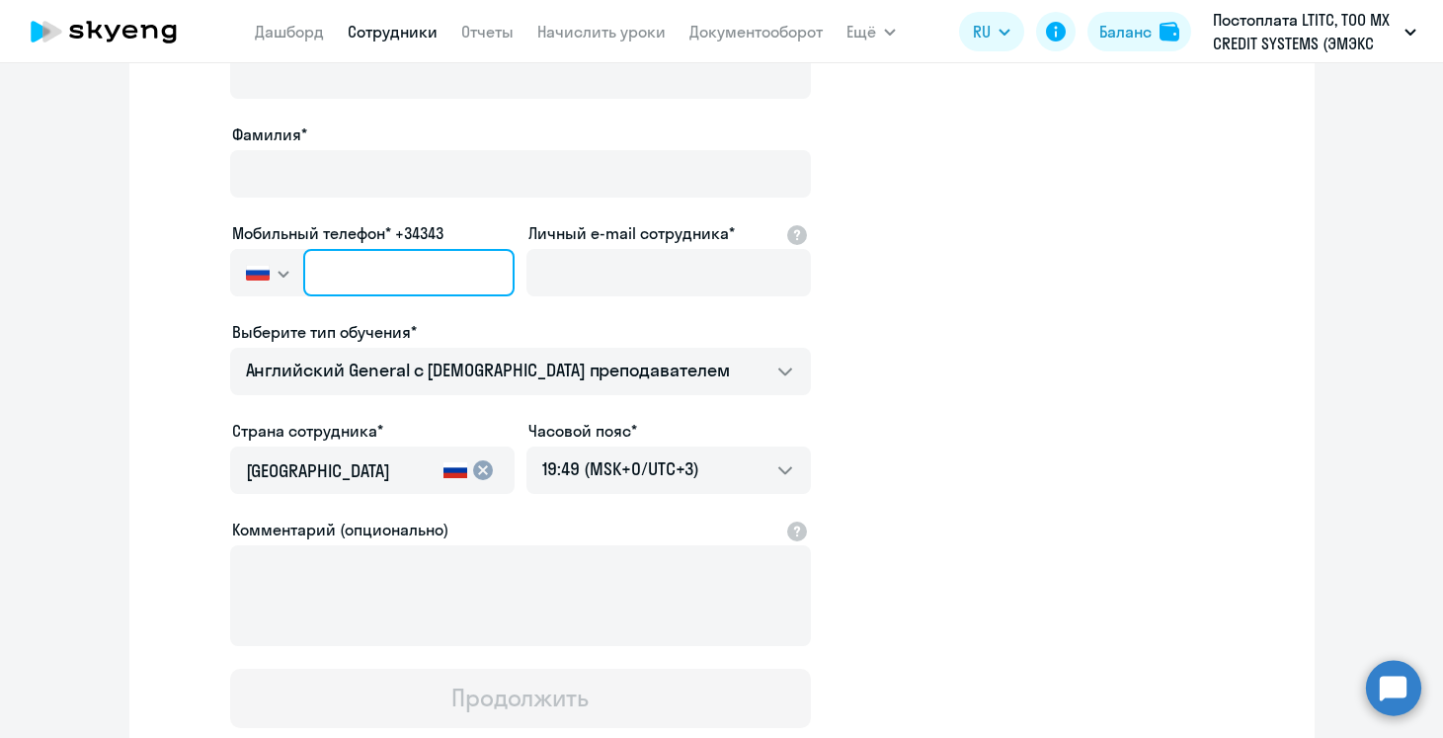
click at [391, 278] on input "text" at bounding box center [408, 272] width 210 height 47
paste input "[PHONE_NUMBER]"
type input "[PHONE_NUMBER]"
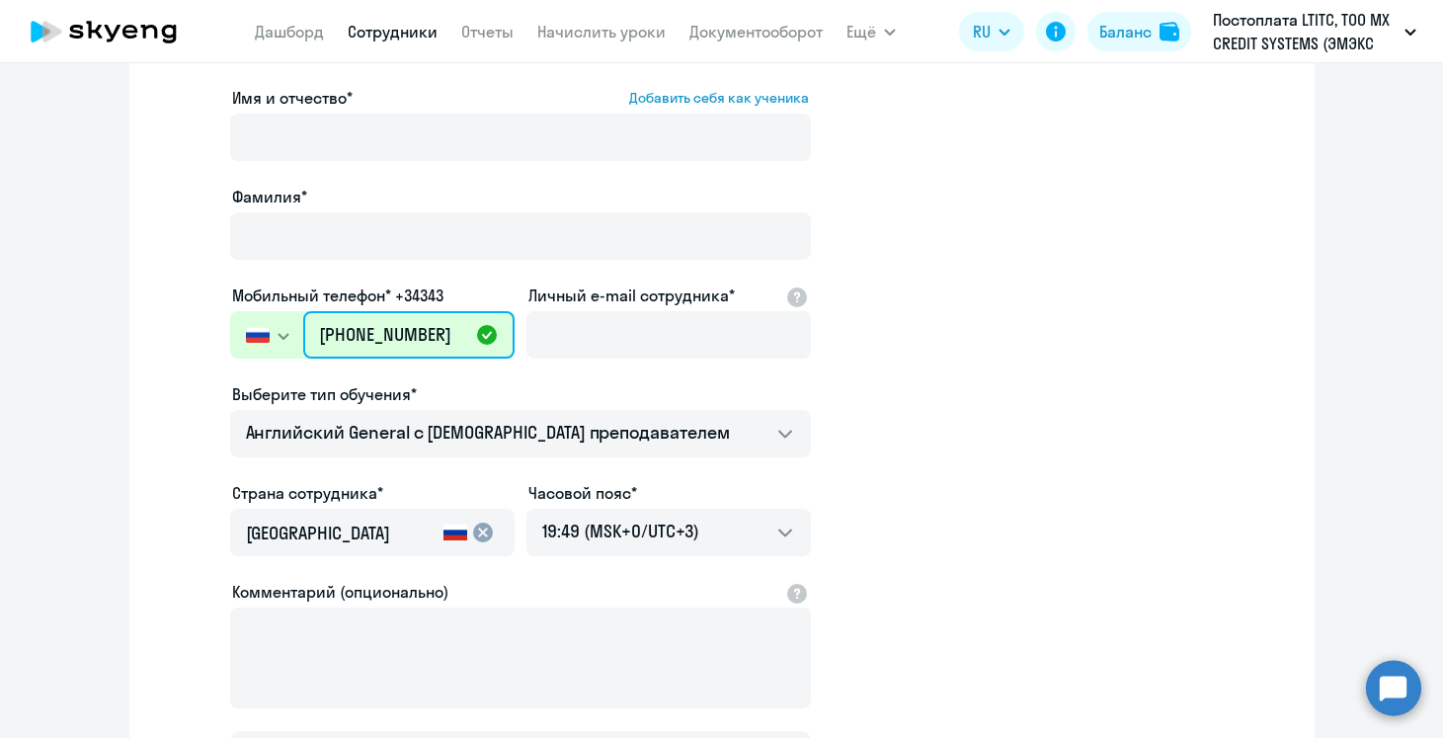
scroll to position [282, 0]
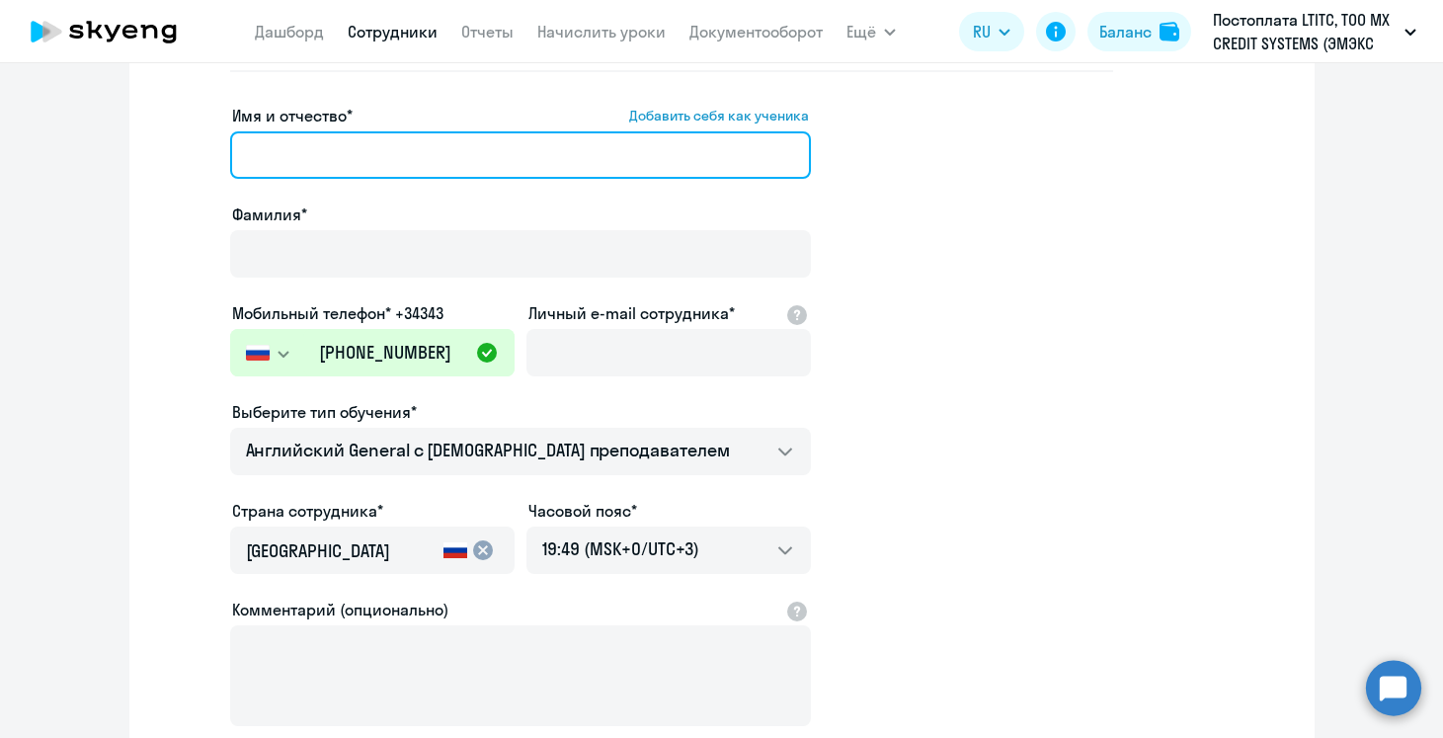
click at [492, 168] on input "Имя и отчество* Добавить себя как ученика" at bounding box center [520, 154] width 581 height 47
paste input "[PERSON_NAME]"
click at [492, 168] on input "[PERSON_NAME]" at bounding box center [520, 154] width 581 height 47
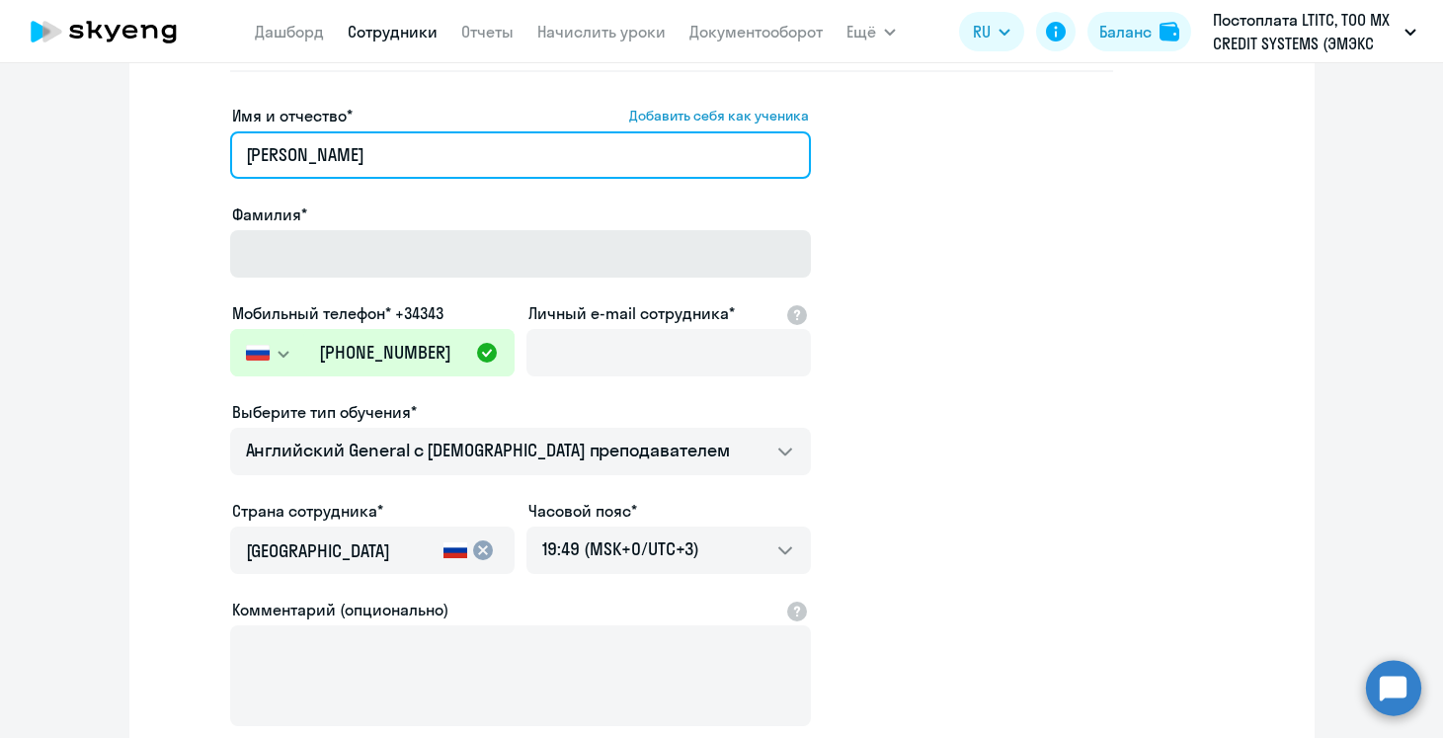
type input "[PERSON_NAME]"
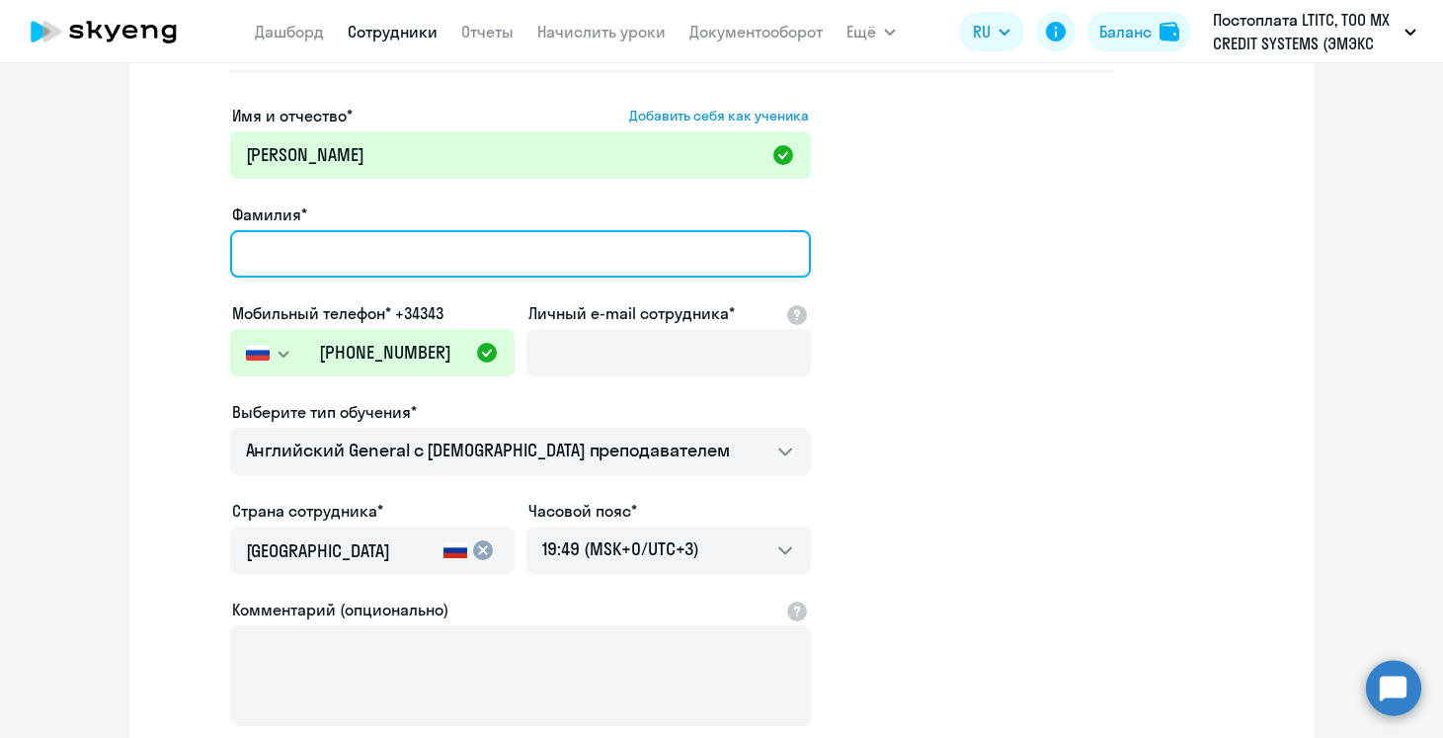
click at [477, 242] on input "Фамилия*" at bounding box center [520, 253] width 581 height 47
paste input "Vasileva"
type input "Vasileva"
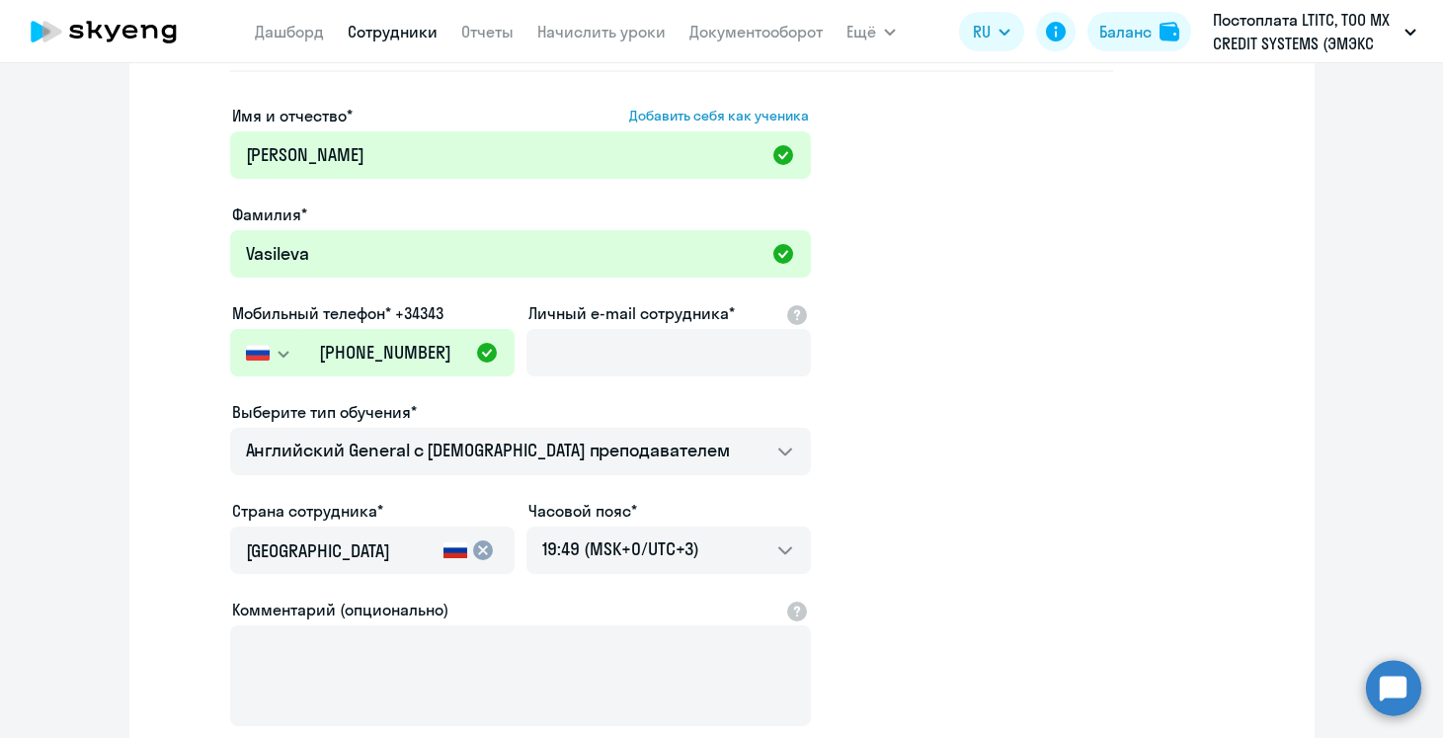
click at [919, 298] on app-new-student-form "Имя и отчество* Добавить себя как ученика [PERSON_NAME]* [PERSON_NAME] телефон*…" at bounding box center [722, 456] width 1122 height 704
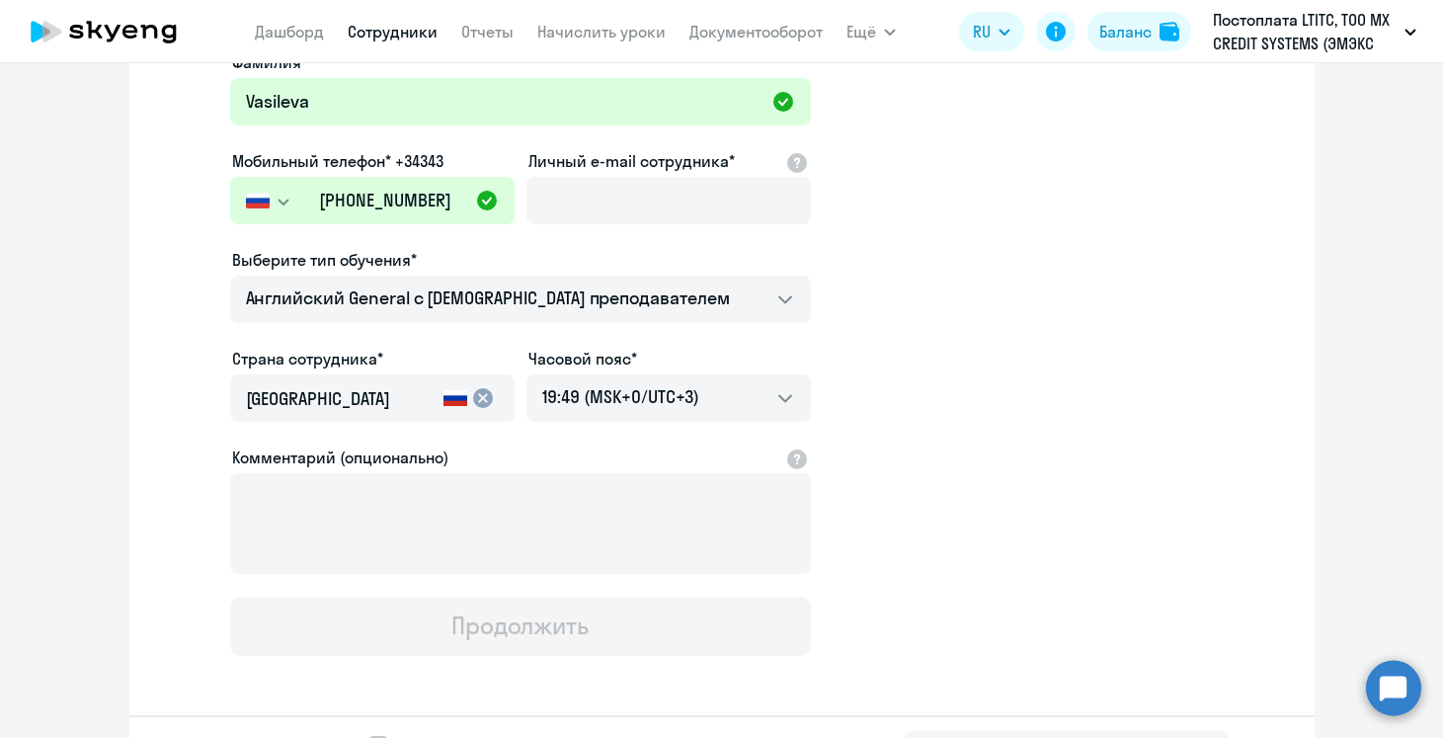
scroll to position [435, 0]
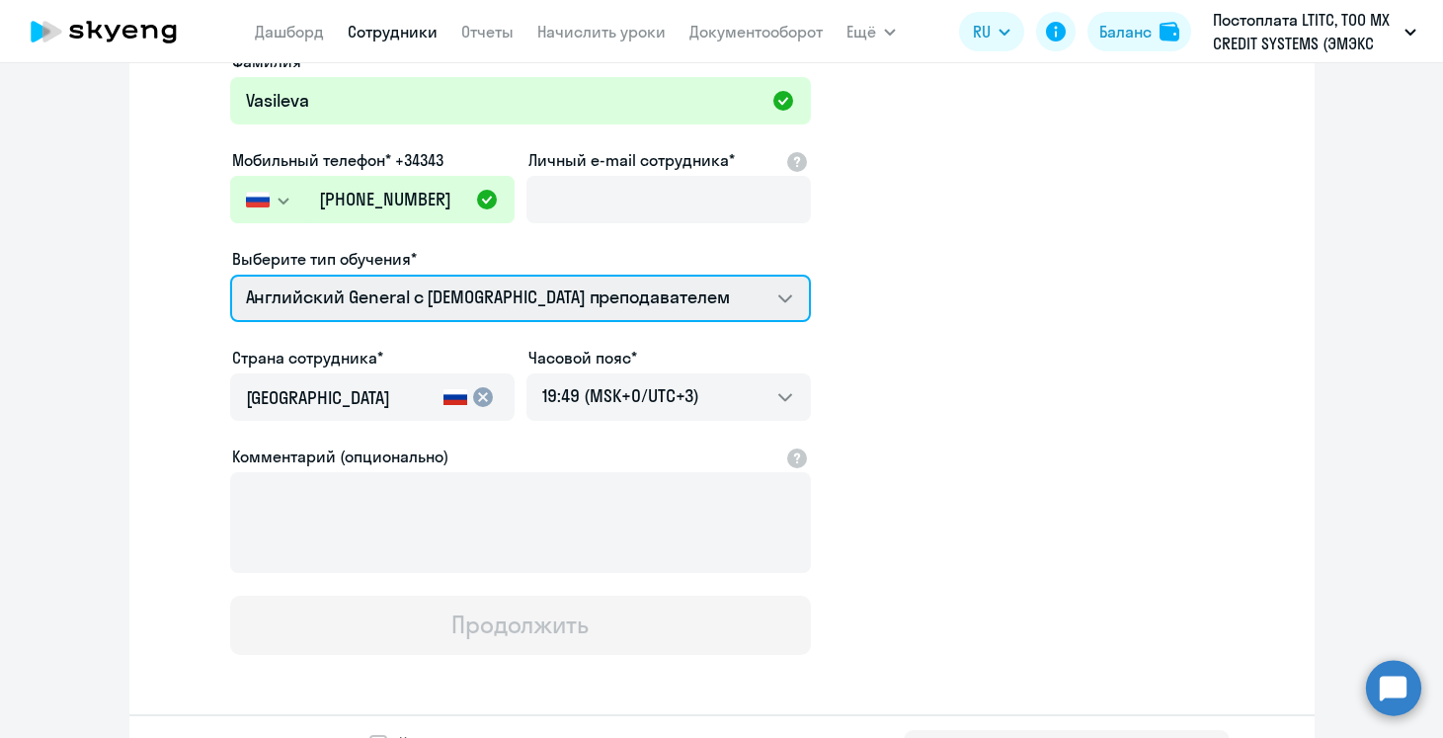
click at [550, 299] on select "Английский General с русскоговорящим преподавателем Английский General с [DEMOG…" at bounding box center [520, 298] width 581 height 47
select select "spanish_adult_not_native_speaker_premium"
click at [230, 275] on select "Английский General с русскоговорящим преподавателем Английский General с [DEMOG…" at bounding box center [520, 298] width 581 height 47
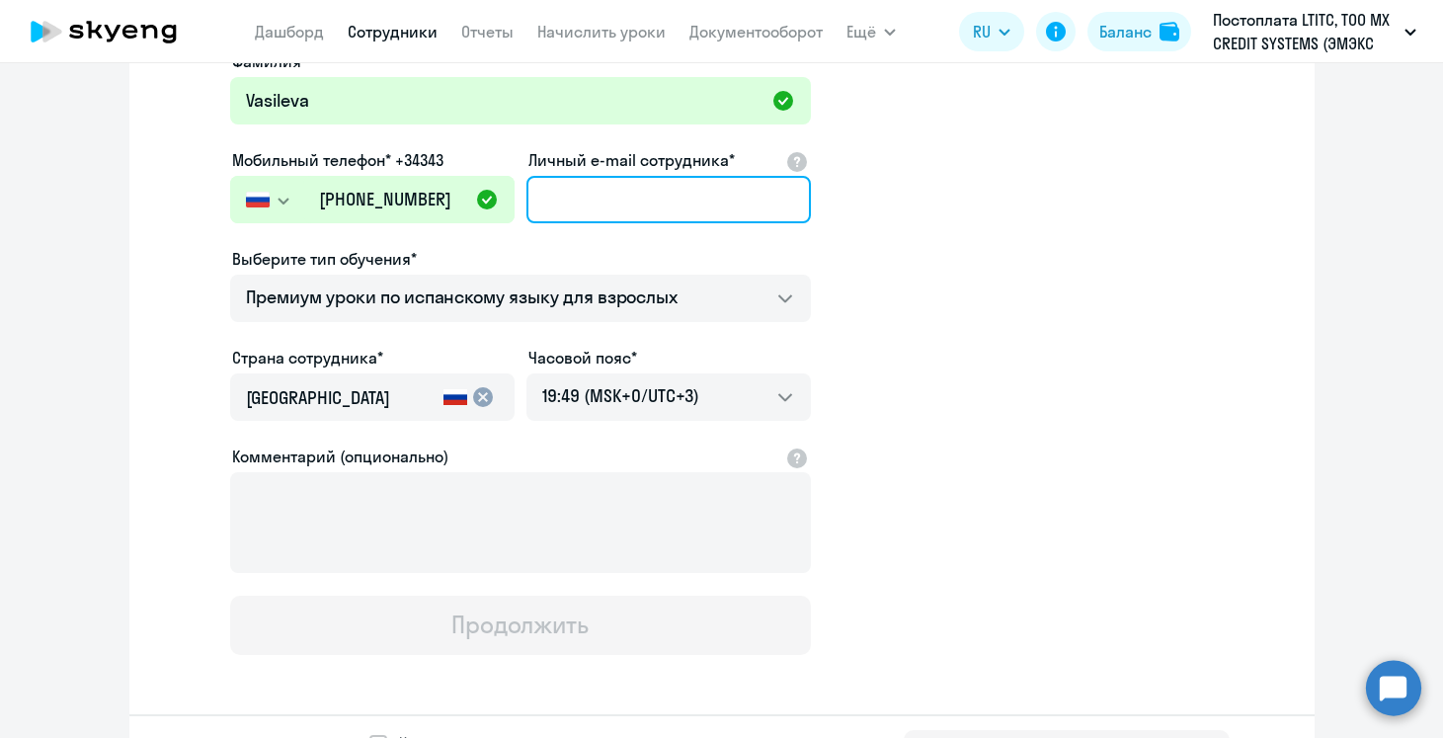
click at [581, 203] on input "Личный e-mail сотрудника*" at bounding box center [669, 199] width 285 height 47
paste input "[PERSON_NAME][EMAIL_ADDRESS][DOMAIN_NAME]"
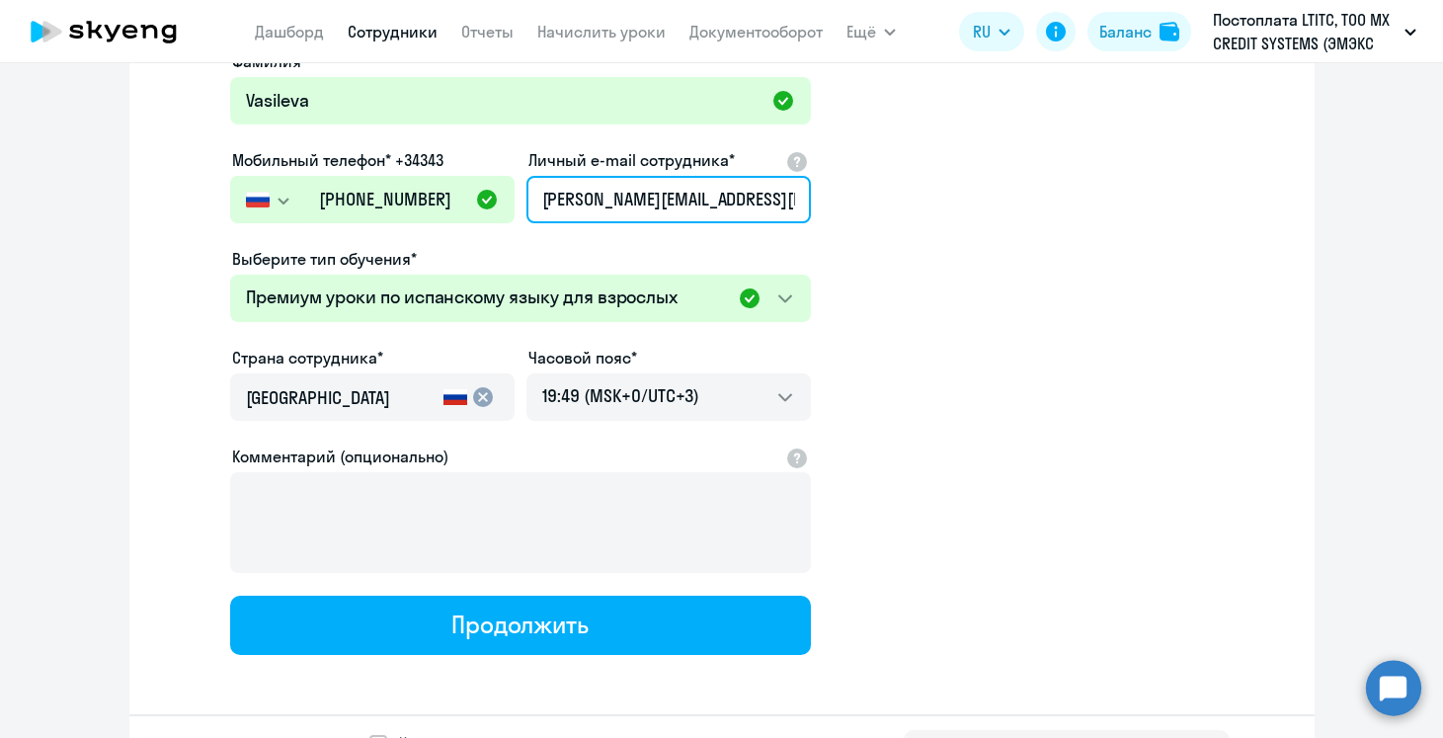
type input "[PERSON_NAME][EMAIL_ADDRESS][DOMAIN_NAME]"
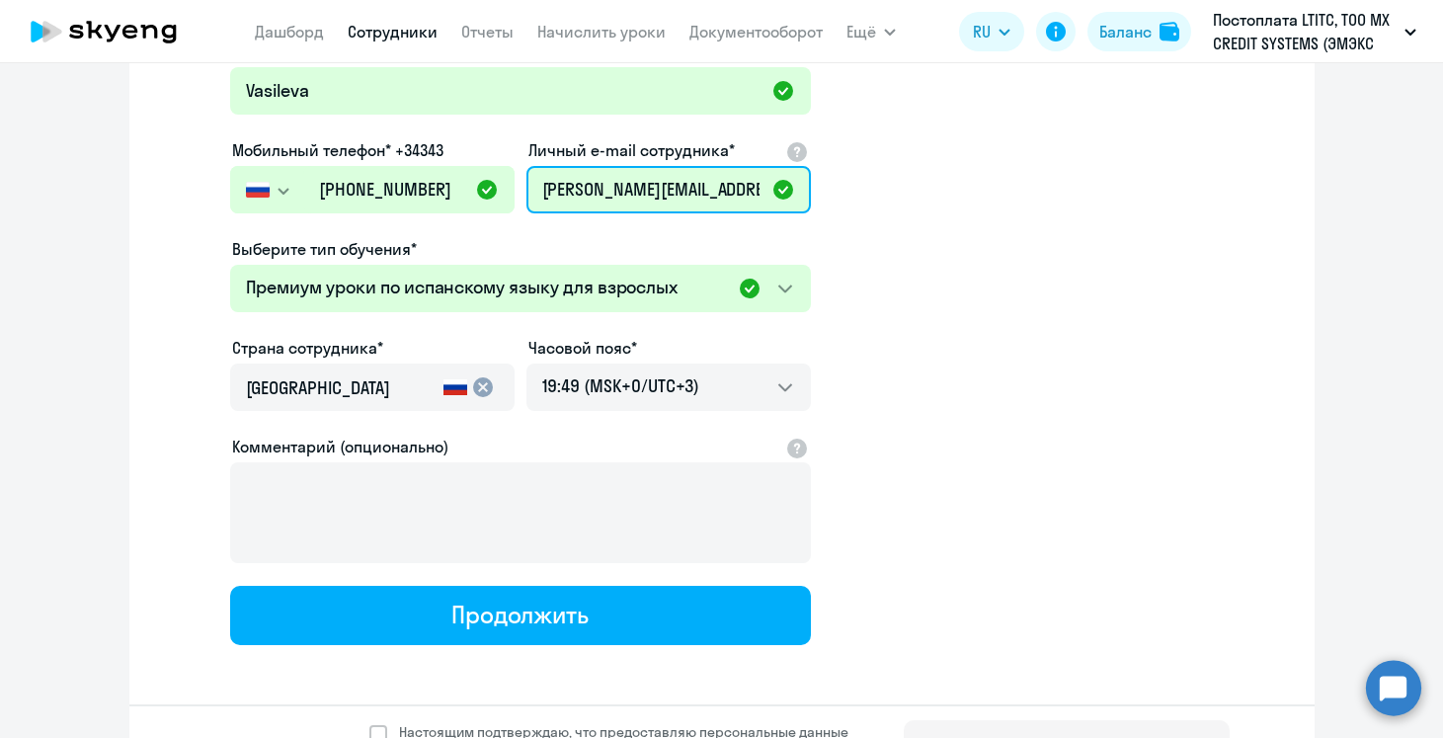
scroll to position [499, 0]
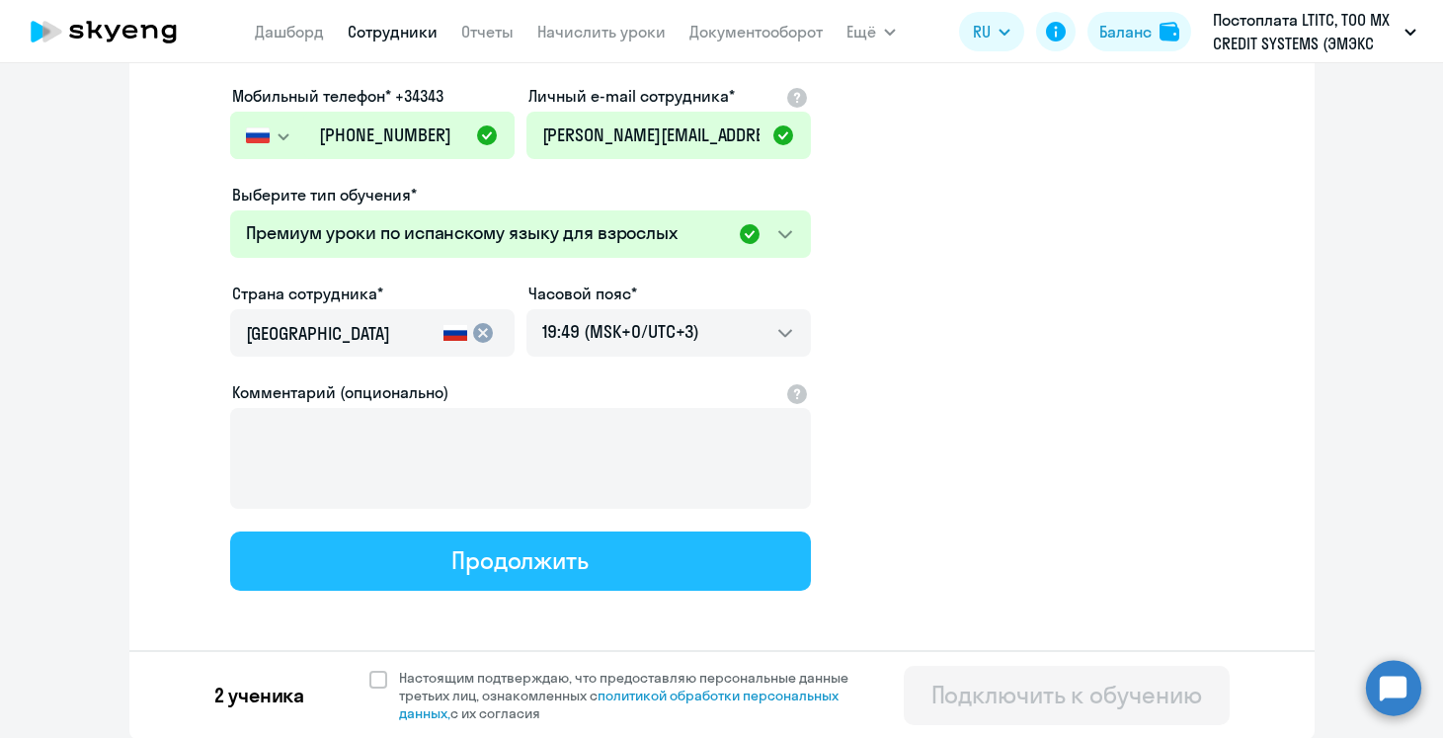
click at [601, 543] on button "Продолжить" at bounding box center [520, 560] width 581 height 59
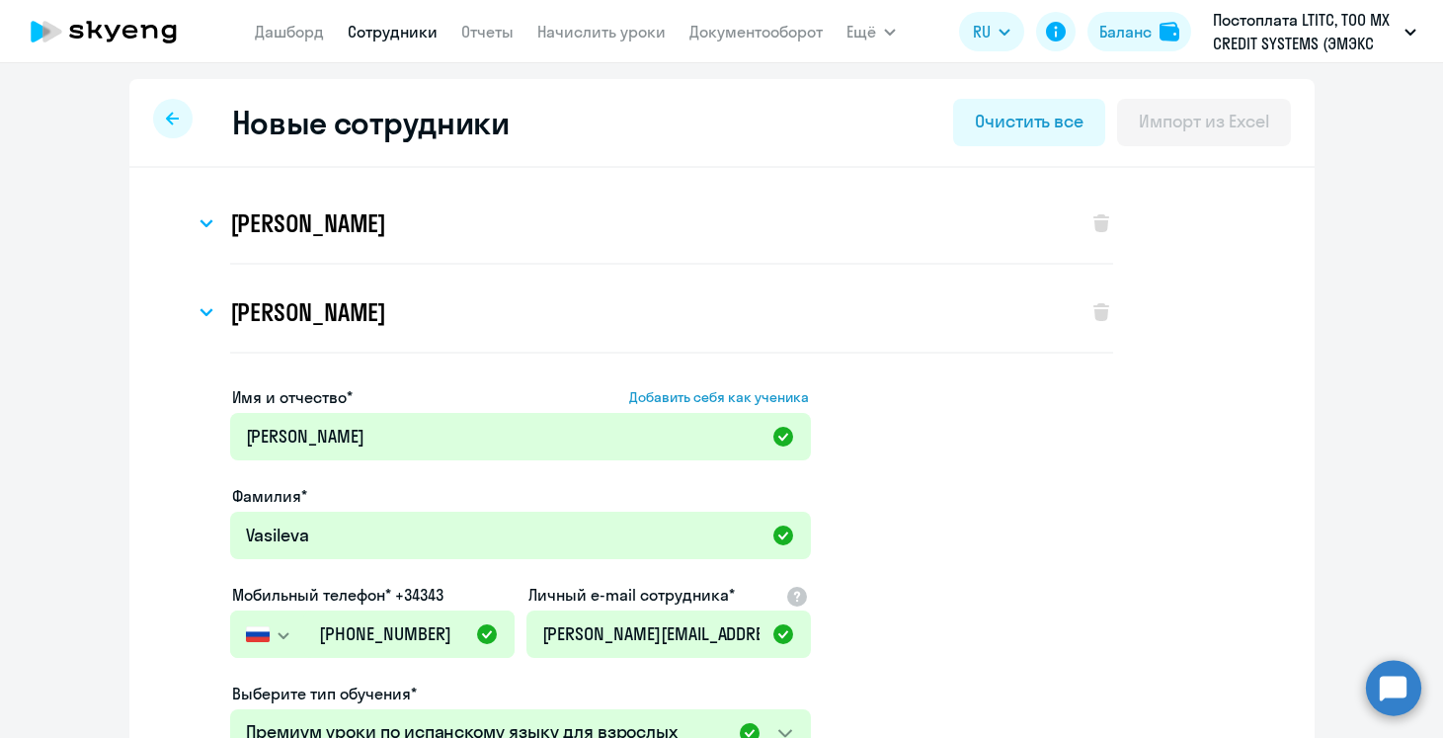
select select "spanish_adult_not_native_speaker_premium"
select select "3"
select select "spanish_adult_not_native_speaker_premium"
select select "2"
select select "spanish_adult_not_native_speaker_premium"
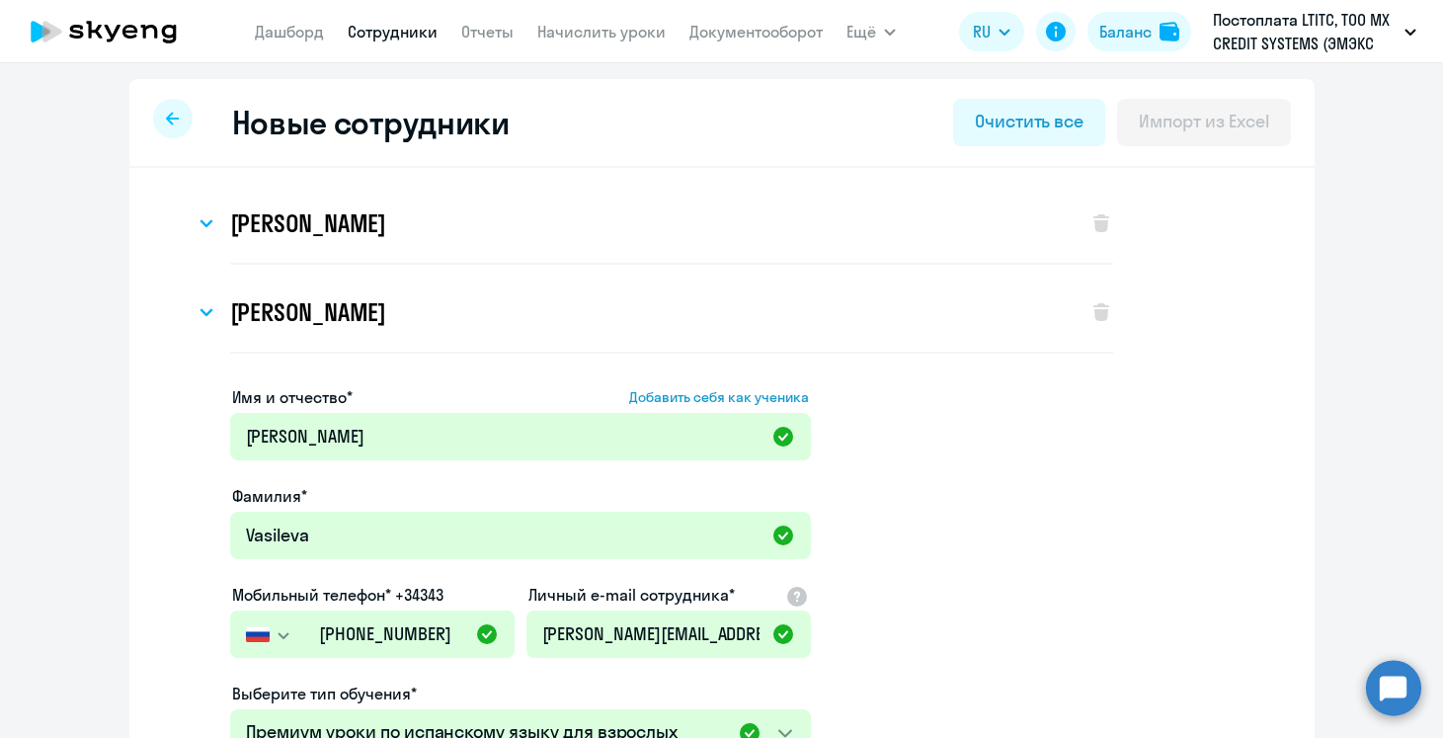
select select "2"
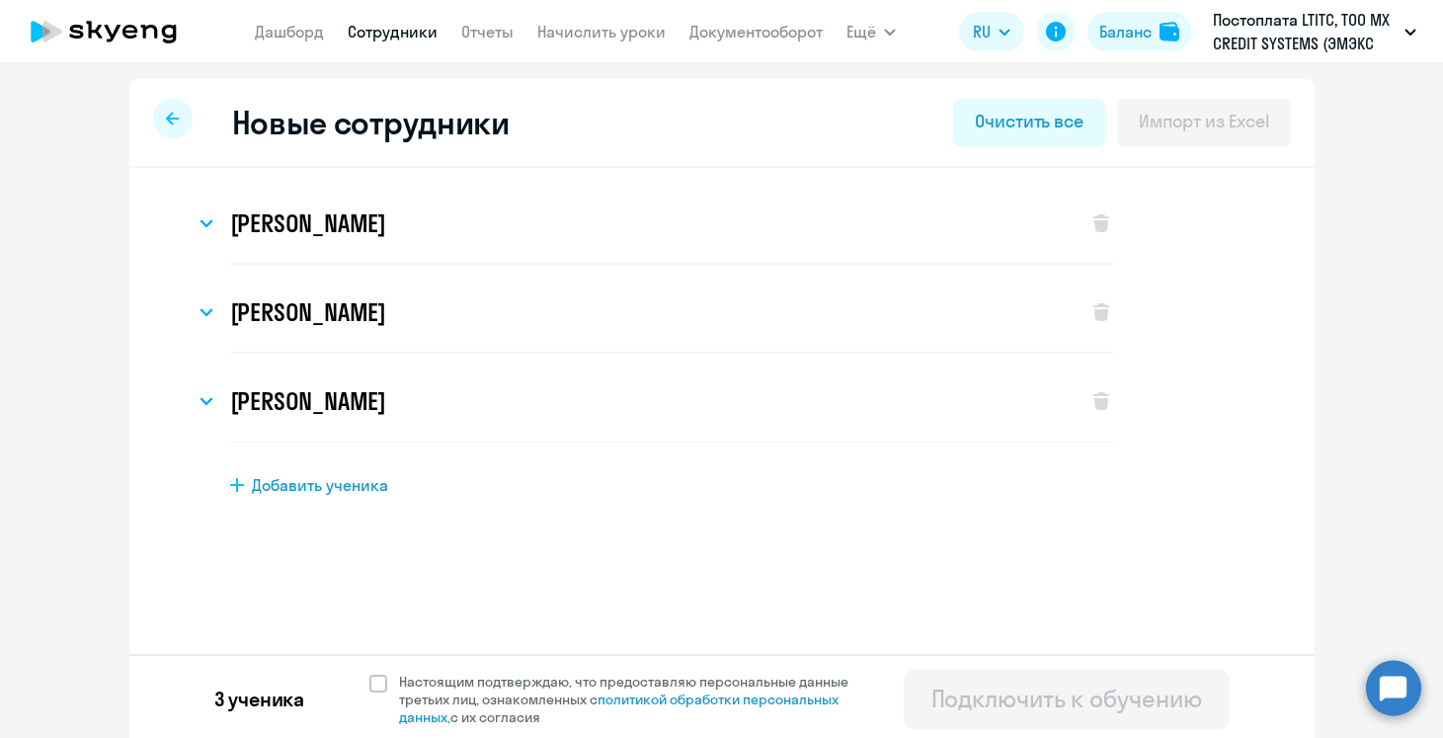
scroll to position [0, 0]
click at [383, 675] on label "Настоящим подтверждаю, что предоставляю персональные данные третьих лиц, ознако…" at bounding box center [620, 699] width 503 height 53
click at [369, 673] on input "Настоящим подтверждаю, что предоставляю персональные данные третьих лиц, ознако…" at bounding box center [368, 672] width 1 height 1
checkbox input "true"
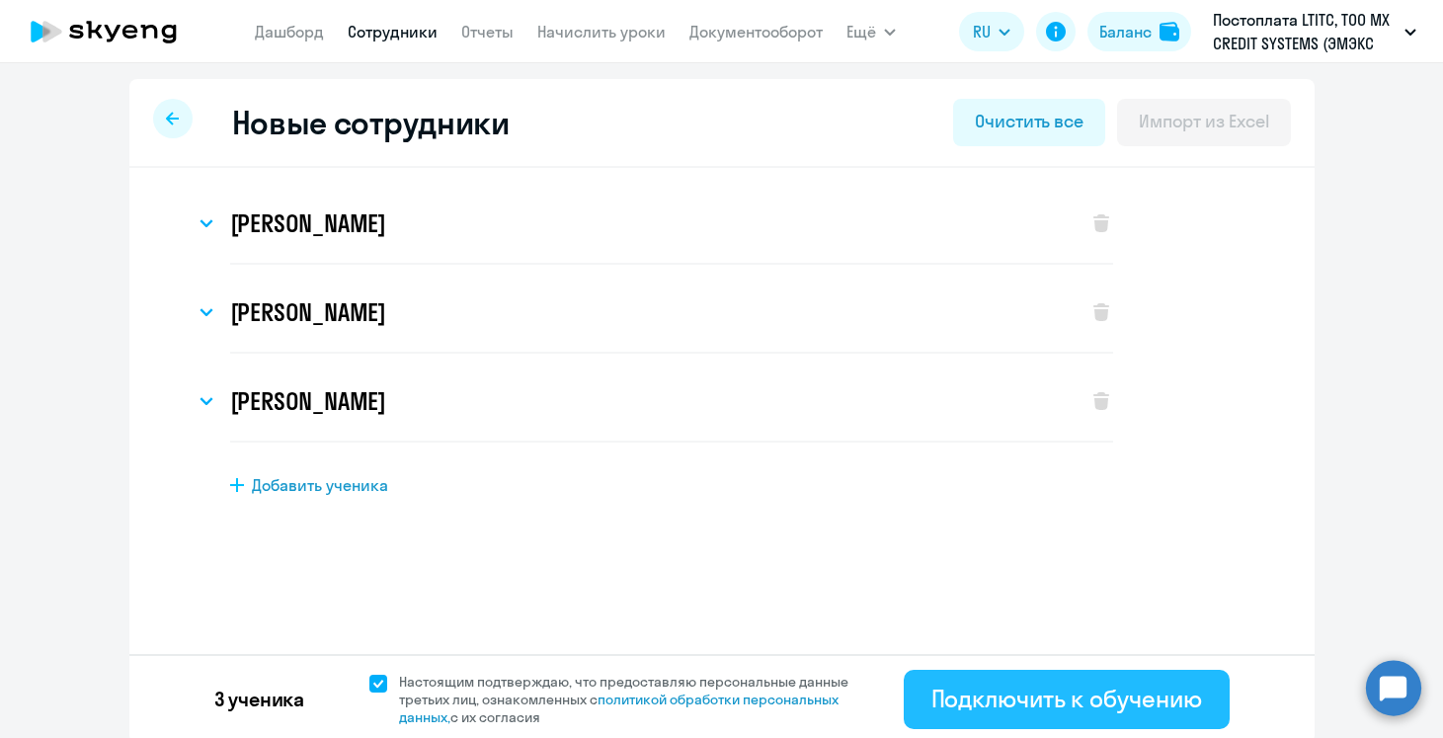
click at [944, 703] on div "Подключить к обучению" at bounding box center [1067, 699] width 271 height 32
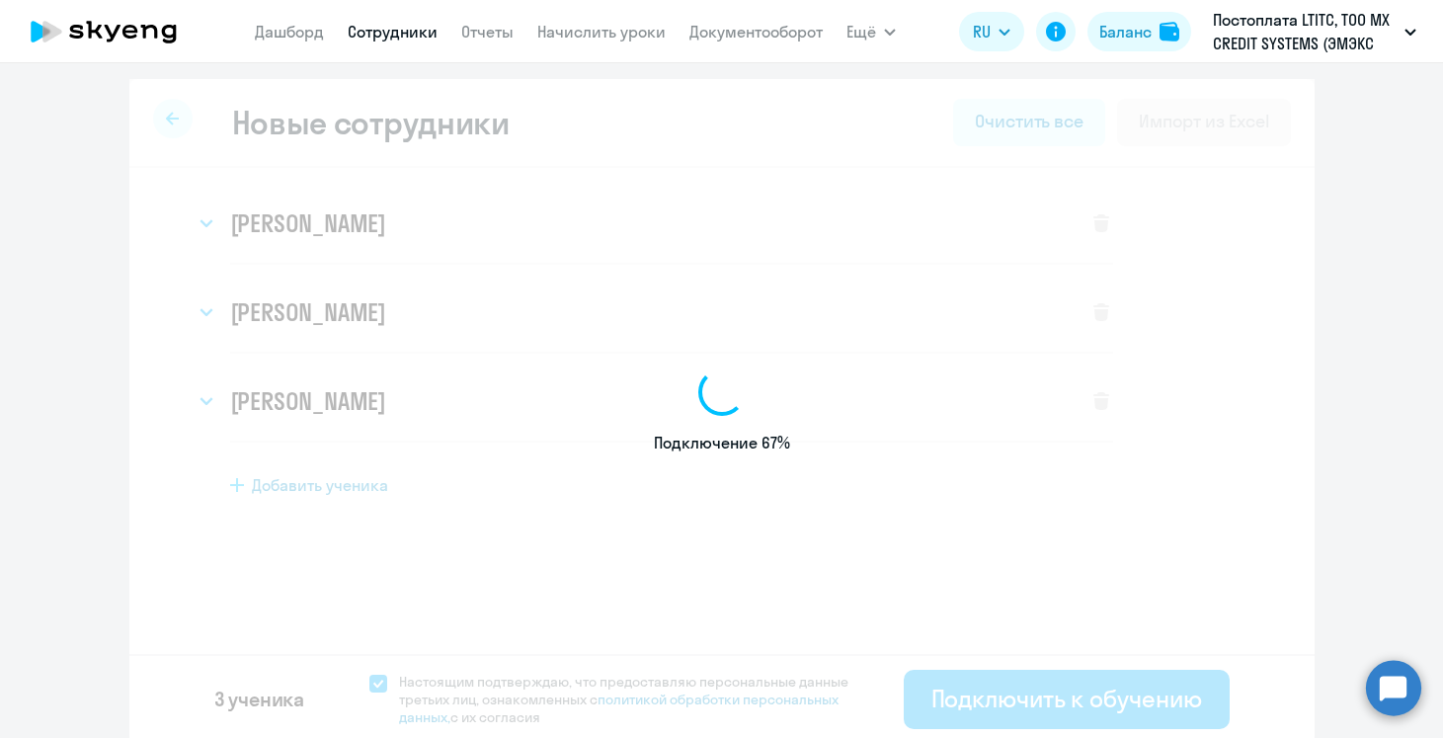
select select "spanish_adult_not_native_speaker_premium"
select select "3"
select select "spanish_adult_not_native_speaker_premium"
select select "2"
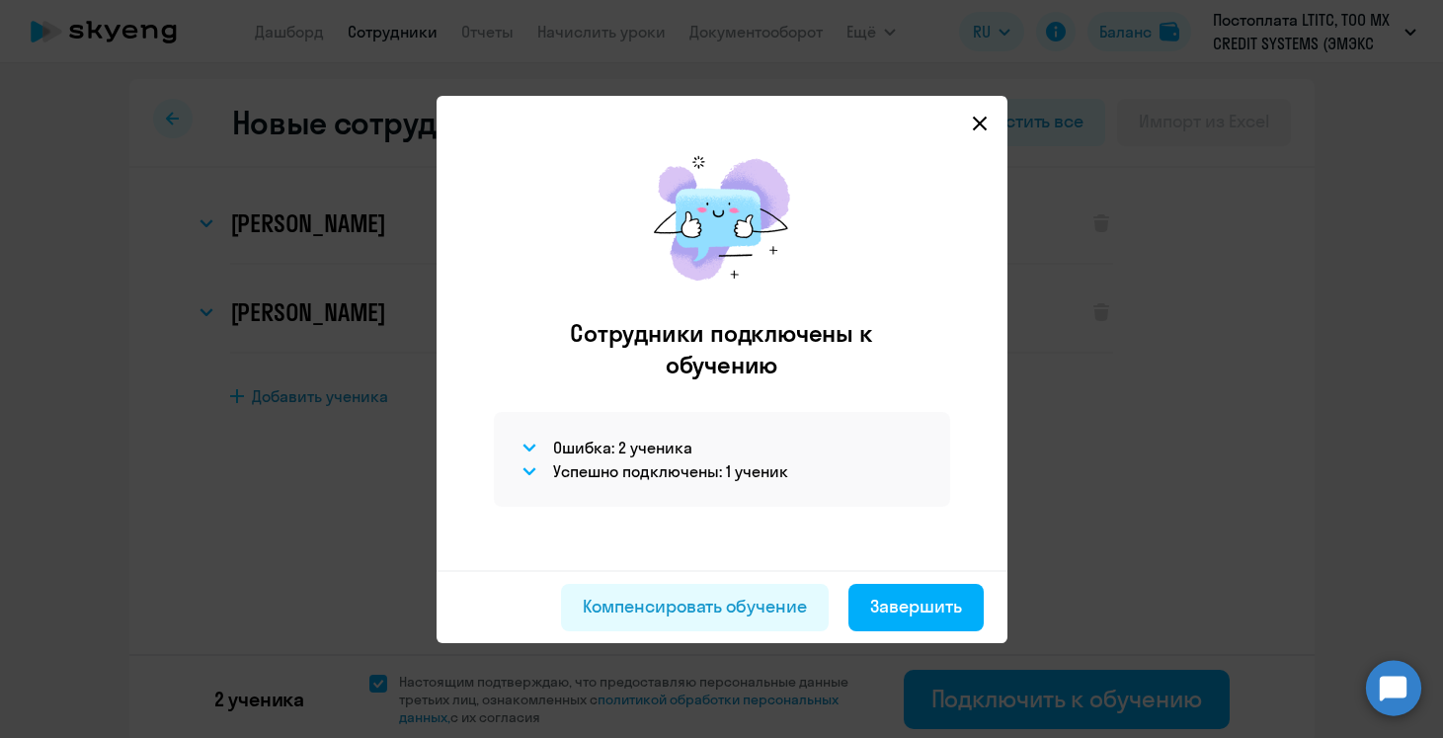
click at [672, 484] on div "Ошибка: 2 ученика Успешно подключены: 1 ученик" at bounding box center [722, 459] width 456 height 95
click at [671, 451] on h4 "Ошибка: 2 ученика" at bounding box center [622, 448] width 139 height 22
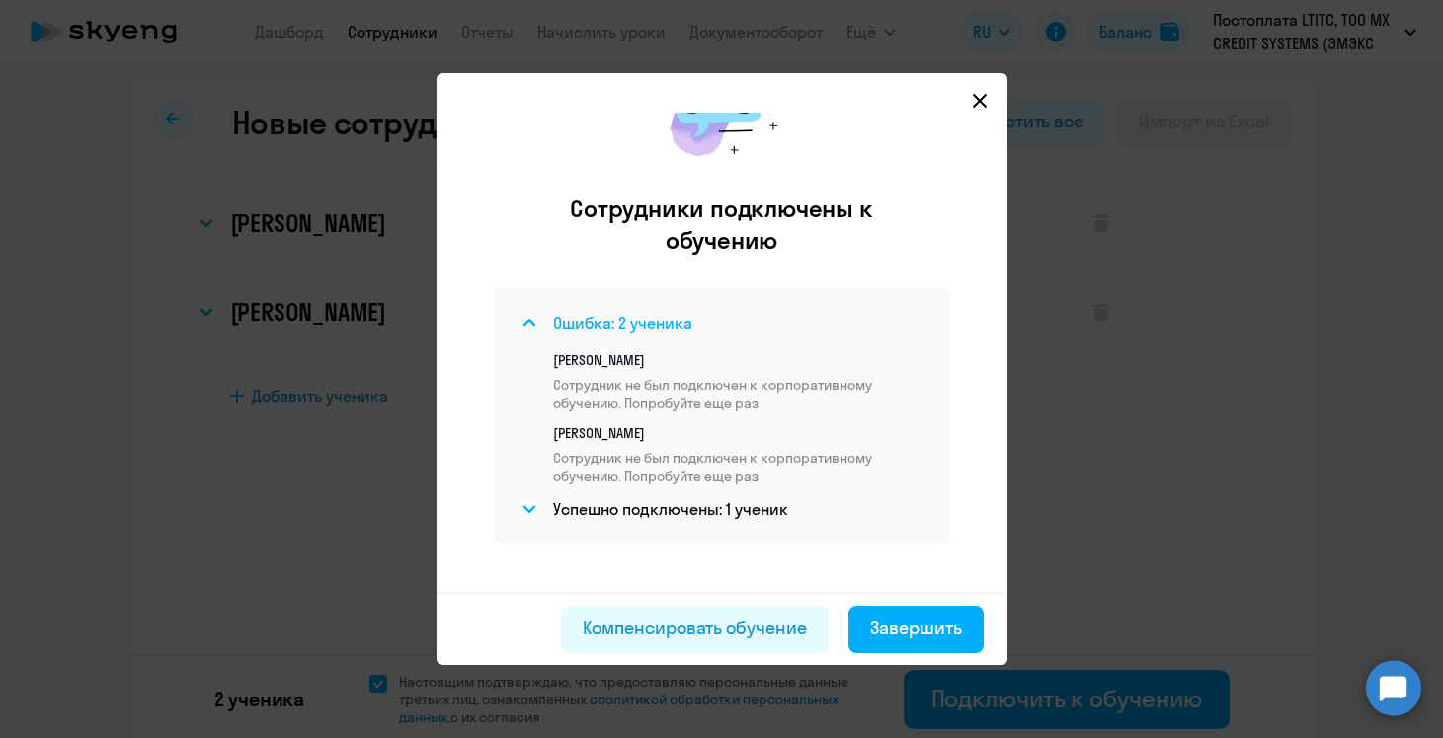
scroll to position [117, 0]
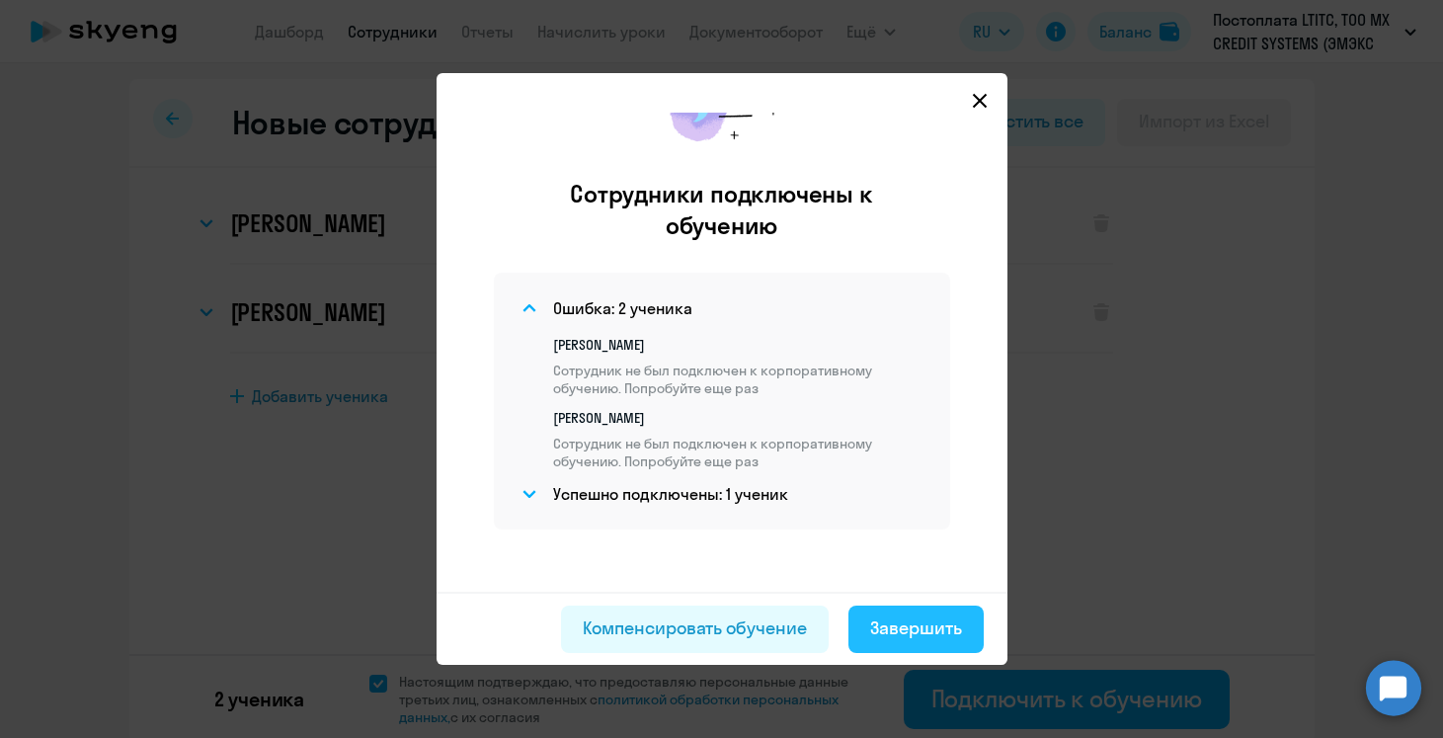
click at [945, 623] on div "Завершить" at bounding box center [916, 628] width 92 height 26
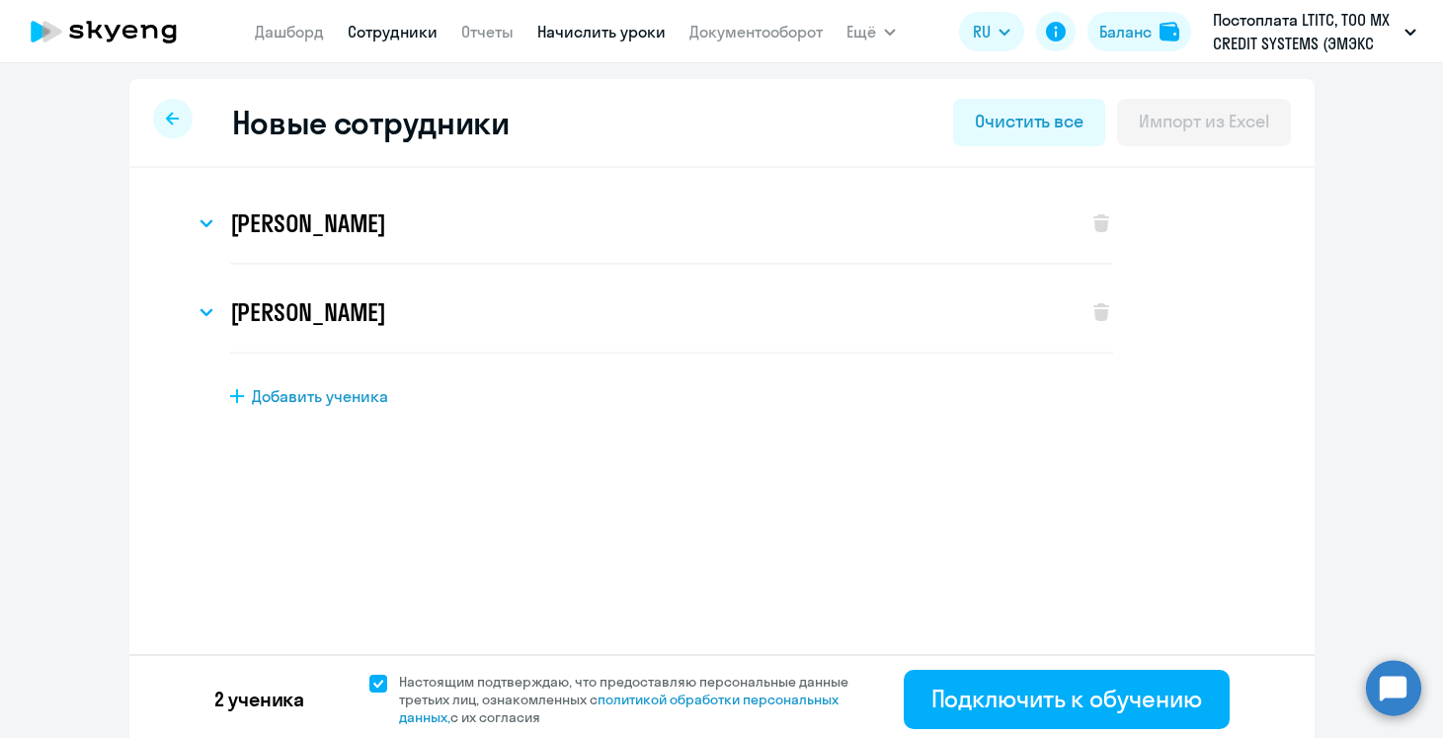
click at [593, 31] on link "Начислить уроки" at bounding box center [601, 32] width 128 height 20
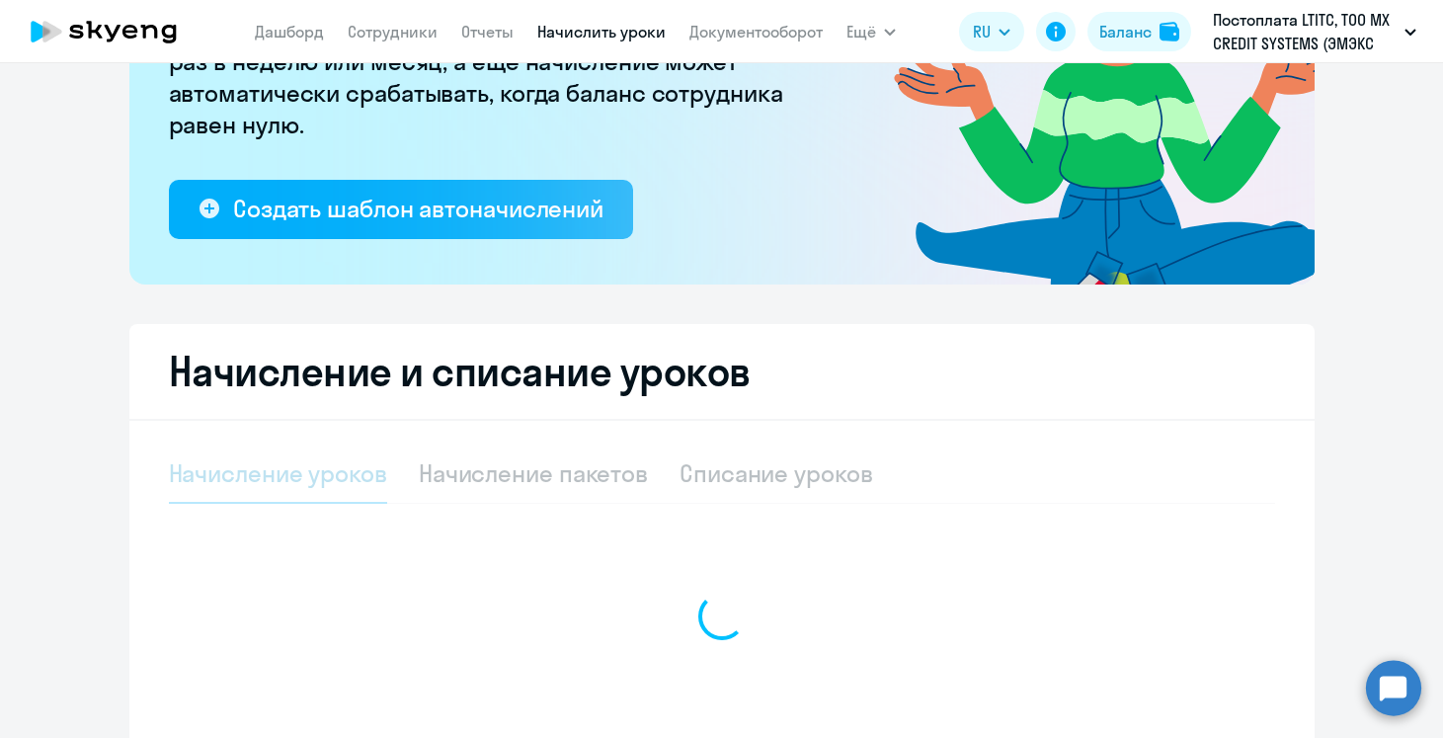
select select "10"
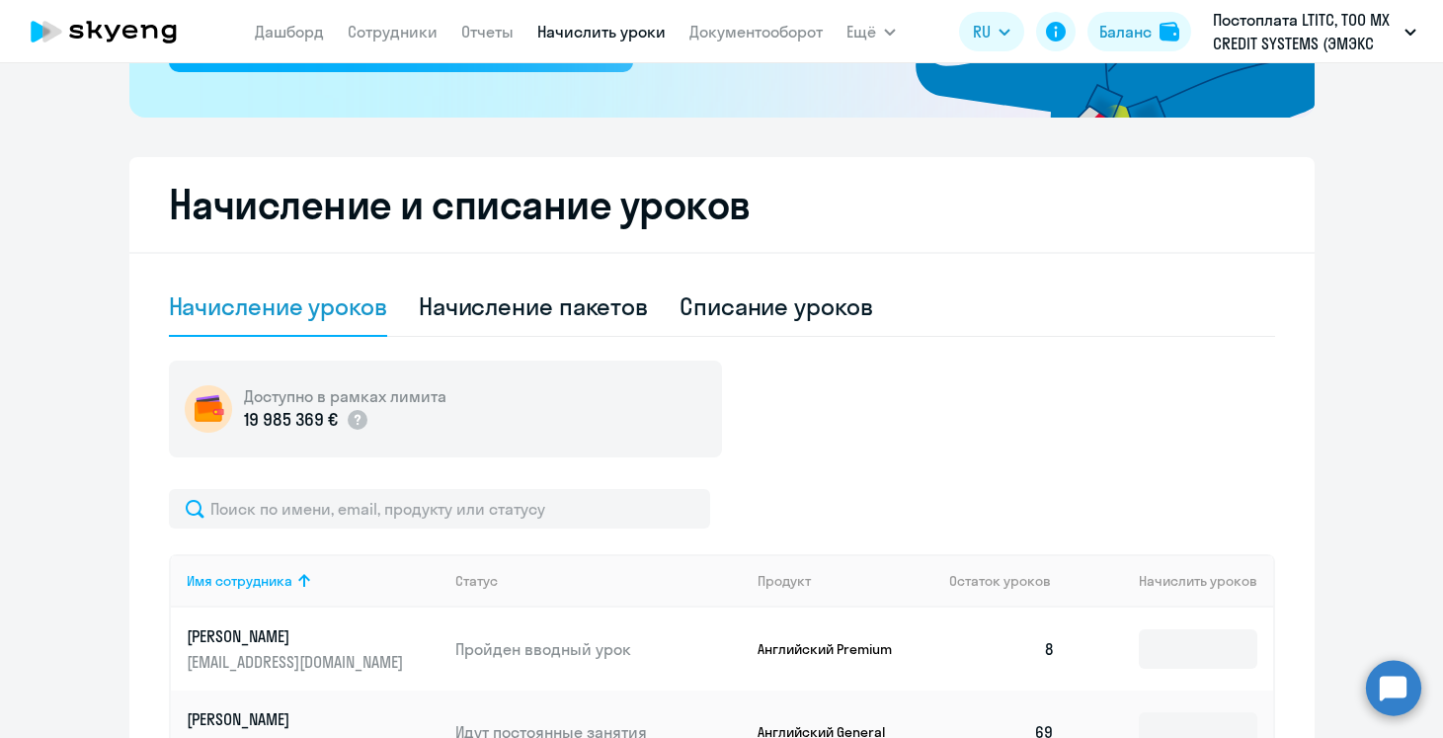
scroll to position [437, 0]
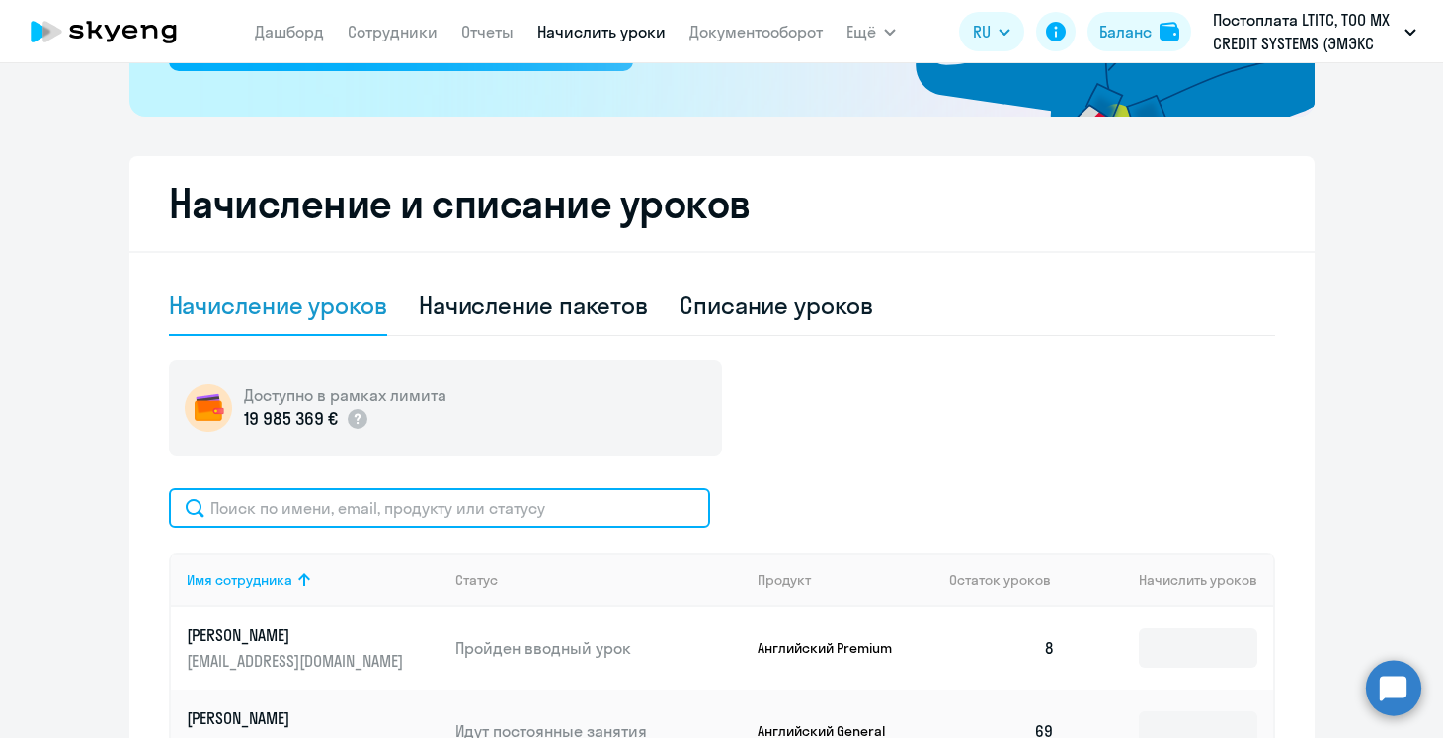
click at [364, 519] on input "text" at bounding box center [439, 508] width 541 height 40
type input "з"
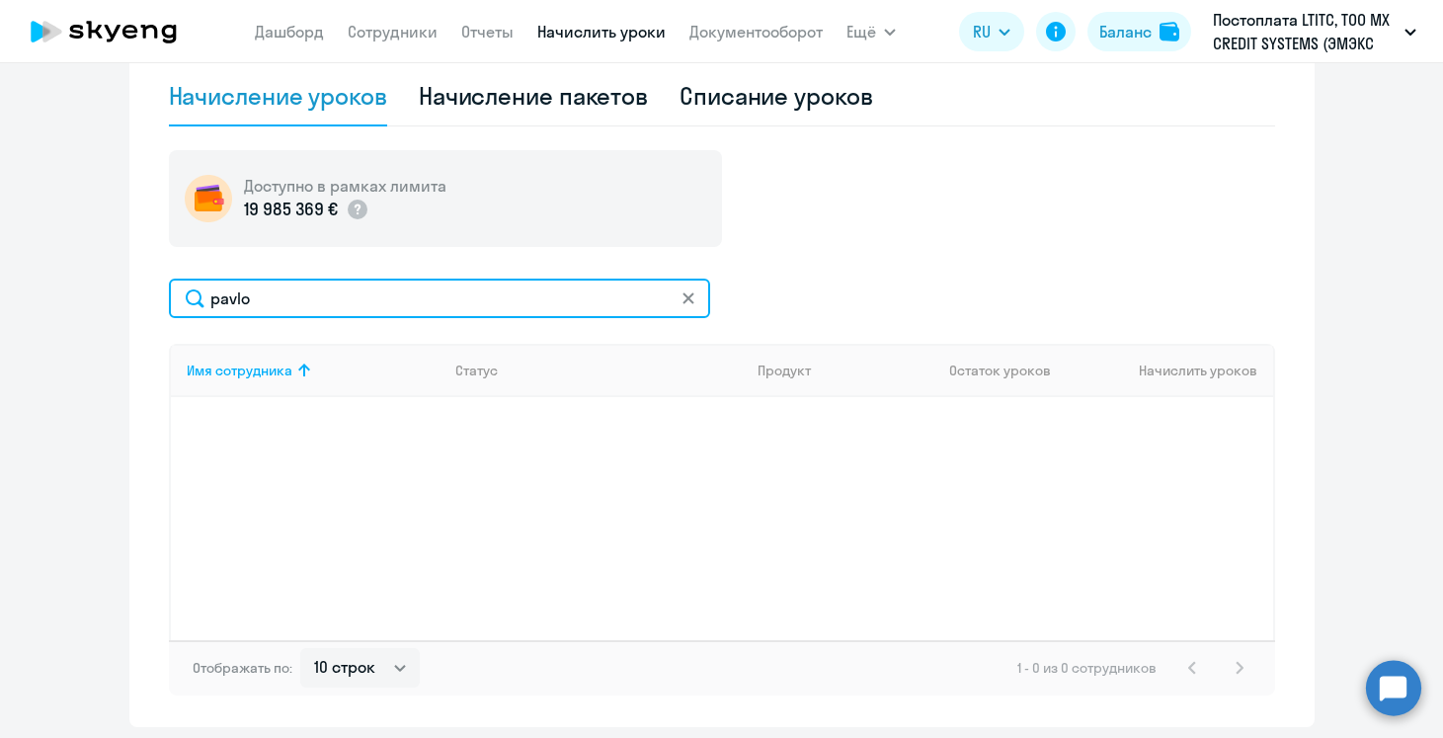
scroll to position [648, 0]
type input "pavlo"
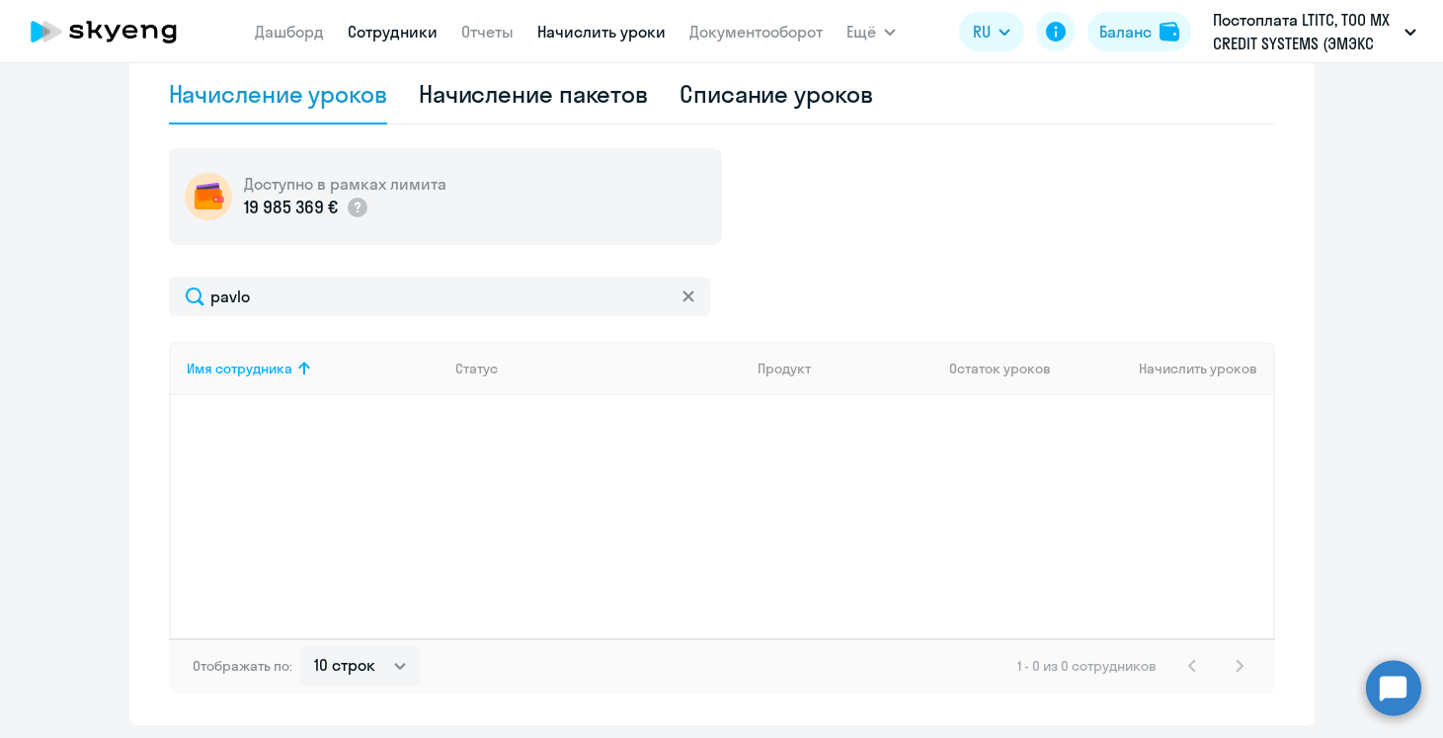
click at [400, 29] on link "Сотрудники" at bounding box center [393, 32] width 90 height 20
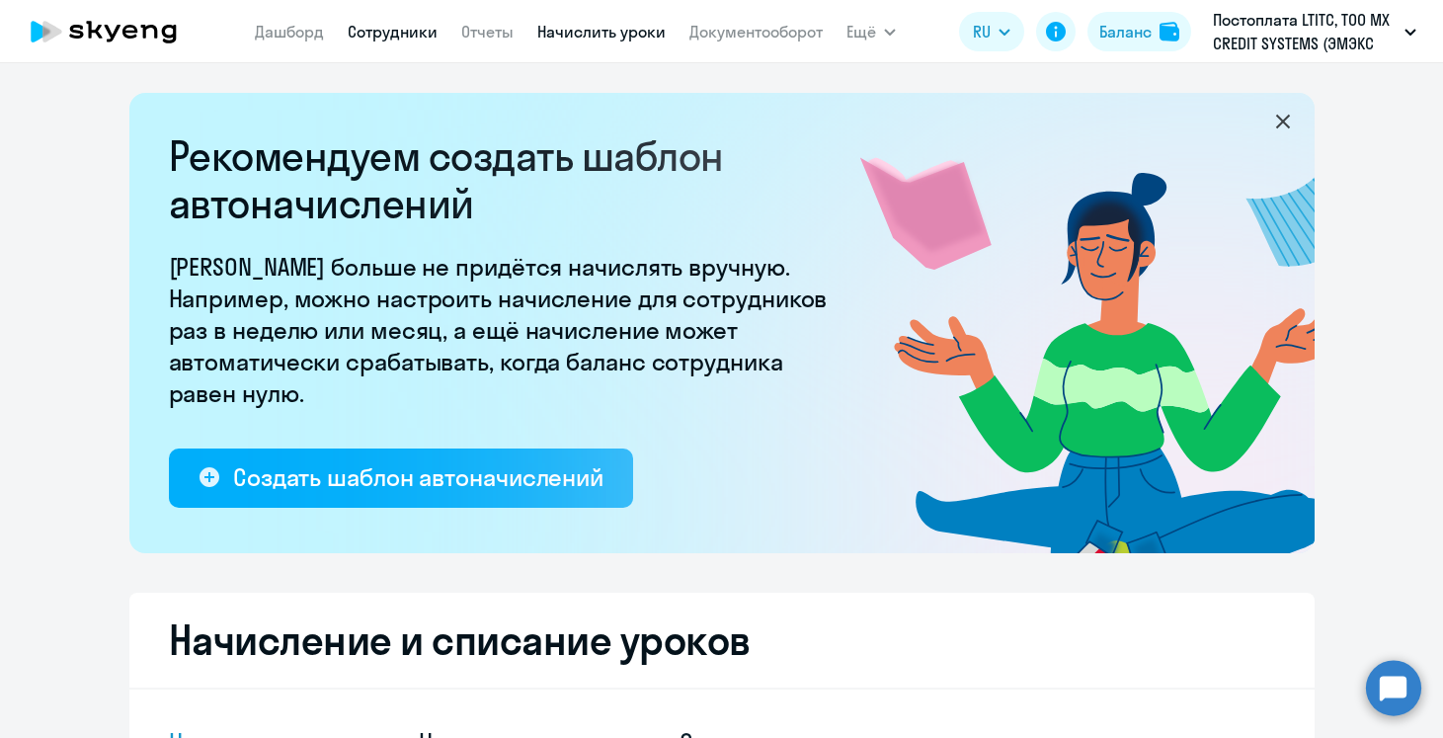
select select "30"
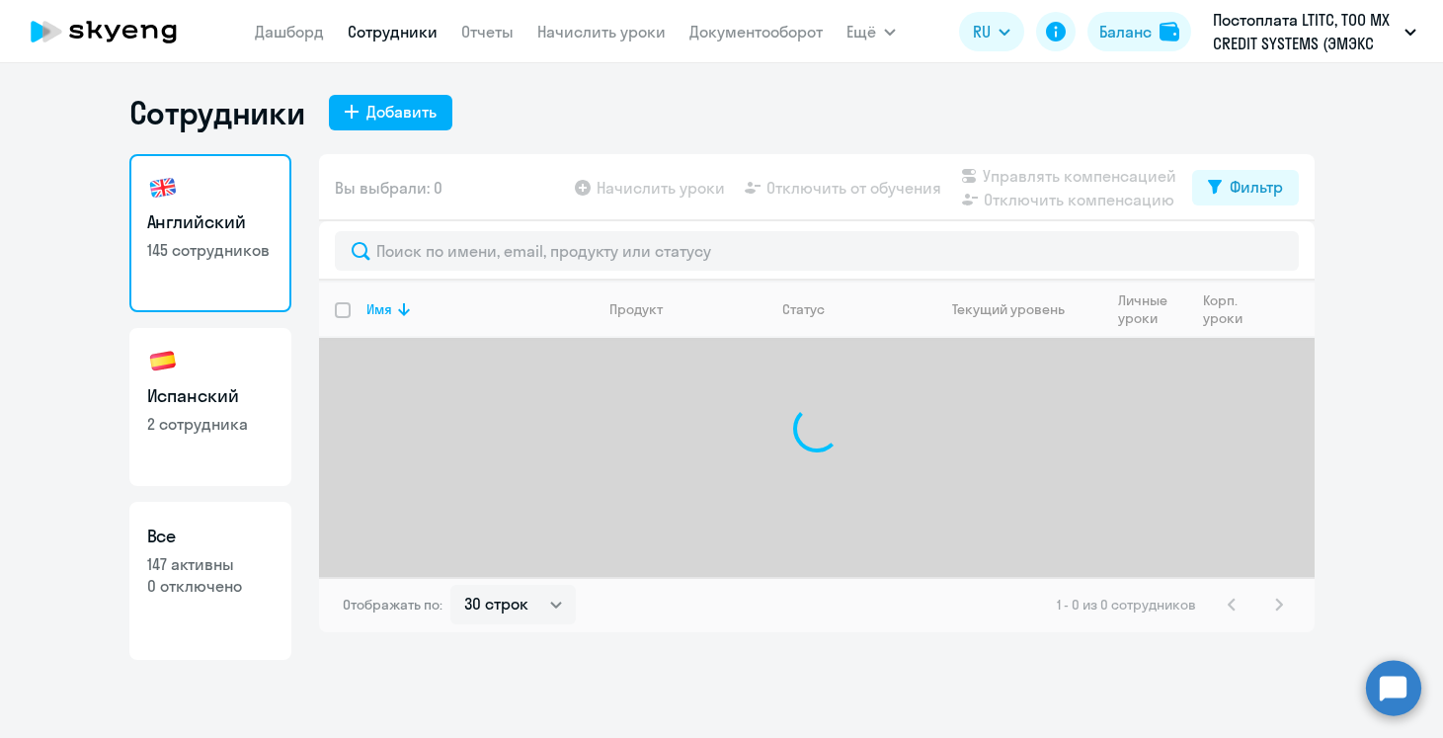
click at [176, 433] on p "2 сотрудника" at bounding box center [210, 424] width 126 height 22
select select "30"
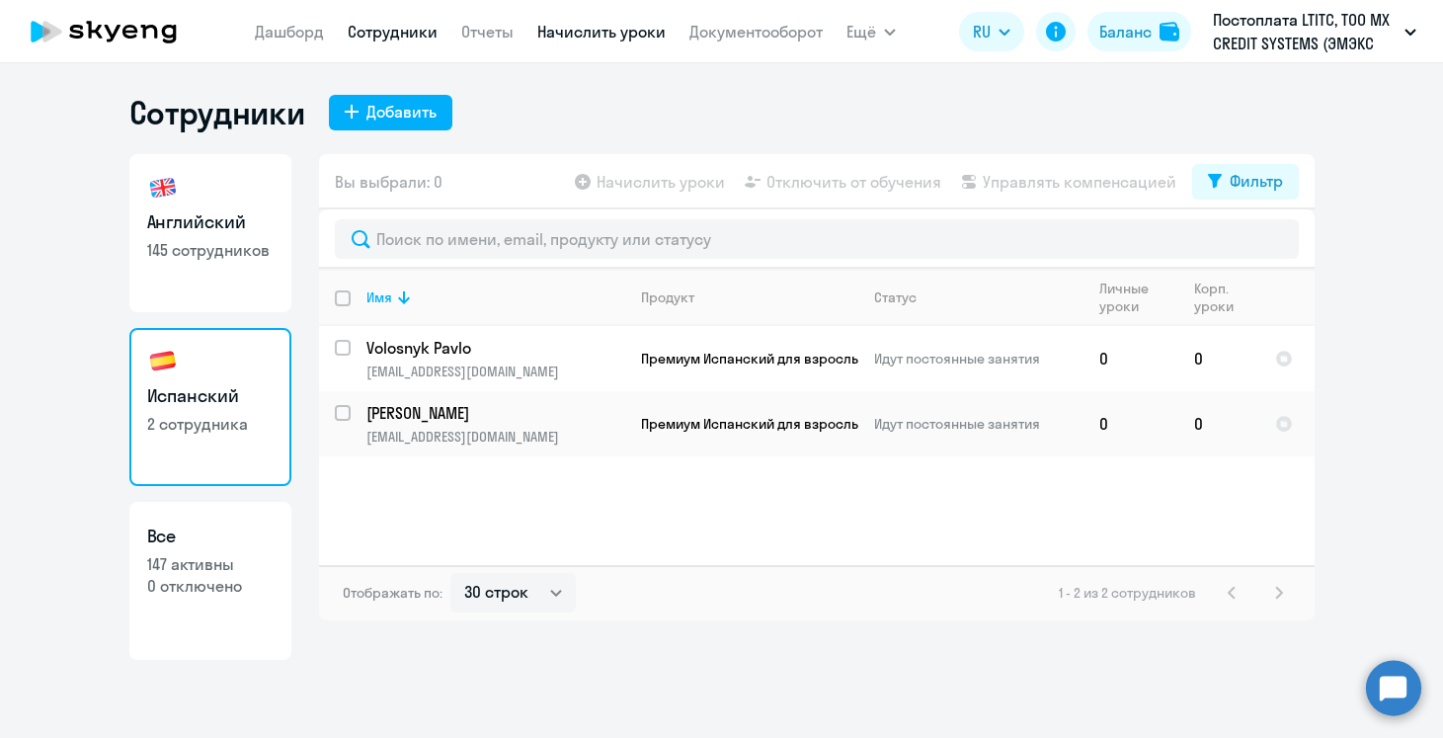
click at [625, 40] on link "Начислить уроки" at bounding box center [601, 32] width 128 height 20
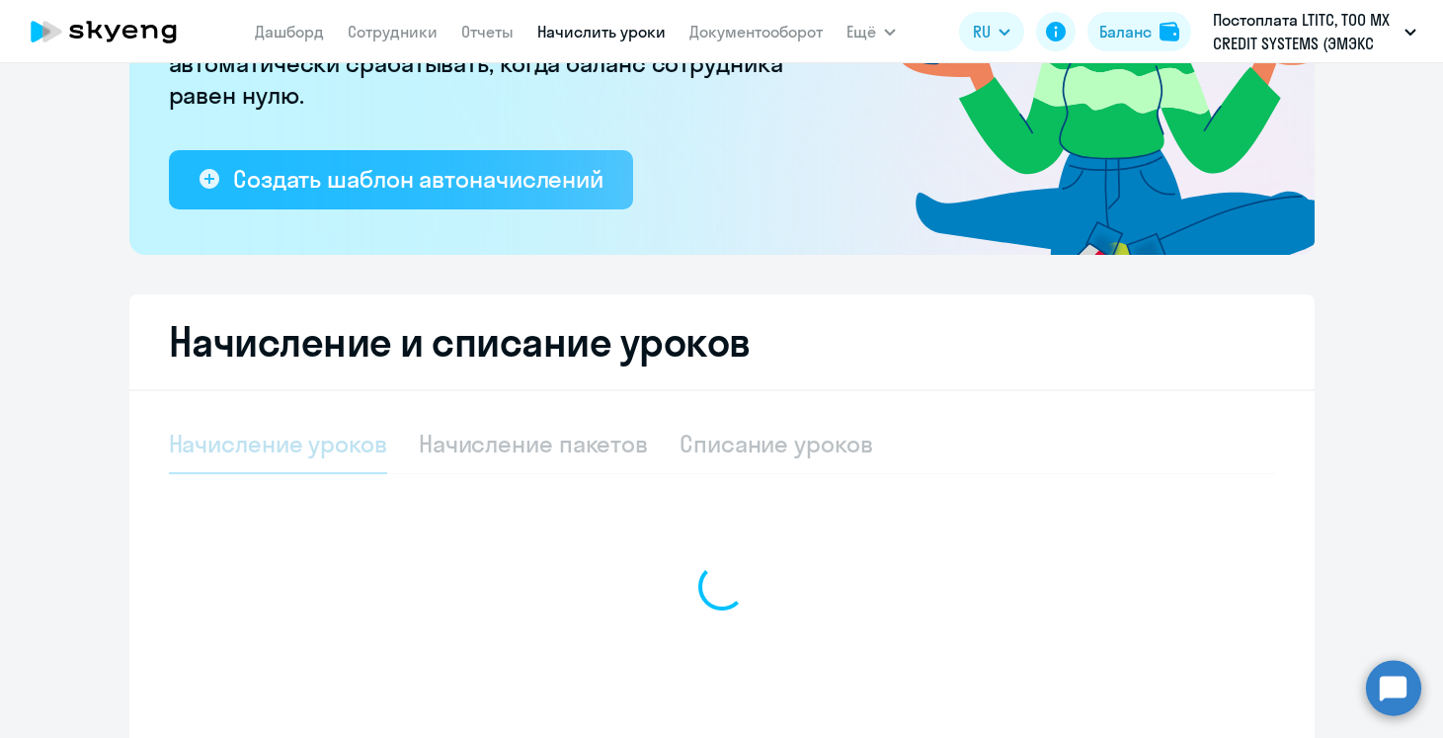
select select "10"
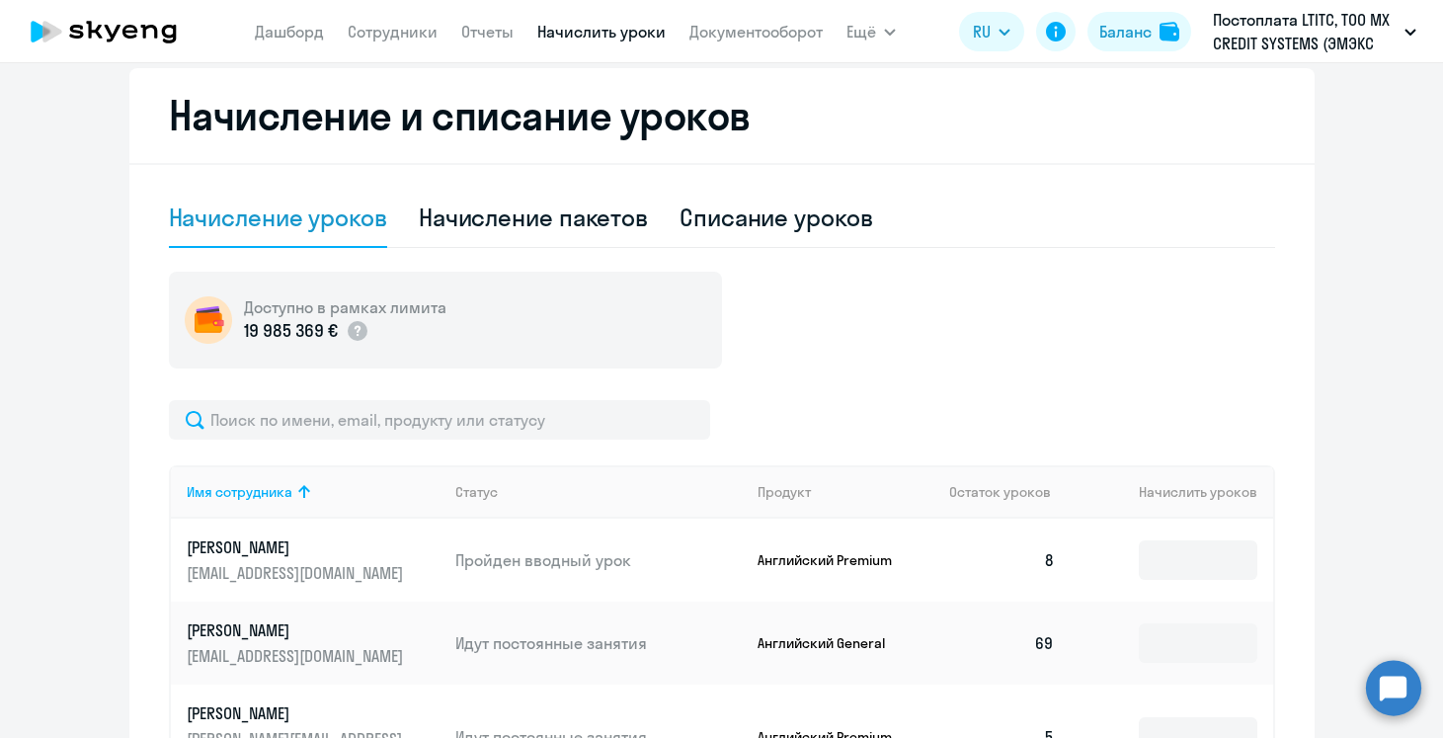
scroll to position [551, 0]
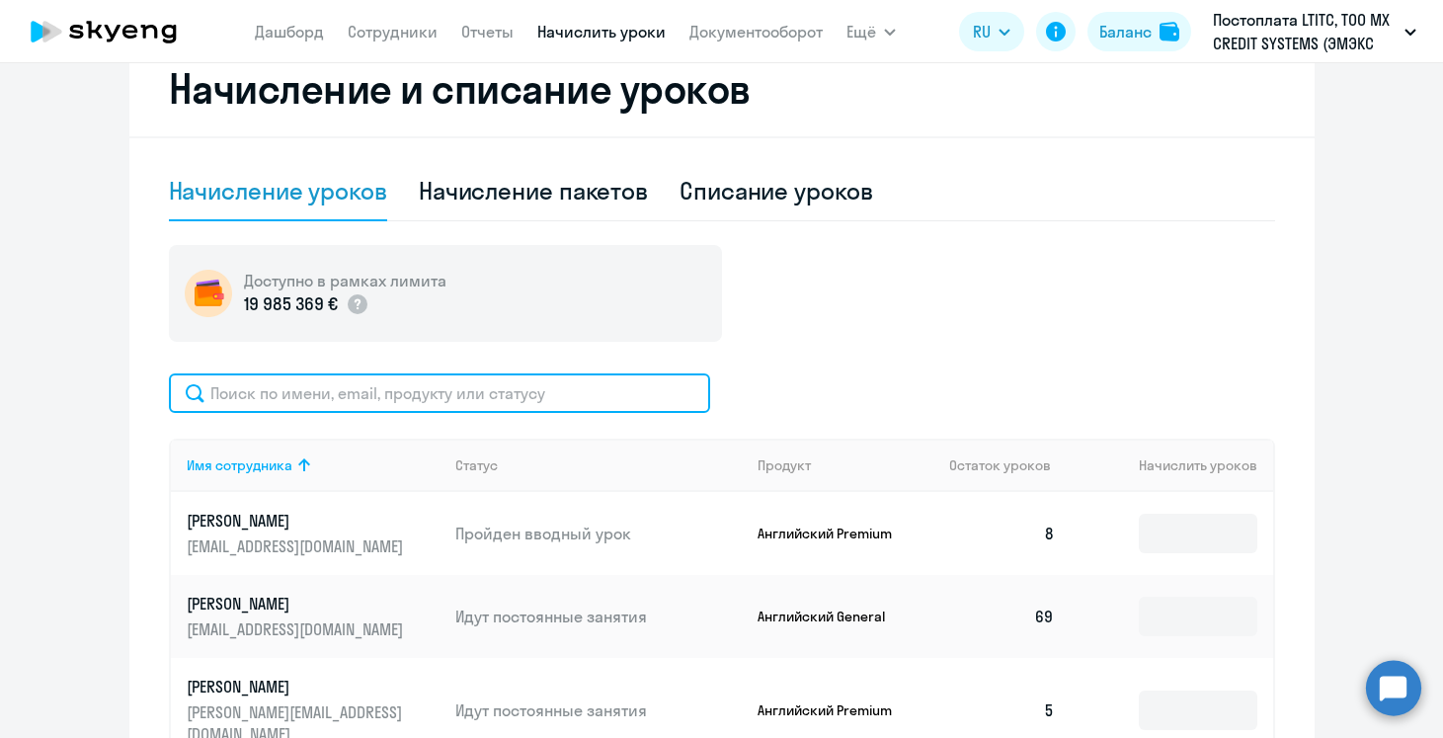
click at [407, 404] on input "text" at bounding box center [439, 393] width 541 height 40
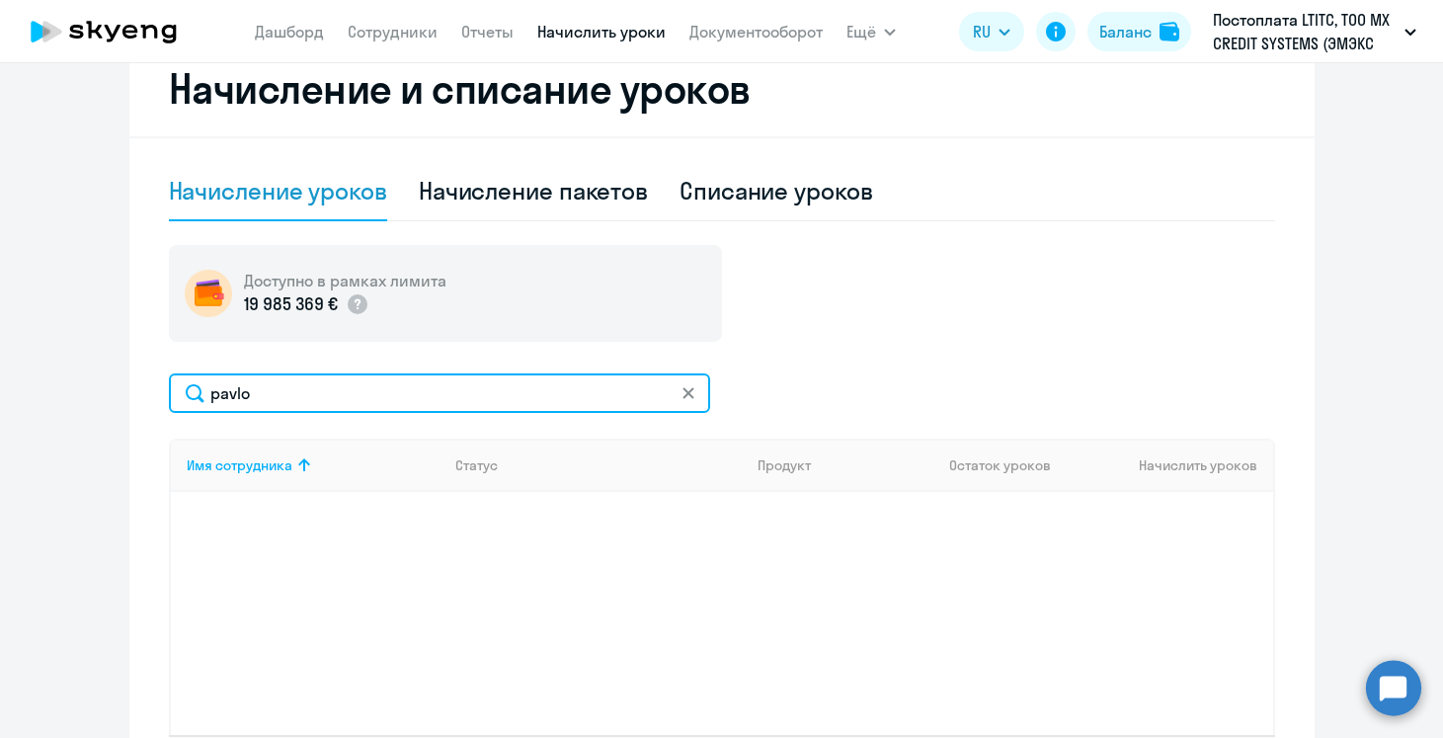
type input "pavlo"
